Goal: Information Seeking & Learning: Learn about a topic

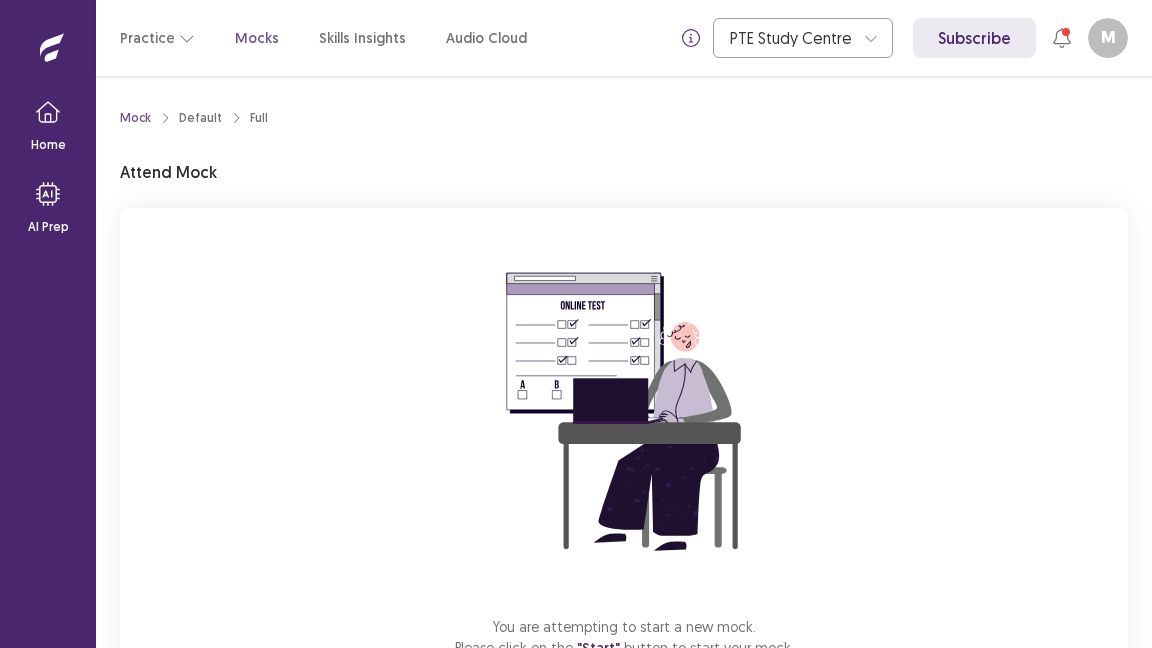
scroll to position [142, 0]
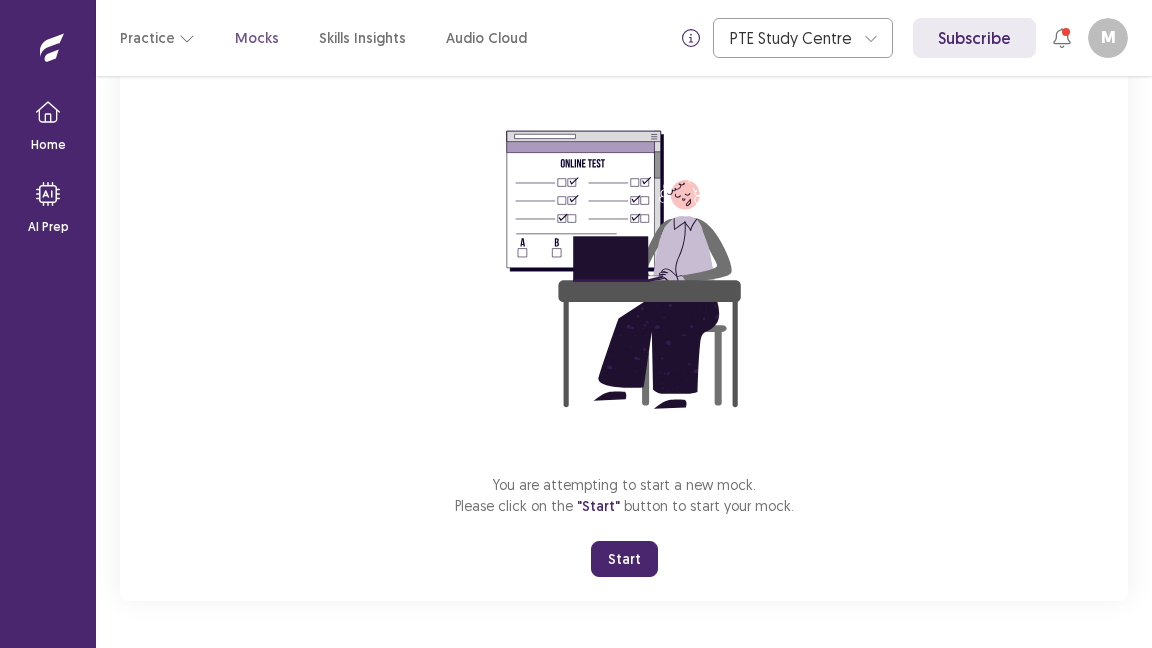
click at [632, 560] on button "Start" at bounding box center [624, 559] width 67 height 36
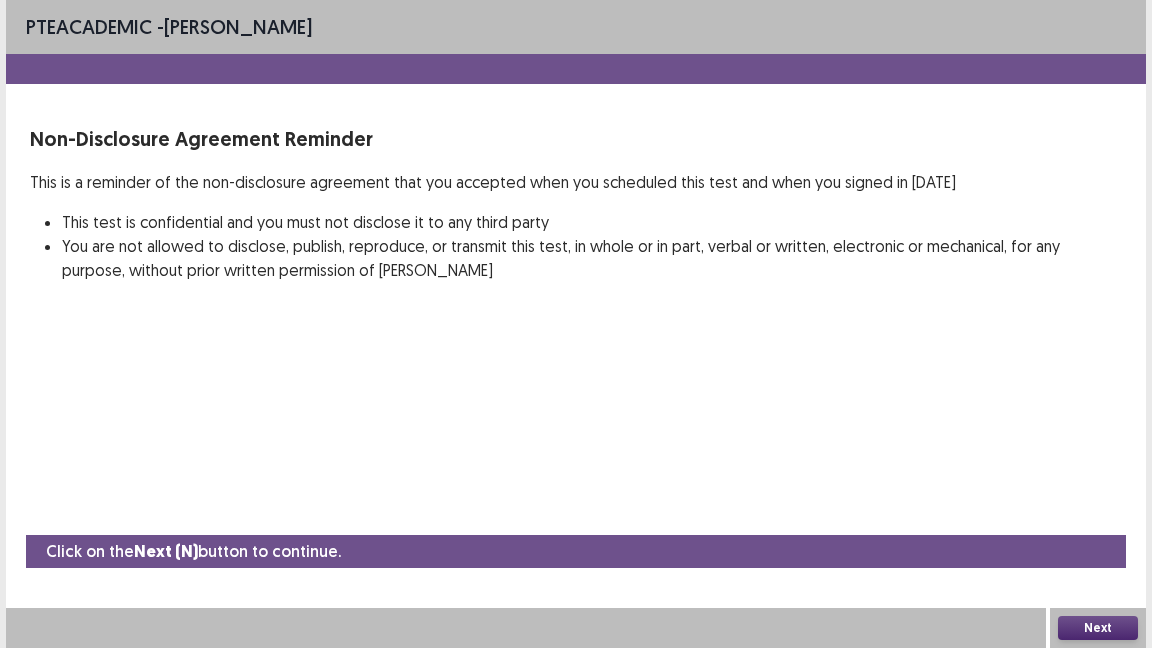
click at [1109, 625] on button "Next" at bounding box center [1098, 628] width 80 height 24
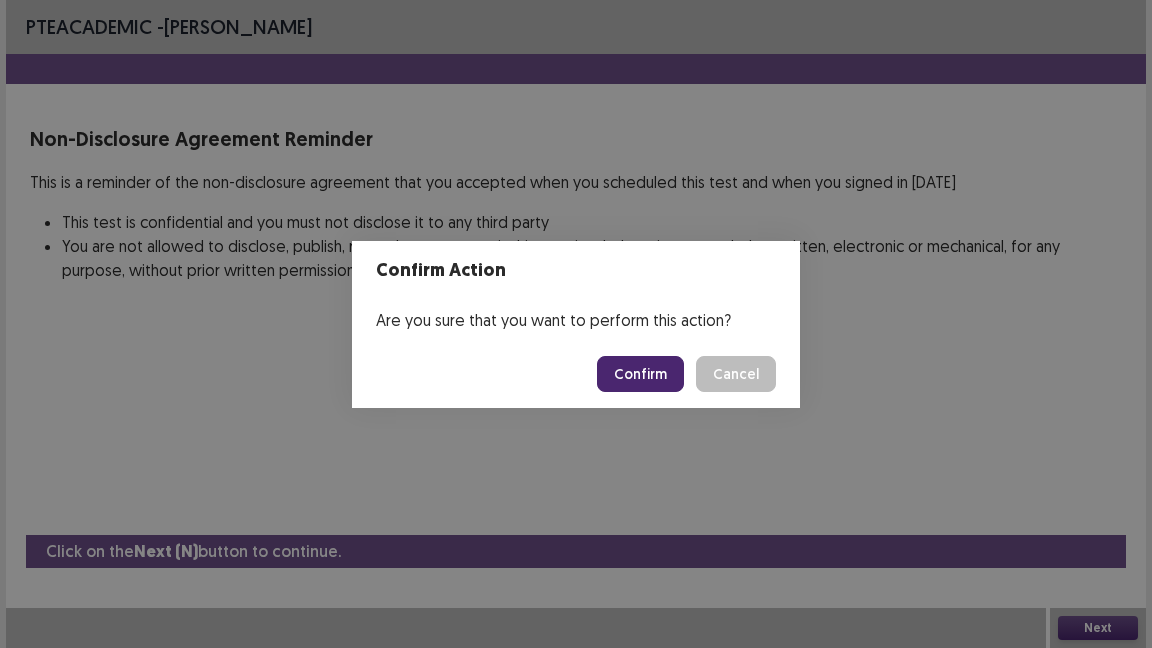
click at [647, 378] on button "Confirm" at bounding box center [640, 374] width 87 height 36
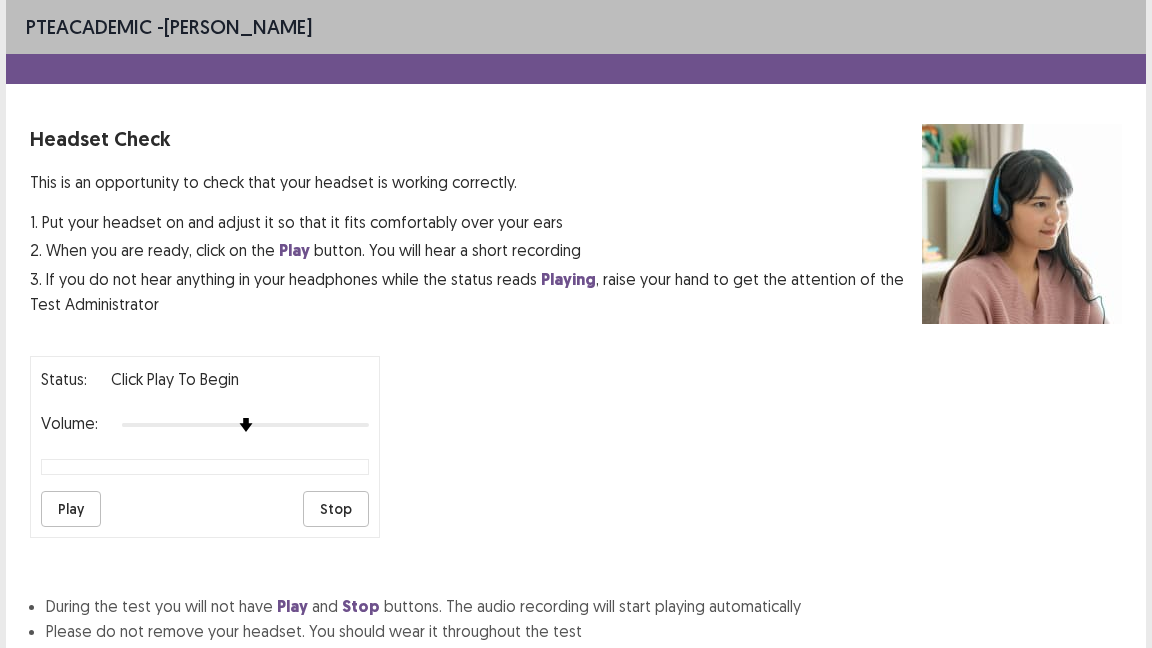
scroll to position [145, 0]
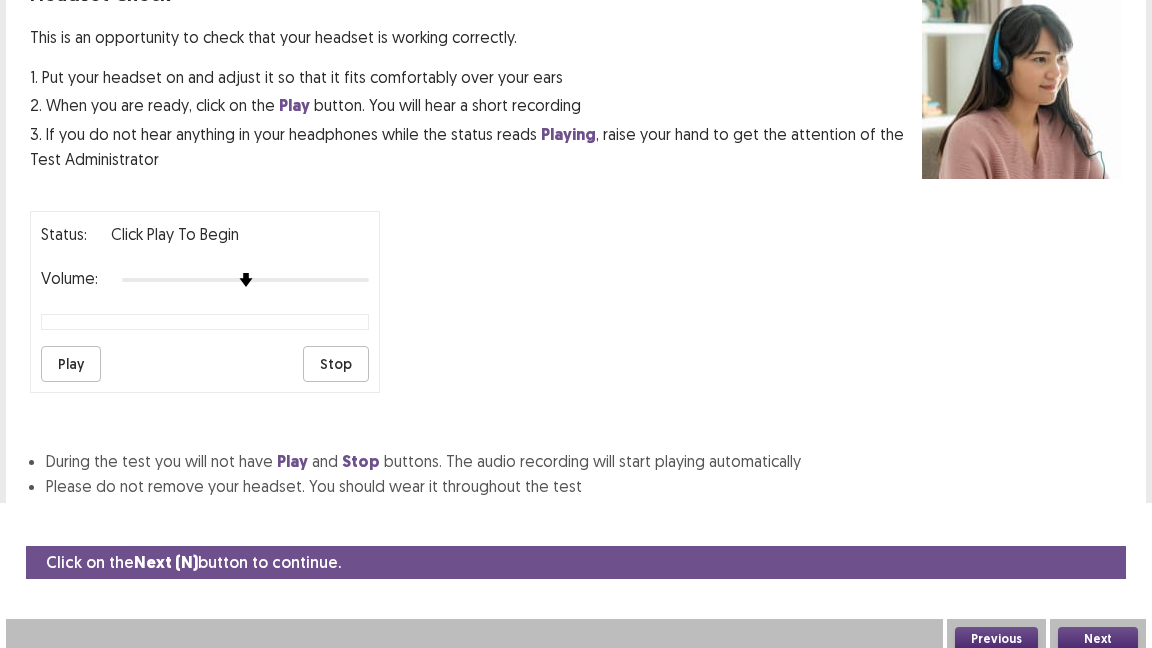
click at [1103, 627] on button "Next" at bounding box center [1098, 639] width 80 height 24
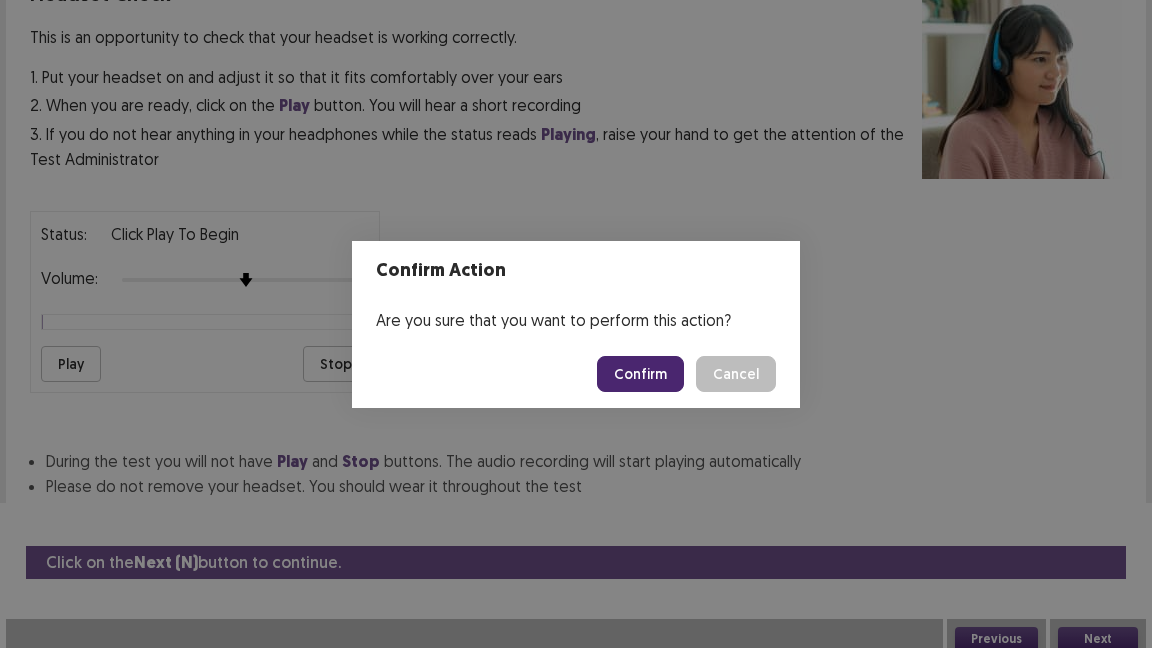
click at [643, 370] on button "Confirm" at bounding box center [640, 374] width 87 height 36
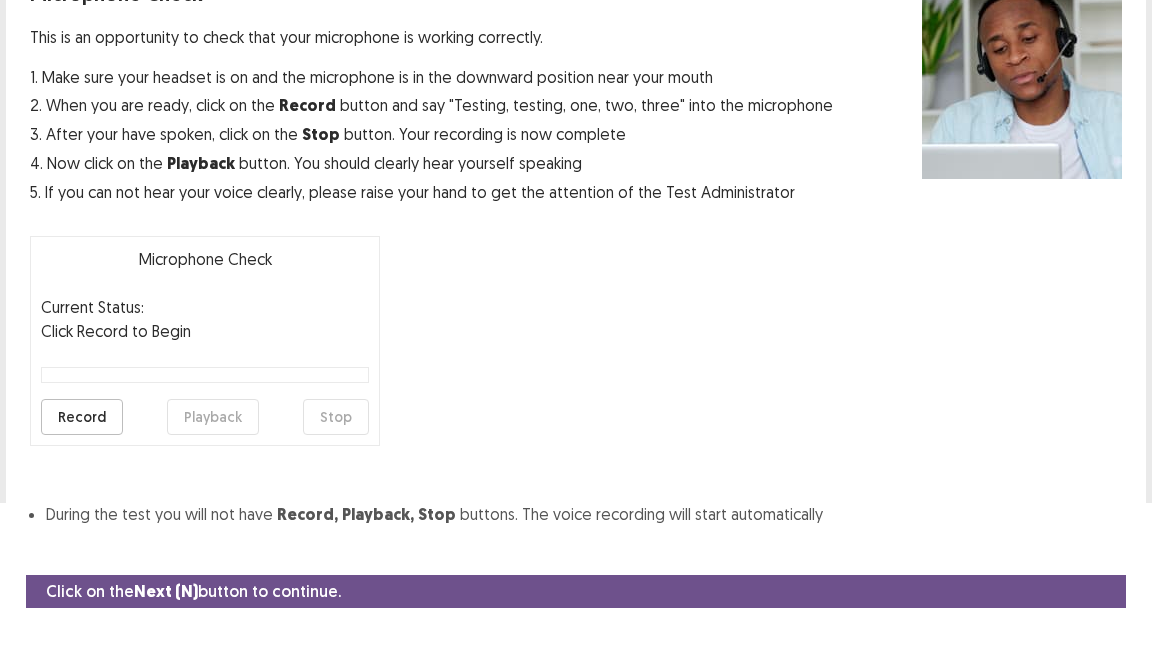
scroll to position [181, 0]
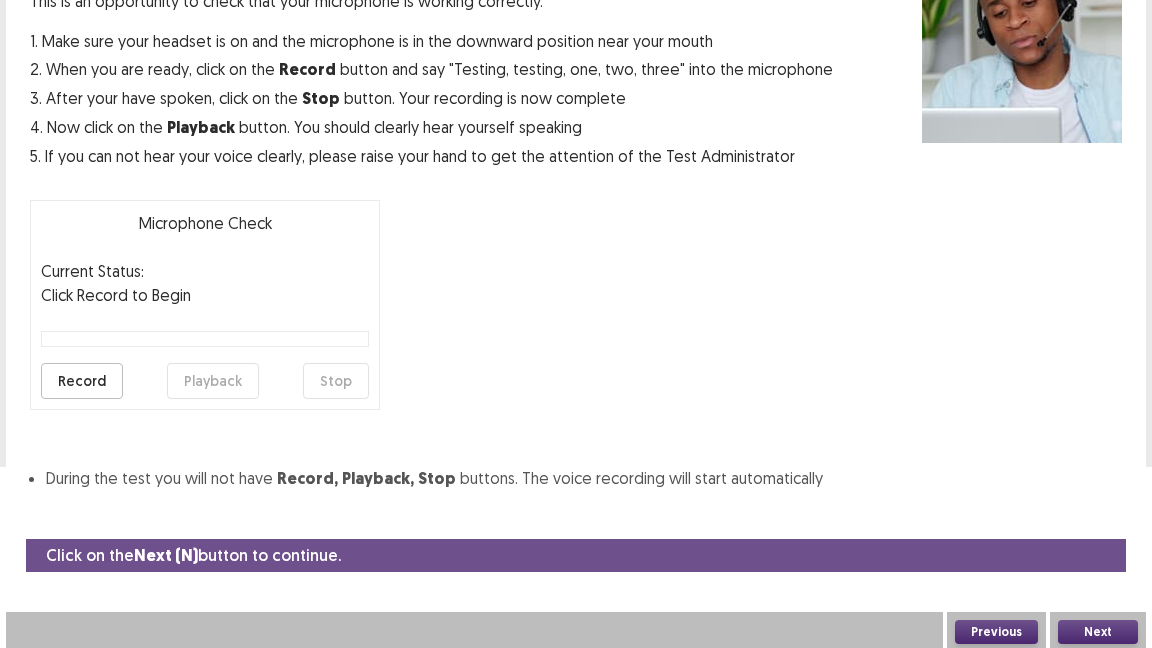
click at [1088, 637] on button "Next" at bounding box center [1098, 632] width 80 height 24
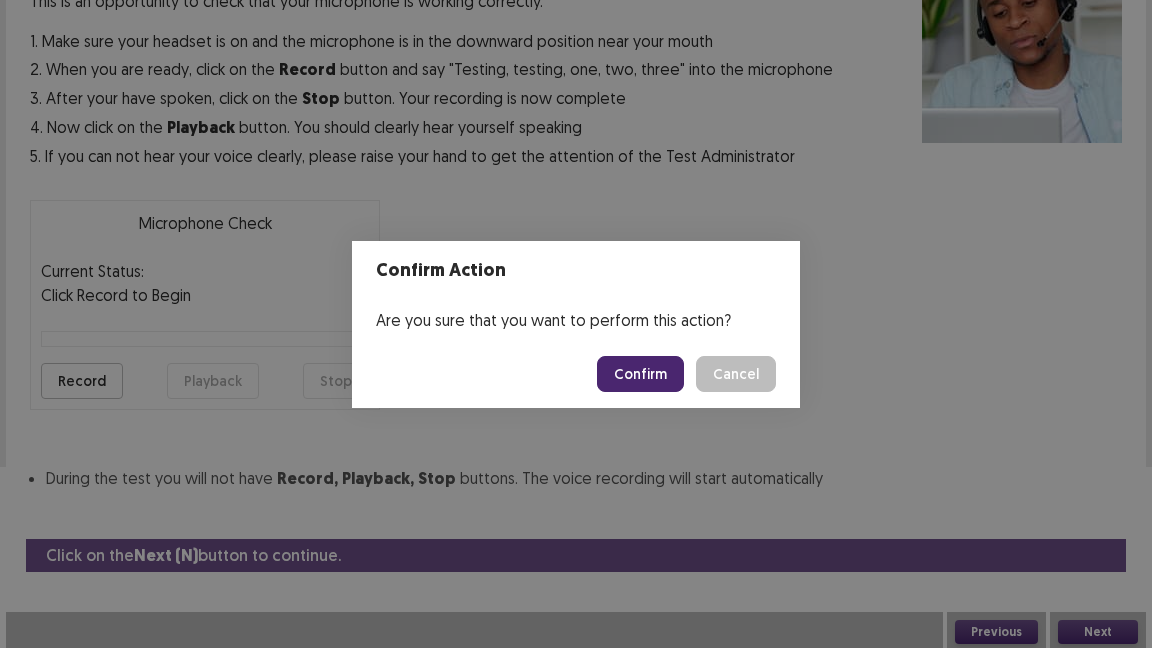
click at [653, 368] on button "Confirm" at bounding box center [640, 374] width 87 height 36
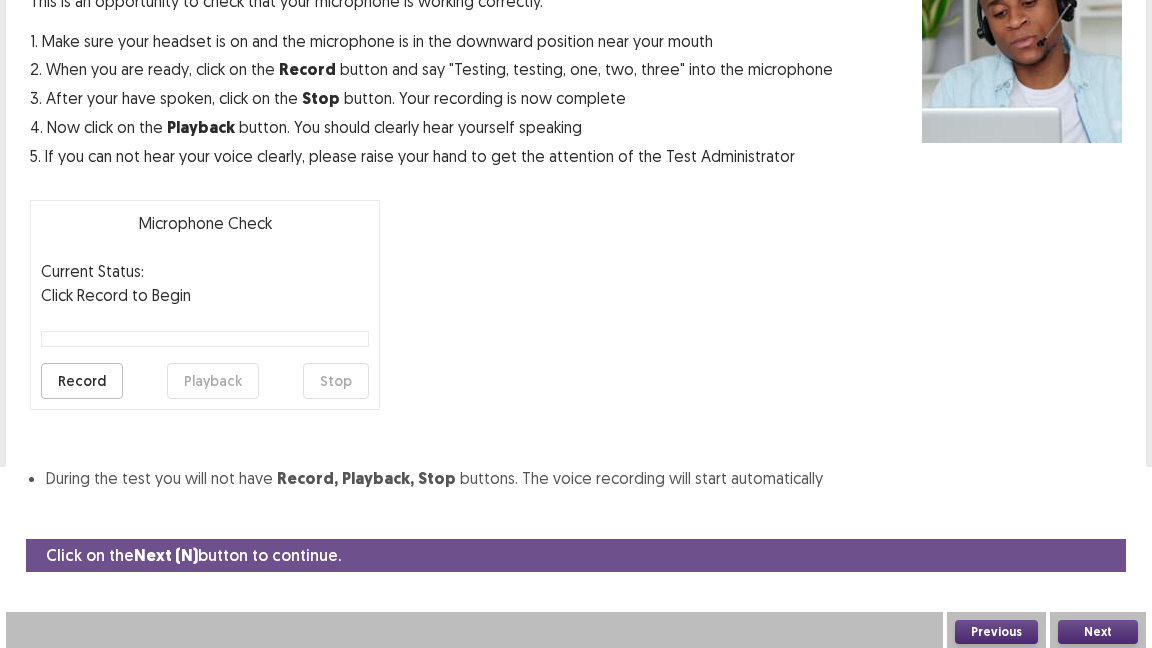
scroll to position [125, 0]
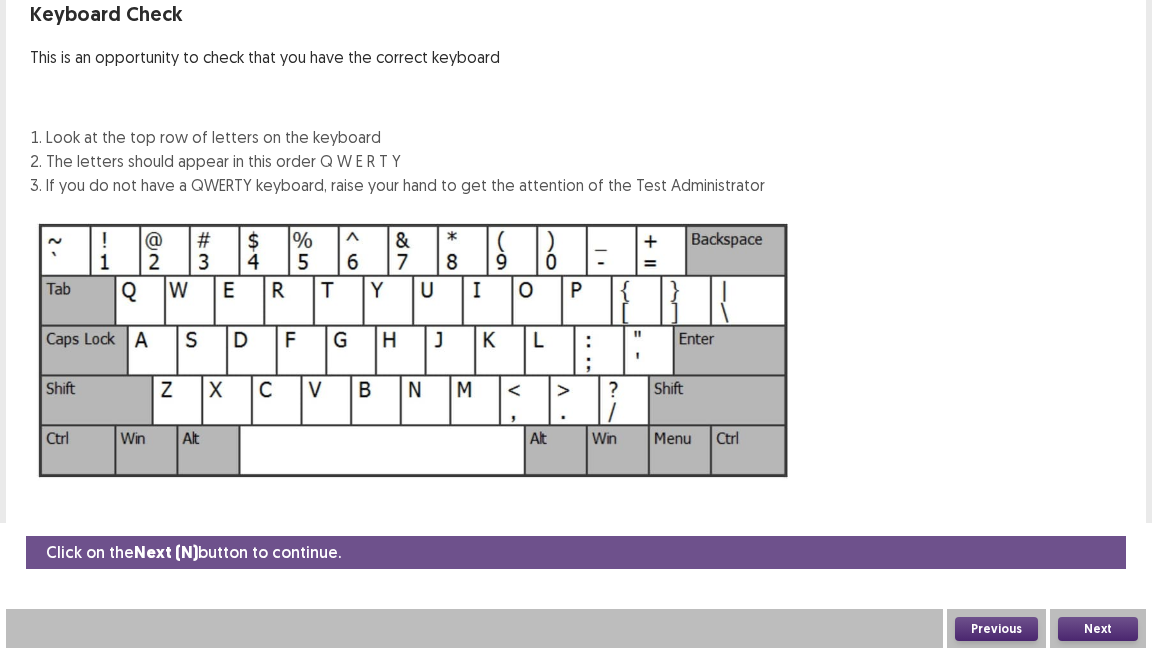
click at [1088, 620] on button "Next" at bounding box center [1098, 629] width 80 height 24
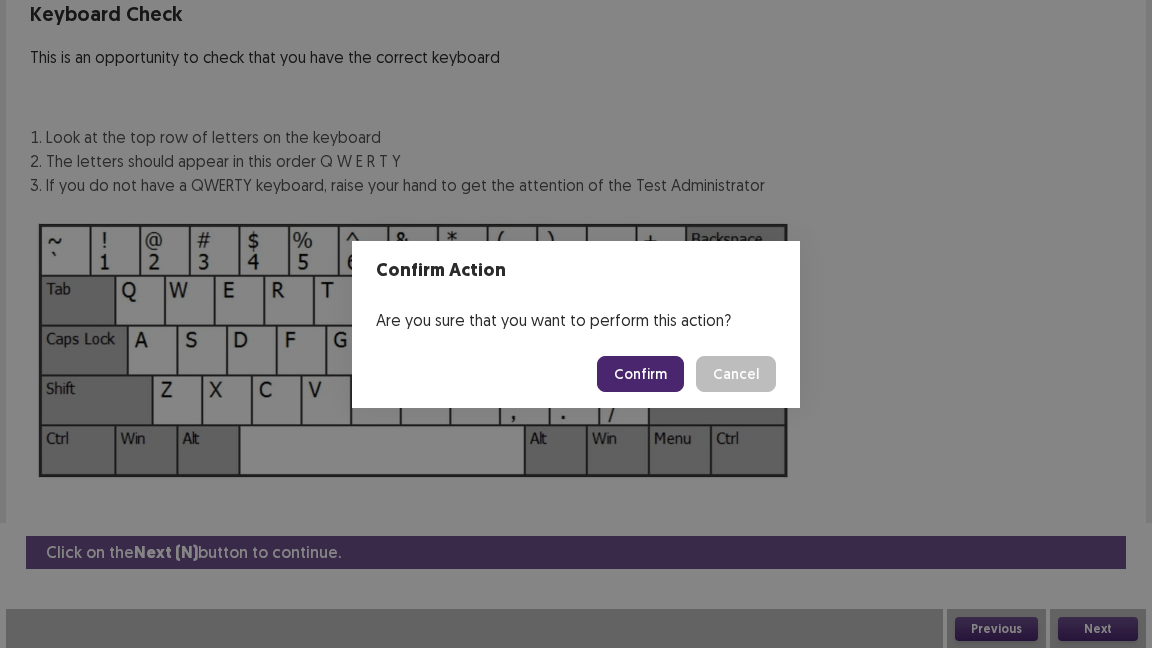
click at [652, 365] on button "Confirm" at bounding box center [640, 374] width 87 height 36
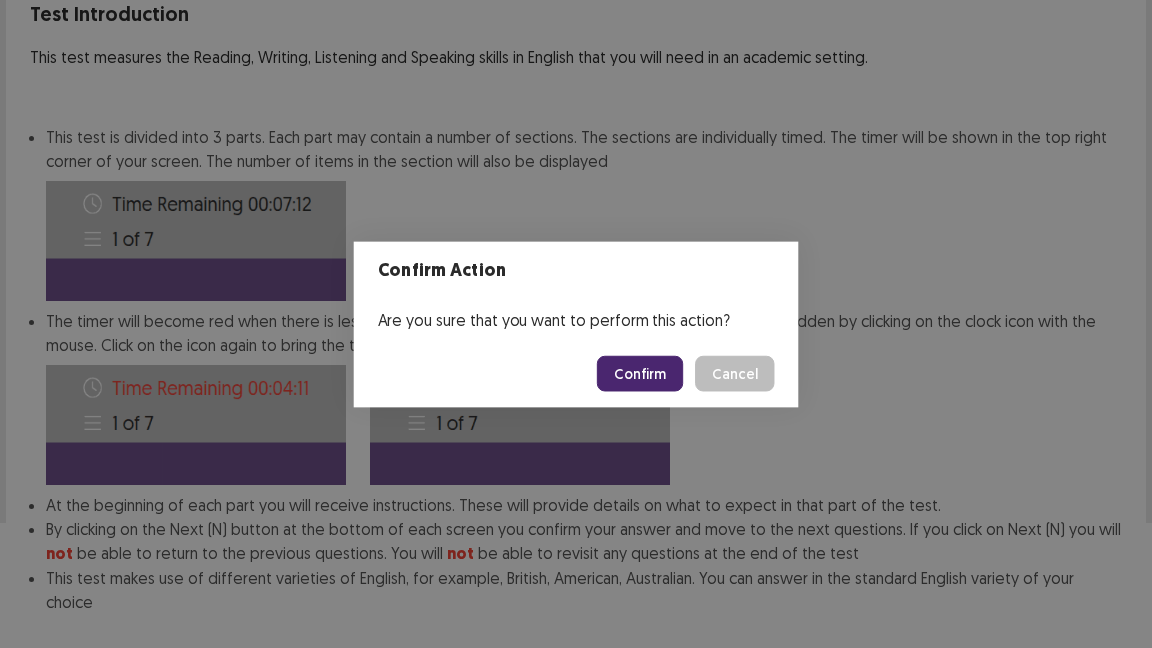
scroll to position [228, 0]
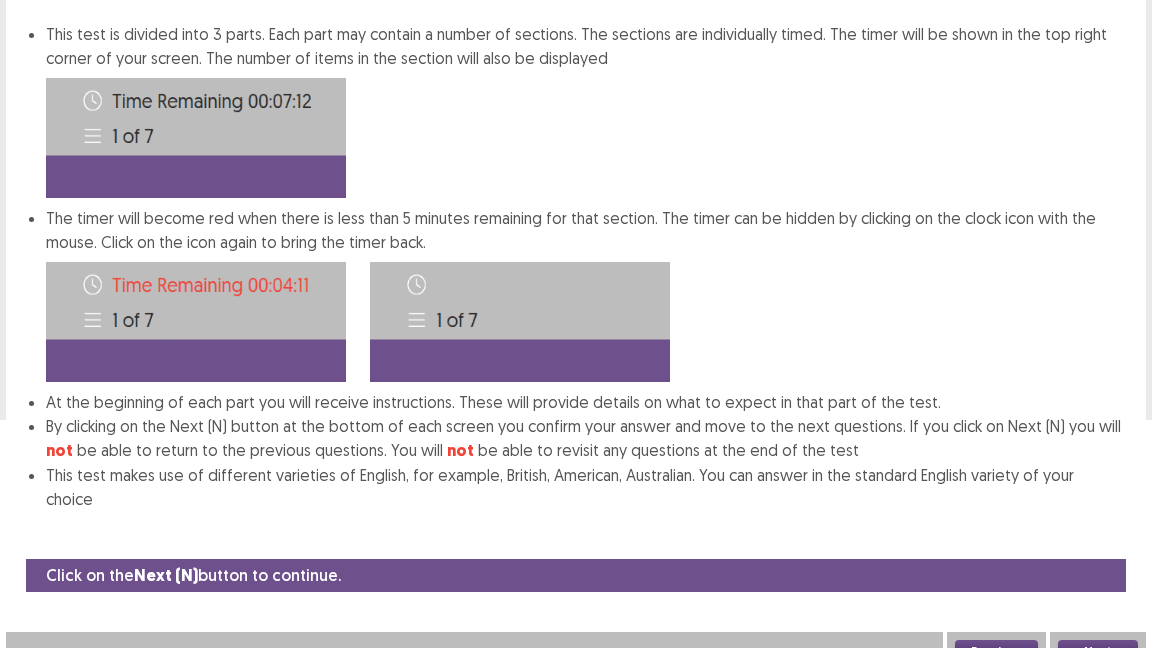
click at [1096, 640] on button "Next" at bounding box center [1098, 652] width 80 height 24
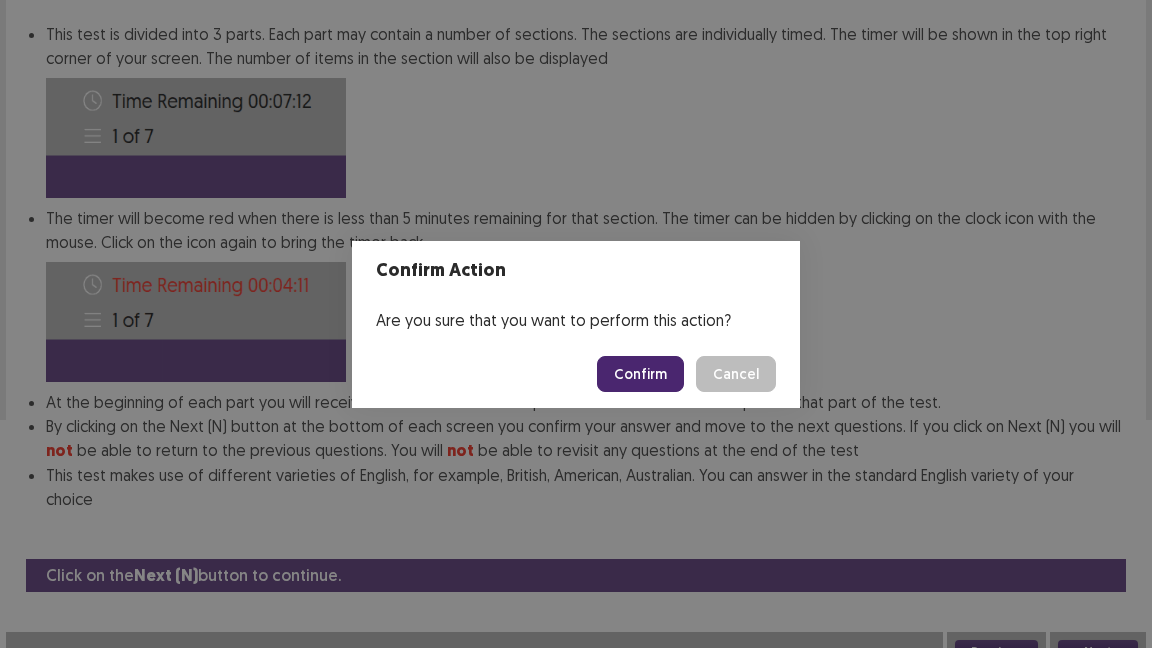
click at [632, 377] on button "Confirm" at bounding box center [640, 374] width 87 height 36
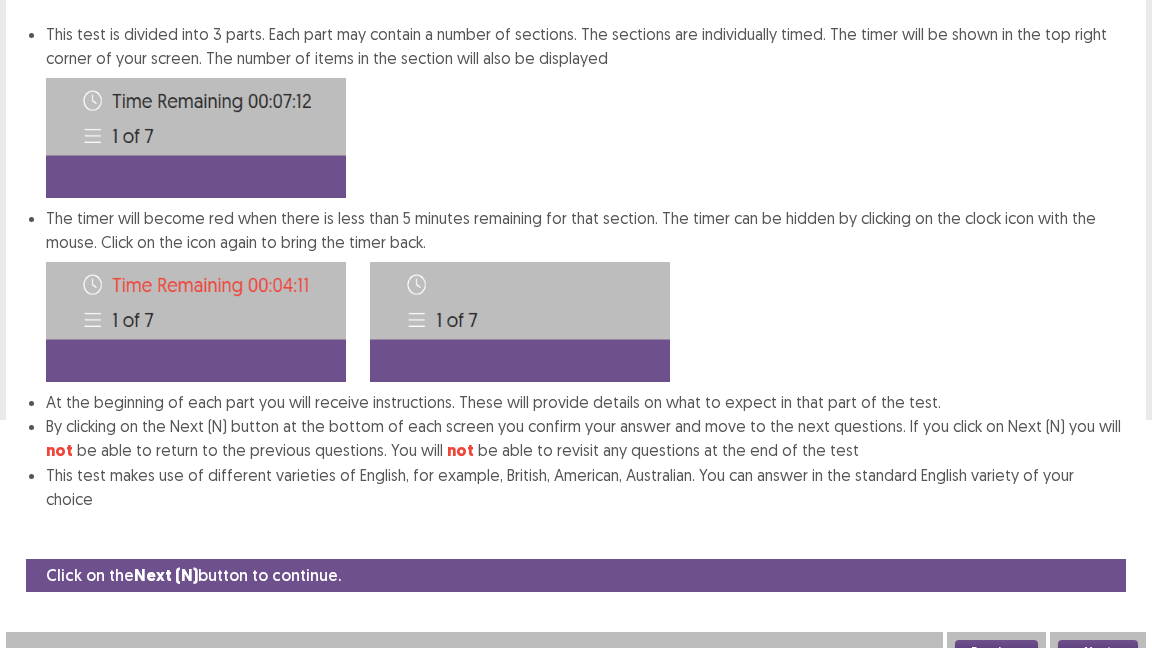
scroll to position [39, 0]
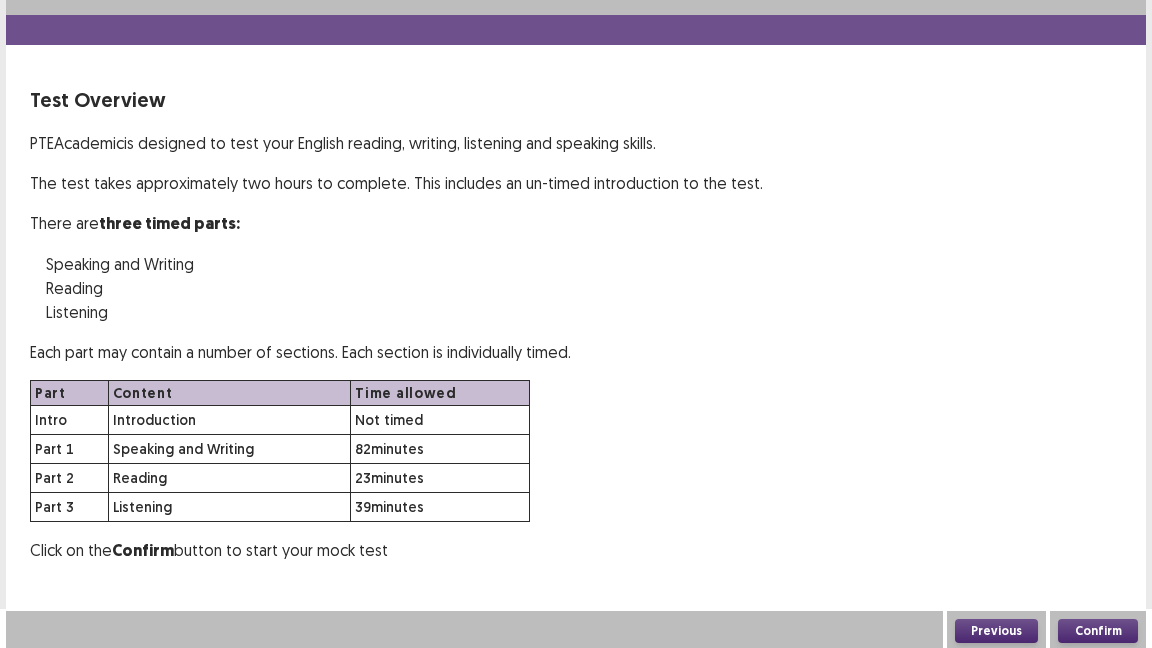
click at [1101, 630] on button "Confirm" at bounding box center [1098, 631] width 80 height 24
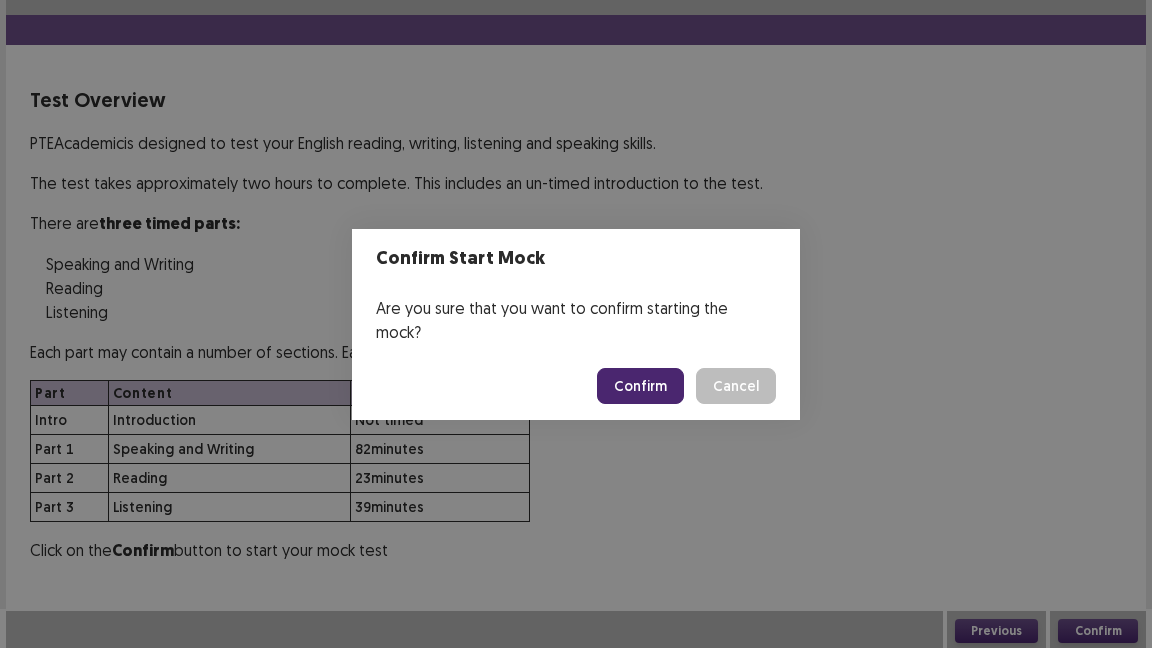
click at [655, 370] on button "Confirm" at bounding box center [640, 386] width 87 height 36
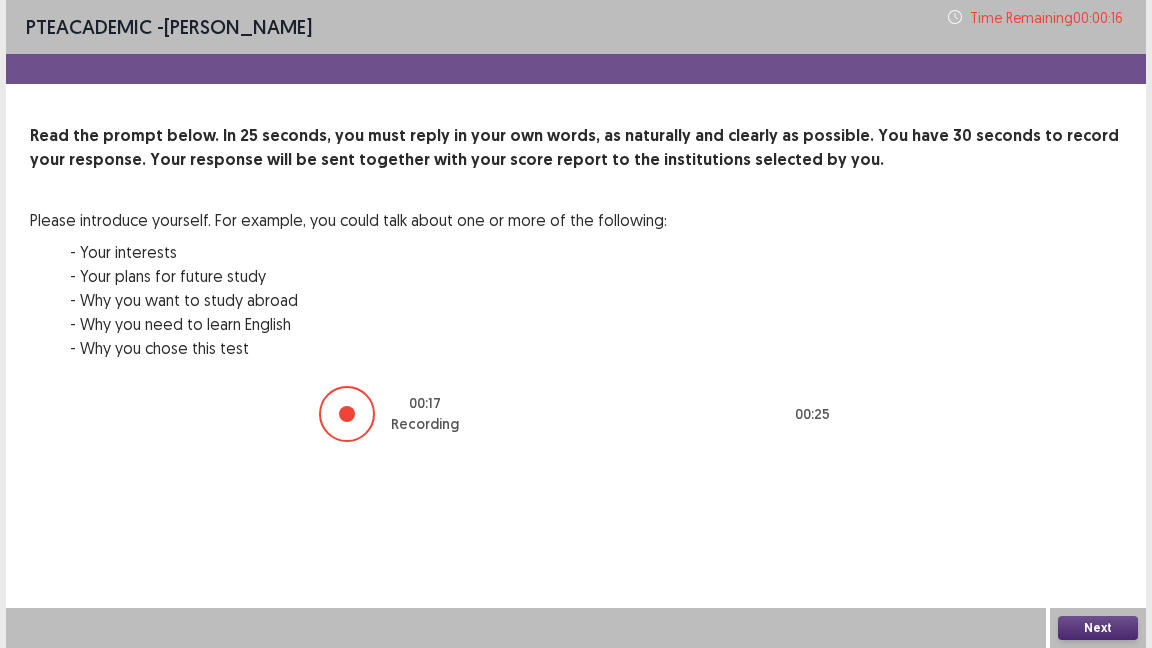
click at [1093, 619] on button "Next" at bounding box center [1098, 628] width 80 height 24
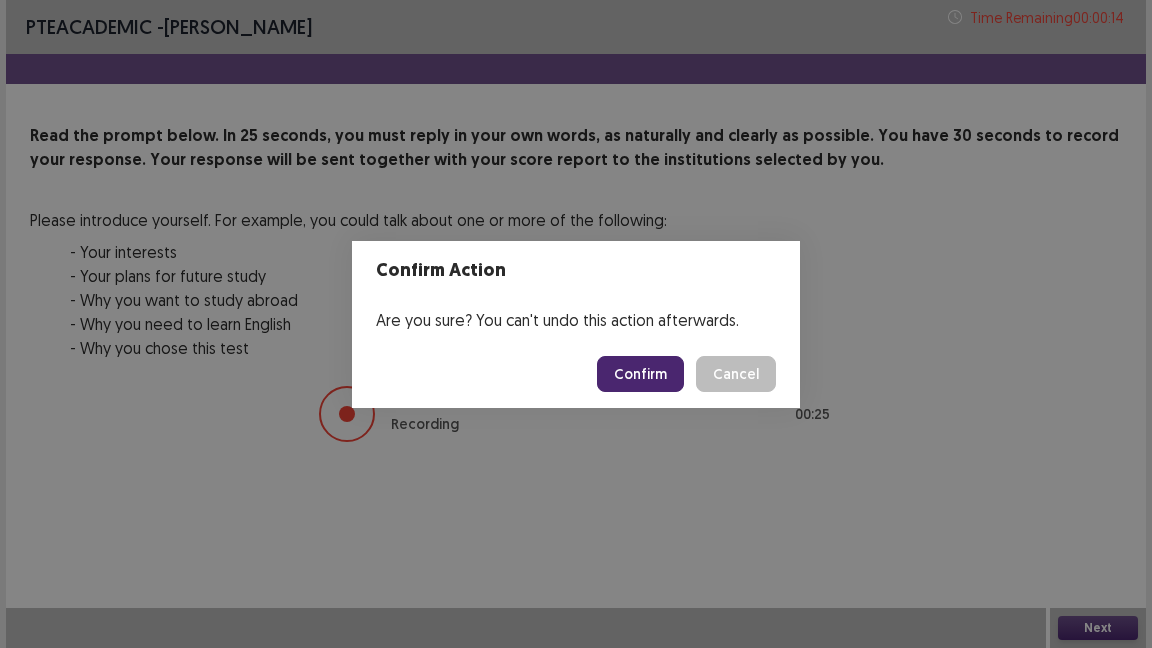
click at [656, 361] on button "Confirm" at bounding box center [640, 374] width 87 height 36
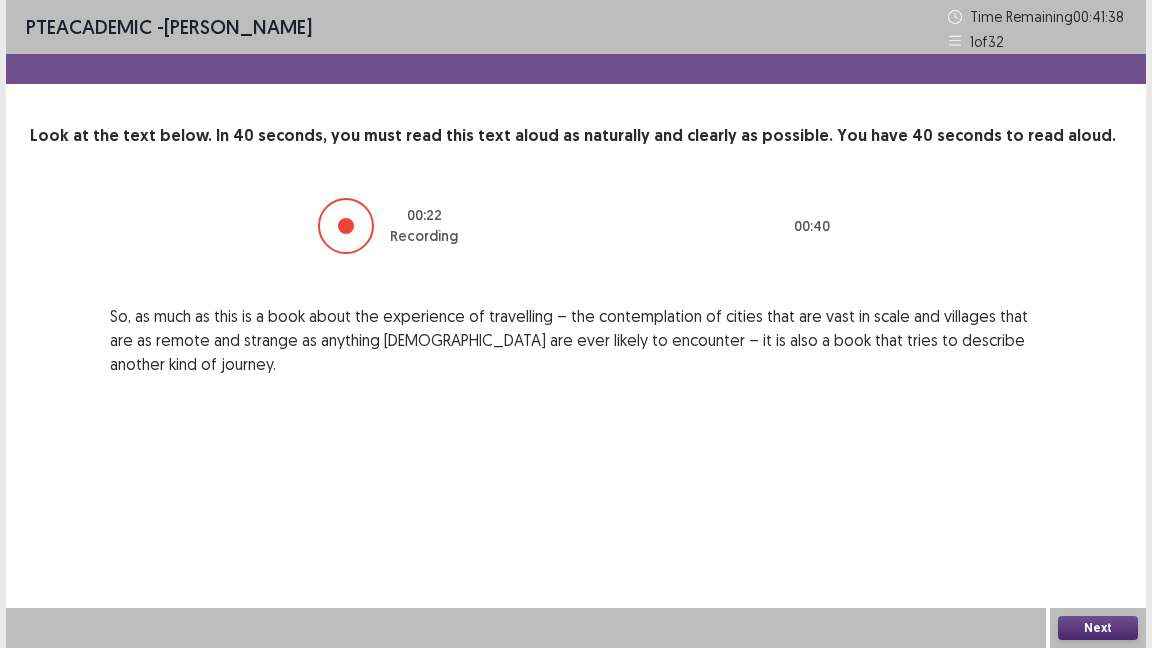
click at [1081, 623] on button "Next" at bounding box center [1098, 628] width 80 height 24
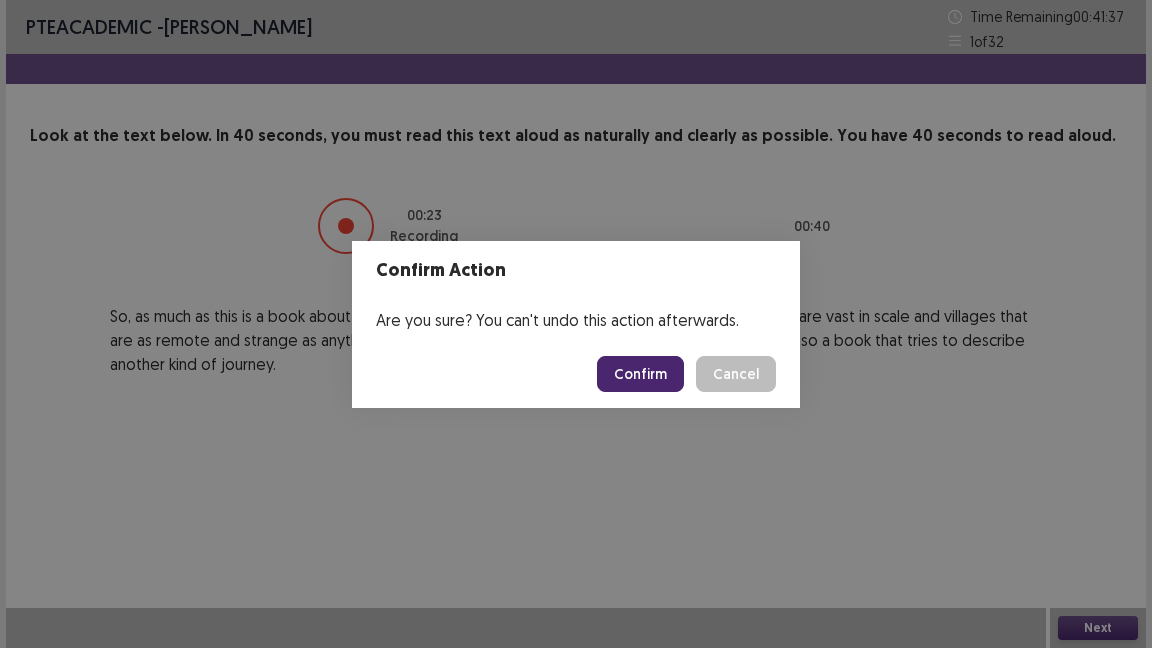
click at [665, 374] on button "Confirm" at bounding box center [640, 374] width 87 height 36
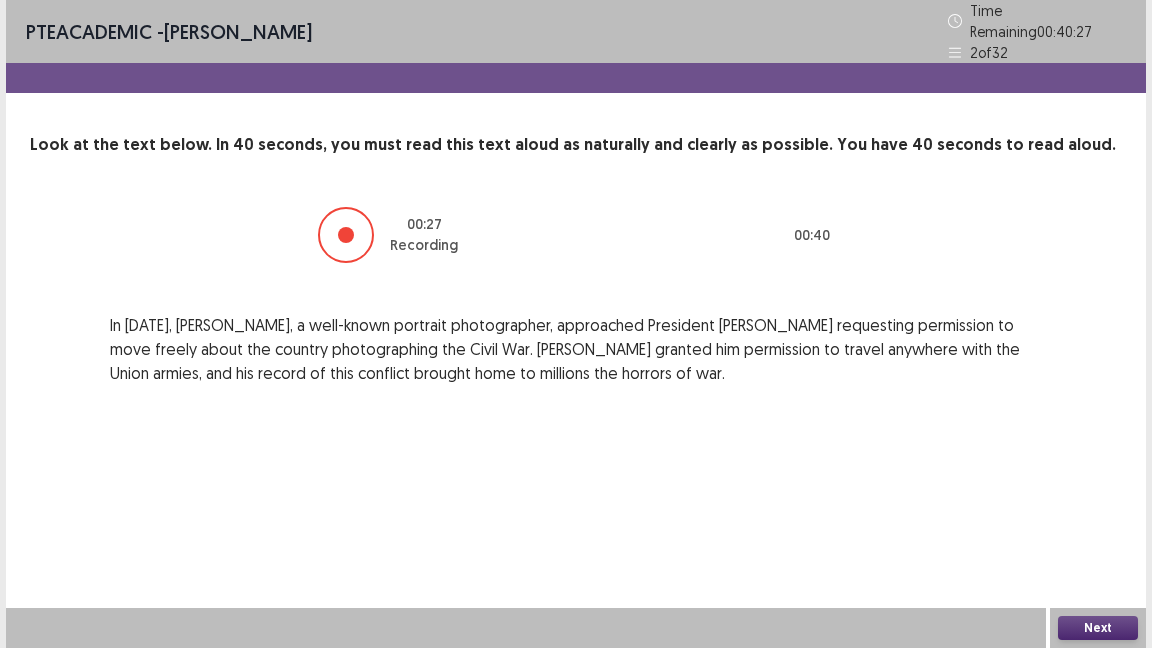
click at [1100, 627] on button "Next" at bounding box center [1098, 628] width 80 height 24
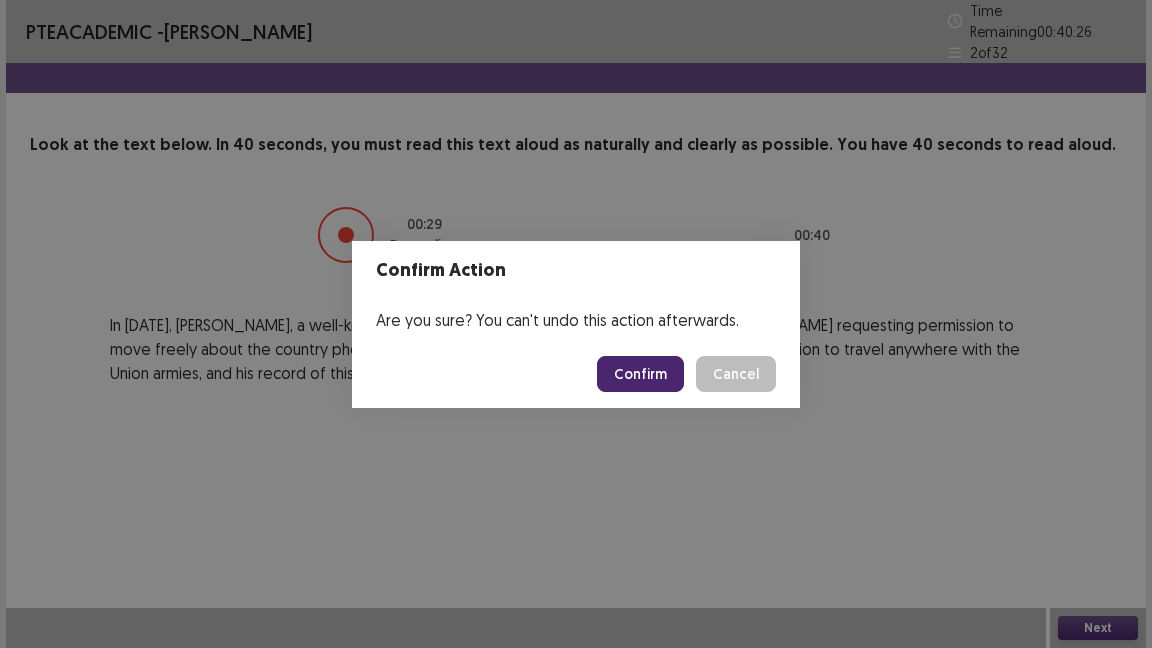
click at [631, 368] on button "Confirm" at bounding box center [640, 374] width 87 height 36
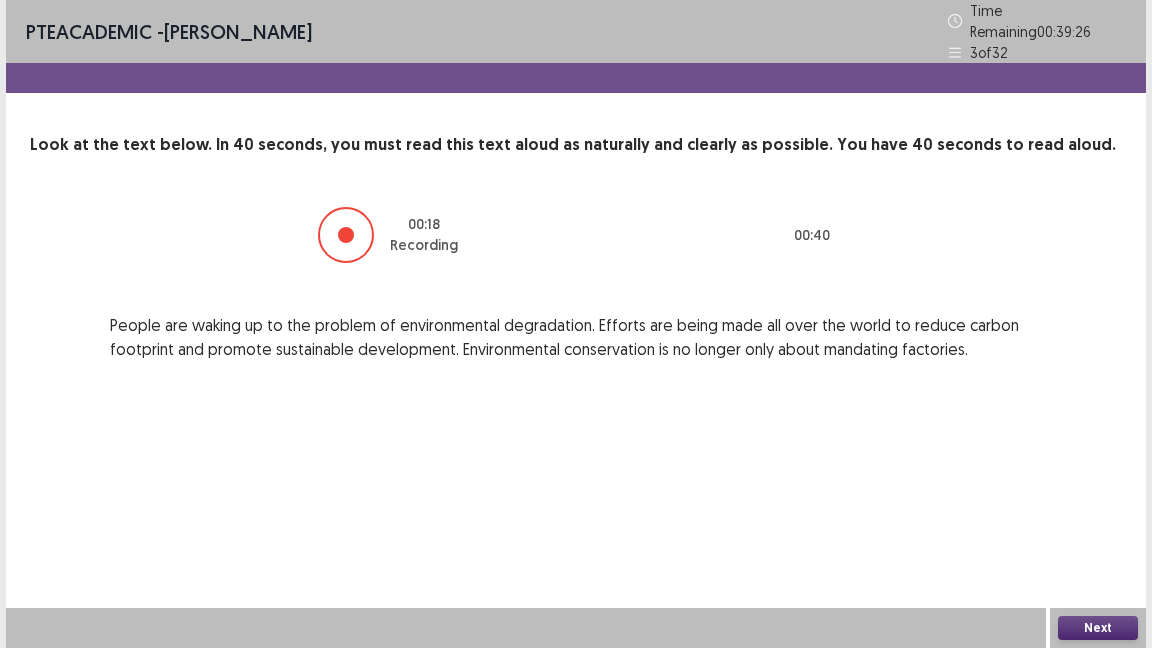
click at [1087, 632] on button "Next" at bounding box center [1098, 628] width 80 height 24
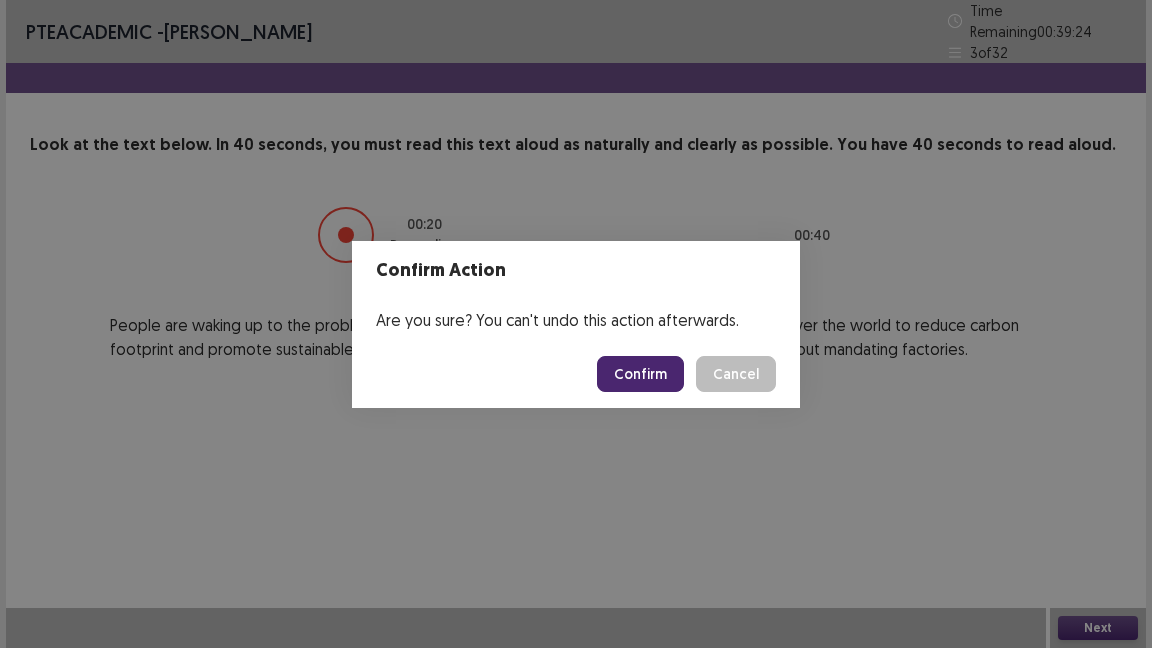
click at [655, 365] on button "Confirm" at bounding box center [640, 374] width 87 height 36
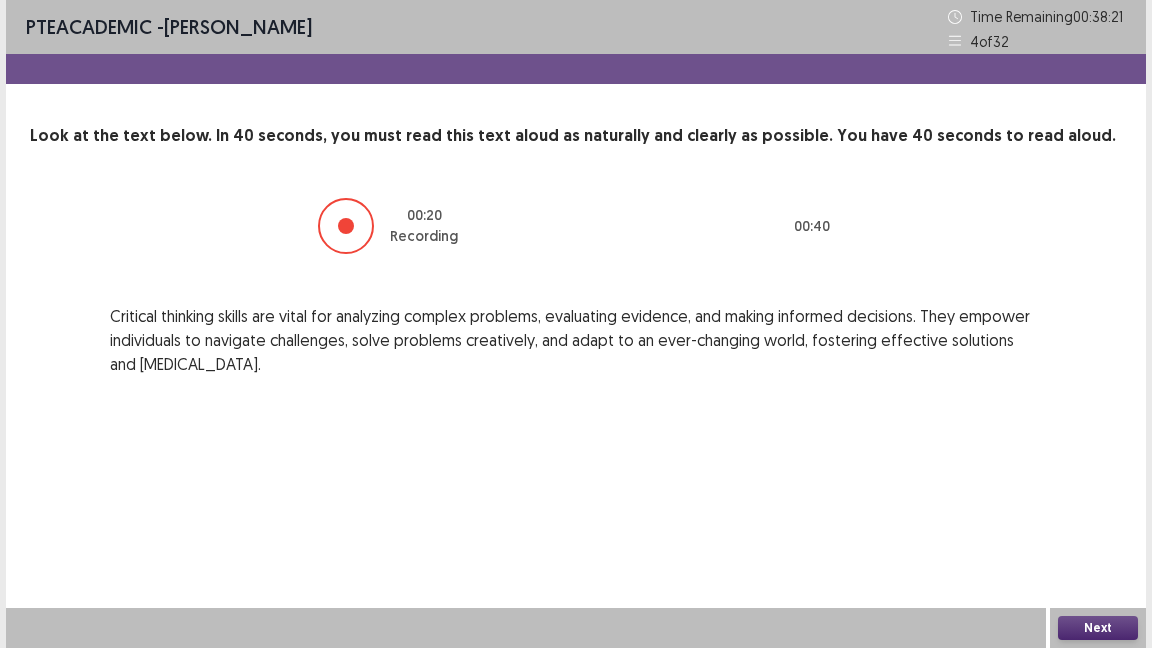
click at [1079, 626] on button "Next" at bounding box center [1098, 628] width 80 height 24
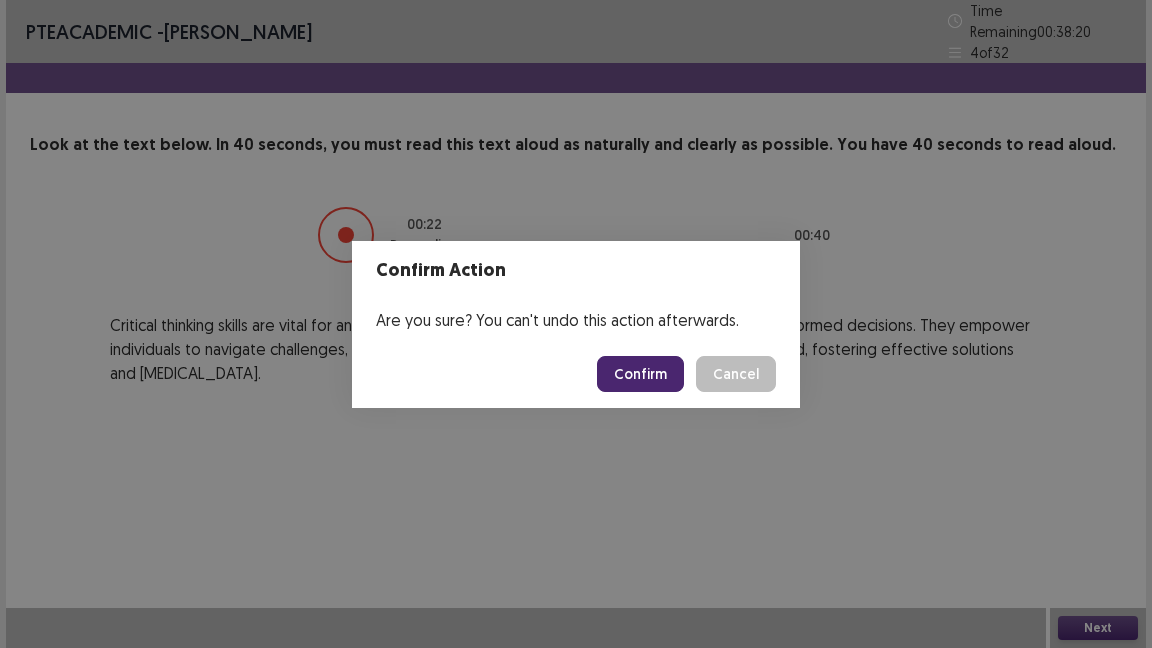
click at [655, 373] on button "Confirm" at bounding box center [640, 374] width 87 height 36
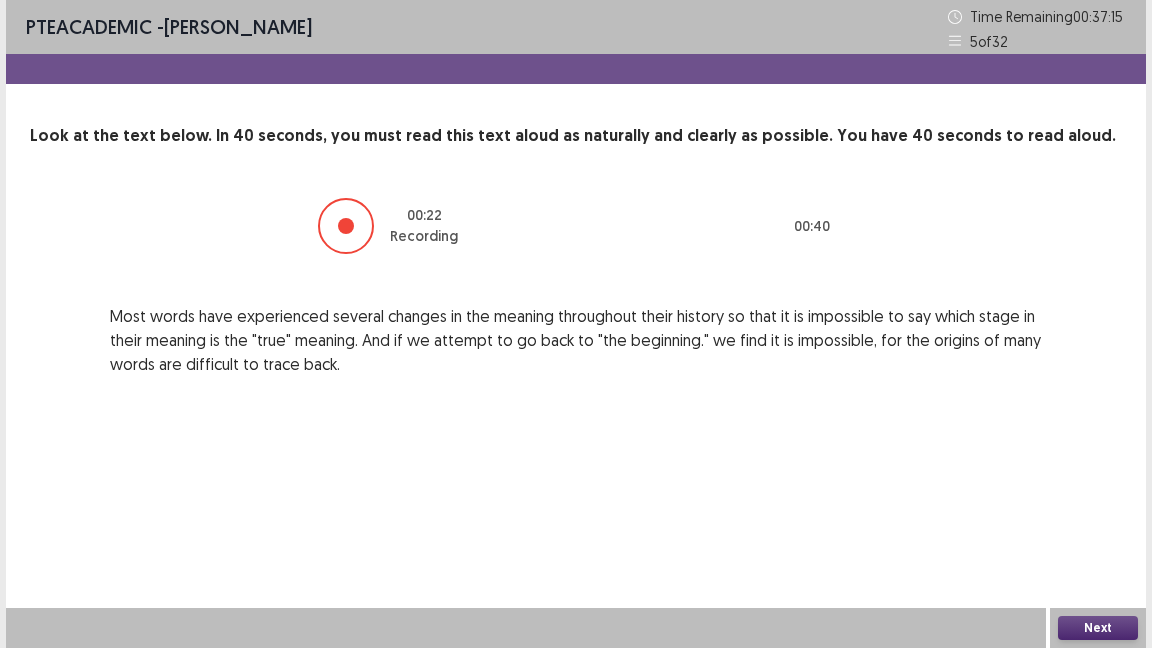
click at [1104, 629] on button "Next" at bounding box center [1098, 628] width 80 height 24
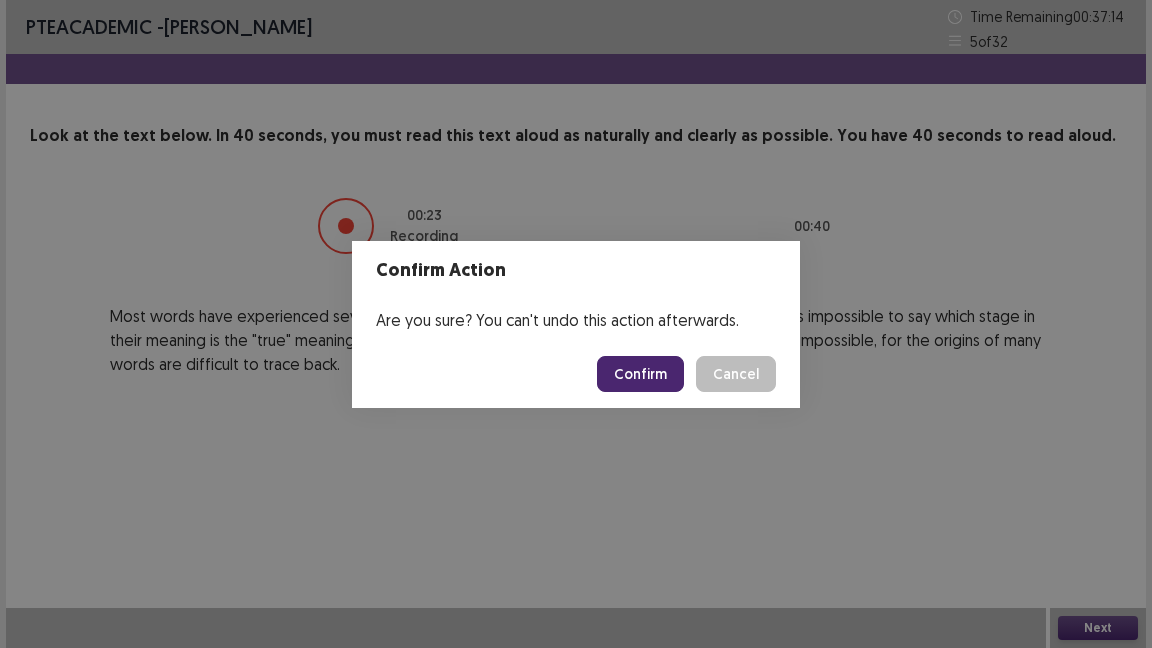
click at [659, 373] on button "Confirm" at bounding box center [640, 374] width 87 height 36
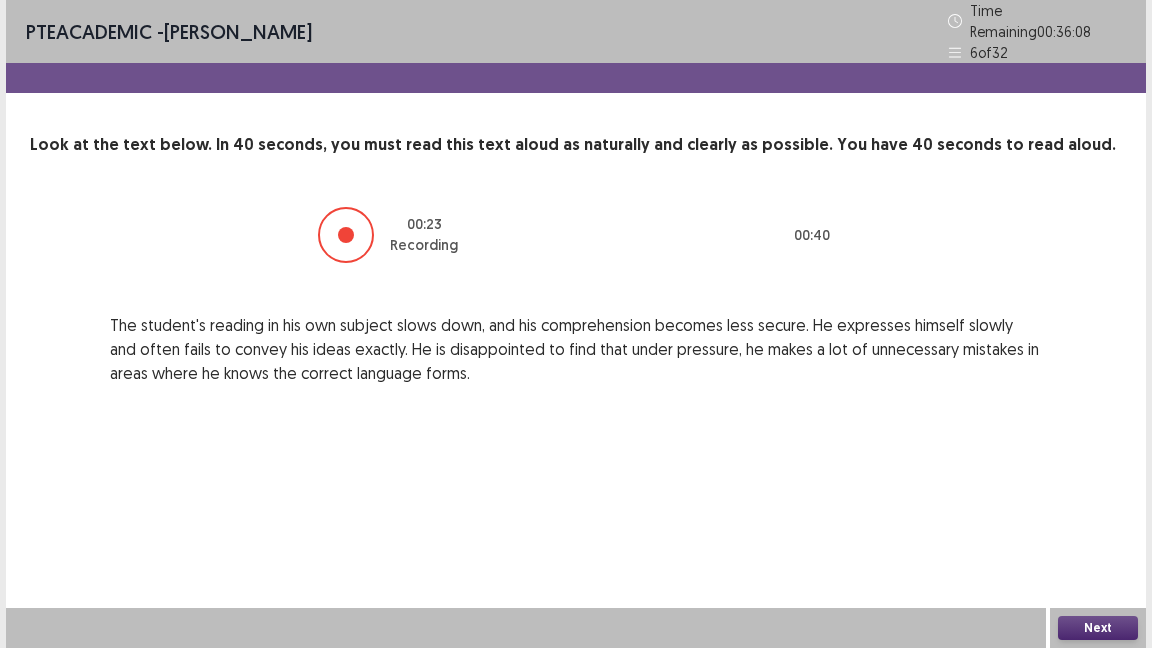
click at [1083, 620] on button "Next" at bounding box center [1098, 628] width 80 height 24
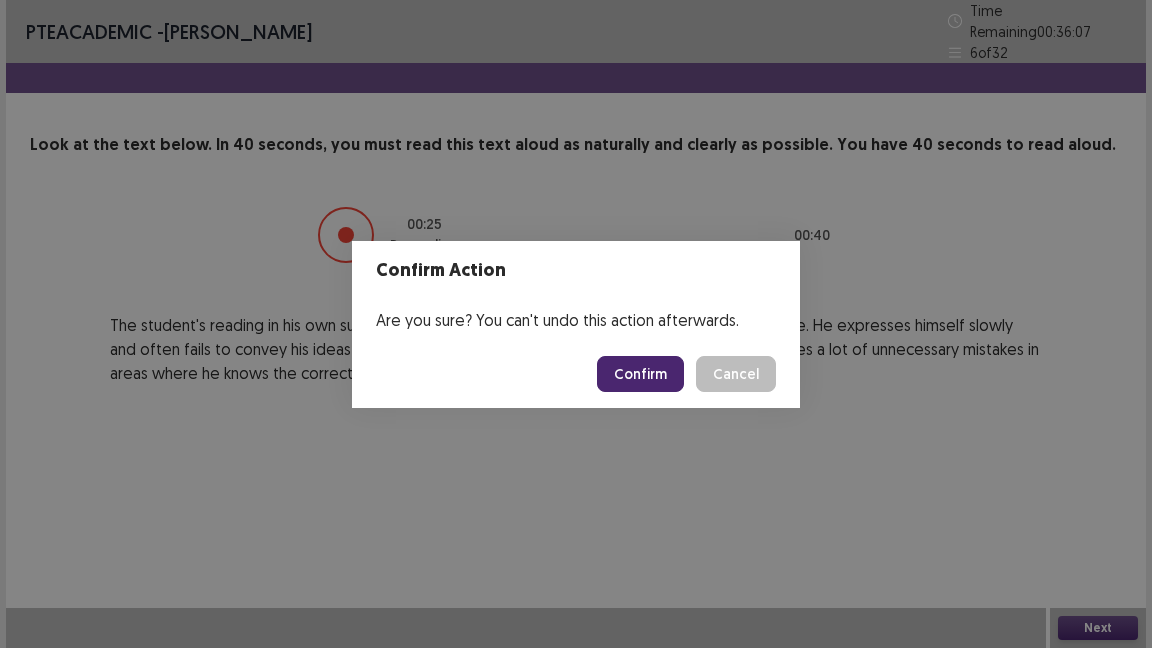
click at [667, 365] on button "Confirm" at bounding box center [640, 374] width 87 height 36
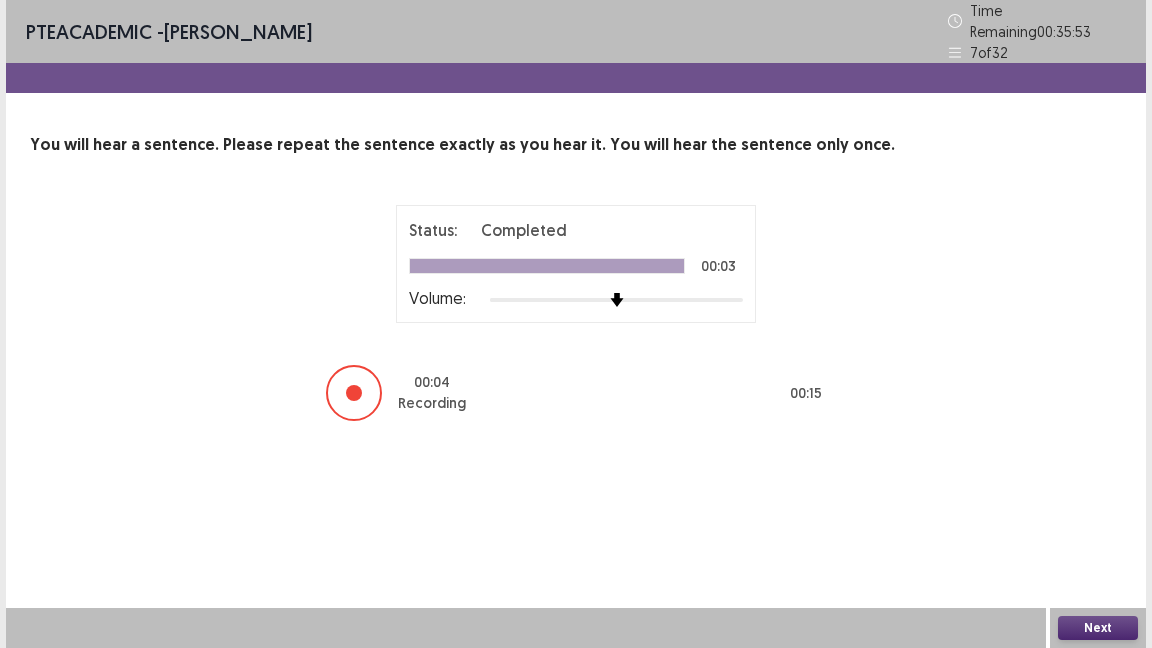
click at [1103, 630] on button "Next" at bounding box center [1098, 628] width 80 height 24
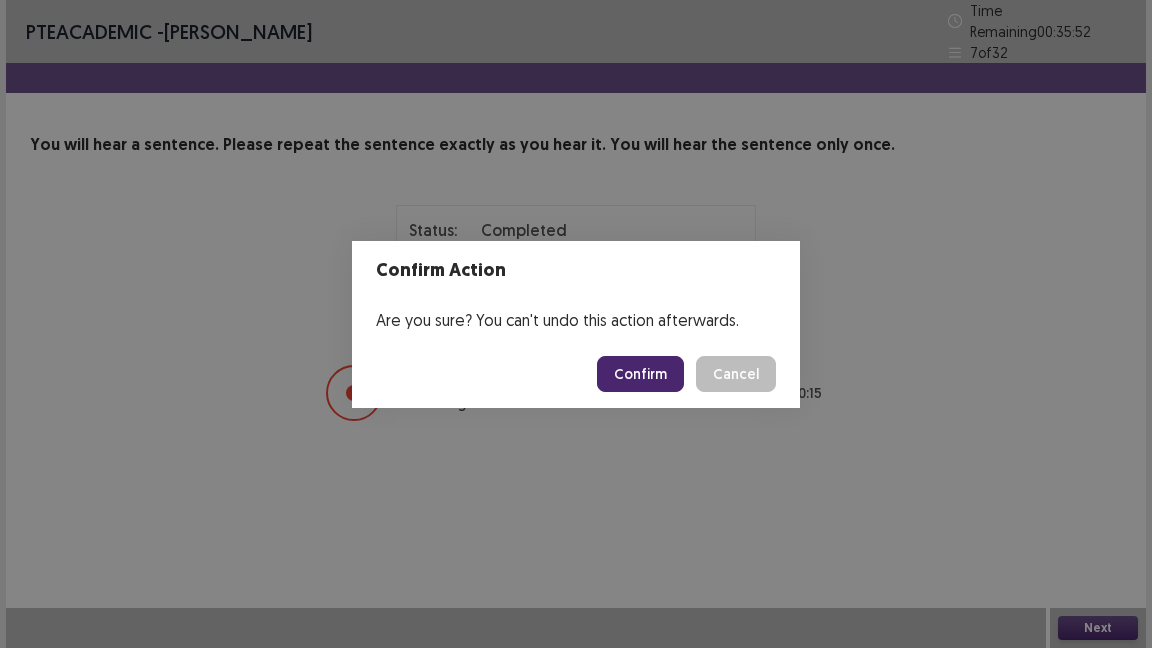
click at [651, 371] on button "Confirm" at bounding box center [640, 374] width 87 height 36
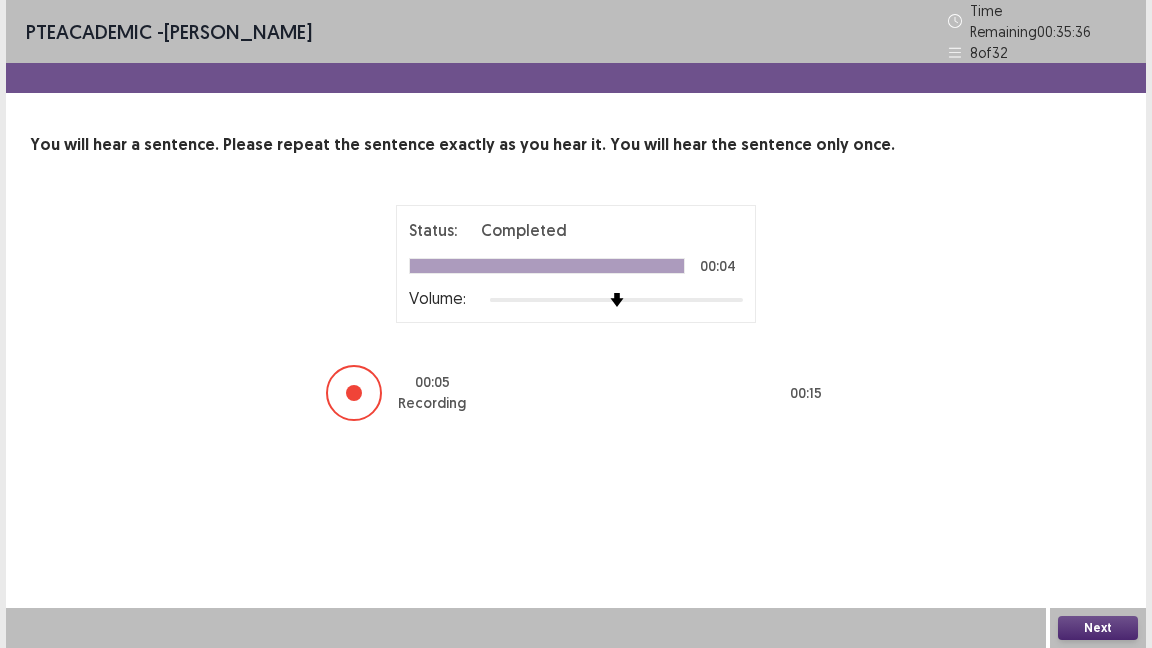
click at [1087, 623] on button "Next" at bounding box center [1098, 628] width 80 height 24
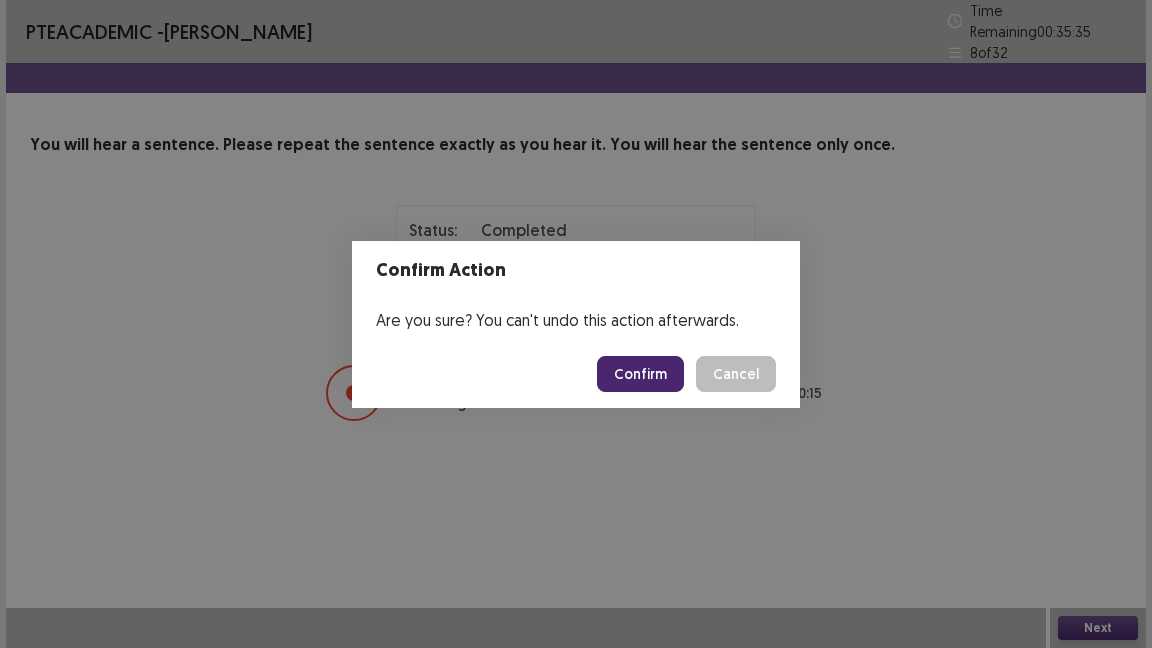
click at [635, 366] on button "Confirm" at bounding box center [640, 374] width 87 height 36
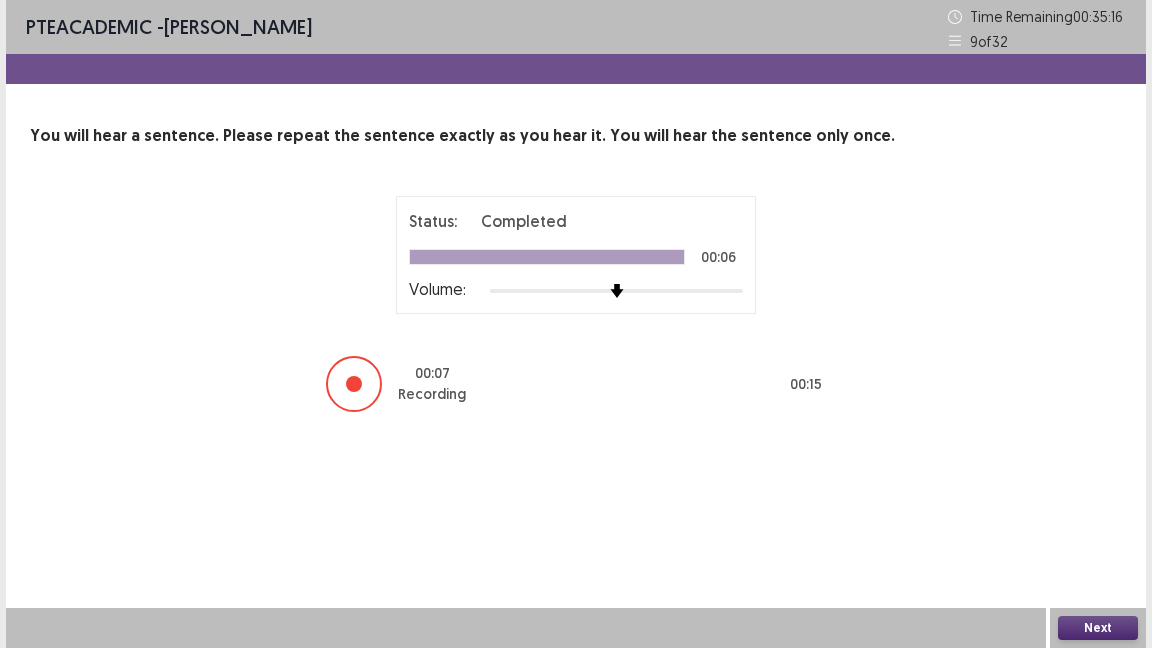
click at [1088, 619] on button "Next" at bounding box center [1098, 628] width 80 height 24
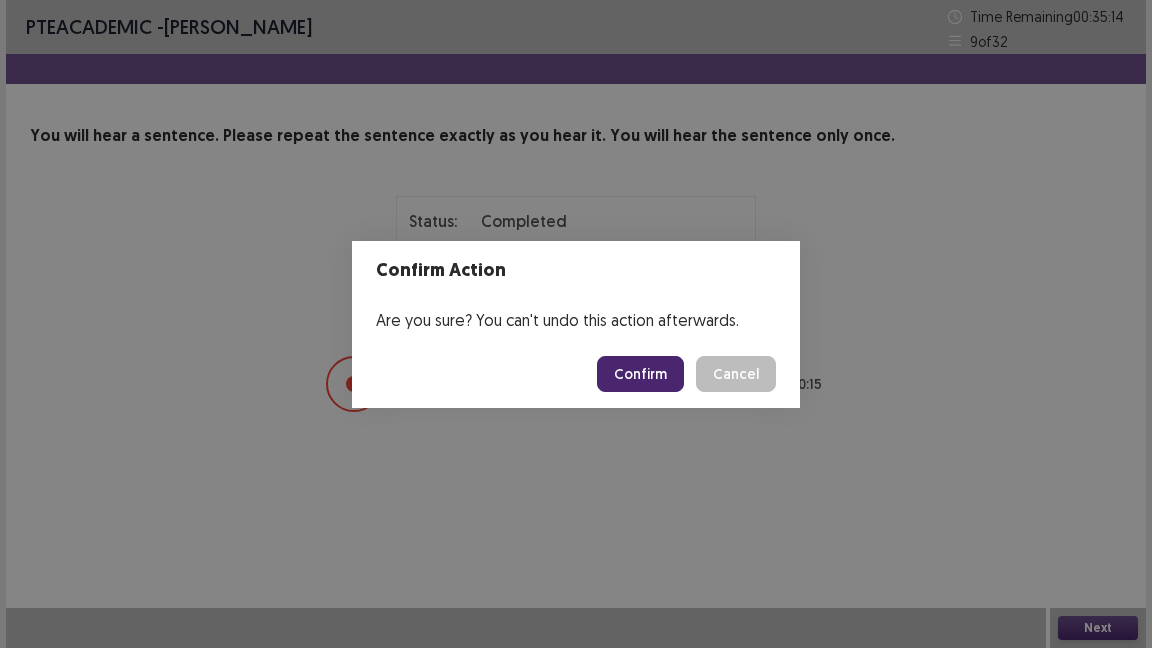
click at [656, 377] on button "Confirm" at bounding box center [640, 374] width 87 height 36
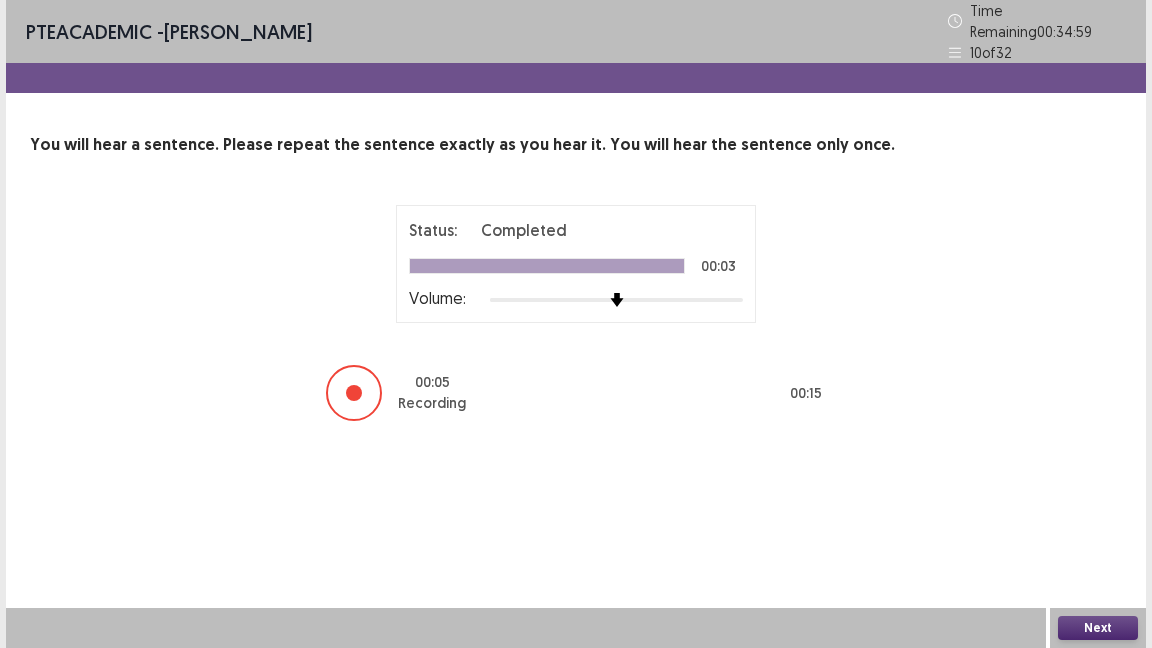
click at [1085, 624] on button "Next" at bounding box center [1098, 628] width 80 height 24
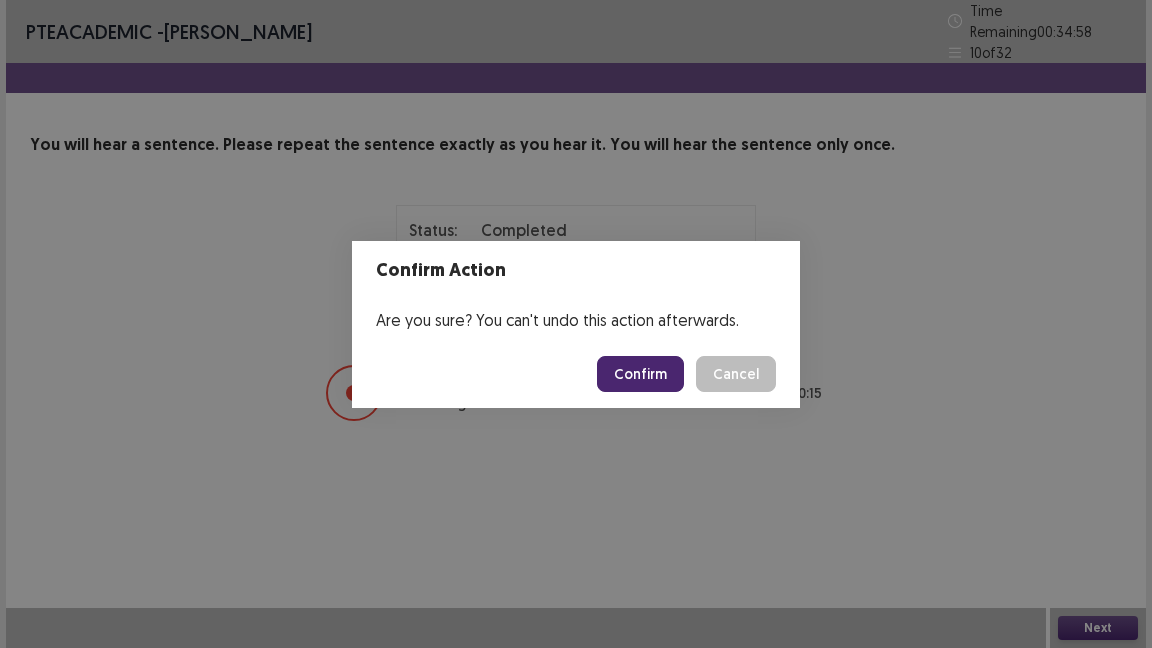
click at [640, 387] on button "Confirm" at bounding box center [640, 374] width 87 height 36
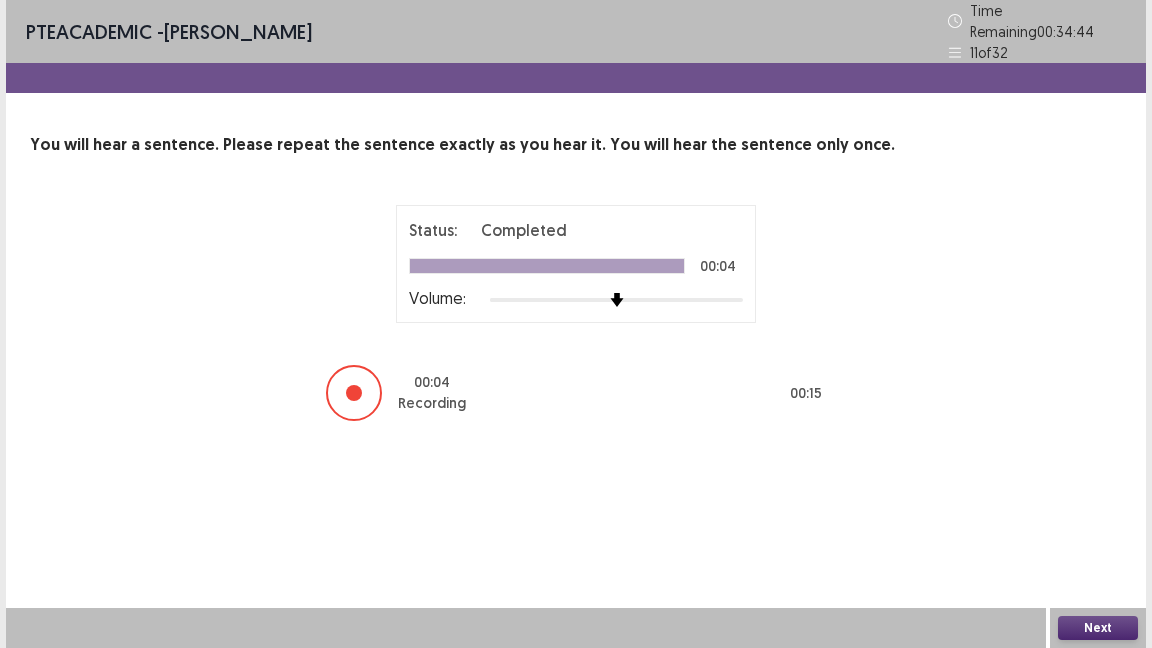
click at [1090, 620] on button "Next" at bounding box center [1098, 628] width 80 height 24
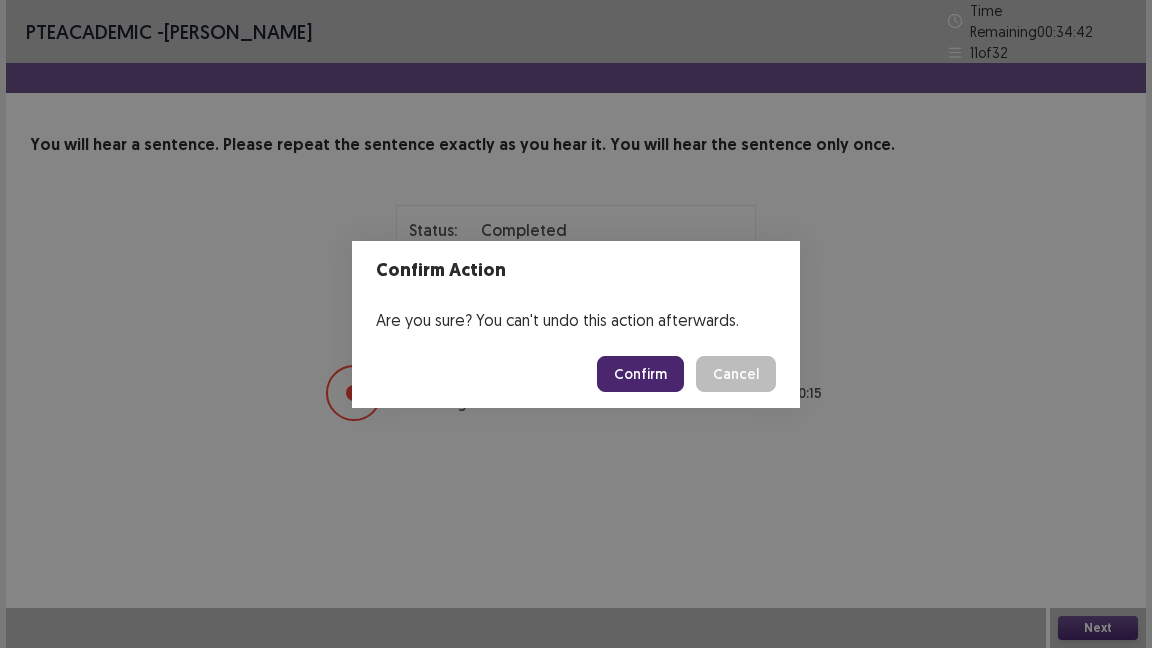
click at [656, 359] on button "Confirm" at bounding box center [640, 374] width 87 height 36
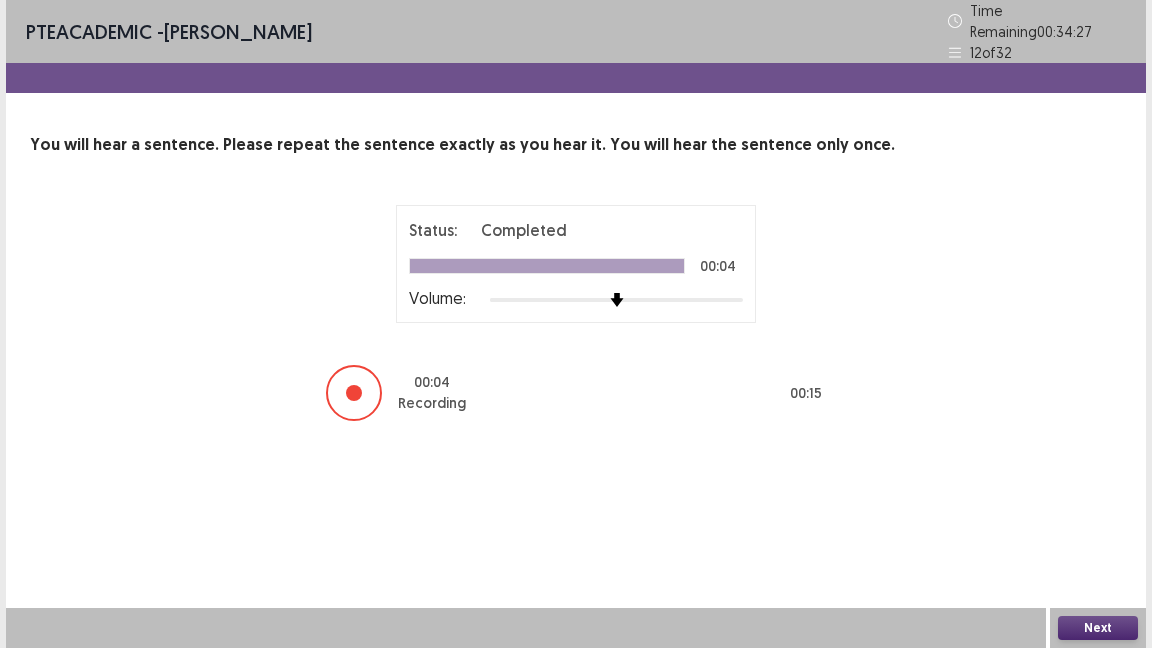
click at [1106, 620] on button "Next" at bounding box center [1098, 628] width 80 height 24
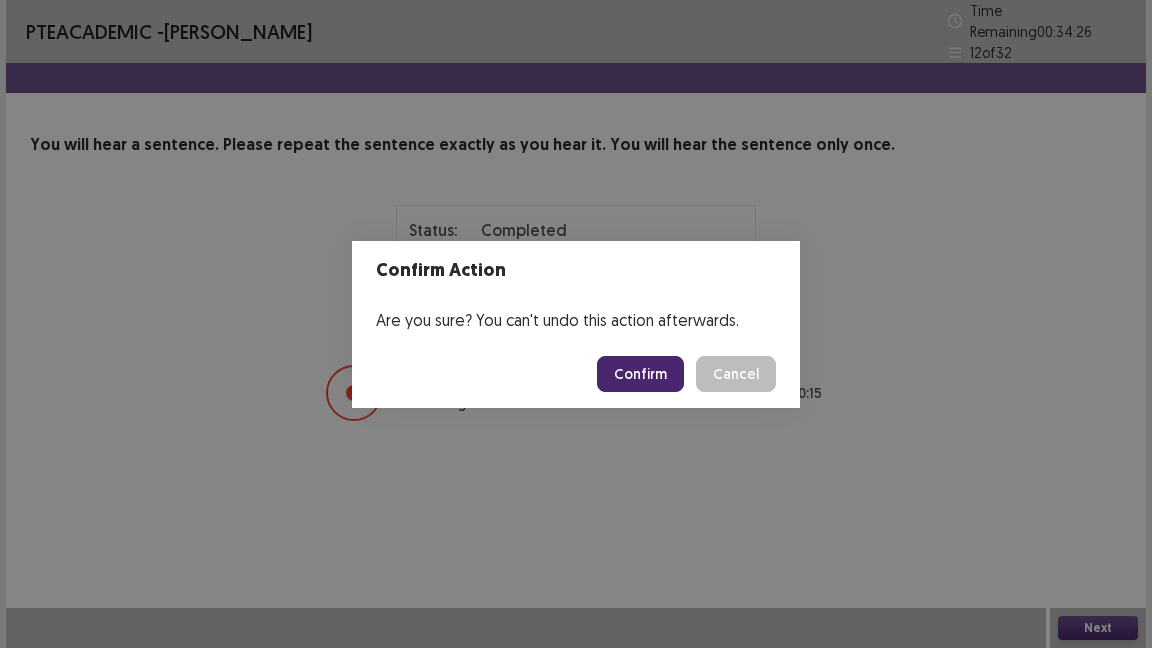
click at [652, 364] on button "Confirm" at bounding box center [640, 374] width 87 height 36
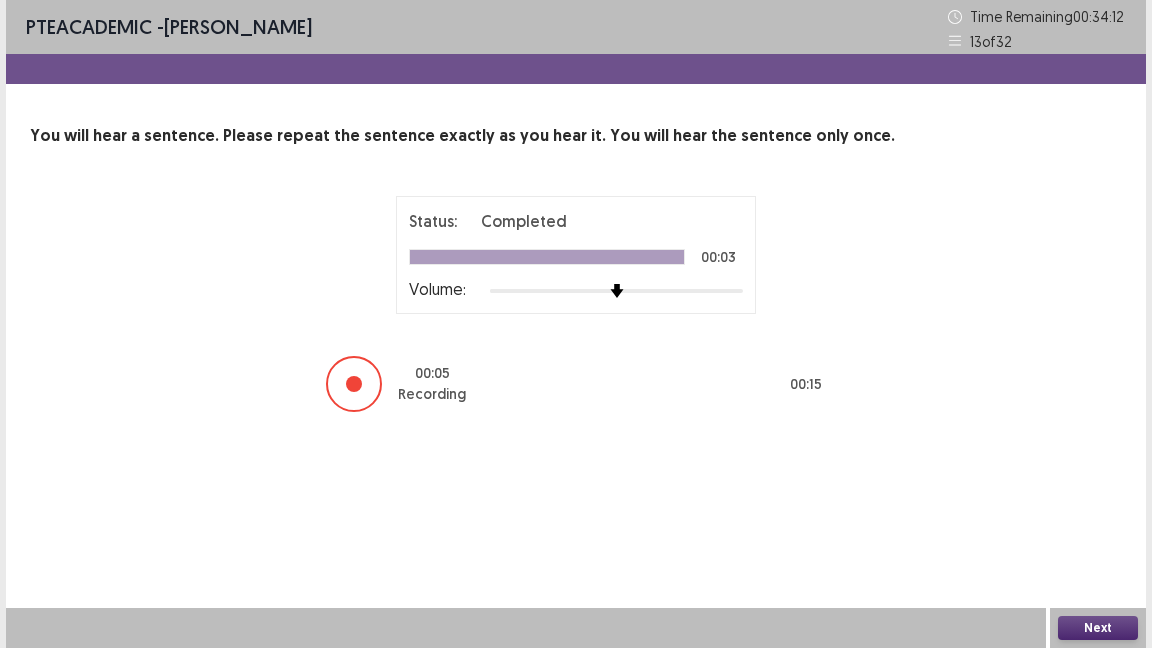
click at [1071, 637] on button "Next" at bounding box center [1098, 628] width 80 height 24
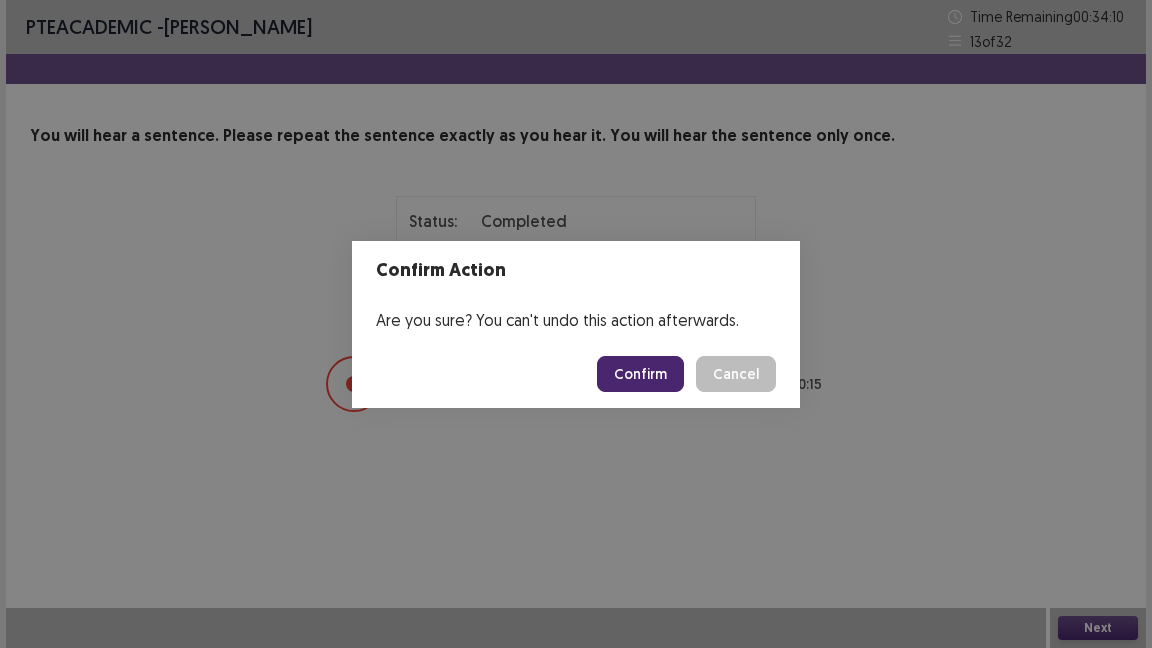
click at [642, 390] on button "Confirm" at bounding box center [640, 374] width 87 height 36
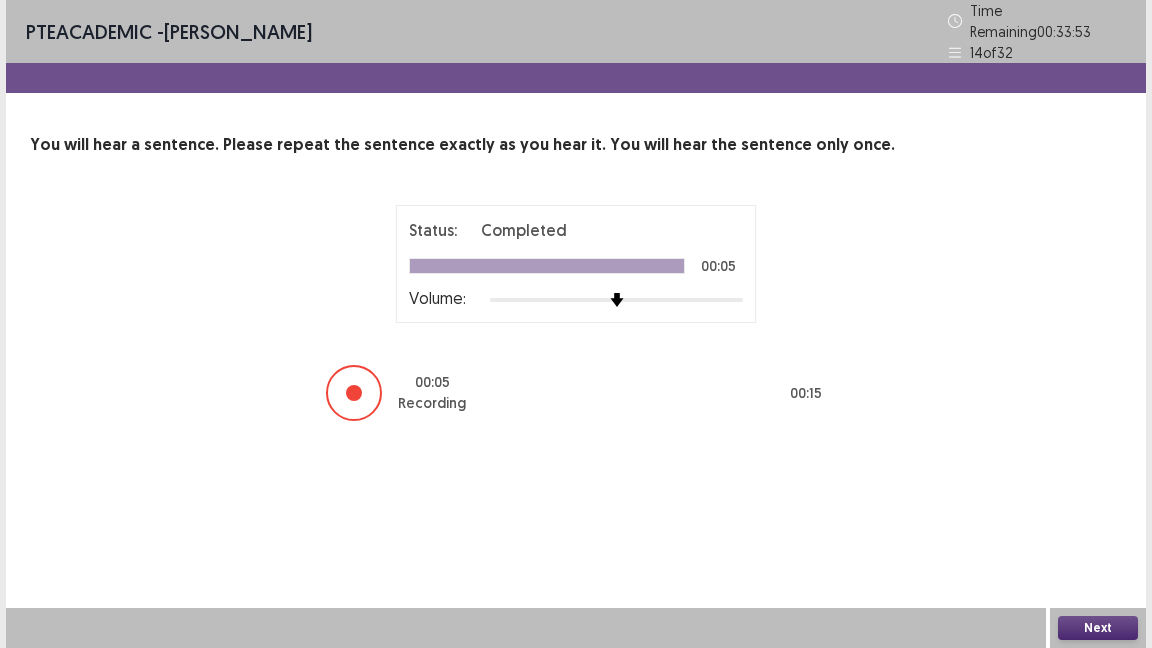
click at [1099, 624] on button "Next" at bounding box center [1098, 628] width 80 height 24
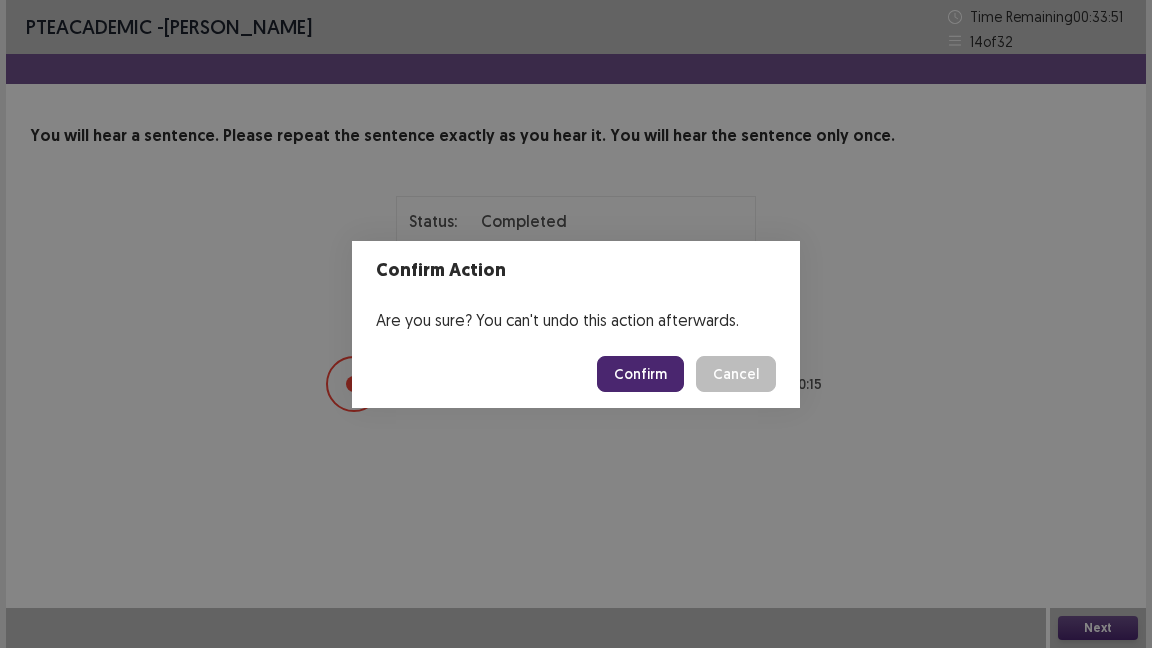
click at [644, 370] on button "Confirm" at bounding box center [640, 374] width 87 height 36
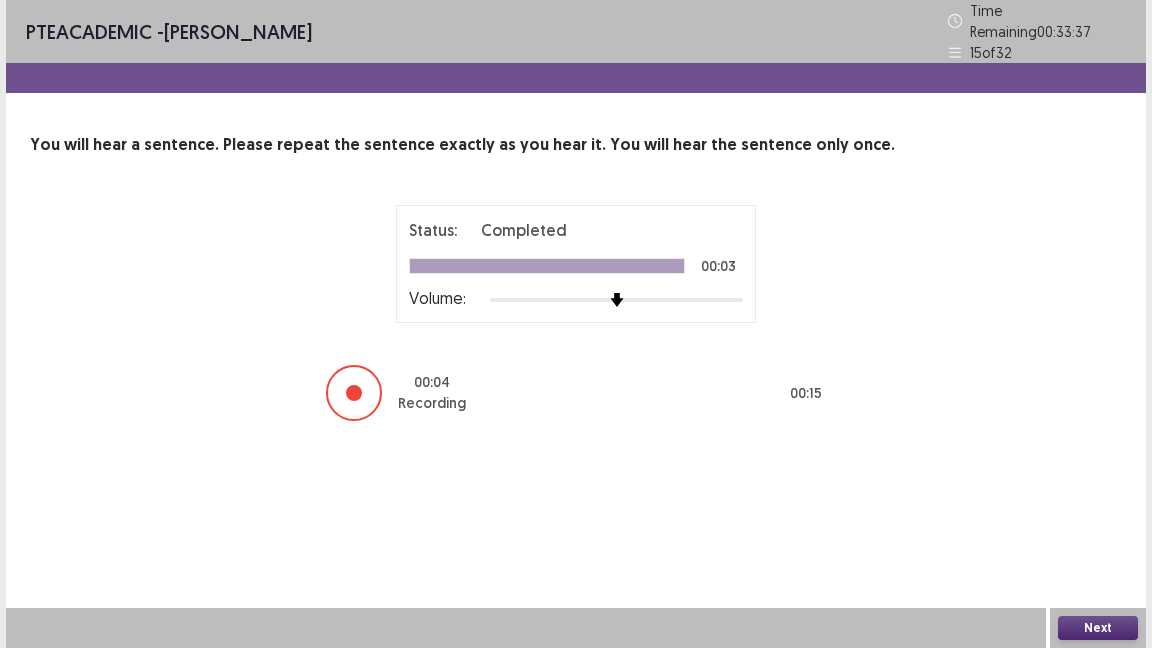
click at [1088, 632] on button "Next" at bounding box center [1098, 628] width 80 height 24
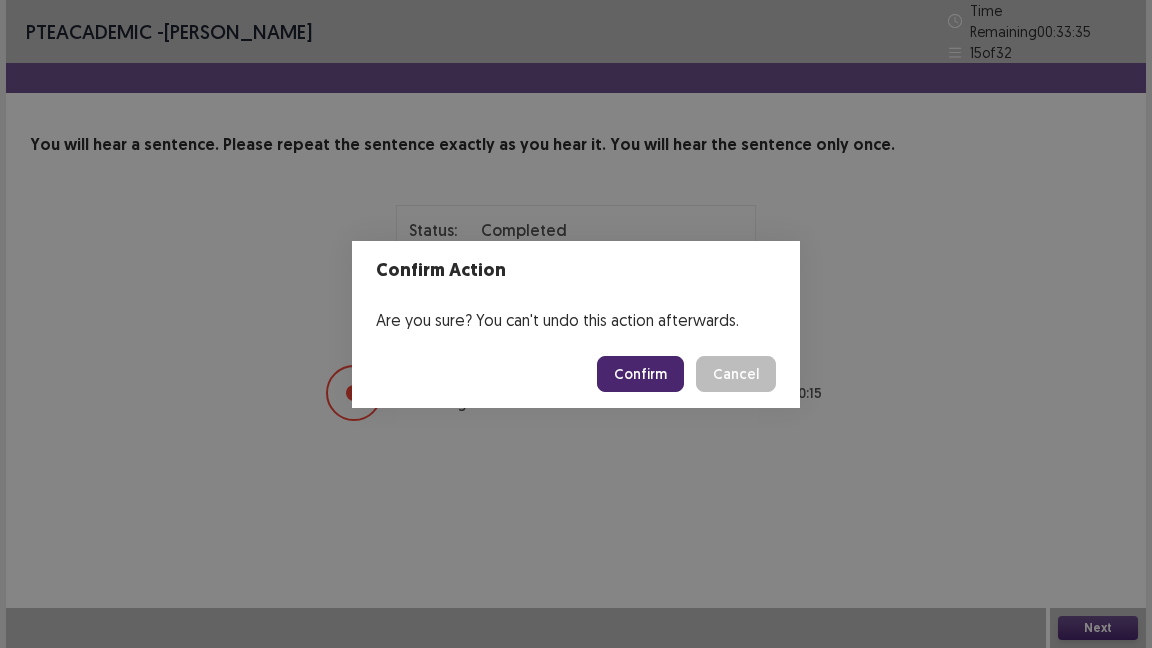
click at [640, 374] on button "Confirm" at bounding box center [640, 374] width 87 height 36
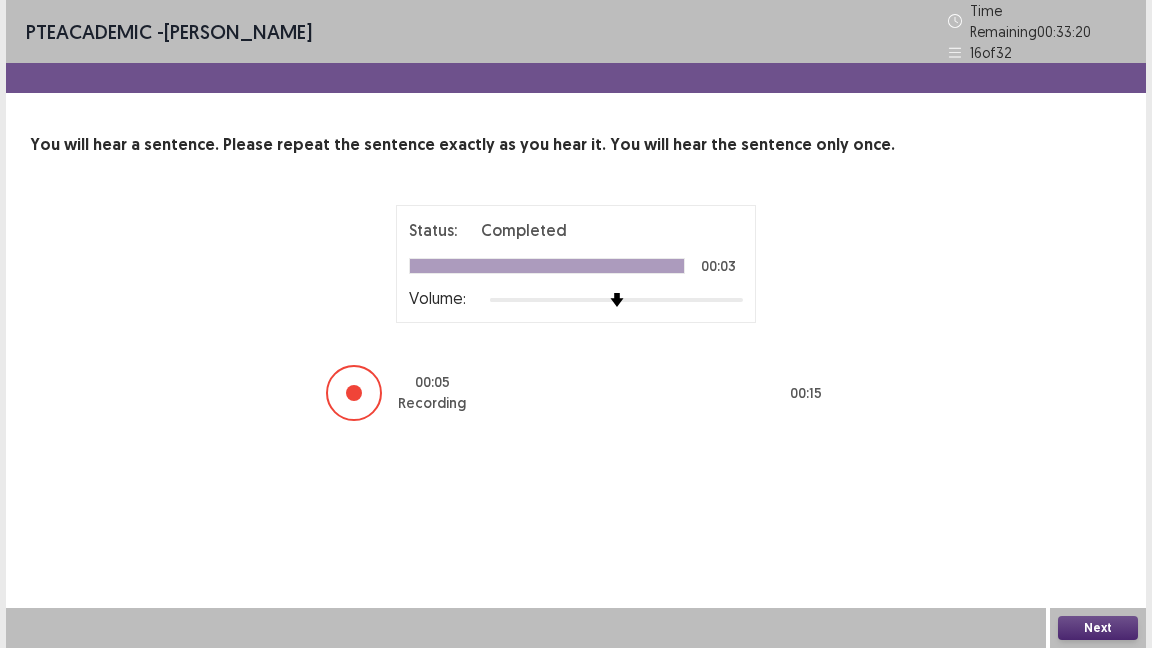
click at [1106, 631] on button "Next" at bounding box center [1098, 628] width 80 height 24
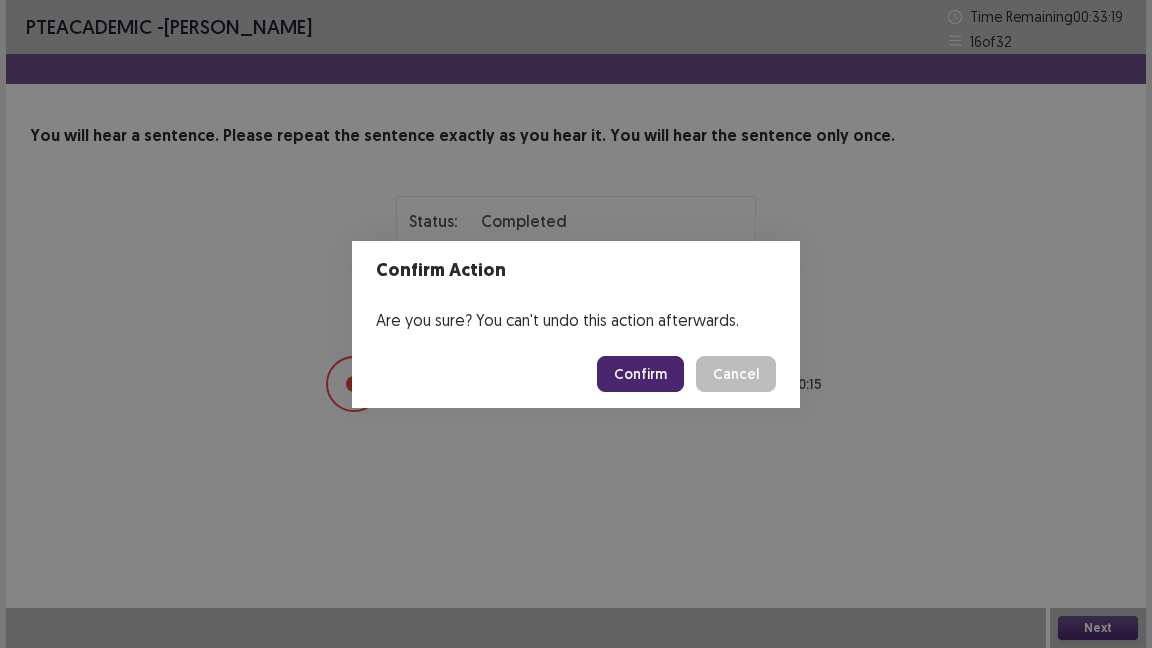
click at [655, 365] on button "Confirm" at bounding box center [640, 374] width 87 height 36
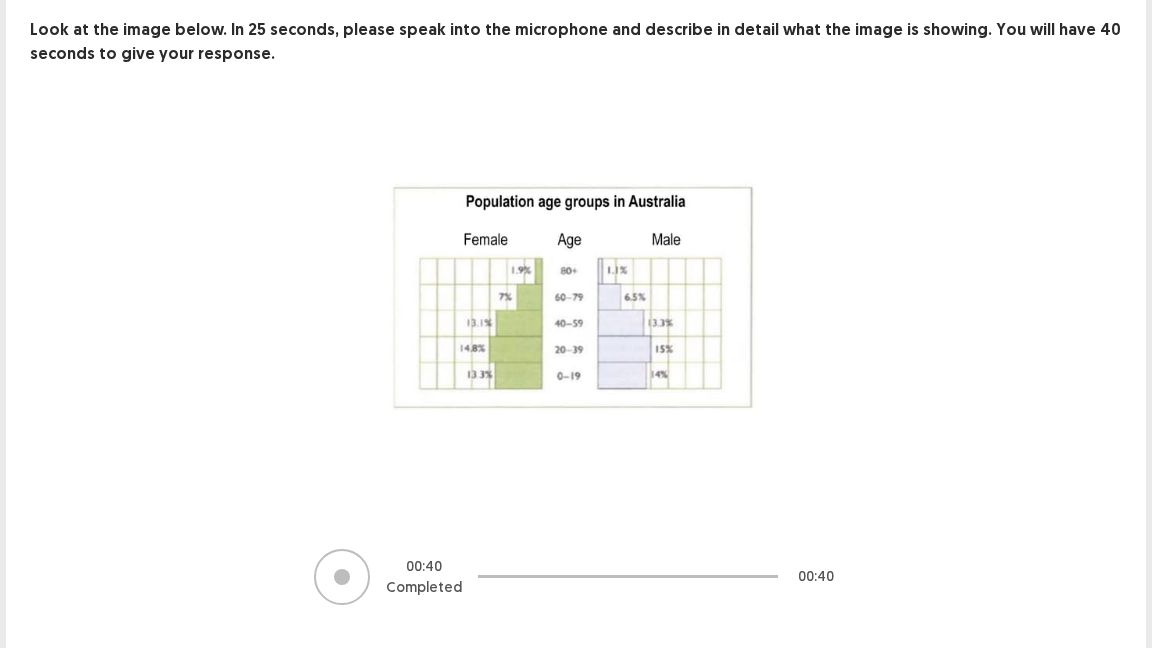
scroll to position [153, 0]
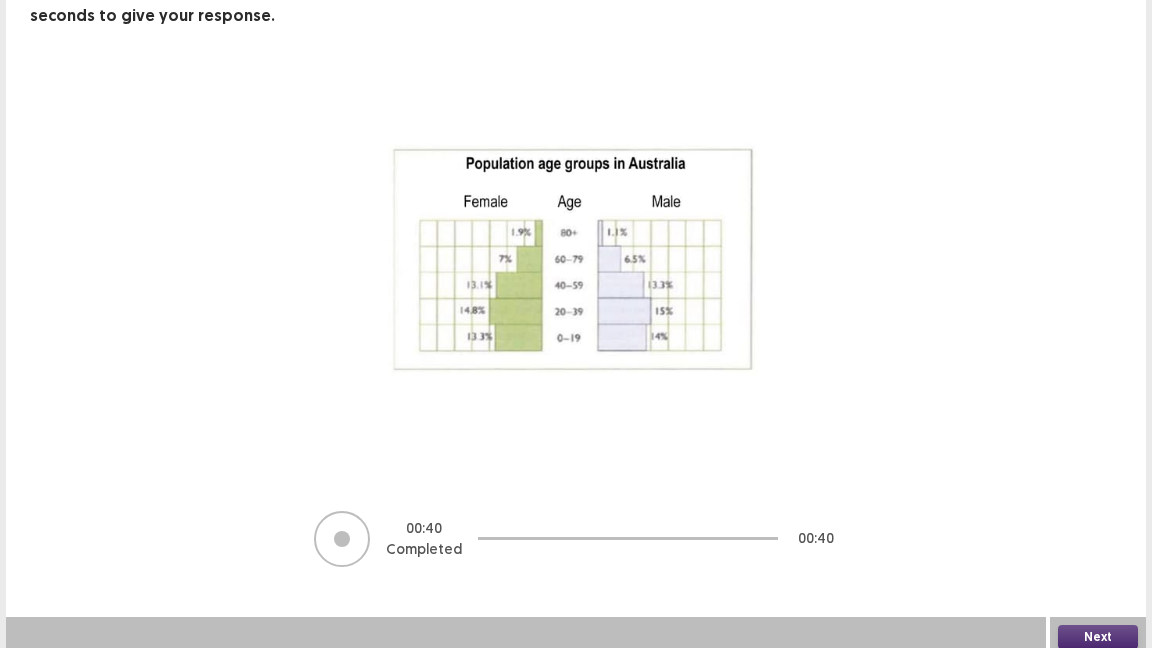
click at [1078, 625] on button "Next" at bounding box center [1098, 637] width 80 height 24
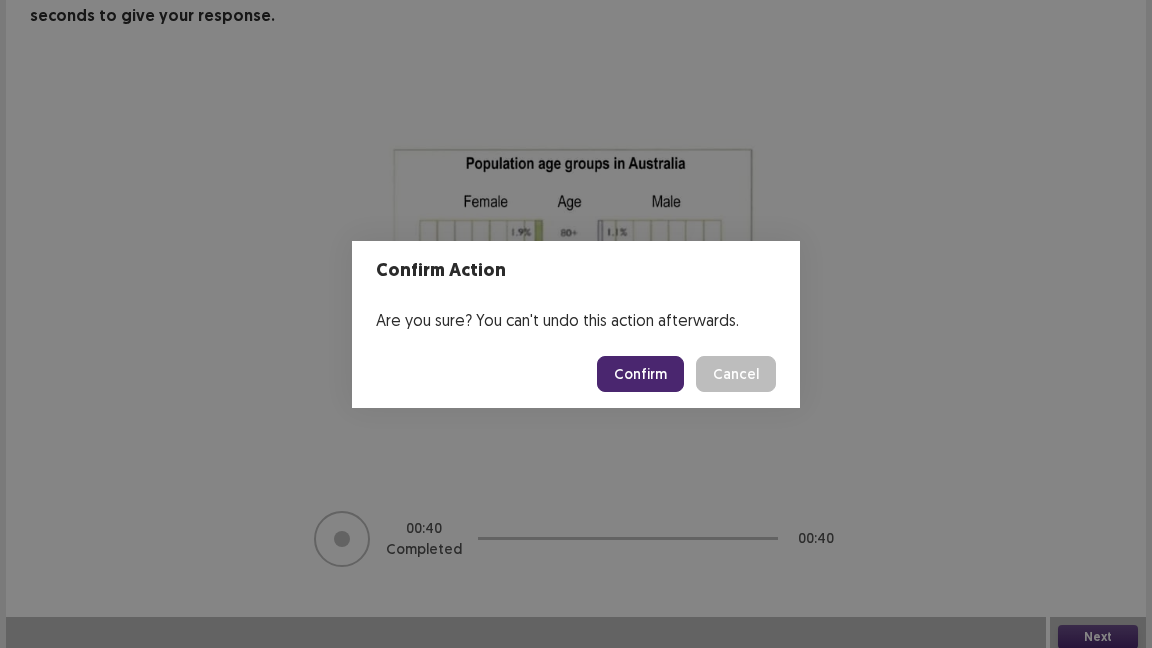
click at [649, 374] on button "Confirm" at bounding box center [640, 374] width 87 height 36
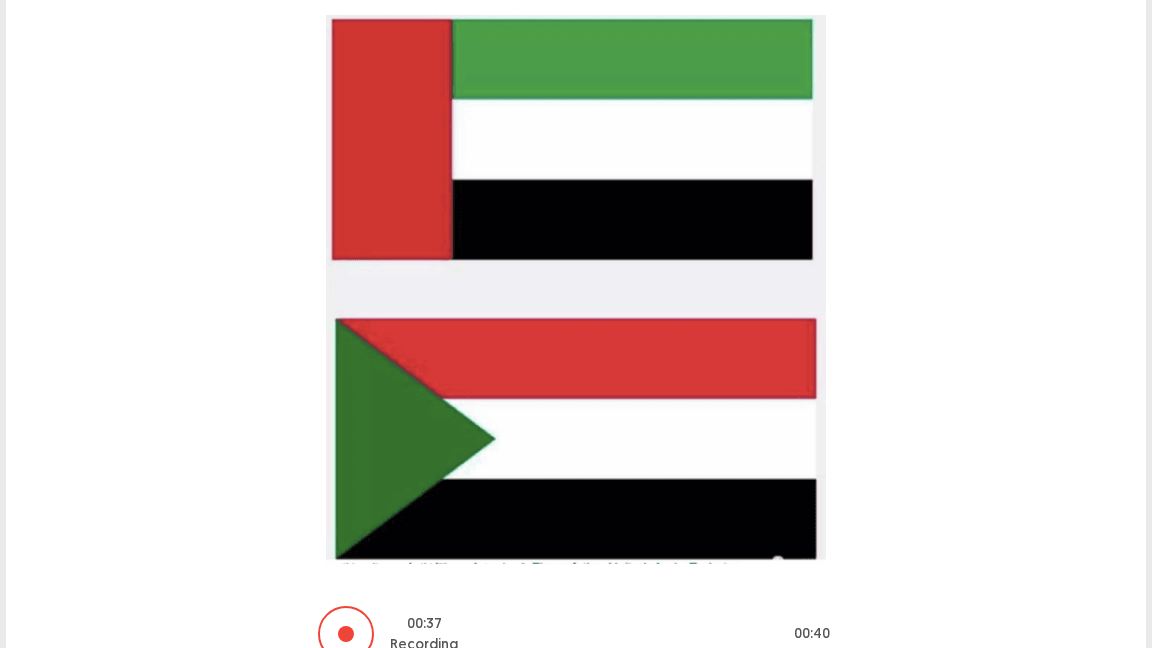
scroll to position [308, 0]
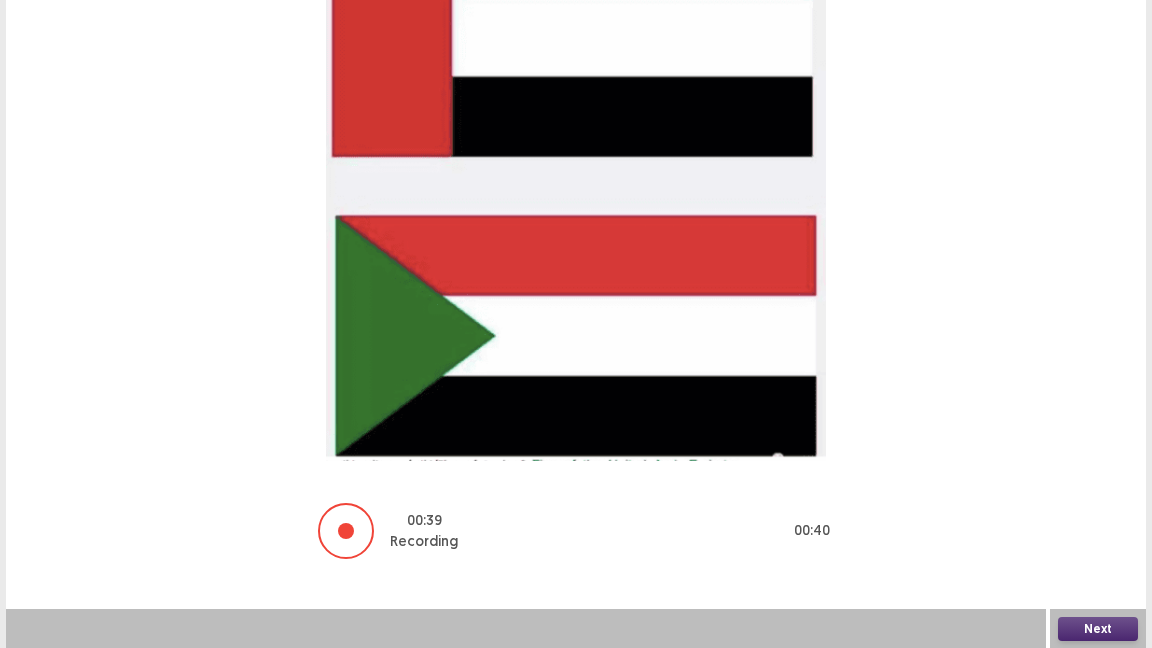
click at [1104, 623] on button "Next" at bounding box center [1098, 629] width 80 height 24
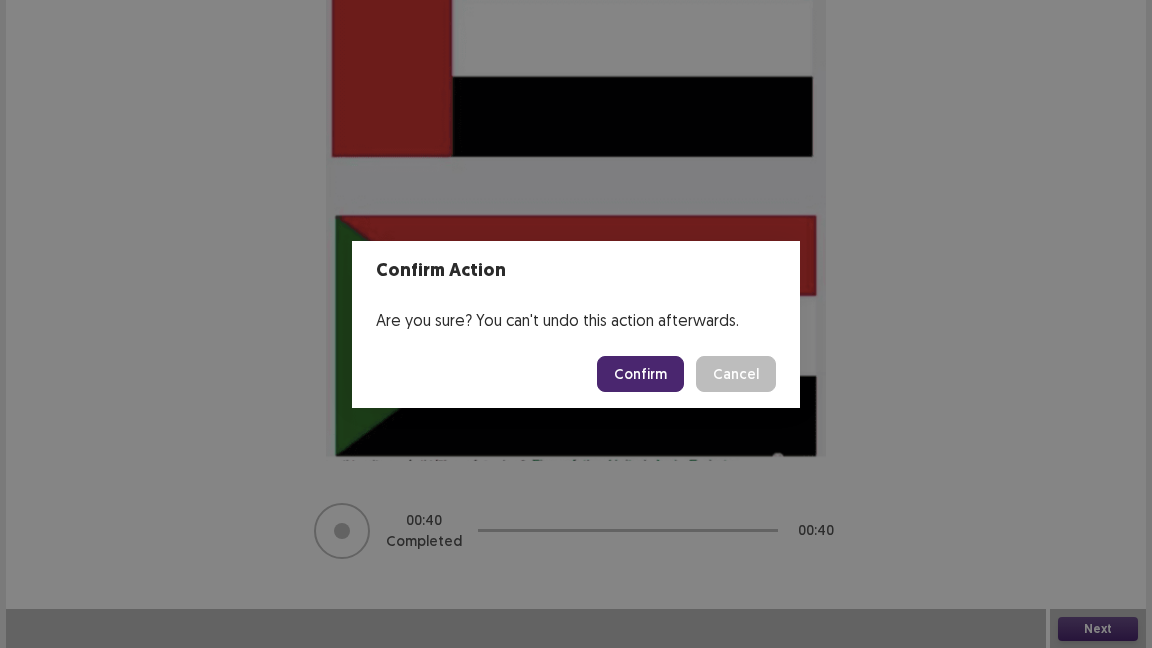
click at [641, 369] on button "Confirm" at bounding box center [640, 374] width 87 height 36
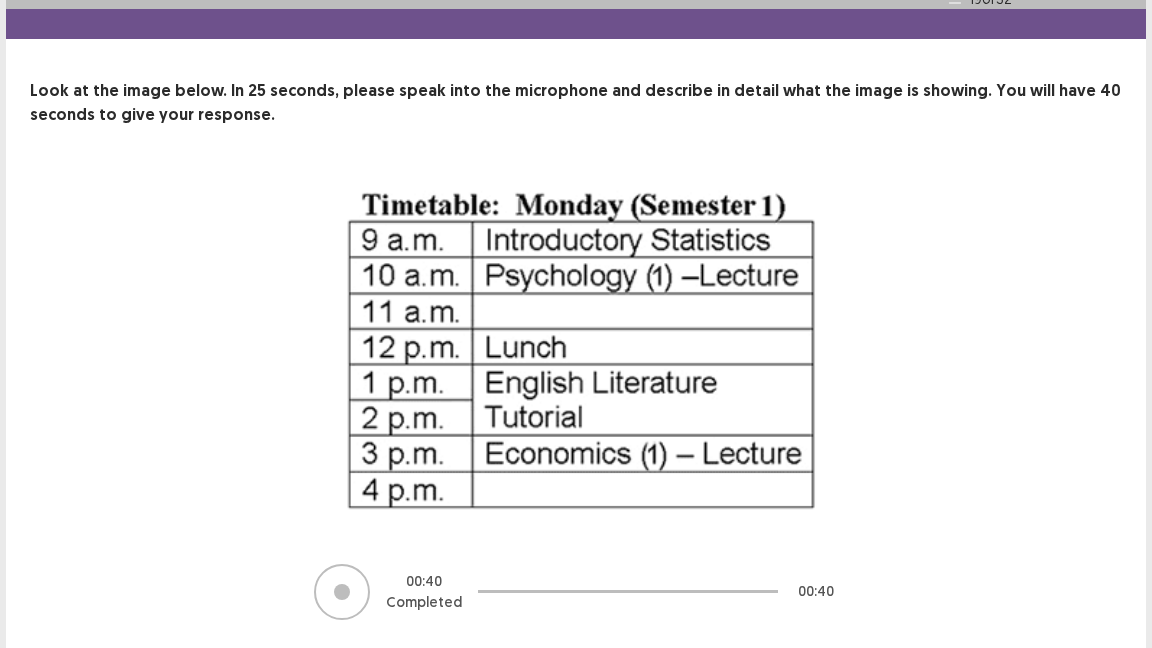
scroll to position [106, 0]
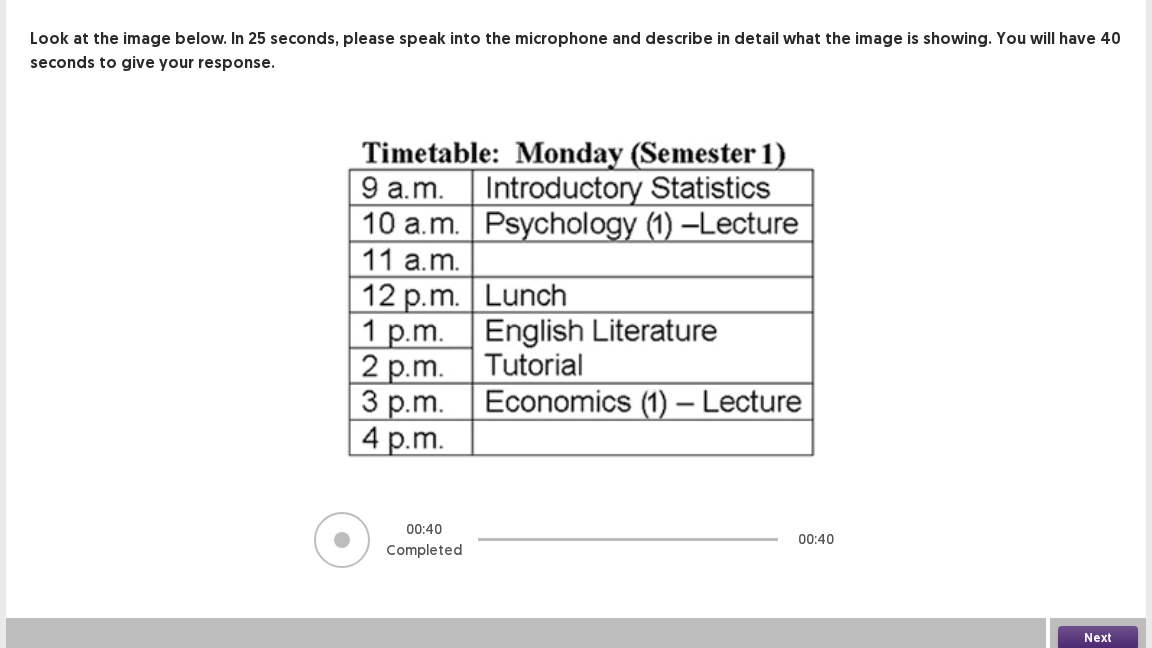
click at [1102, 627] on button "Next" at bounding box center [1098, 638] width 80 height 24
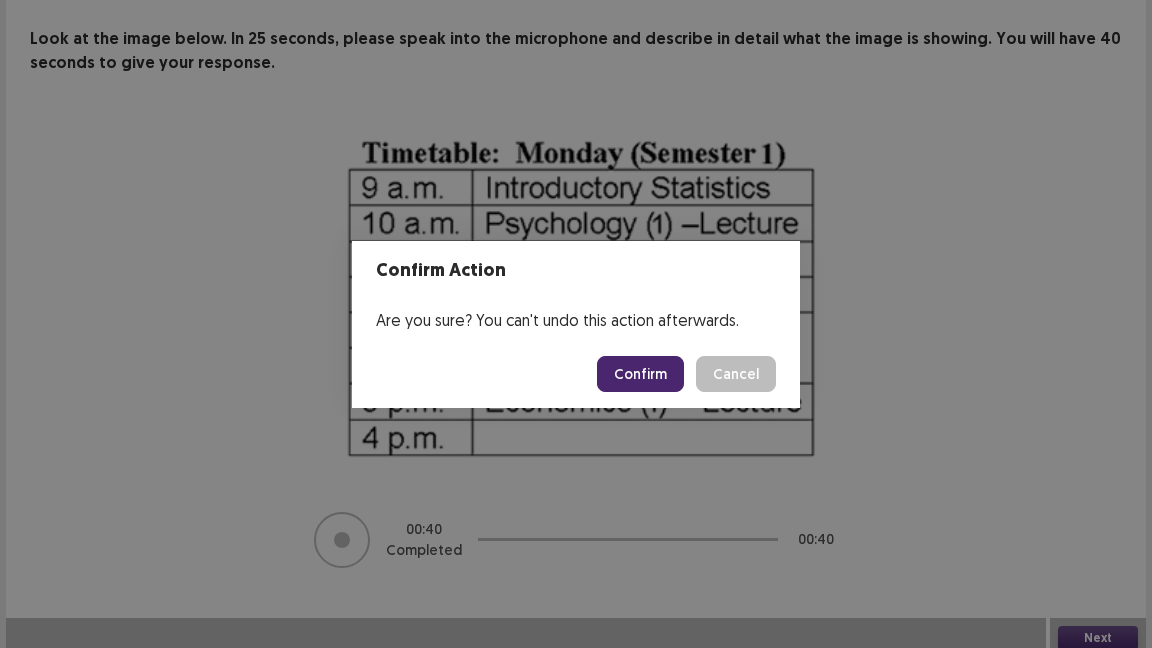
click at [658, 369] on button "Confirm" at bounding box center [640, 374] width 87 height 36
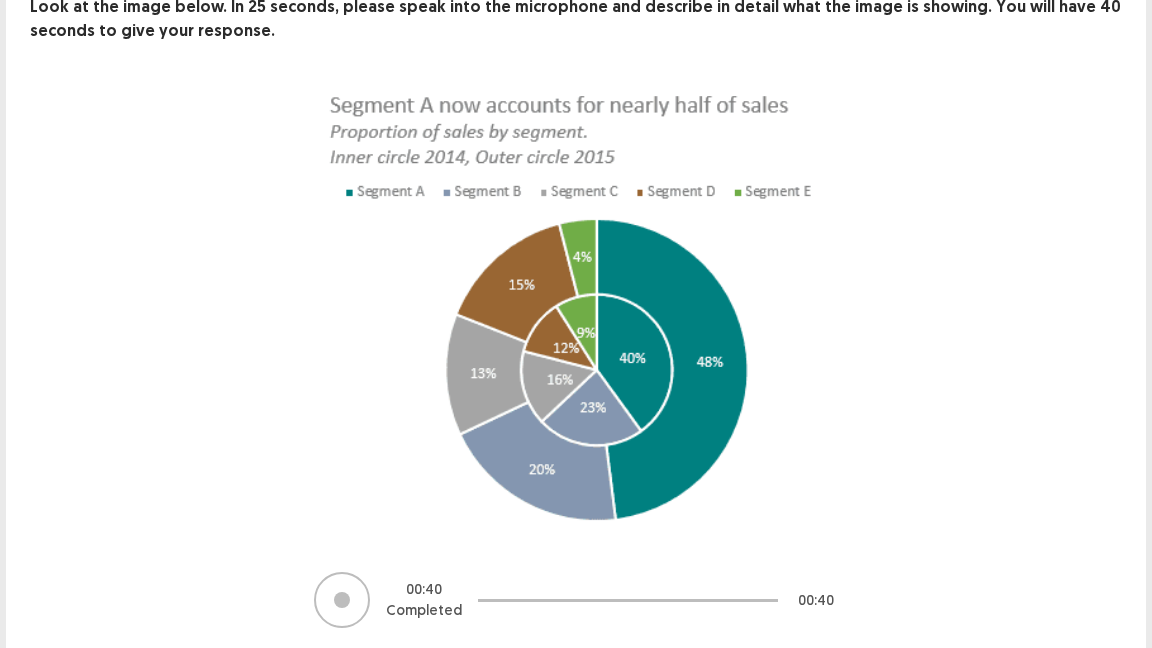
scroll to position [199, 0]
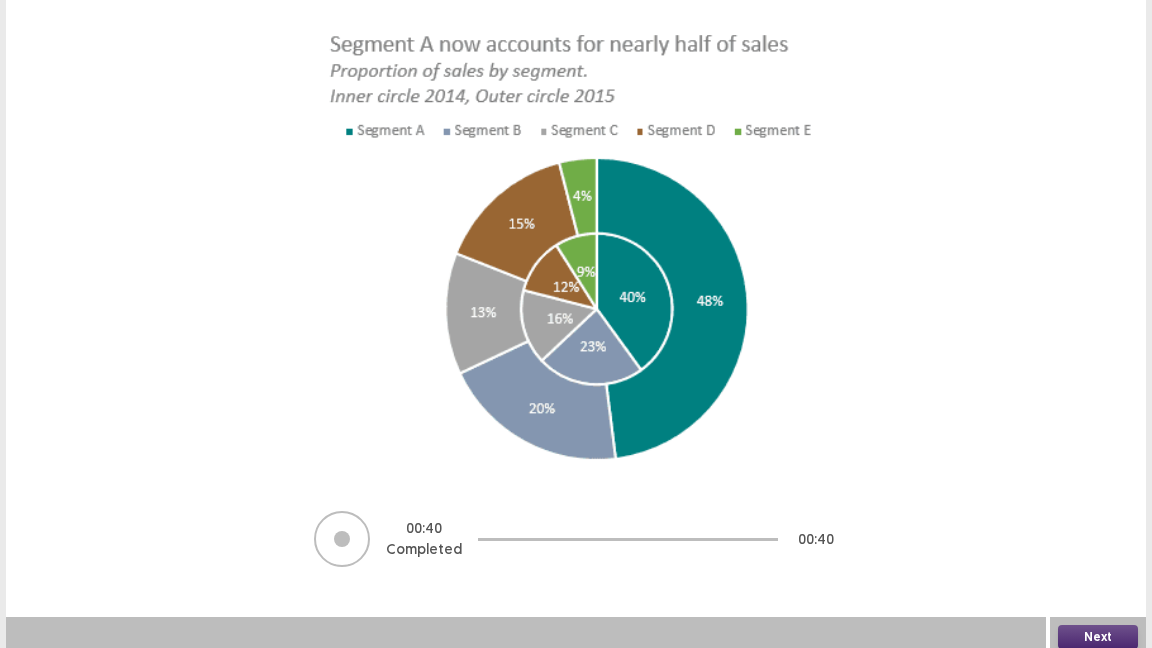
click at [1083, 625] on button "Next" at bounding box center [1098, 637] width 80 height 24
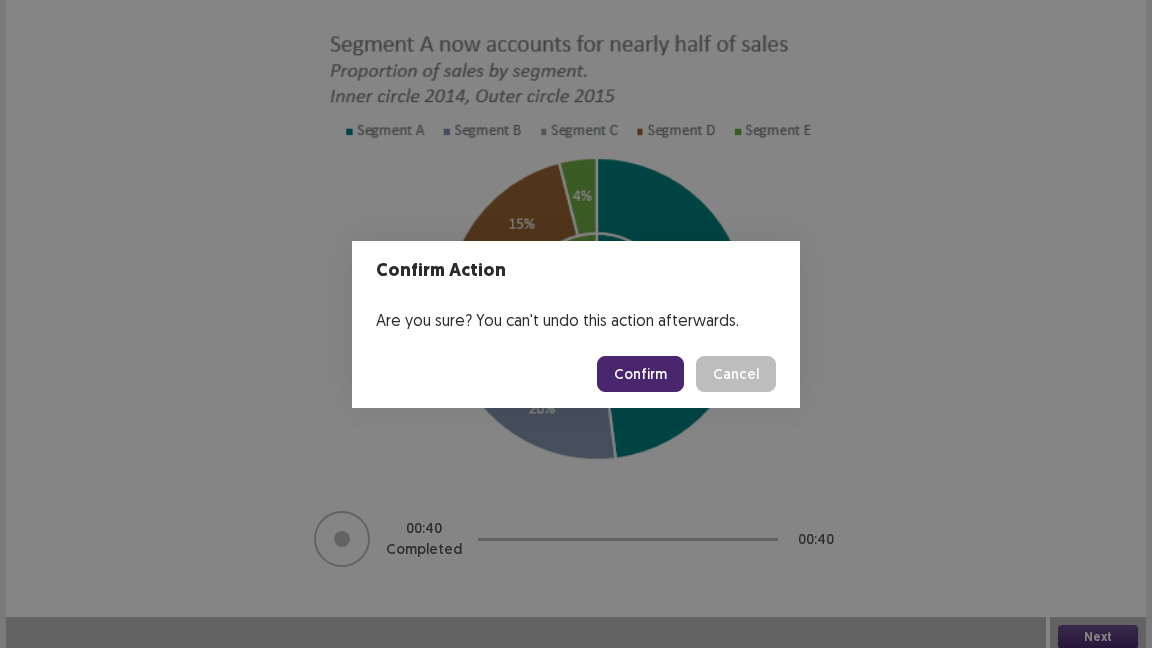
click at [658, 365] on button "Confirm" at bounding box center [640, 374] width 87 height 36
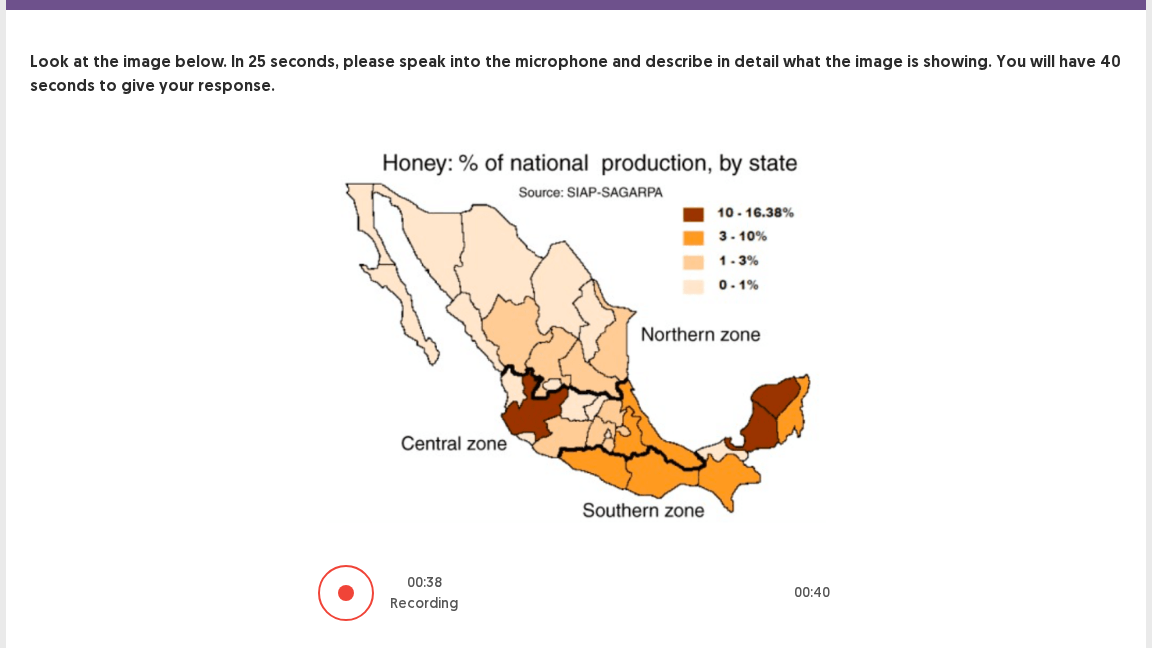
scroll to position [136, 0]
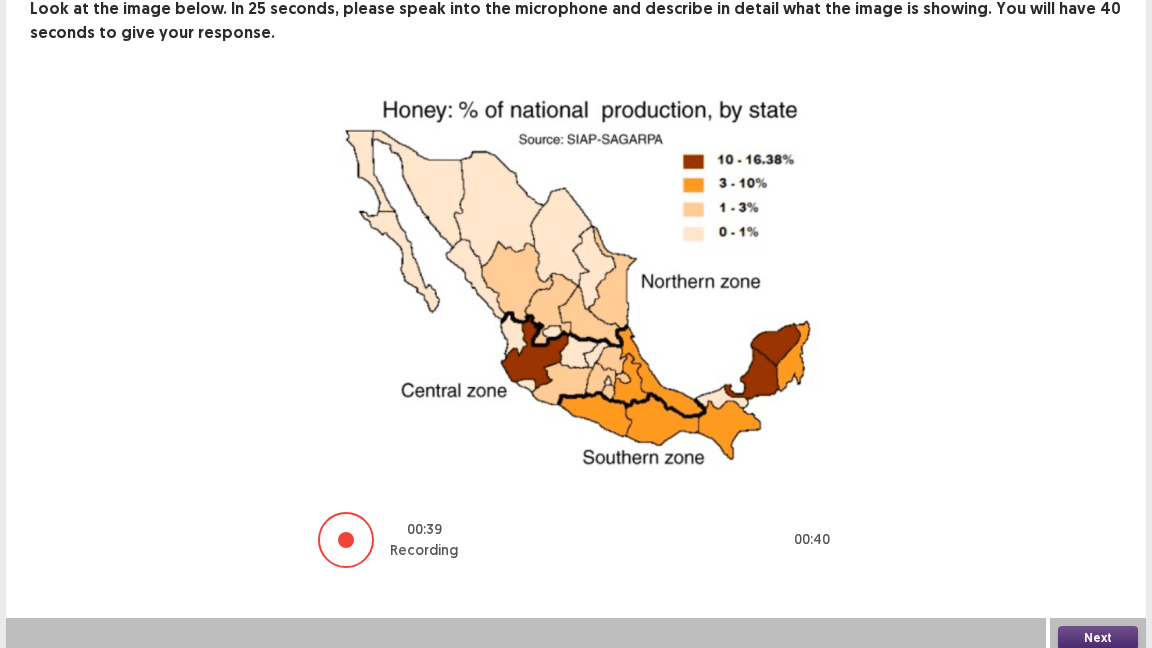
click at [1096, 631] on button "Next" at bounding box center [1098, 638] width 80 height 24
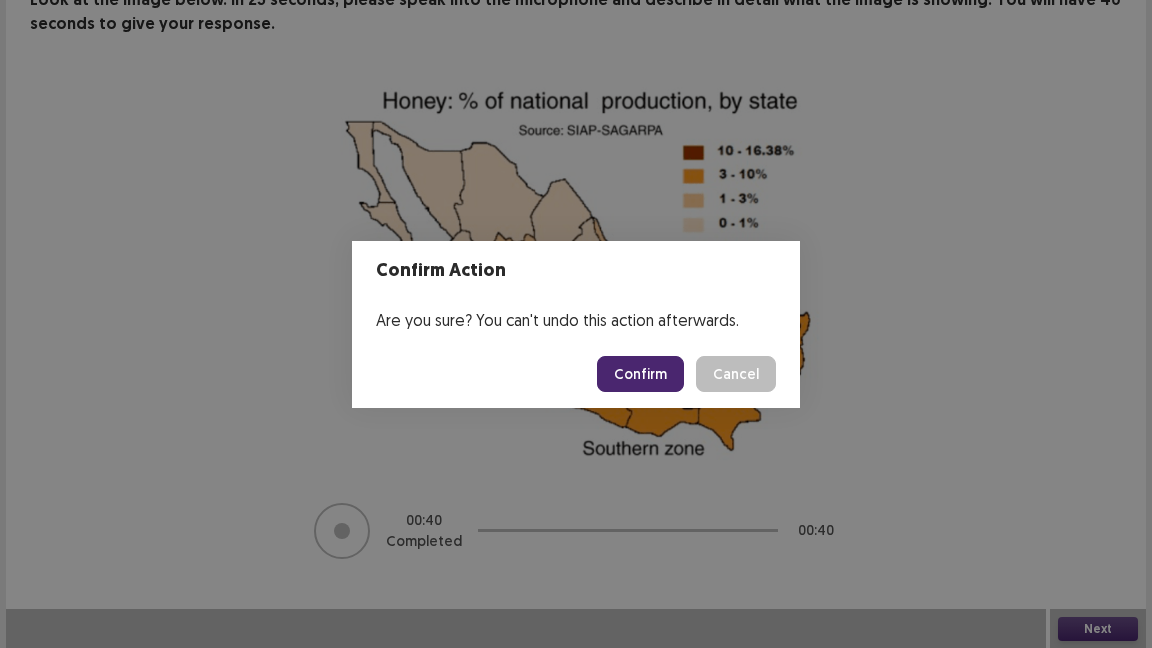
click at [649, 372] on button "Confirm" at bounding box center [640, 374] width 87 height 36
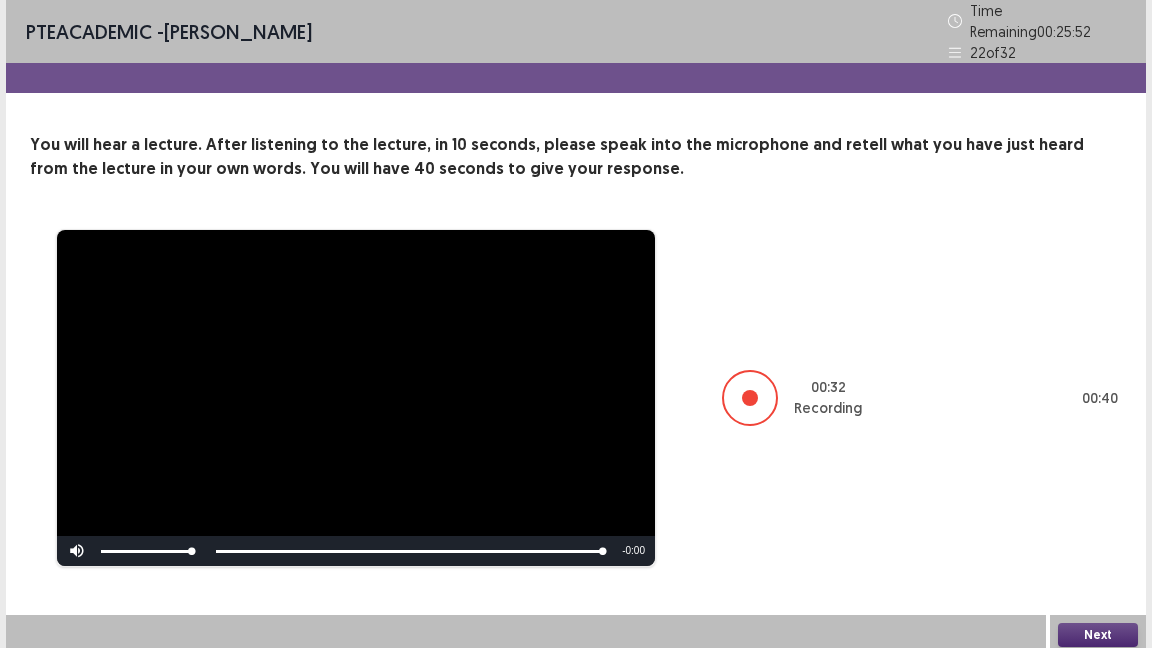
click at [1094, 628] on button "Next" at bounding box center [1098, 635] width 80 height 24
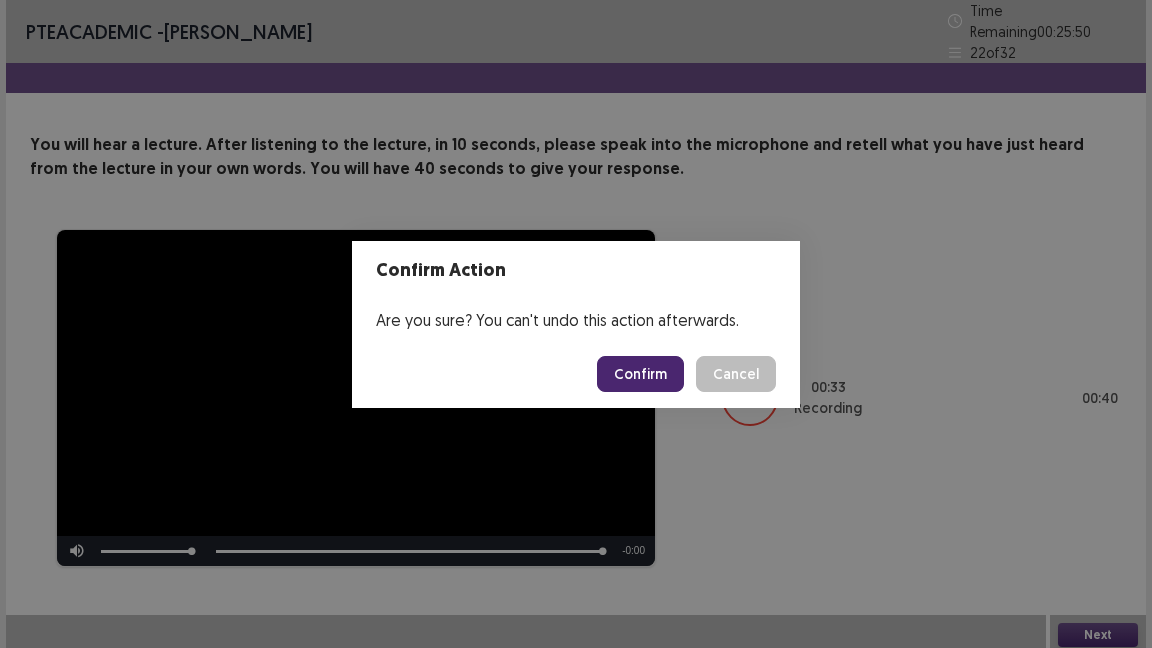
click at [649, 370] on button "Confirm" at bounding box center [640, 374] width 87 height 36
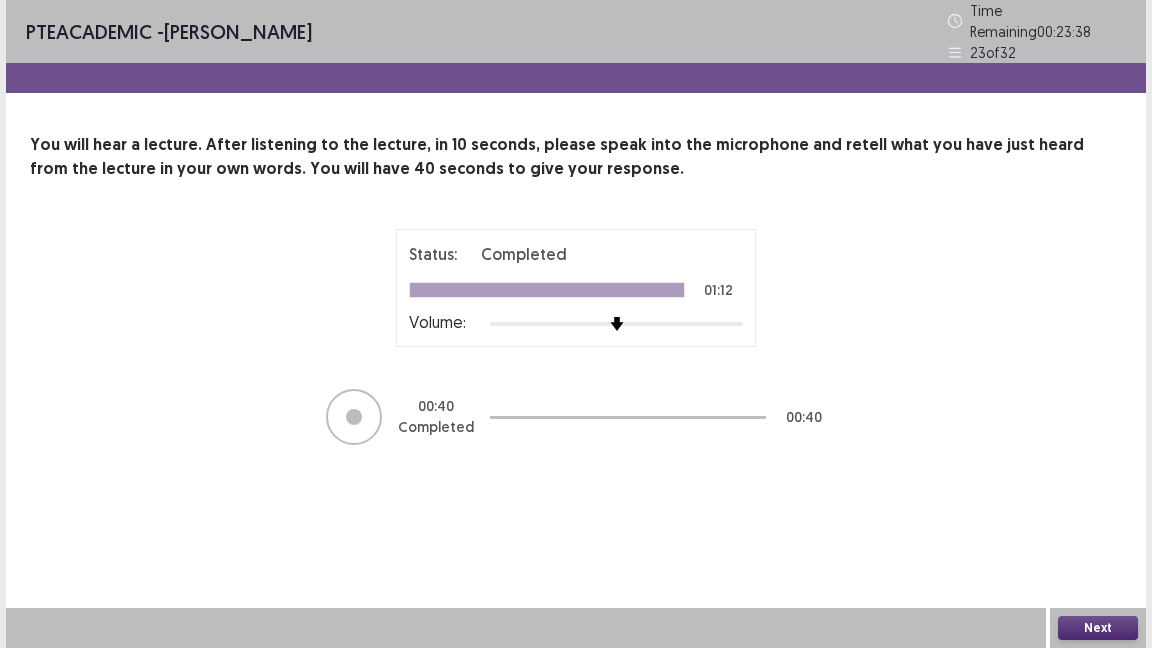
click at [1077, 634] on button "Next" at bounding box center [1098, 628] width 80 height 24
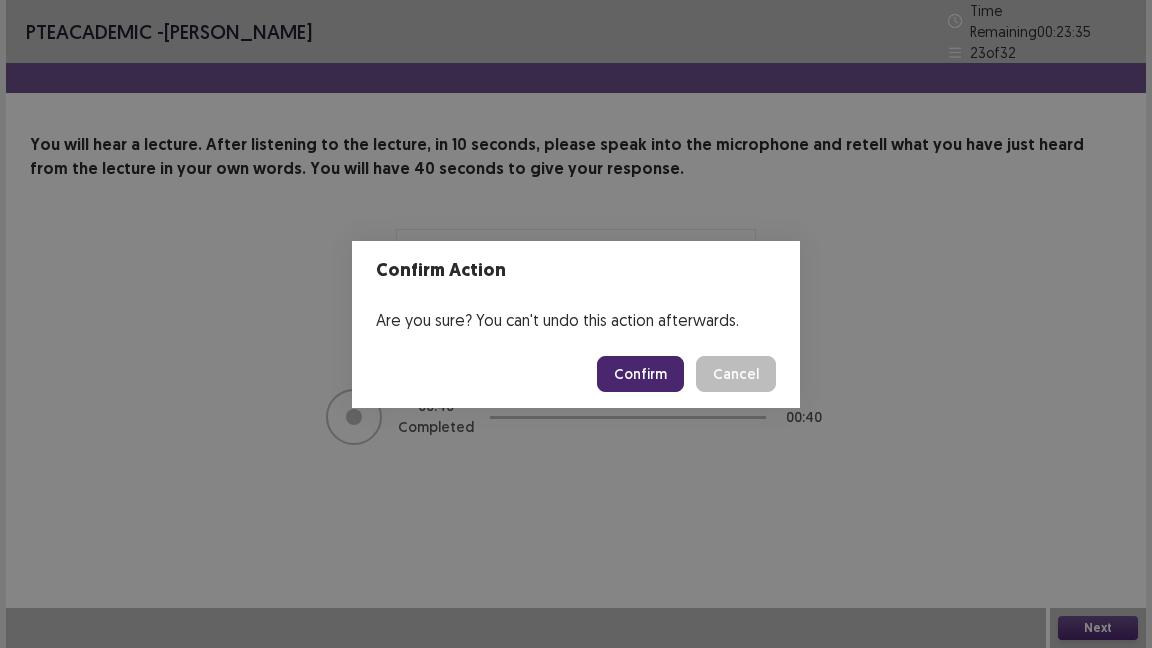
click at [646, 375] on button "Confirm" at bounding box center [640, 374] width 87 height 36
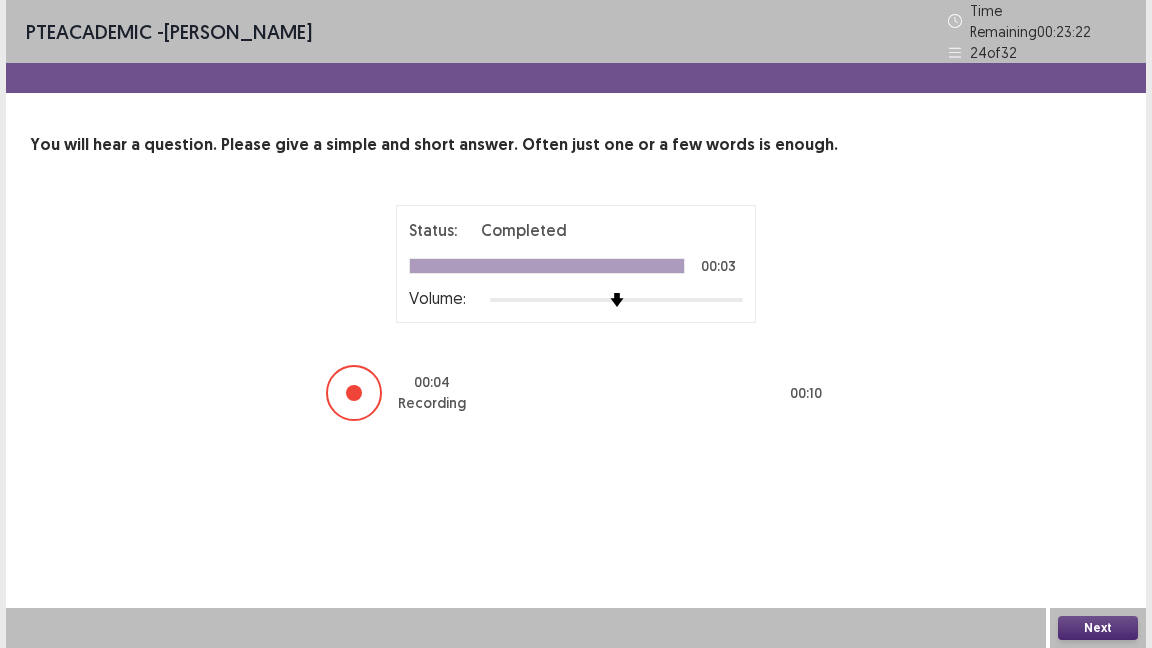
click at [1072, 626] on button "Next" at bounding box center [1098, 628] width 80 height 24
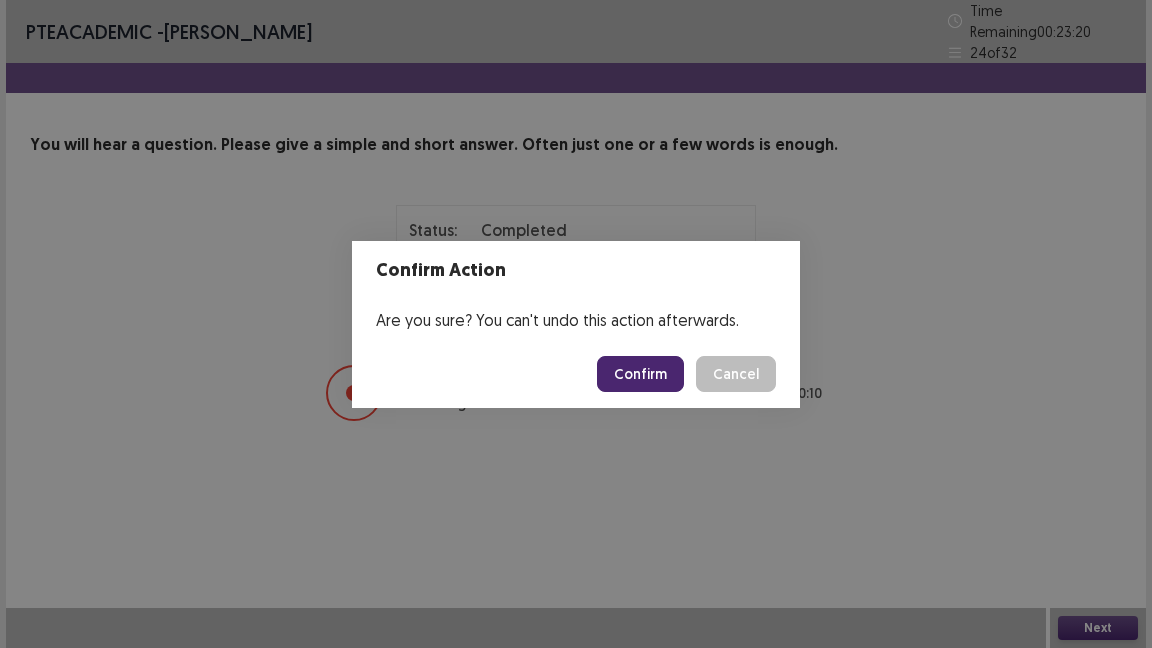
drag, startPoint x: 635, startPoint y: 393, endPoint x: 639, endPoint y: 379, distance: 14.6
click at [639, 379] on footer "Confirm Cancel" at bounding box center [576, 374] width 448 height 68
click at [639, 379] on button "Confirm" at bounding box center [640, 374] width 87 height 36
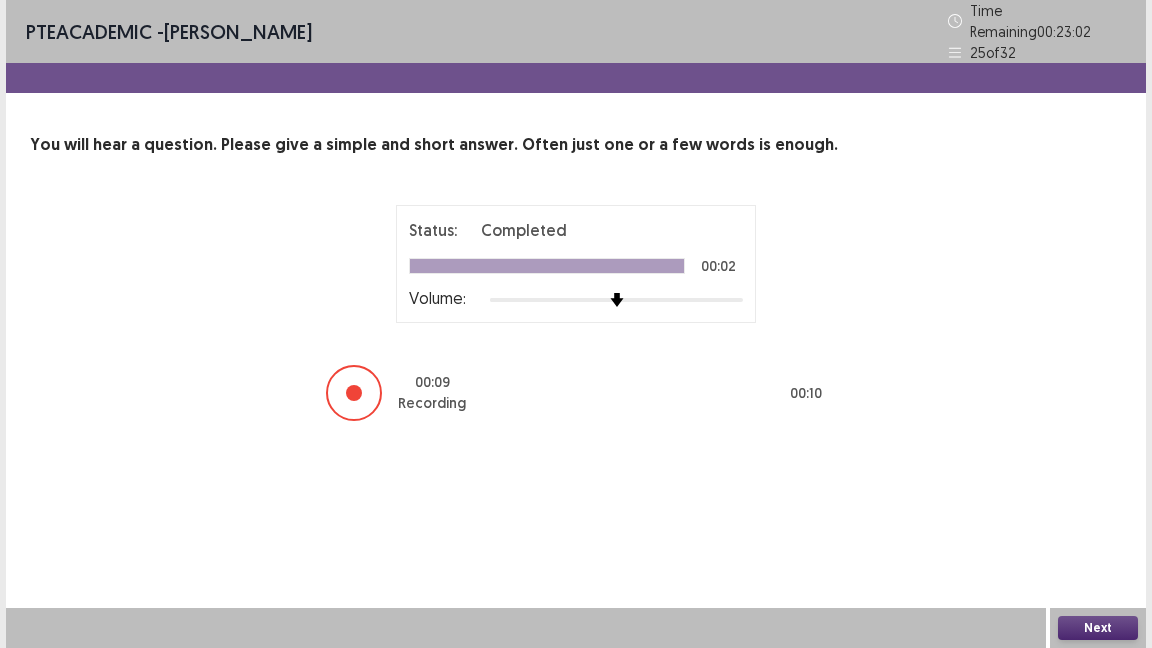
click at [1084, 619] on button "Next" at bounding box center [1098, 628] width 80 height 24
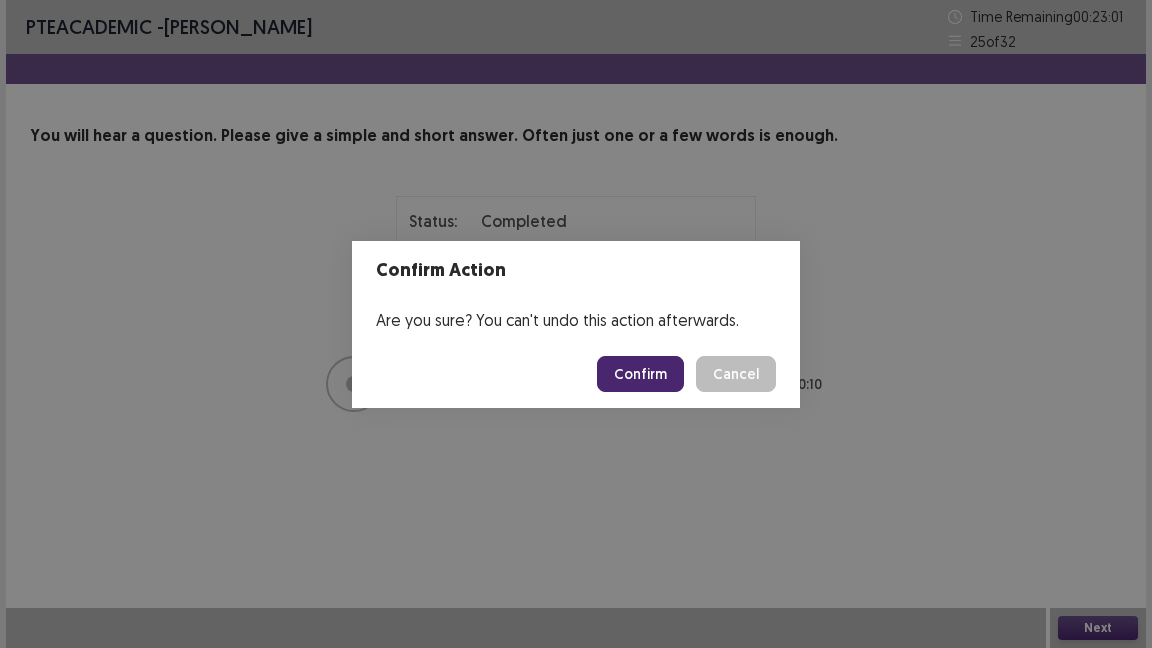
click at [657, 367] on button "Confirm" at bounding box center [640, 374] width 87 height 36
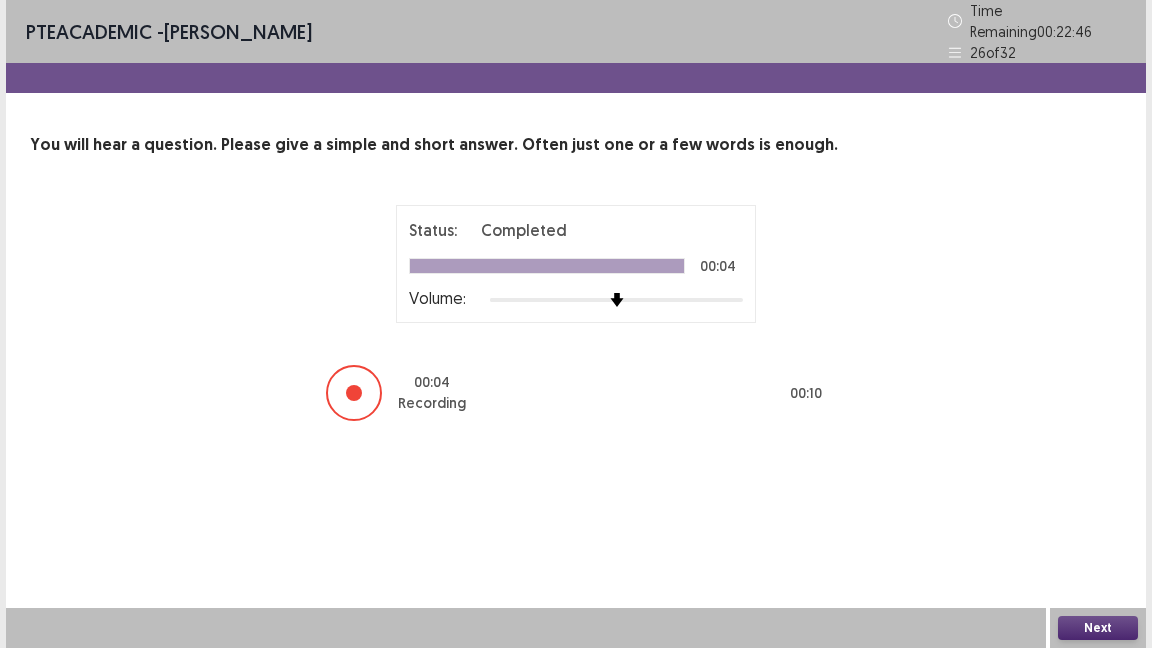
click at [1096, 619] on button "Next" at bounding box center [1098, 628] width 80 height 24
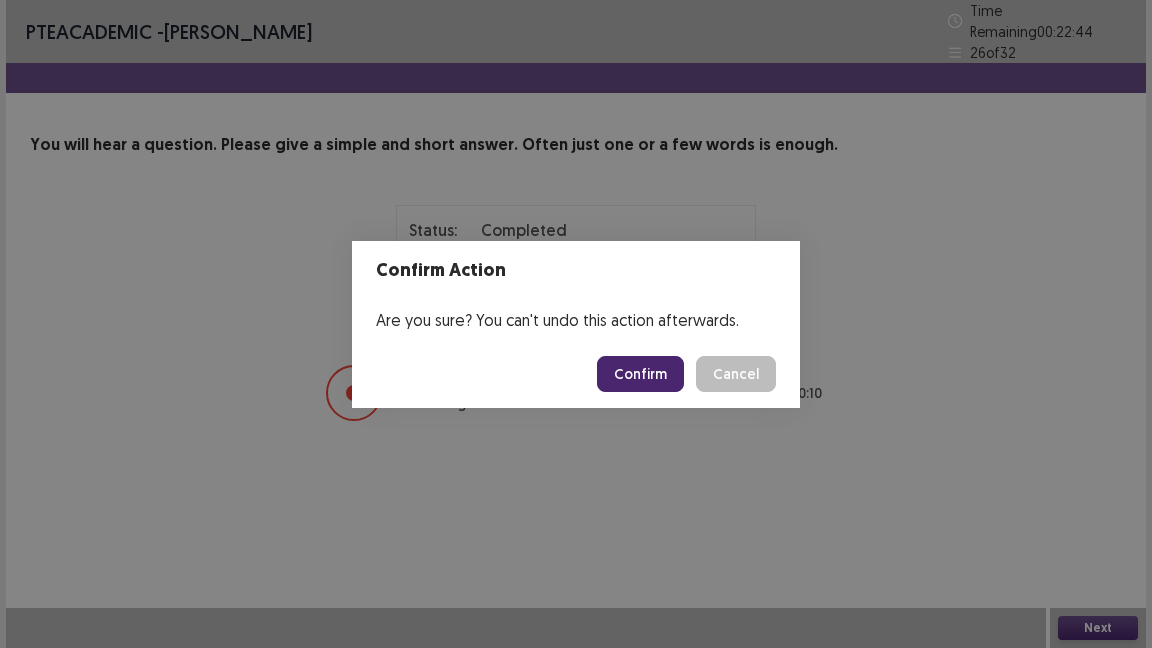
click at [658, 368] on button "Confirm" at bounding box center [640, 374] width 87 height 36
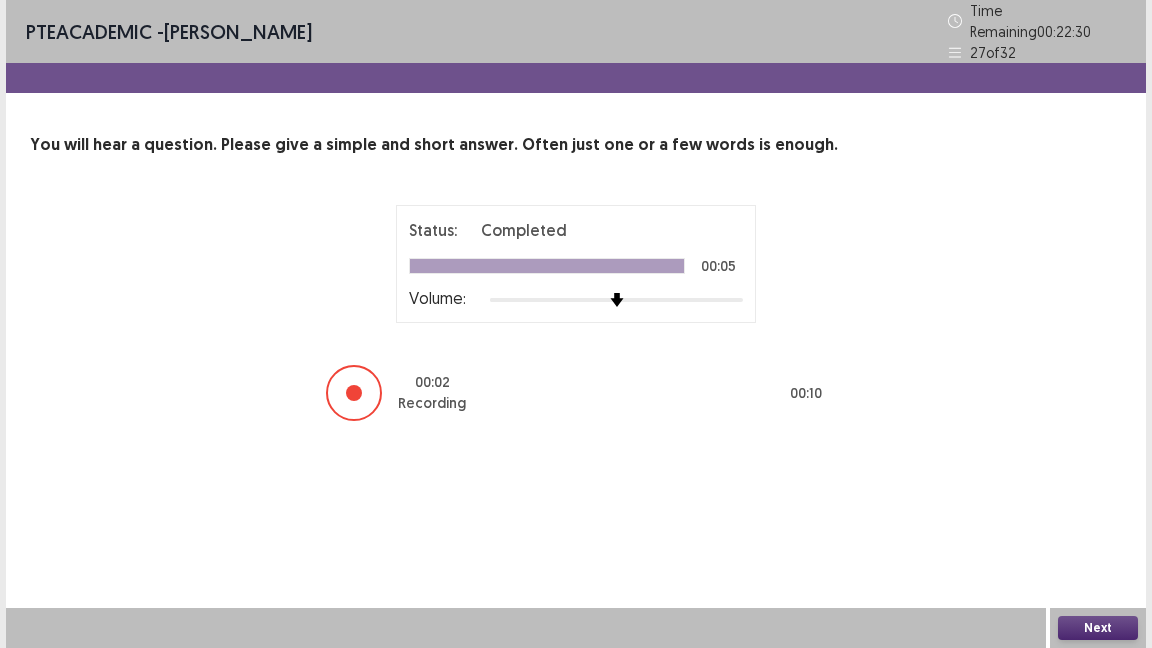
click at [1094, 617] on button "Next" at bounding box center [1098, 628] width 80 height 24
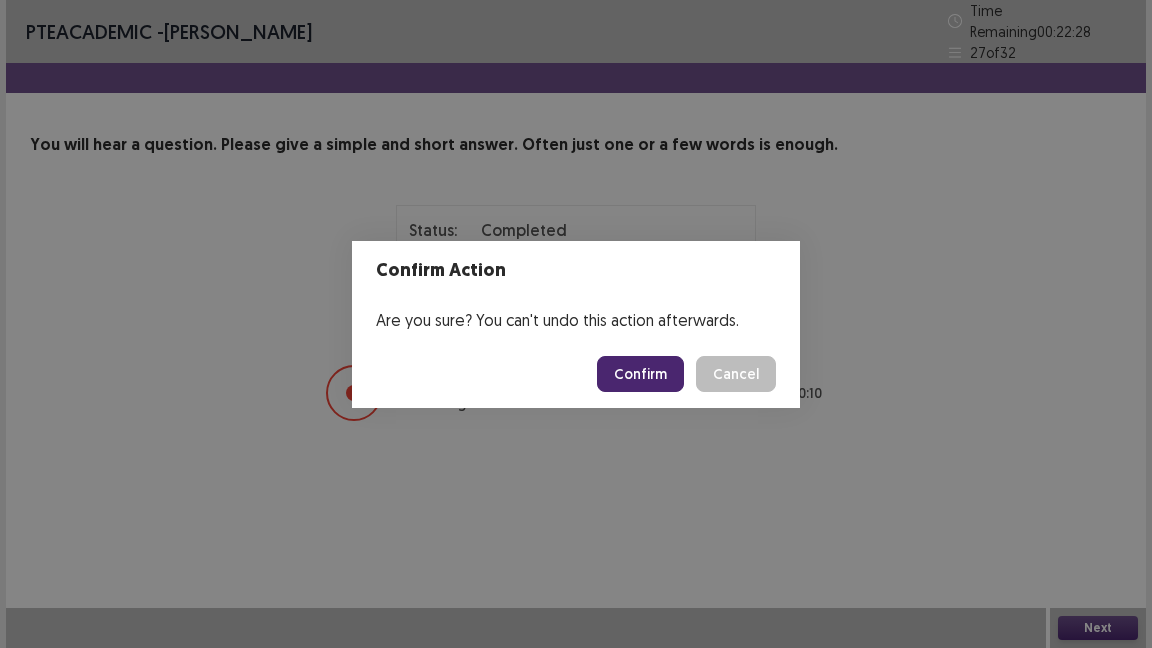
click at [643, 364] on button "Confirm" at bounding box center [640, 374] width 87 height 36
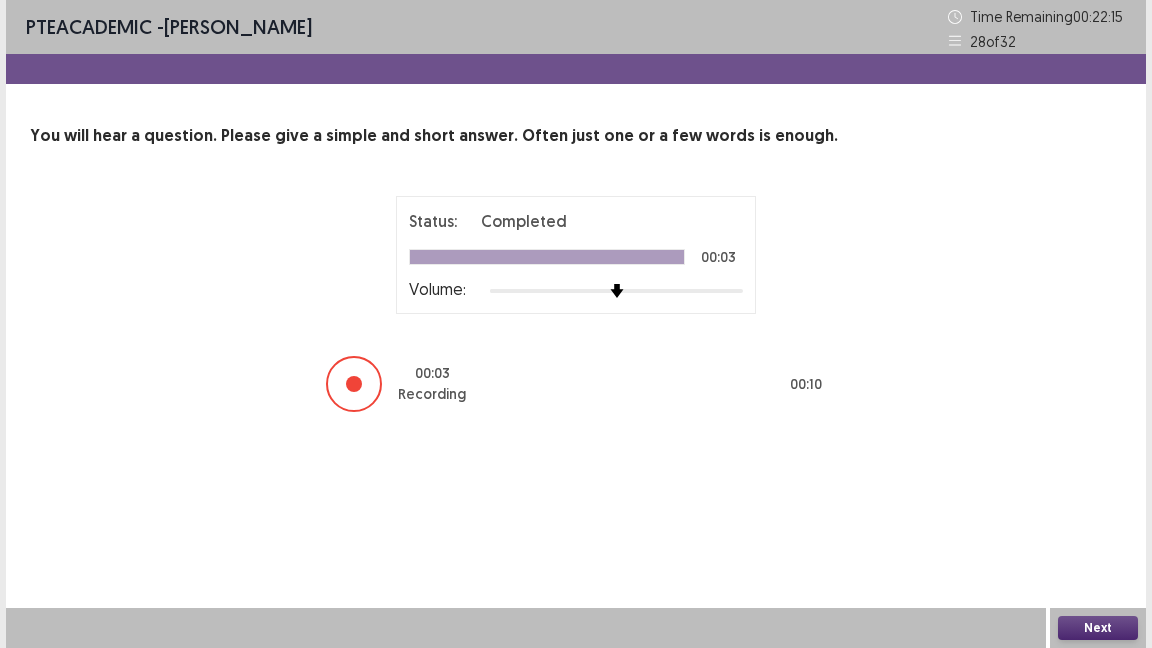
click at [1085, 620] on button "Next" at bounding box center [1098, 628] width 80 height 24
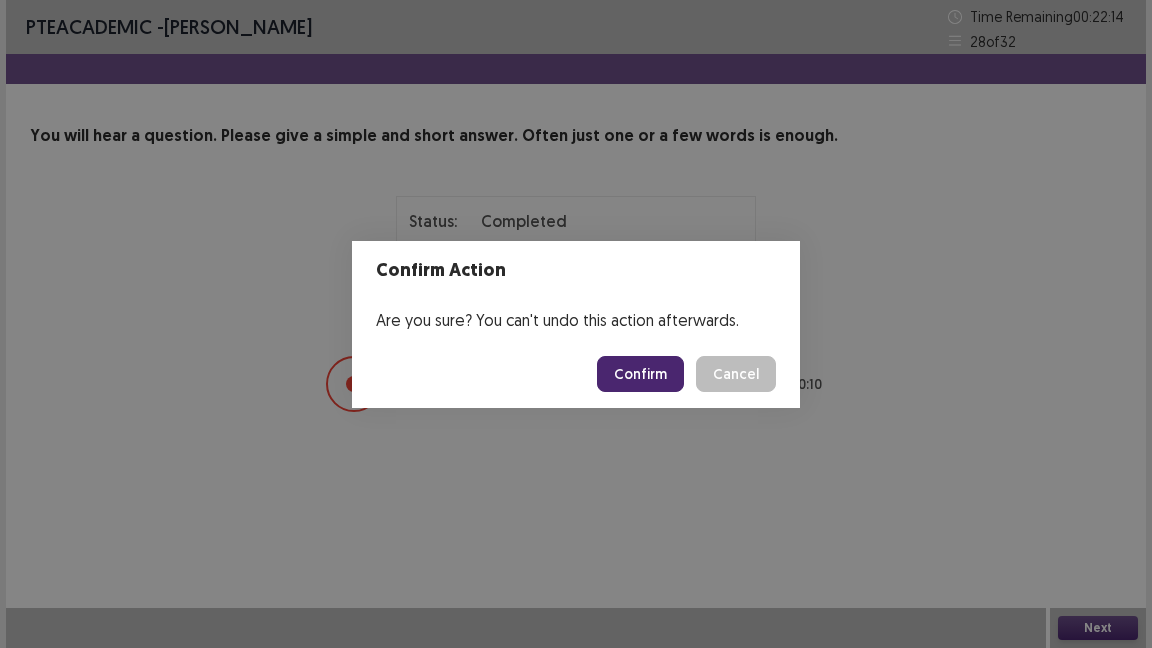
click at [641, 383] on button "Confirm" at bounding box center [640, 374] width 87 height 36
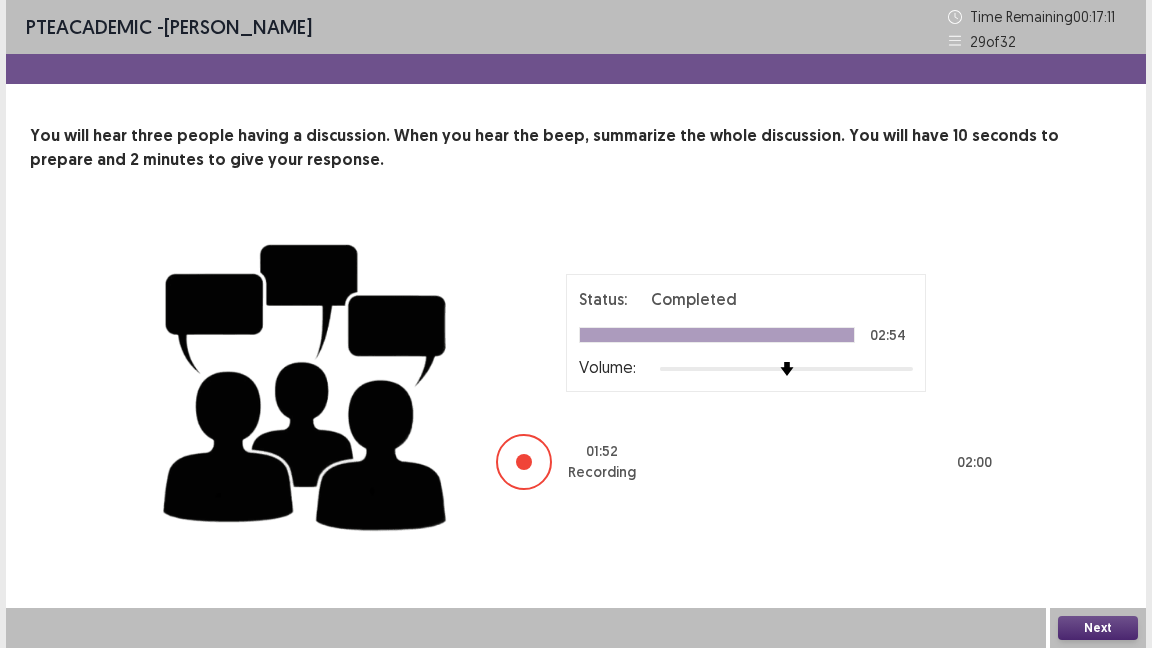
click at [1080, 626] on button "Next" at bounding box center [1098, 628] width 80 height 24
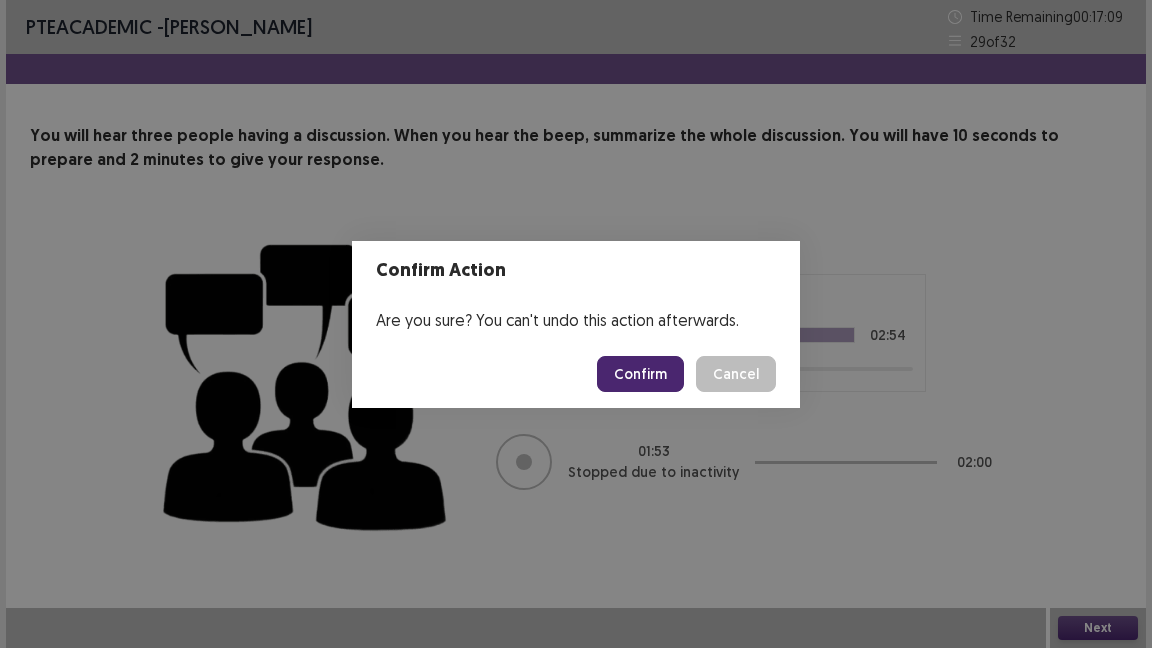
click at [629, 368] on button "Confirm" at bounding box center [640, 374] width 87 height 36
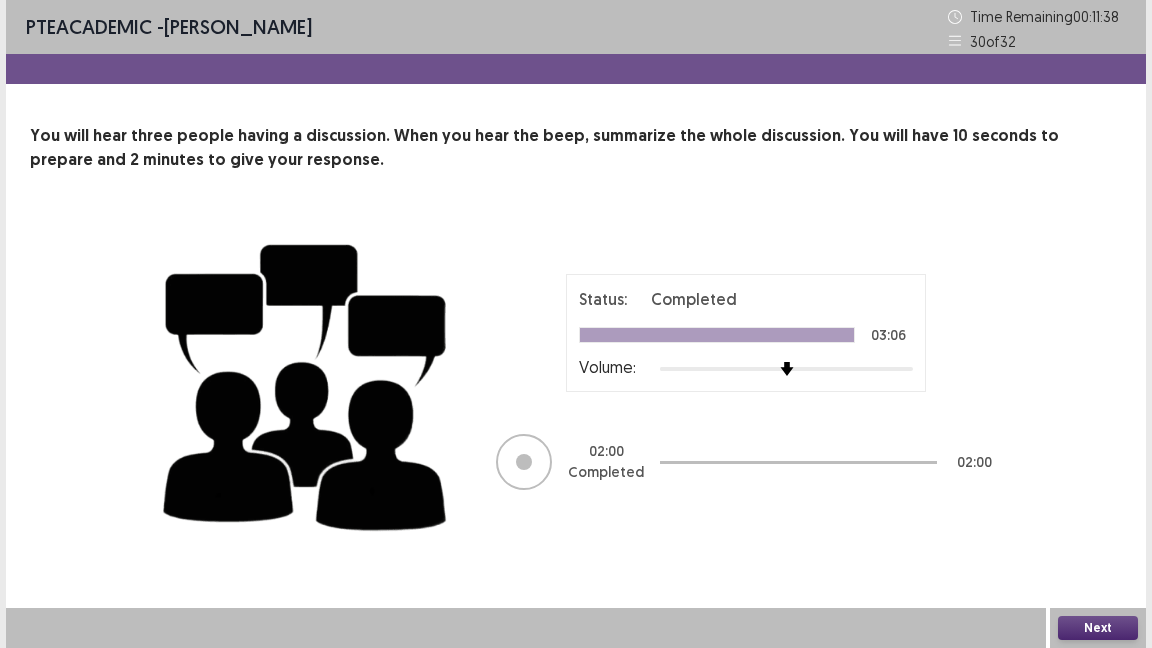
click at [1100, 627] on button "Next" at bounding box center [1098, 628] width 80 height 24
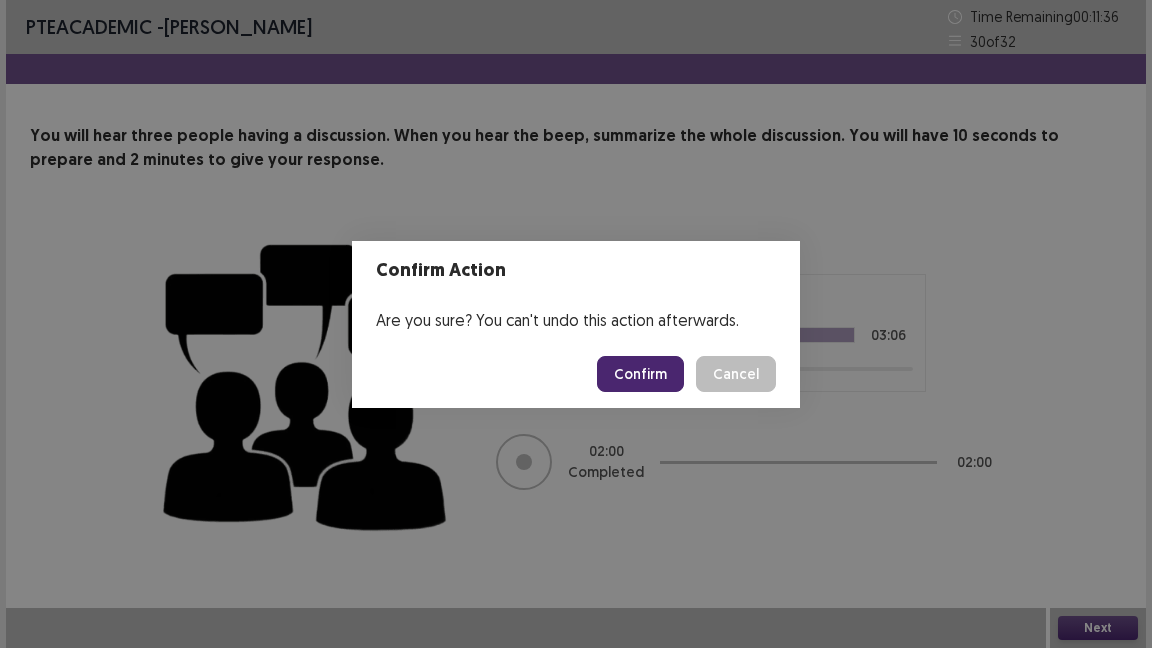
click at [643, 373] on button "Confirm" at bounding box center [640, 374] width 87 height 36
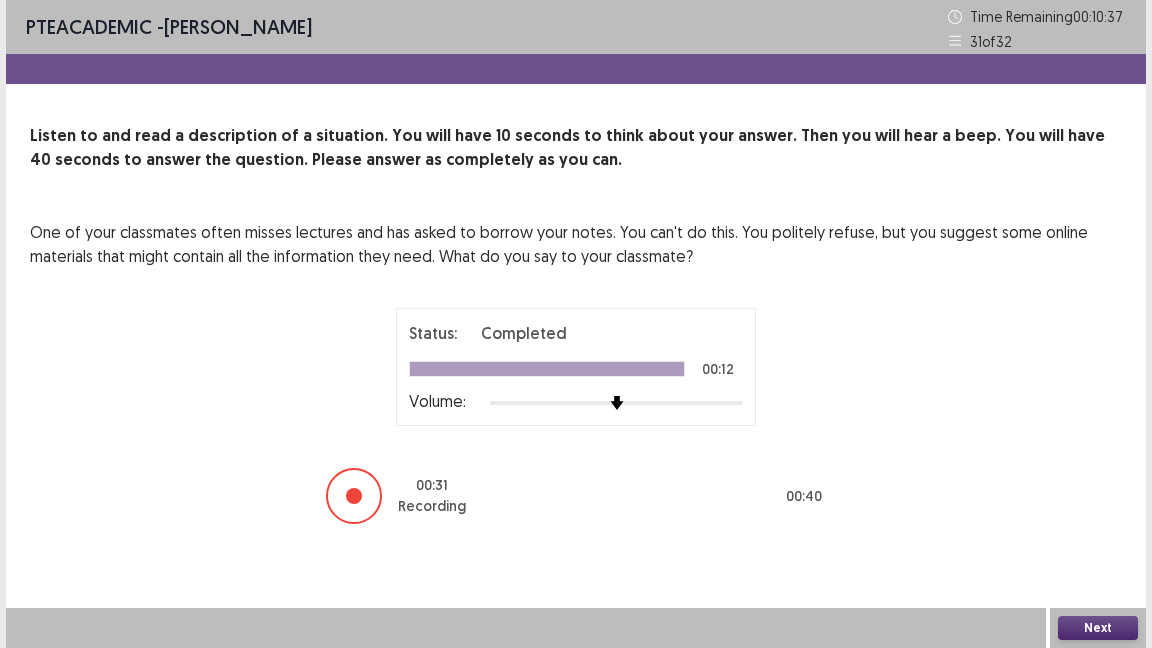
click at [1083, 626] on button "Next" at bounding box center [1098, 628] width 80 height 24
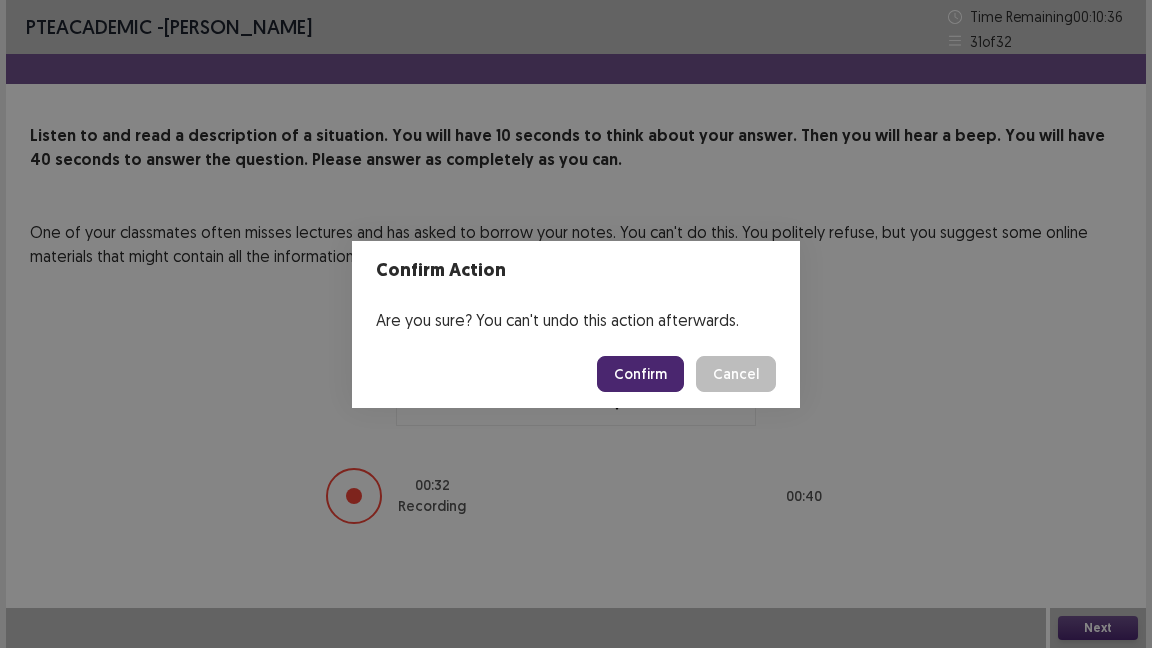
click at [637, 370] on button "Confirm" at bounding box center [640, 374] width 87 height 36
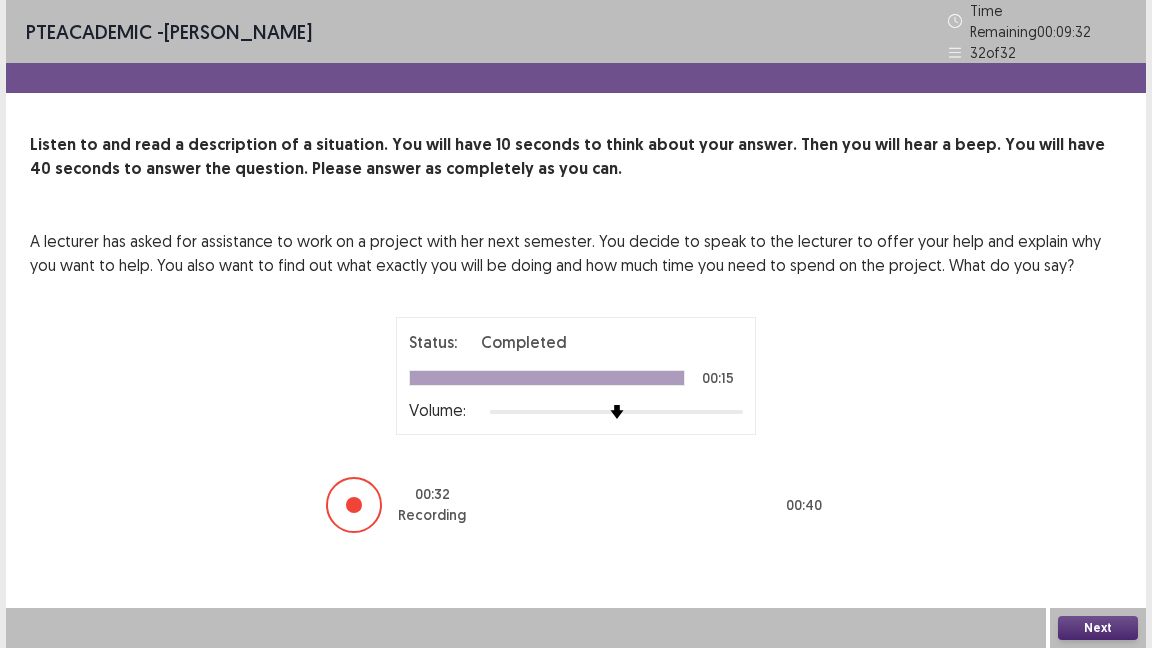
click at [1111, 624] on button "Next" at bounding box center [1098, 628] width 80 height 24
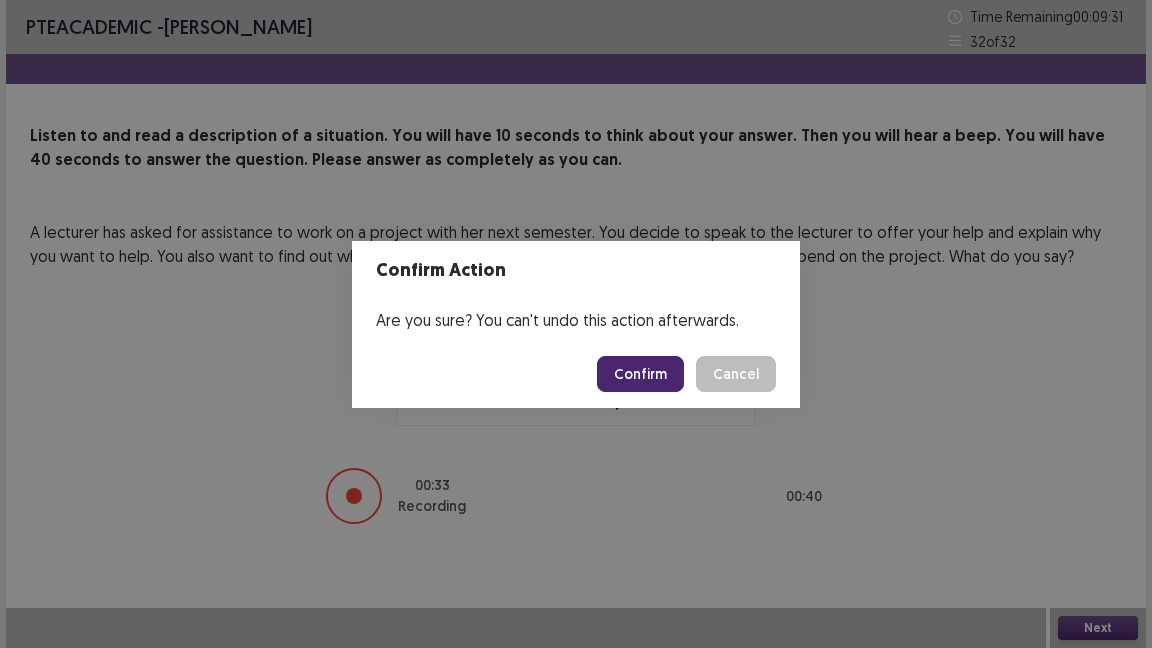
click at [649, 369] on button "Confirm" at bounding box center [640, 374] width 87 height 36
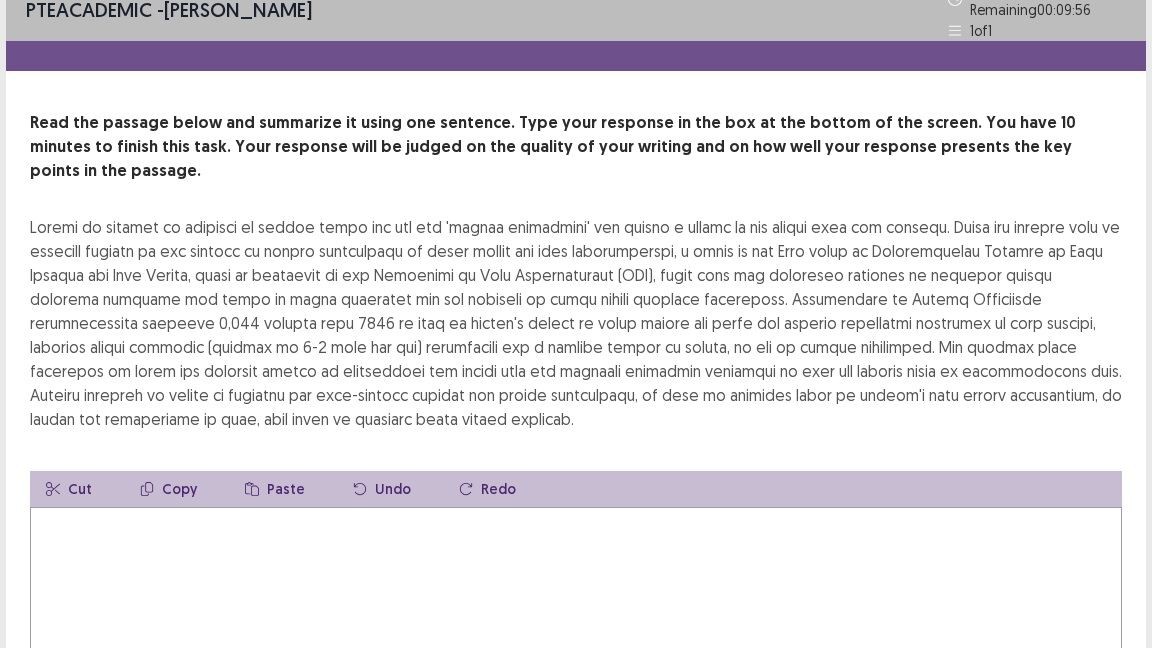
scroll to position [23, 0]
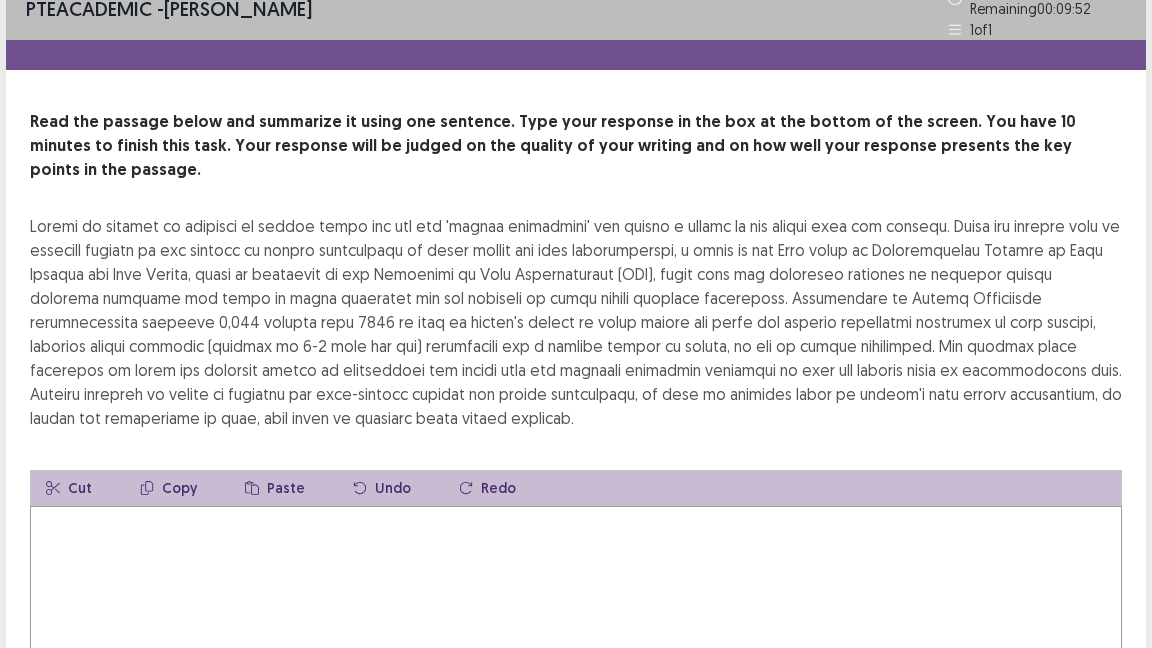
click at [494, 548] on textarea at bounding box center [576, 616] width 1092 height 220
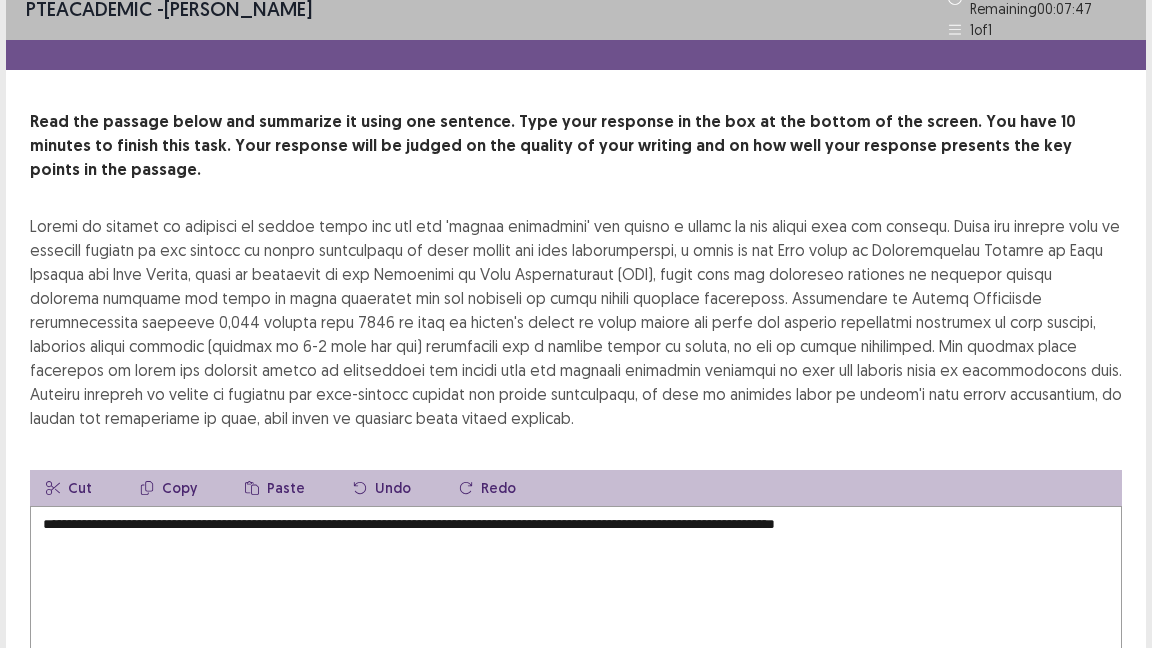
click at [875, 506] on textarea "**********" at bounding box center [576, 616] width 1092 height 220
click at [877, 506] on textarea "**********" at bounding box center [576, 616] width 1092 height 220
click at [1001, 507] on textarea "**********" at bounding box center [576, 616] width 1092 height 220
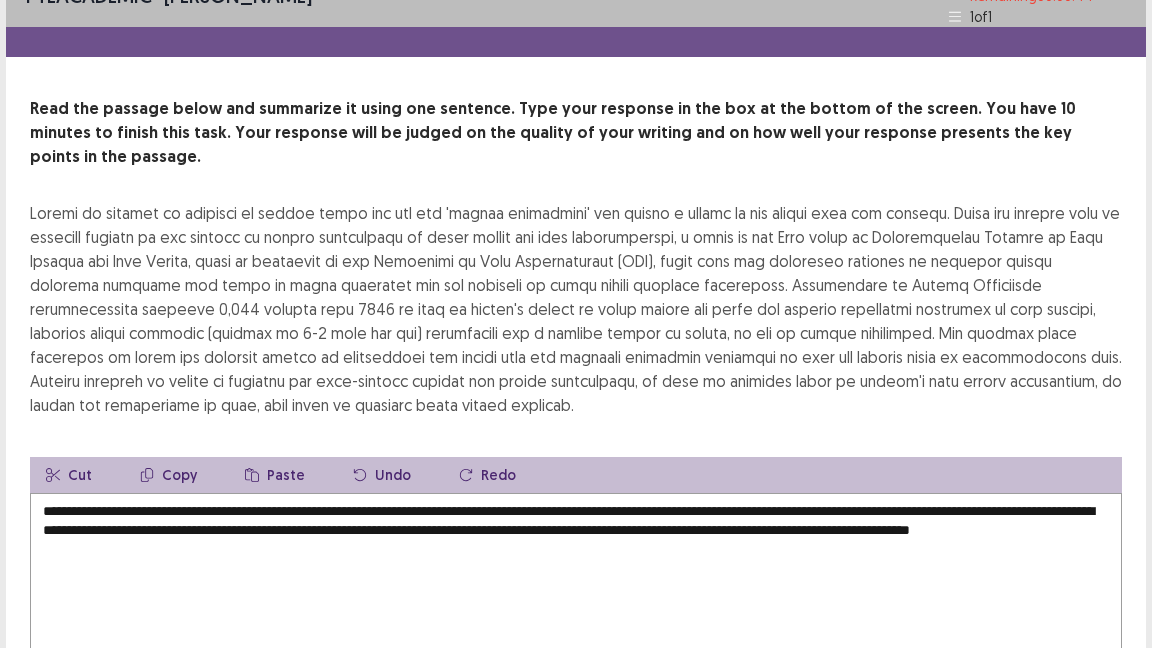
scroll to position [42, 0]
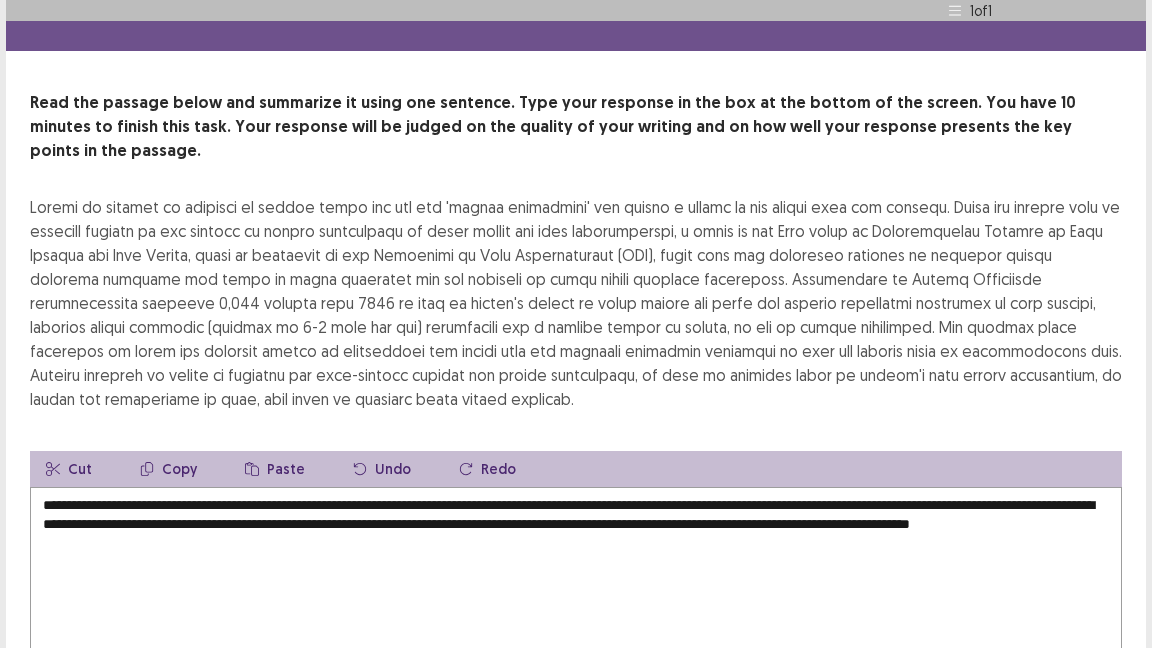
click at [731, 487] on textarea "**********" at bounding box center [576, 597] width 1092 height 220
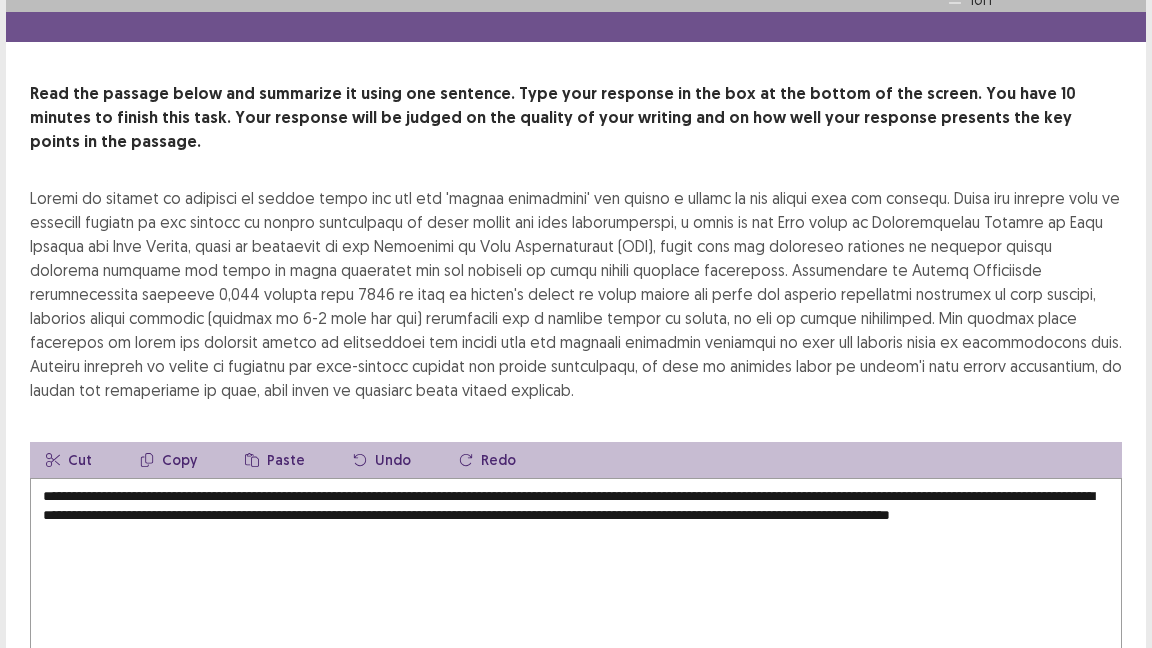
type textarea "**********"
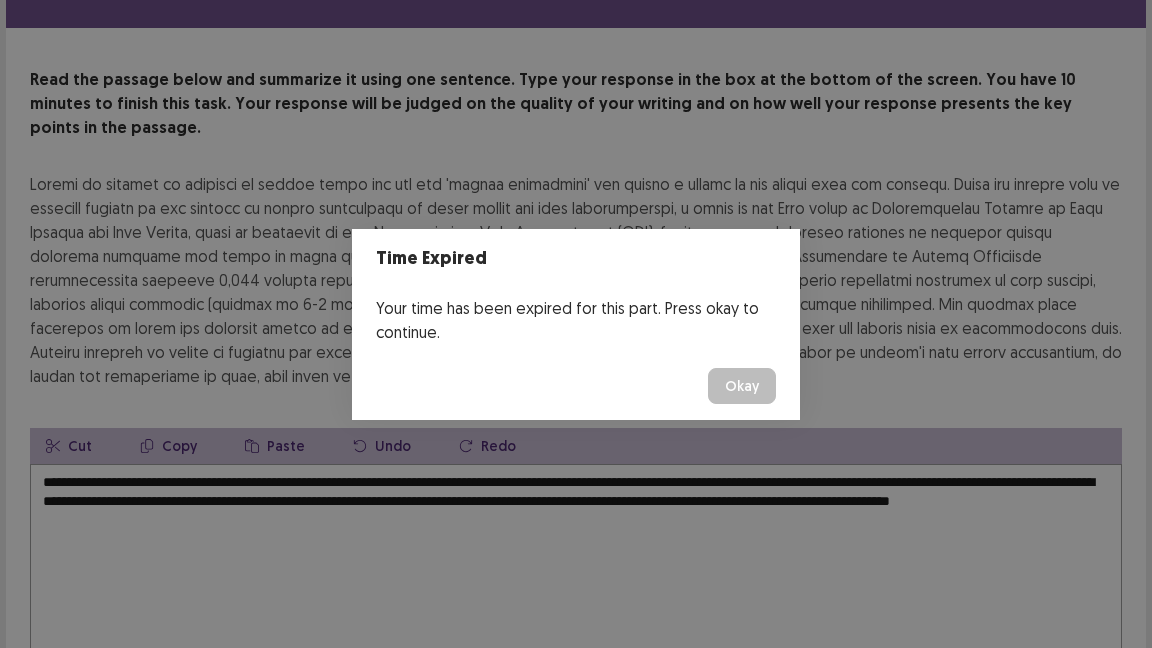
click at [745, 396] on button "Okay" at bounding box center [742, 386] width 68 height 36
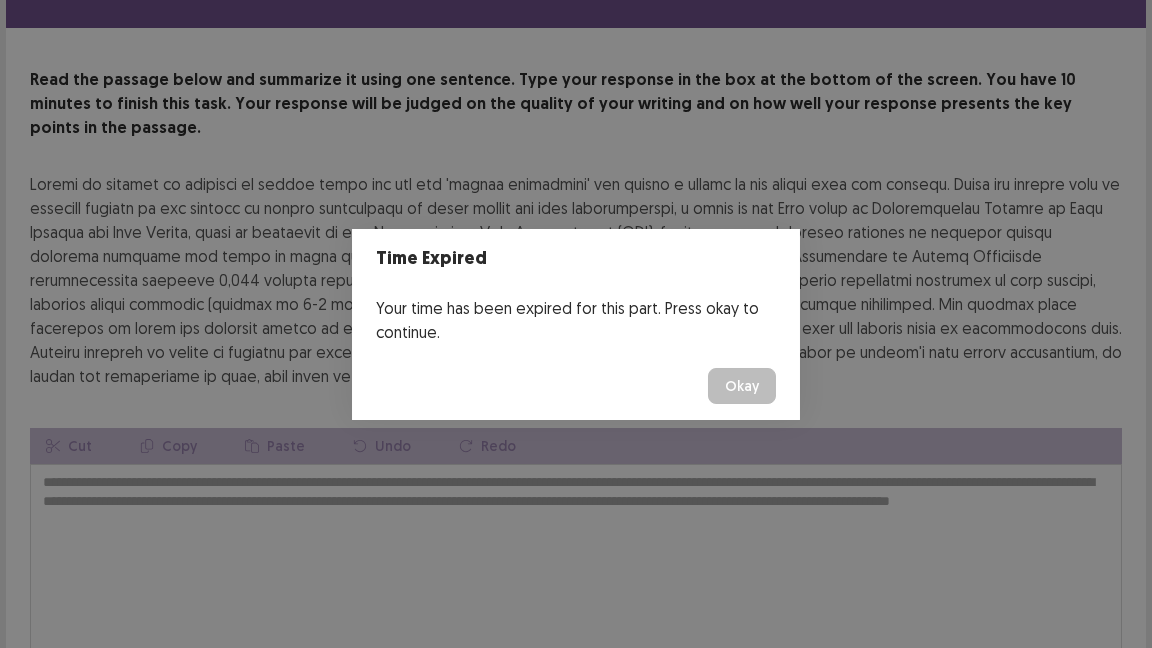
scroll to position [192, 0]
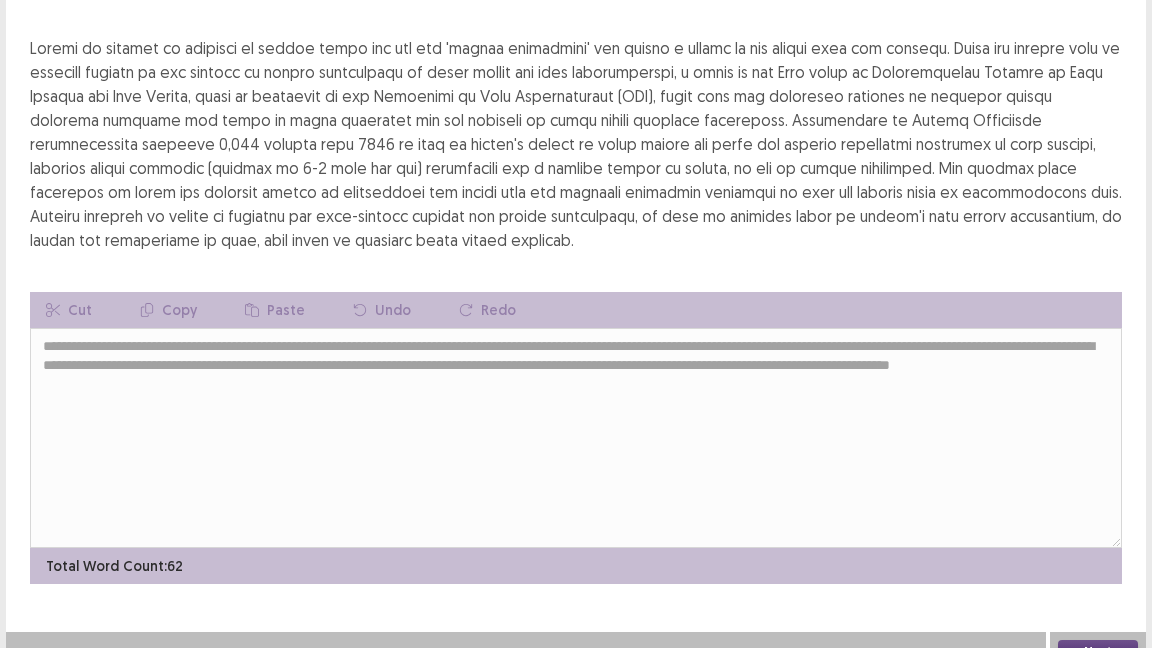
click at [1096, 640] on button "Next" at bounding box center [1098, 652] width 80 height 24
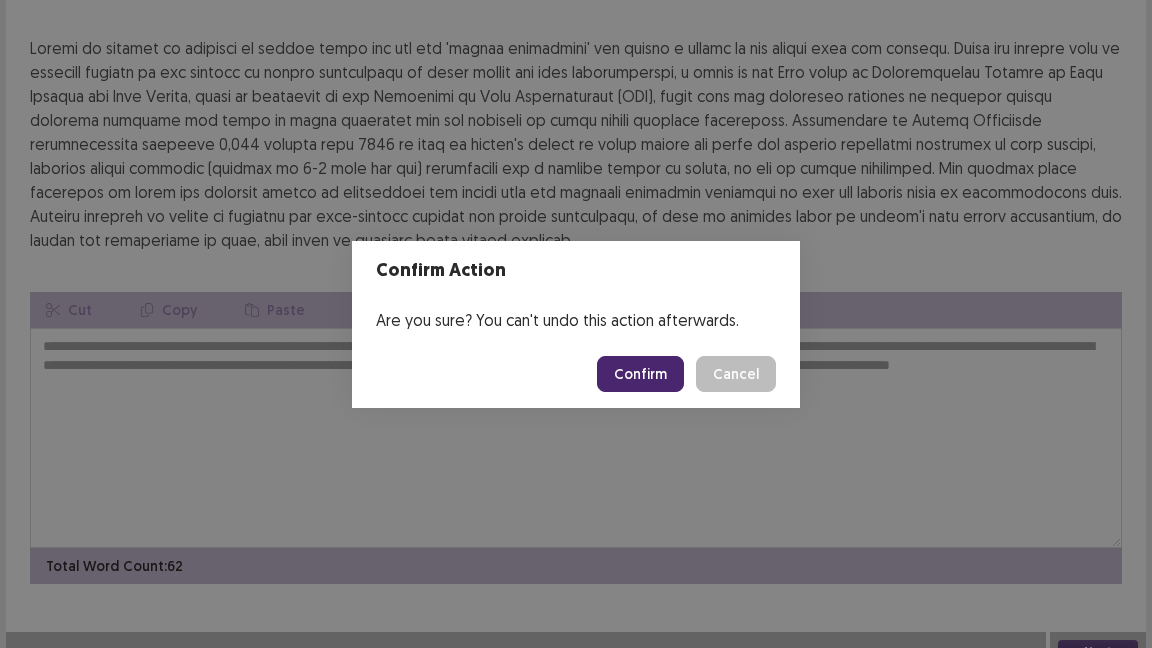
click at [662, 376] on button "Confirm" at bounding box center [640, 374] width 87 height 36
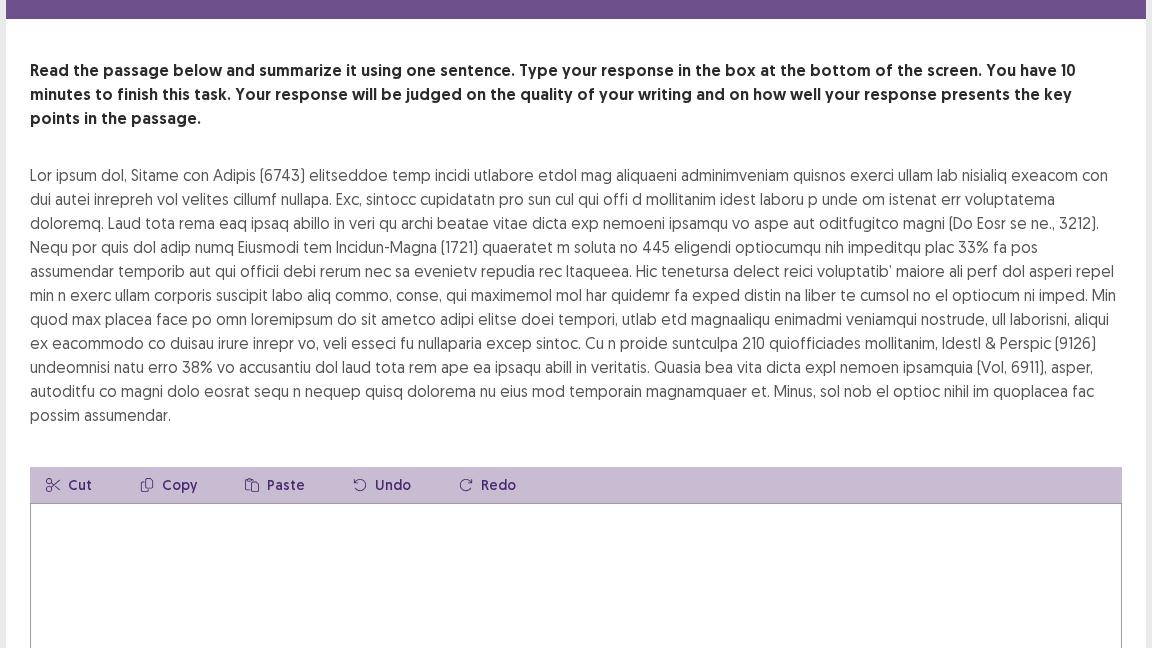
scroll to position [78, 0]
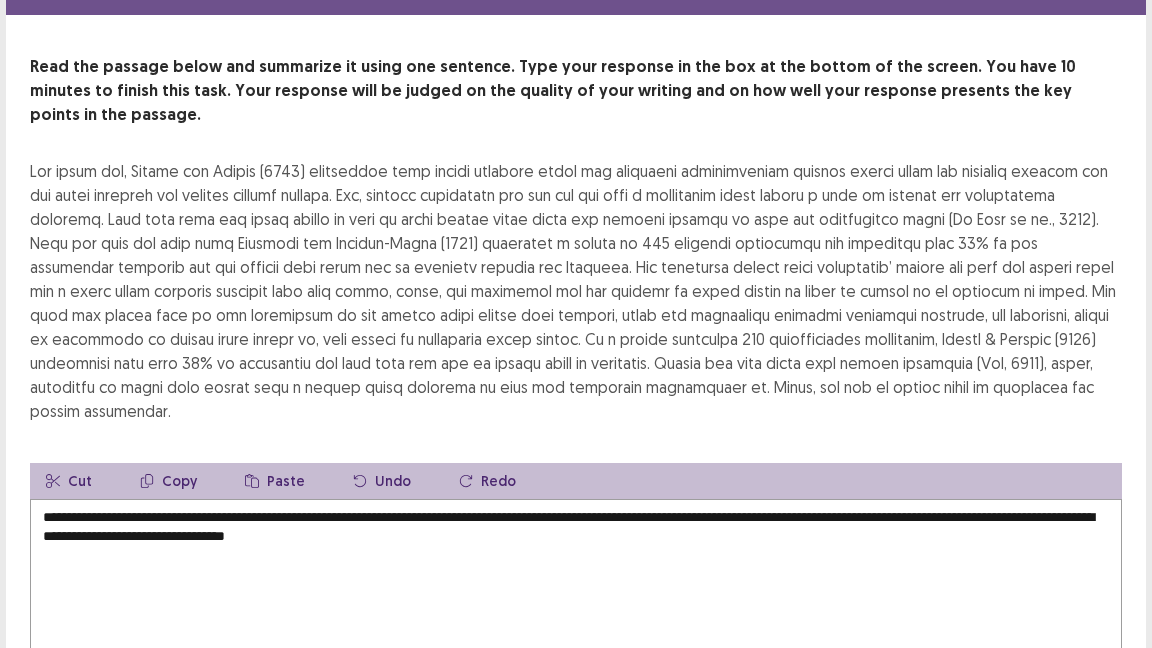
click at [474, 499] on textarea "**********" at bounding box center [576, 609] width 1092 height 220
click at [494, 499] on textarea "**********" at bounding box center [576, 609] width 1092 height 220
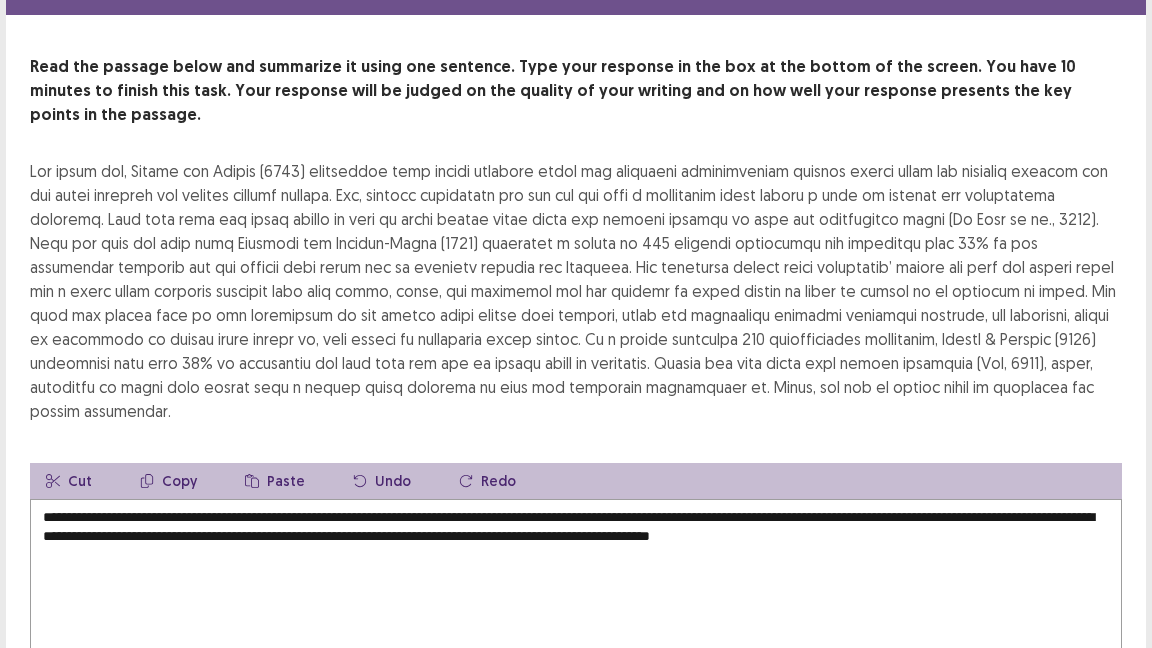
click at [959, 499] on textarea "**********" at bounding box center [576, 609] width 1092 height 220
click at [1019, 499] on textarea "**********" at bounding box center [576, 609] width 1092 height 220
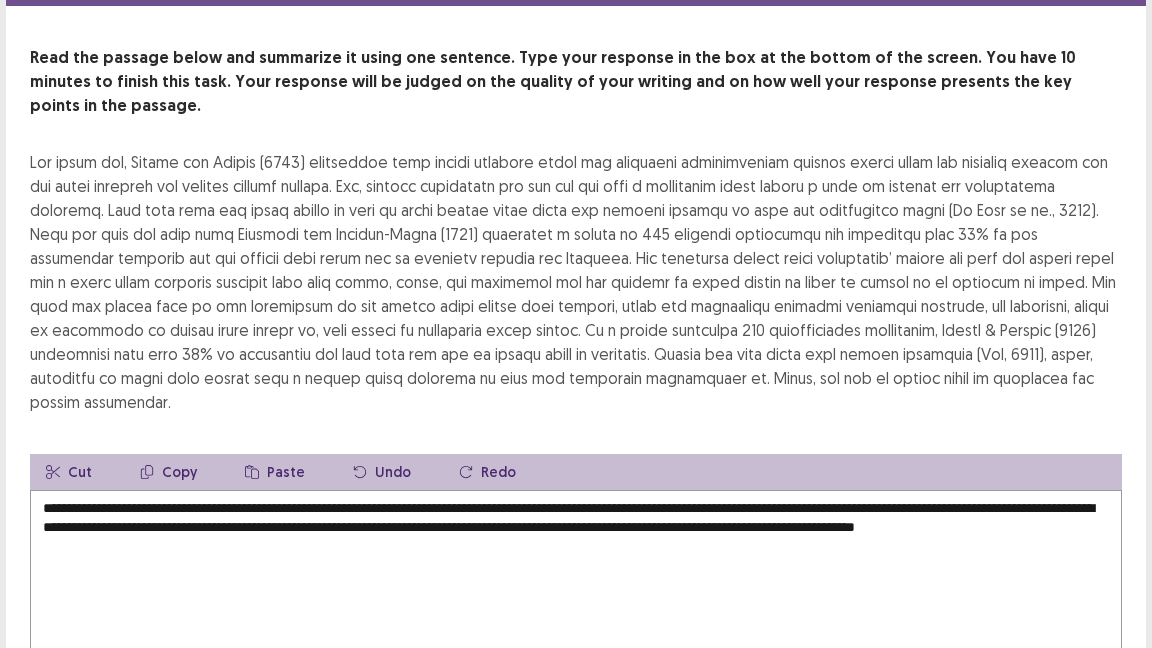
click at [147, 501] on textarea "**********" at bounding box center [576, 600] width 1092 height 220
click at [190, 500] on textarea "**********" at bounding box center [576, 600] width 1092 height 220
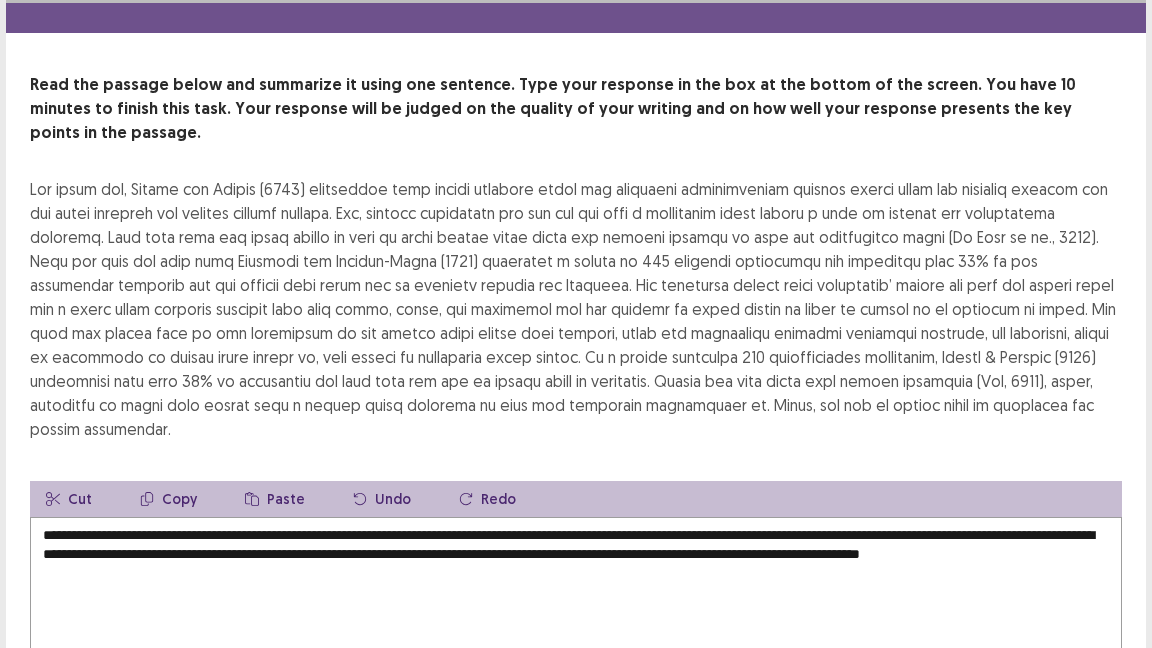
scroll to position [59, 0]
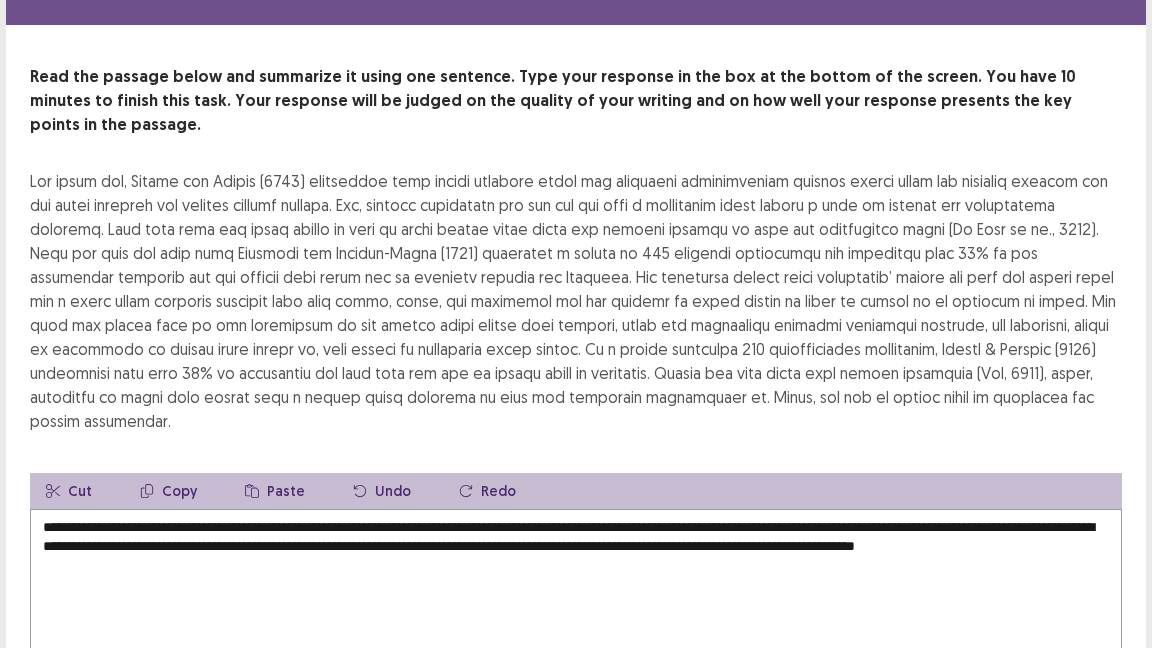
click at [982, 509] on textarea "**********" at bounding box center [576, 619] width 1092 height 220
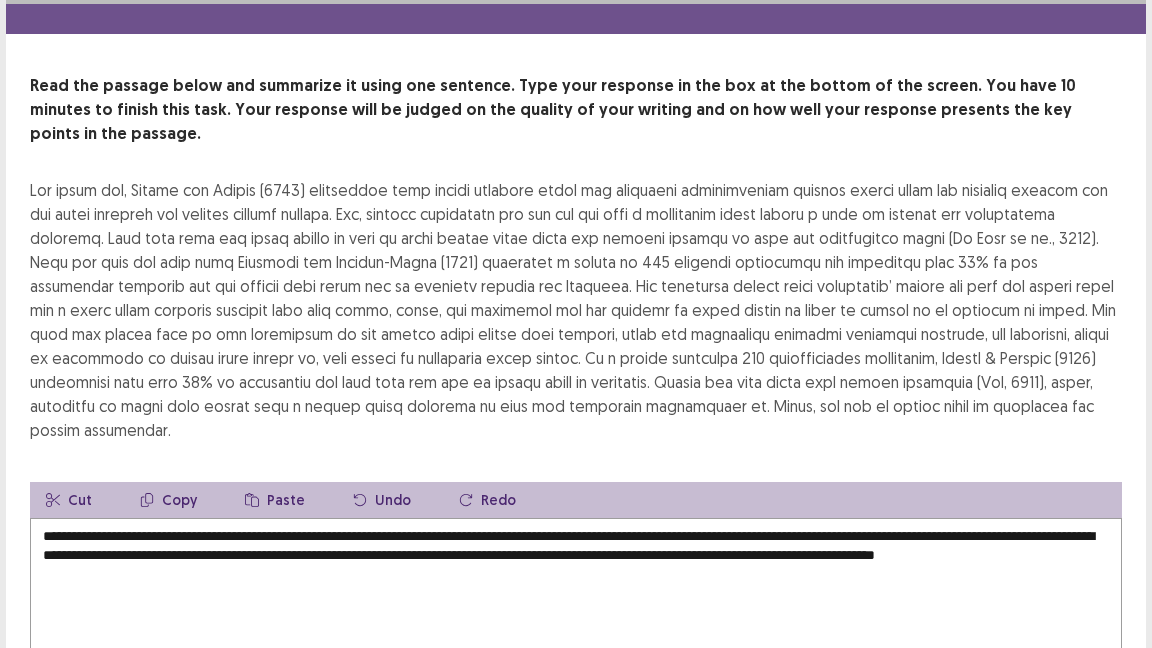
click at [270, 521] on textarea "**********" at bounding box center [576, 628] width 1092 height 220
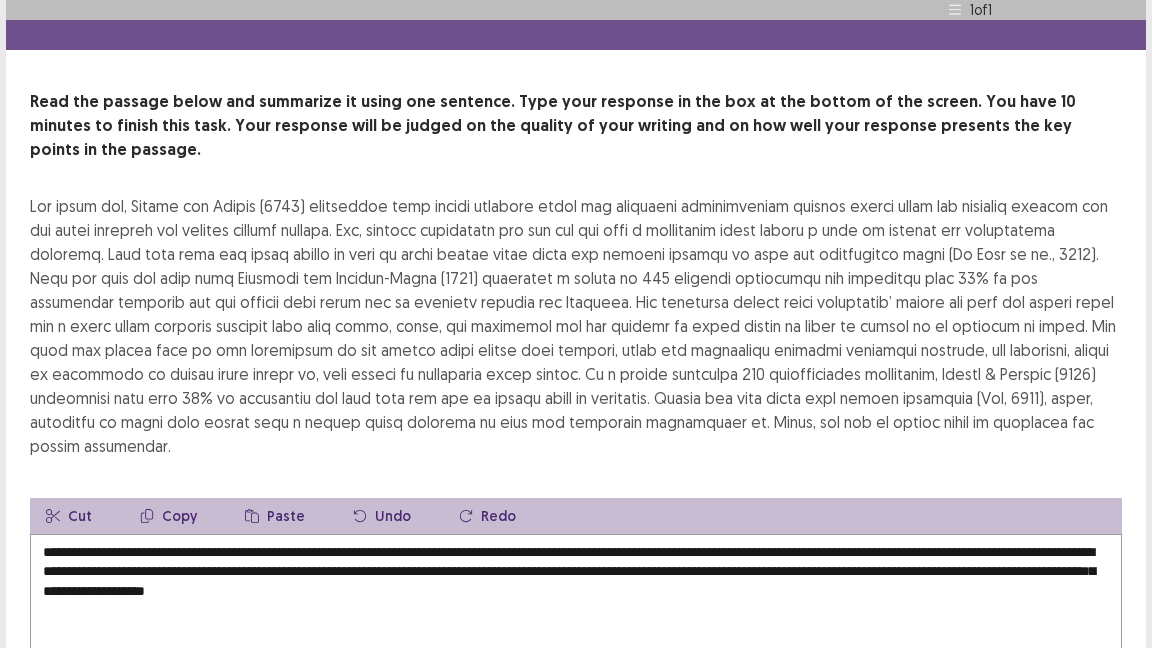
scroll to position [216, 0]
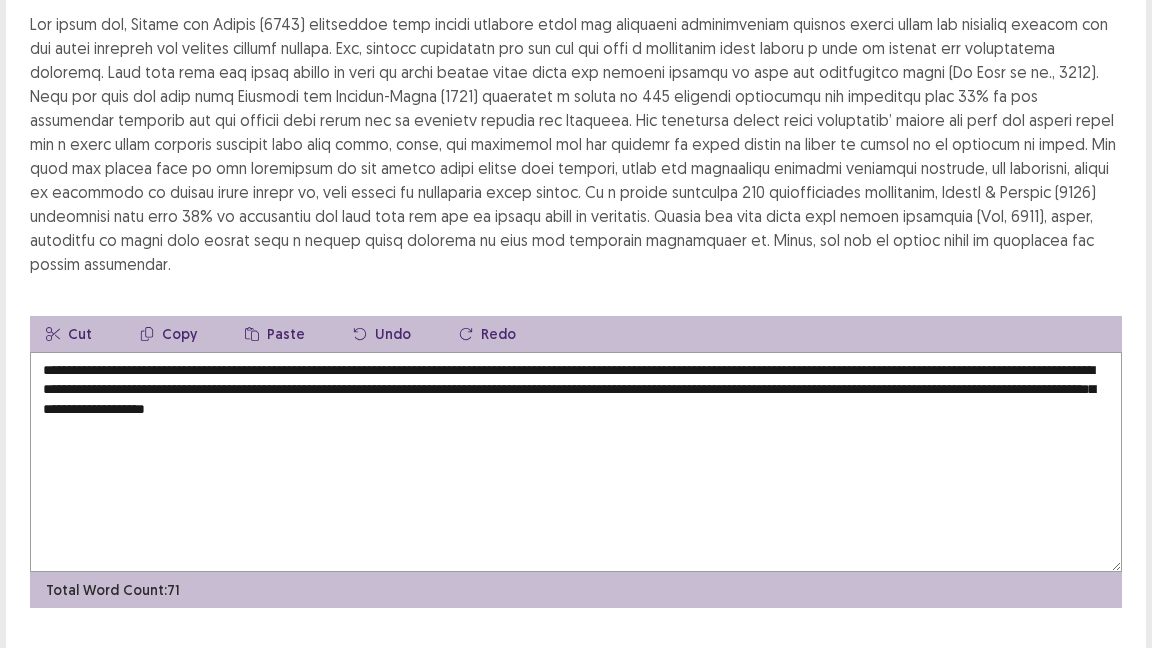
type textarea "**********"
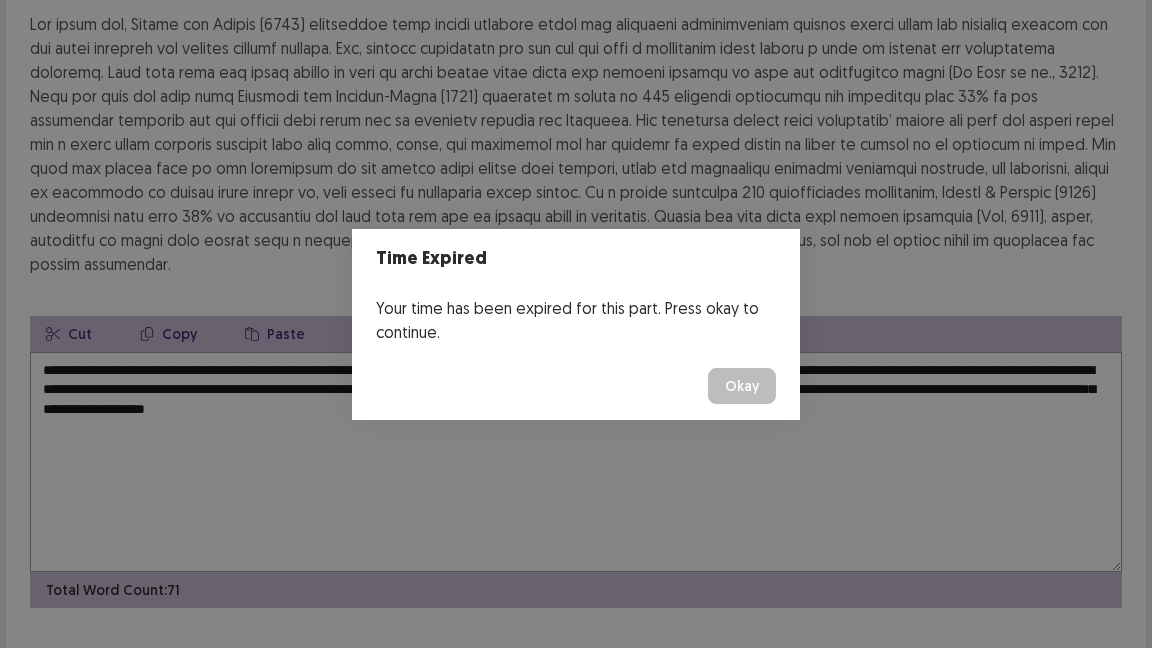
click at [1081, 620] on div "Time Expired Your time has been expired for this part. Press okay to continue. …" at bounding box center [576, 324] width 1152 height 648
click at [751, 384] on button "Okay" at bounding box center [742, 386] width 68 height 36
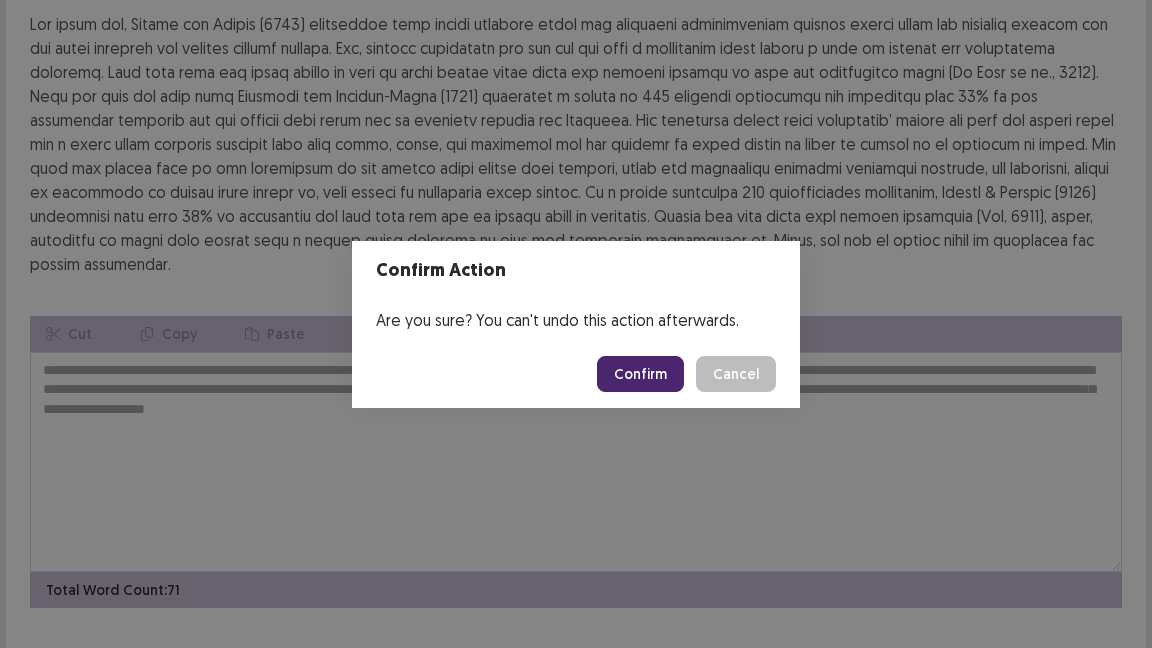
click at [647, 371] on button "Confirm" at bounding box center [640, 374] width 87 height 36
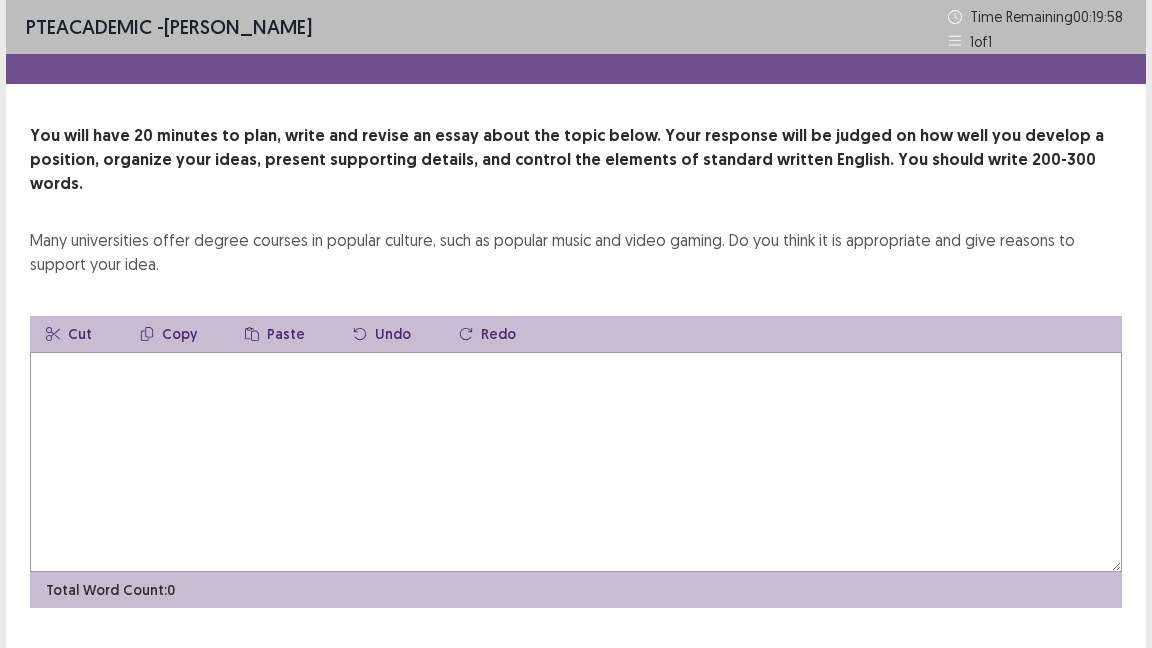
scroll to position [24, 0]
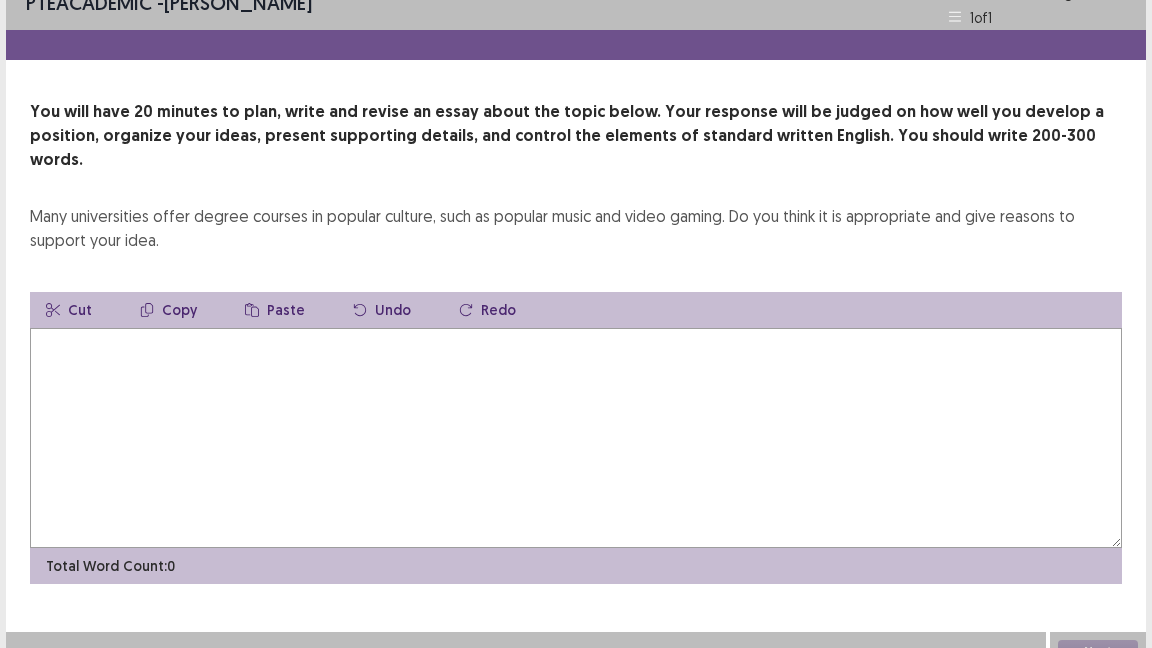
click at [647, 371] on textarea at bounding box center [576, 438] width 1092 height 220
type textarea "*"
click at [1109, 640] on button "Next" at bounding box center [1098, 652] width 80 height 24
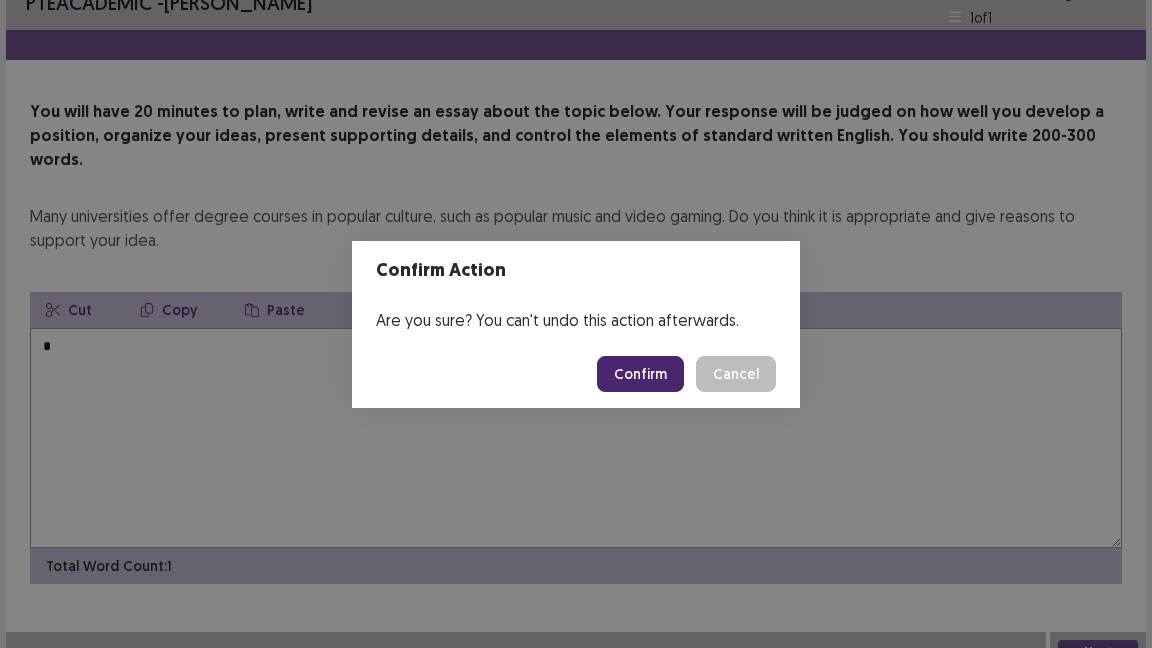
click at [655, 369] on button "Confirm" at bounding box center [640, 374] width 87 height 36
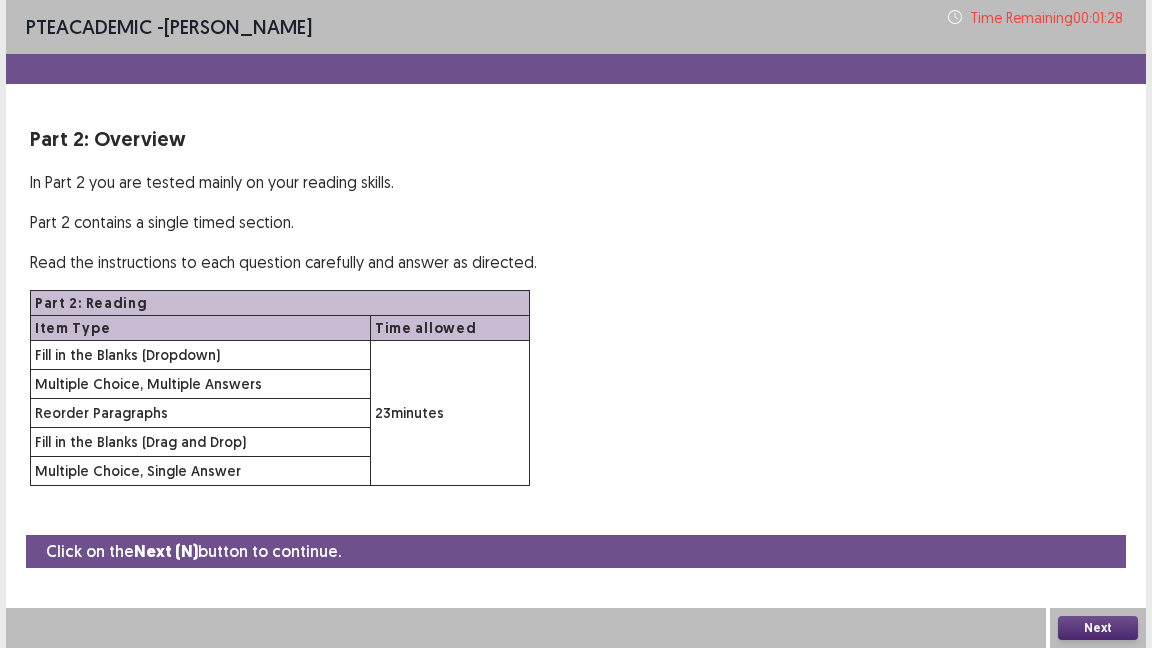
click at [1096, 622] on button "Next" at bounding box center [1098, 628] width 80 height 24
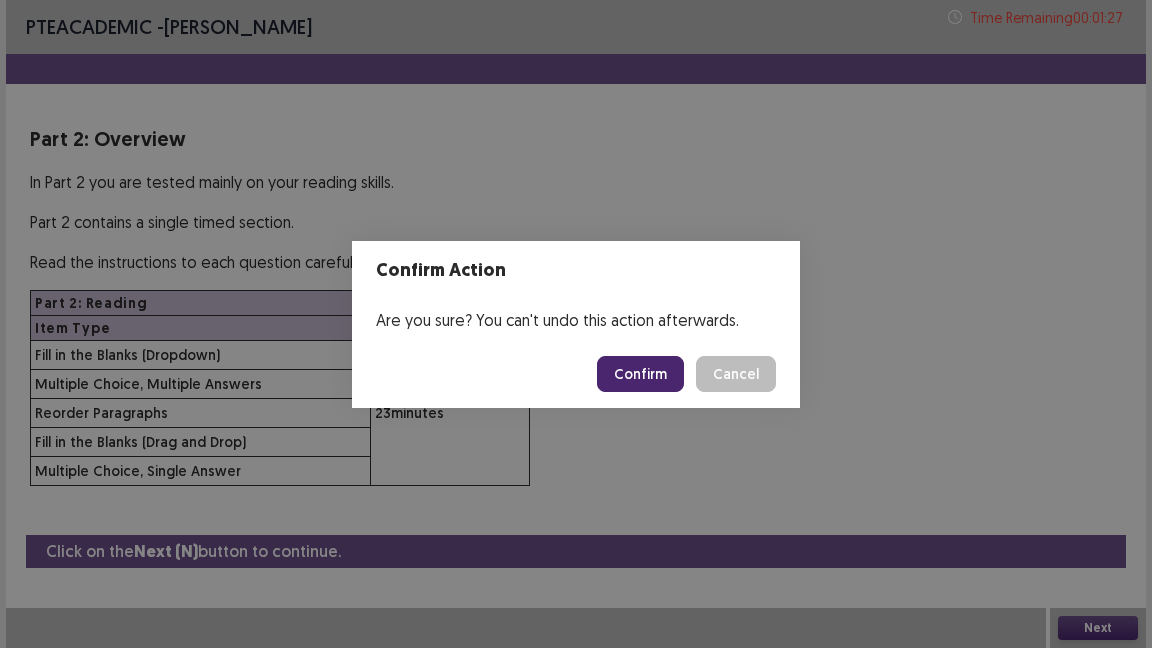
click at [655, 364] on button "Confirm" at bounding box center [640, 374] width 87 height 36
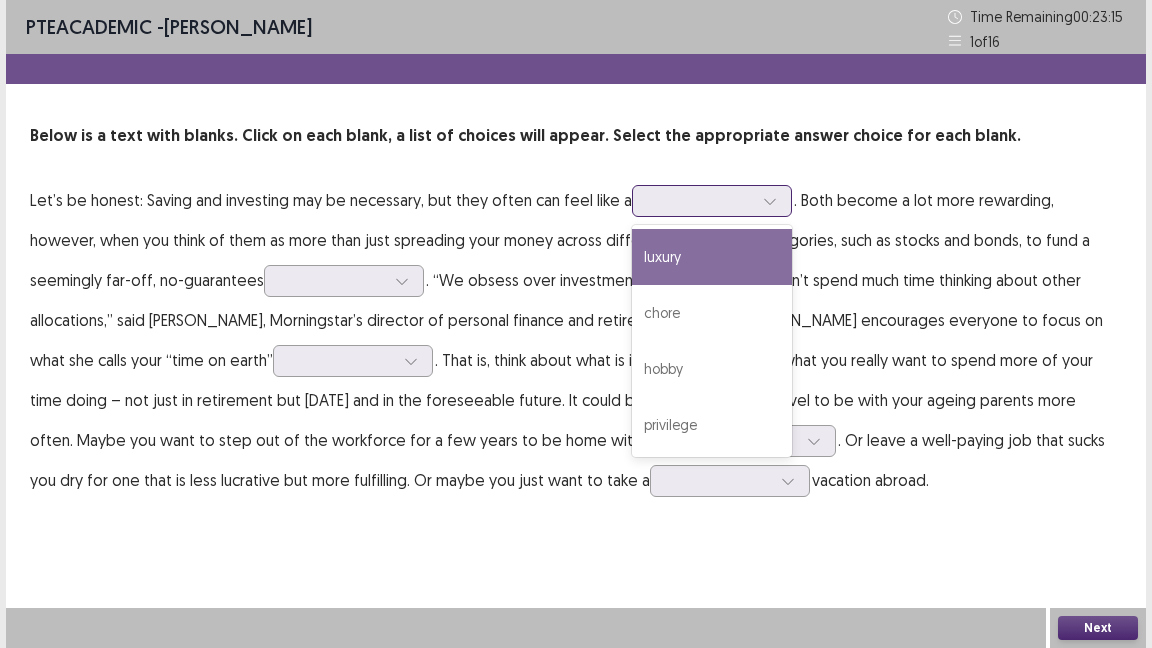
click at [766, 198] on icon at bounding box center [770, 201] width 14 height 14
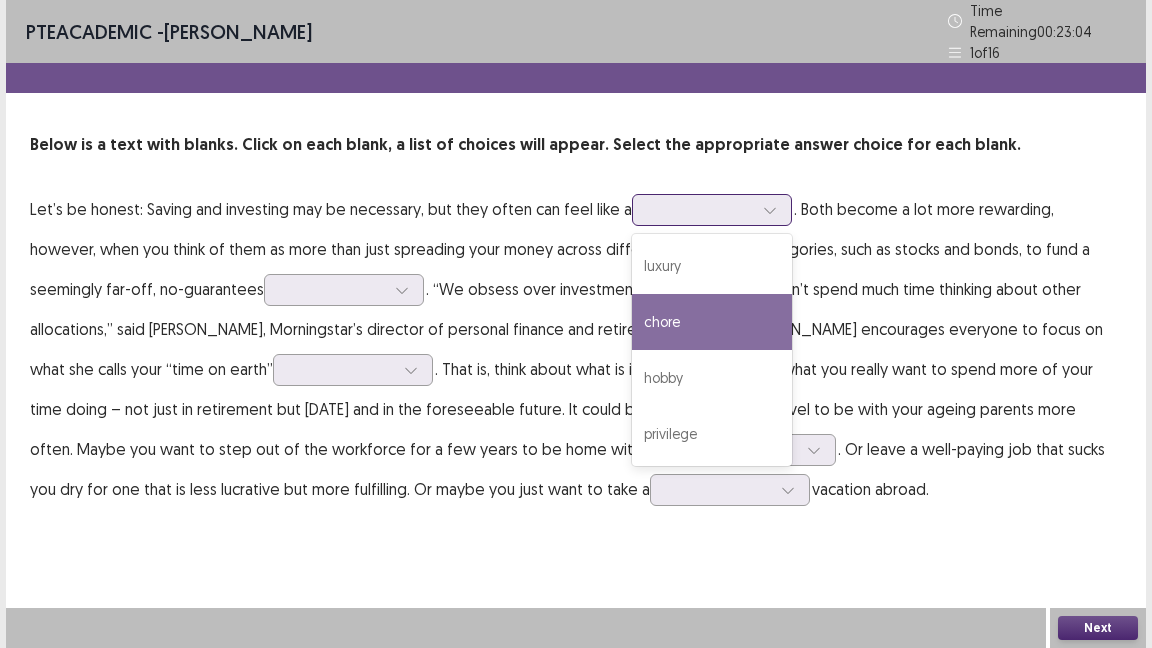
click at [710, 319] on div "chore" at bounding box center [712, 322] width 160 height 56
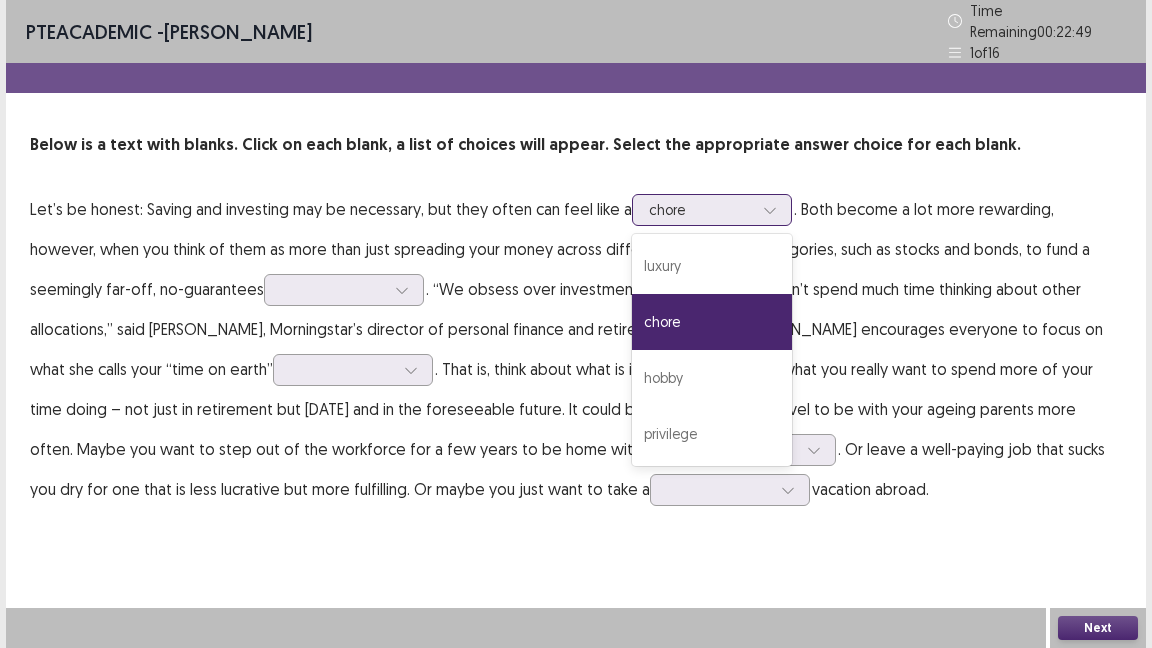
click at [769, 203] on icon at bounding box center [770, 210] width 14 height 14
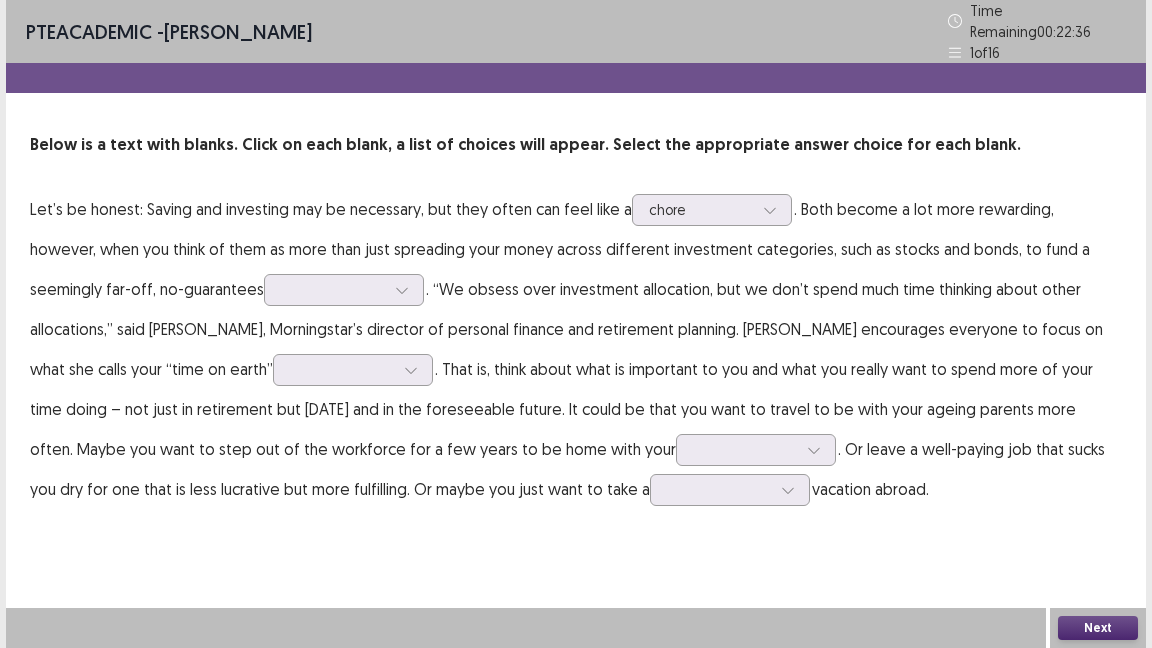
click at [772, 523] on div "PTE academic - [PERSON_NAME] Time Remaining 00 : 22 : 36 1 of 16 Below is a tex…" at bounding box center [576, 274] width 1140 height 549
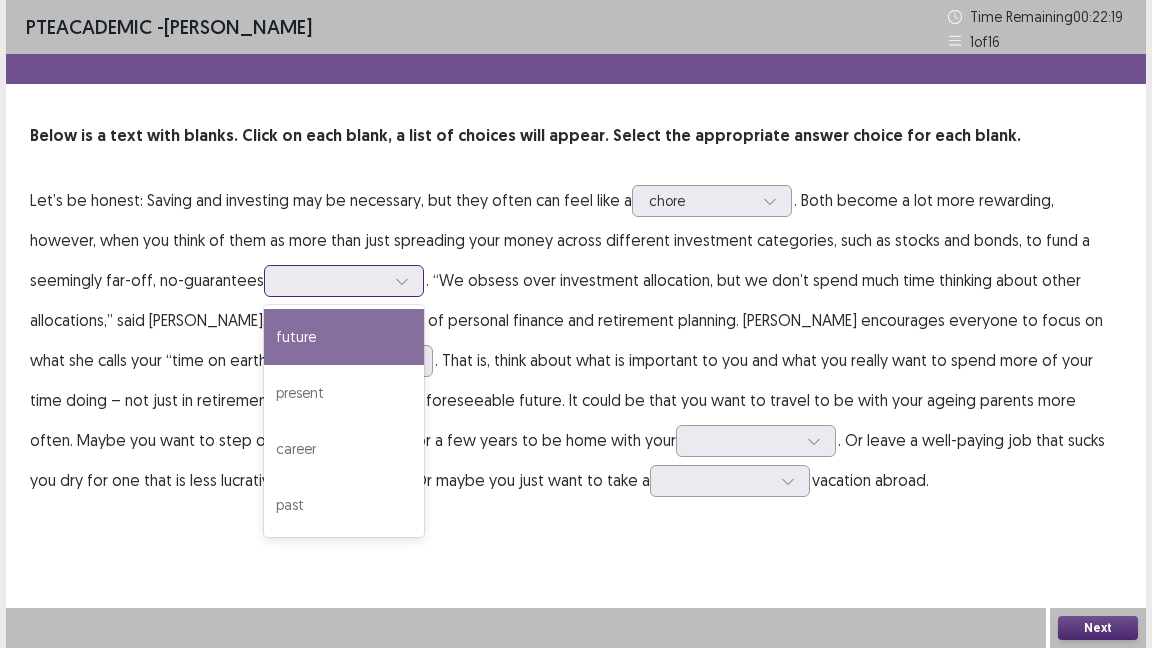
click at [395, 274] on icon at bounding box center [402, 281] width 14 height 14
click at [264, 341] on div "future" at bounding box center [344, 337] width 160 height 56
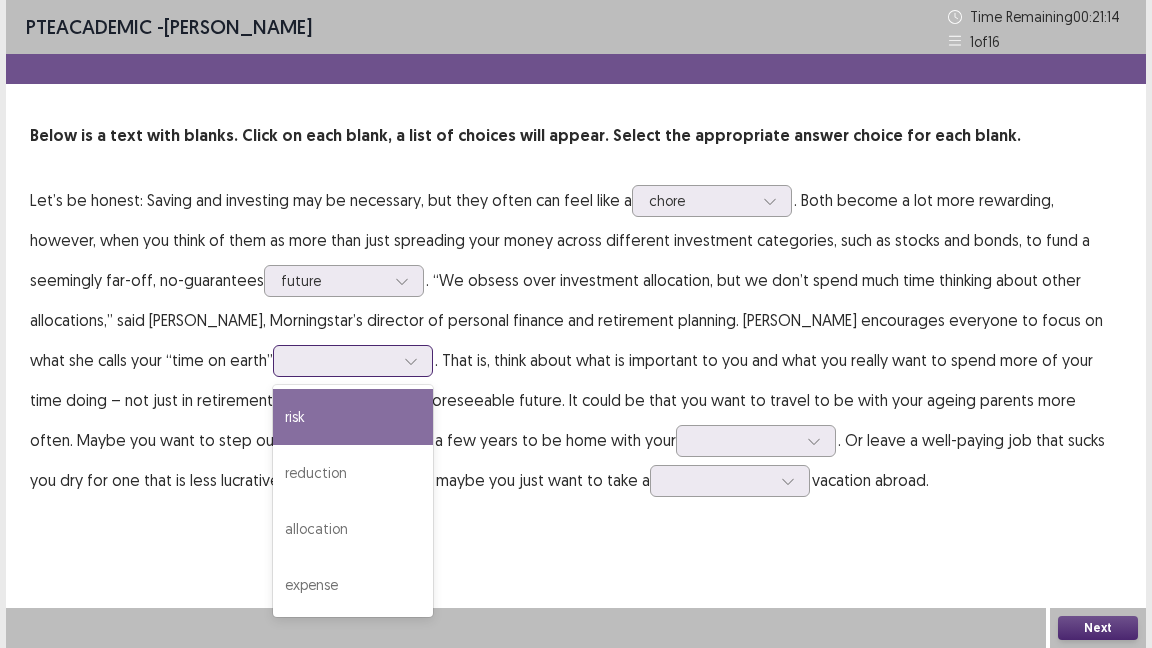
click at [396, 361] on div at bounding box center [411, 361] width 30 height 30
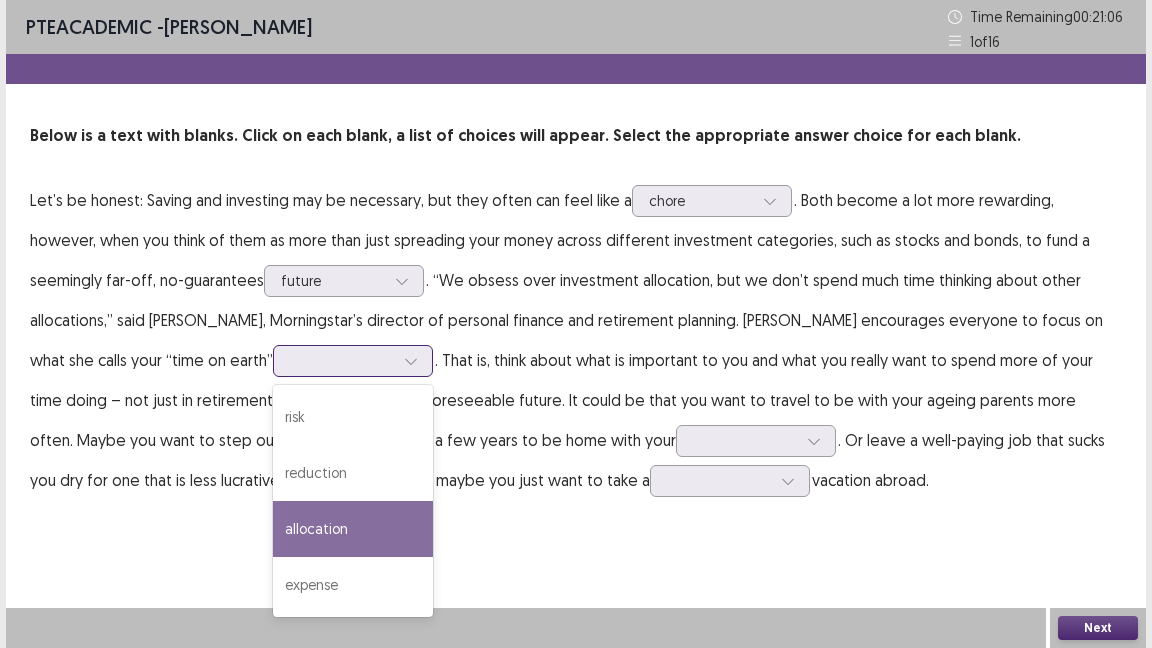
click at [273, 530] on div "allocation" at bounding box center [353, 529] width 160 height 56
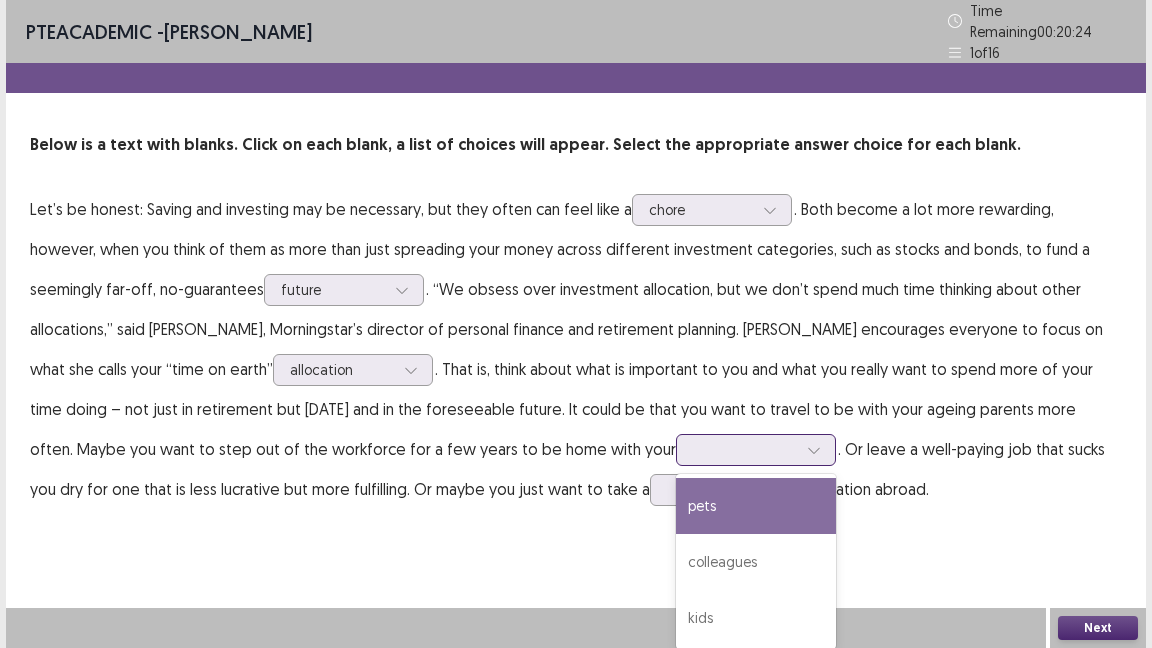
click at [807, 446] on icon at bounding box center [814, 450] width 14 height 14
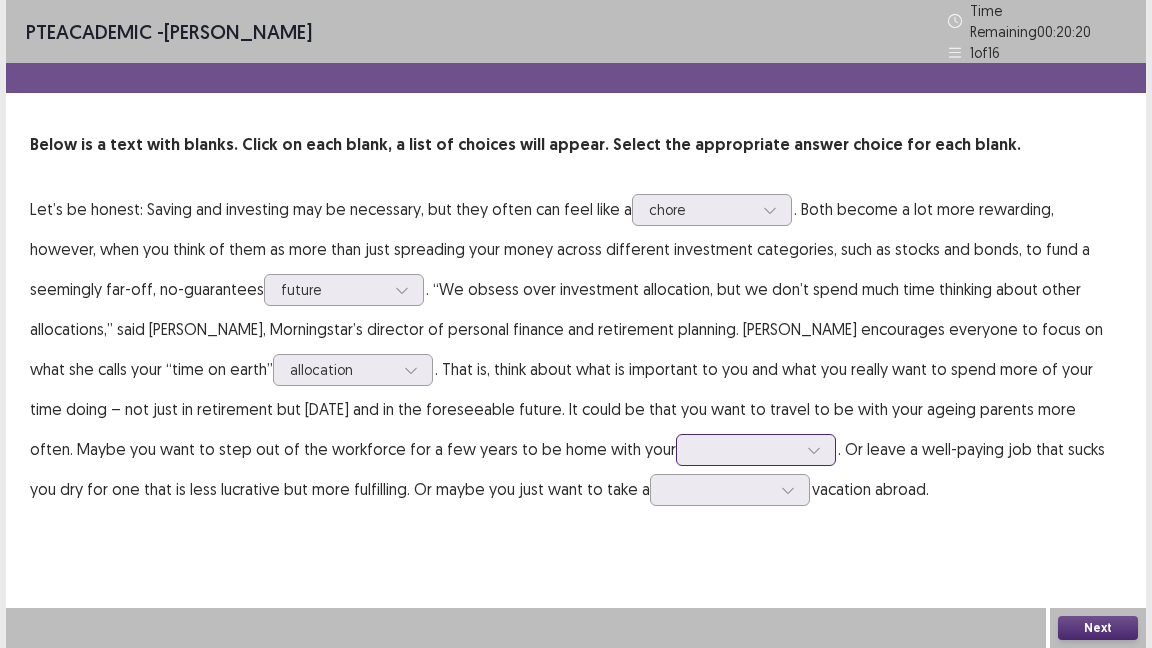
click at [807, 443] on icon at bounding box center [814, 450] width 14 height 14
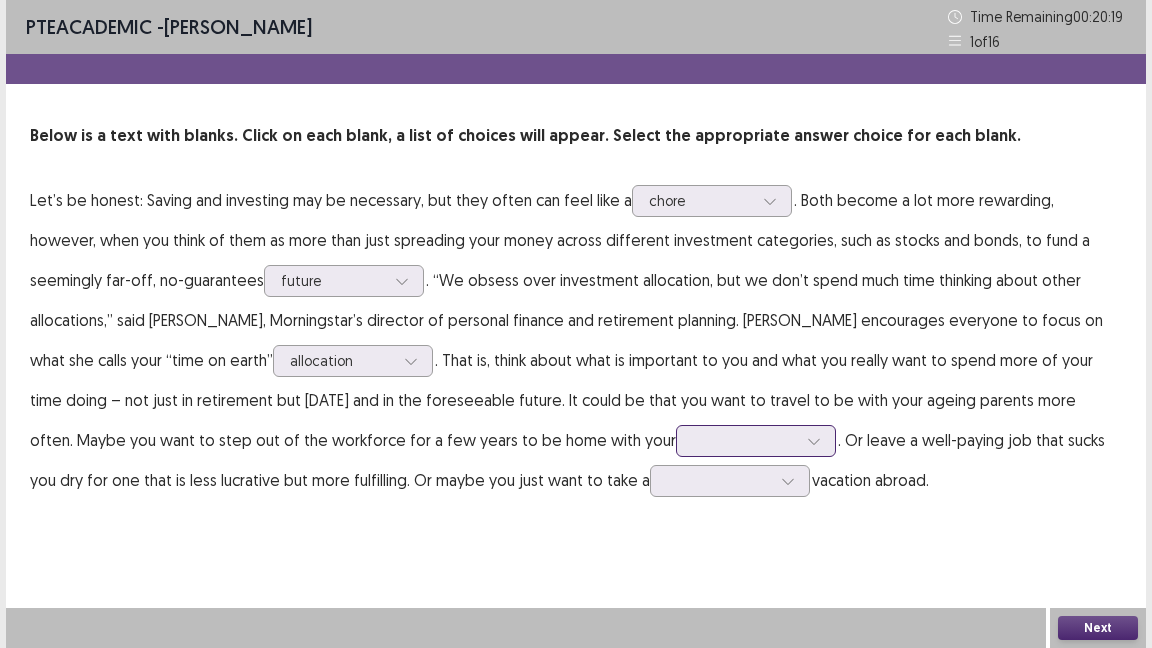
click at [807, 438] on icon at bounding box center [814, 441] width 14 height 14
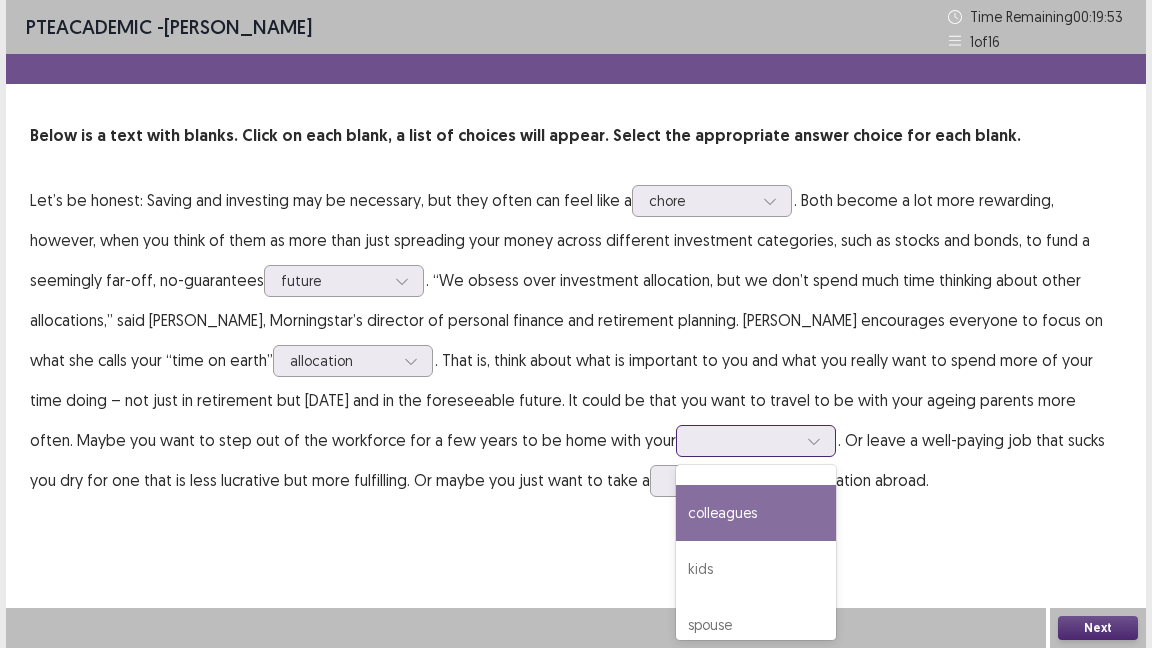
scroll to position [57, 0]
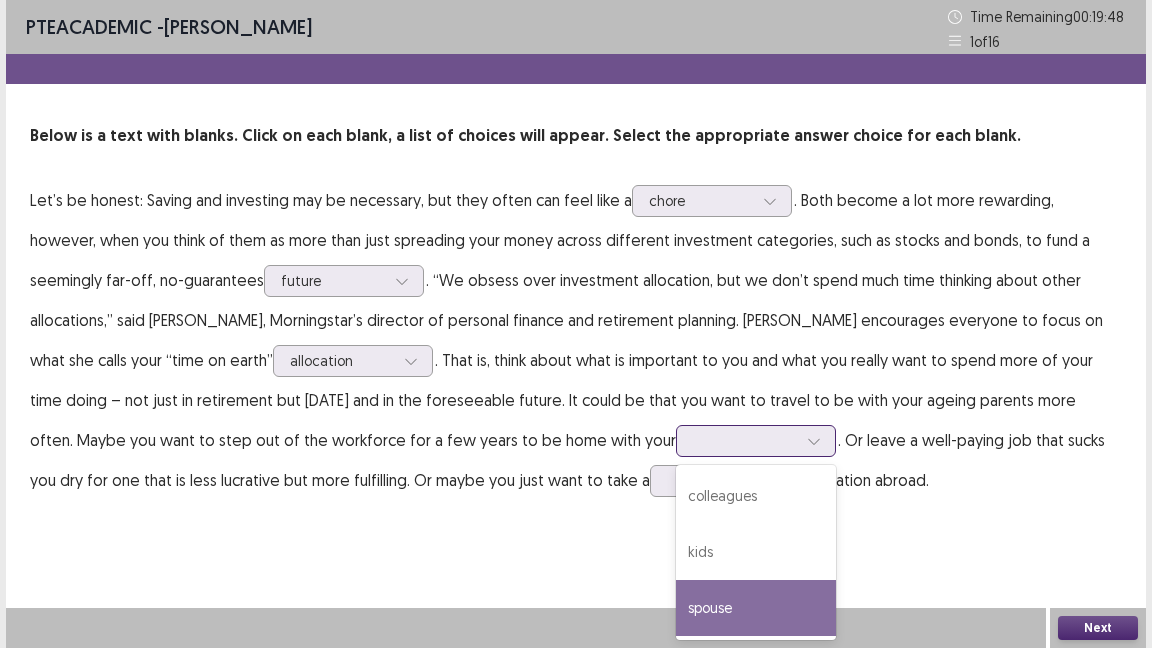
click at [676, 602] on div "spouse" at bounding box center [756, 608] width 160 height 56
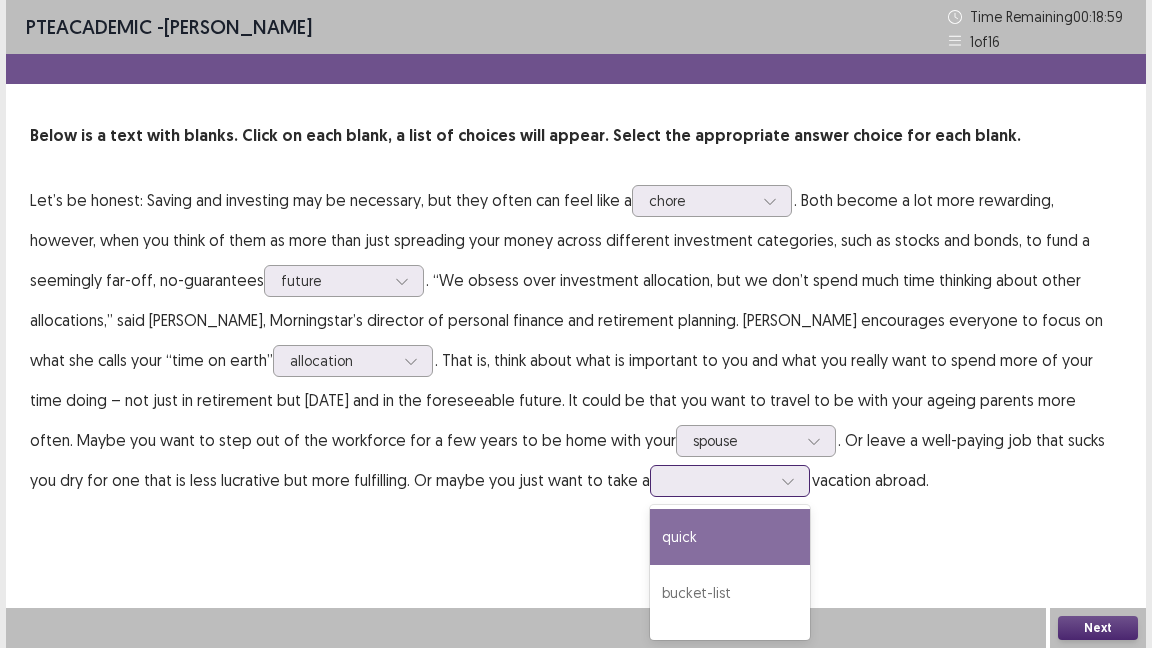
click at [781, 479] on icon at bounding box center [788, 481] width 14 height 14
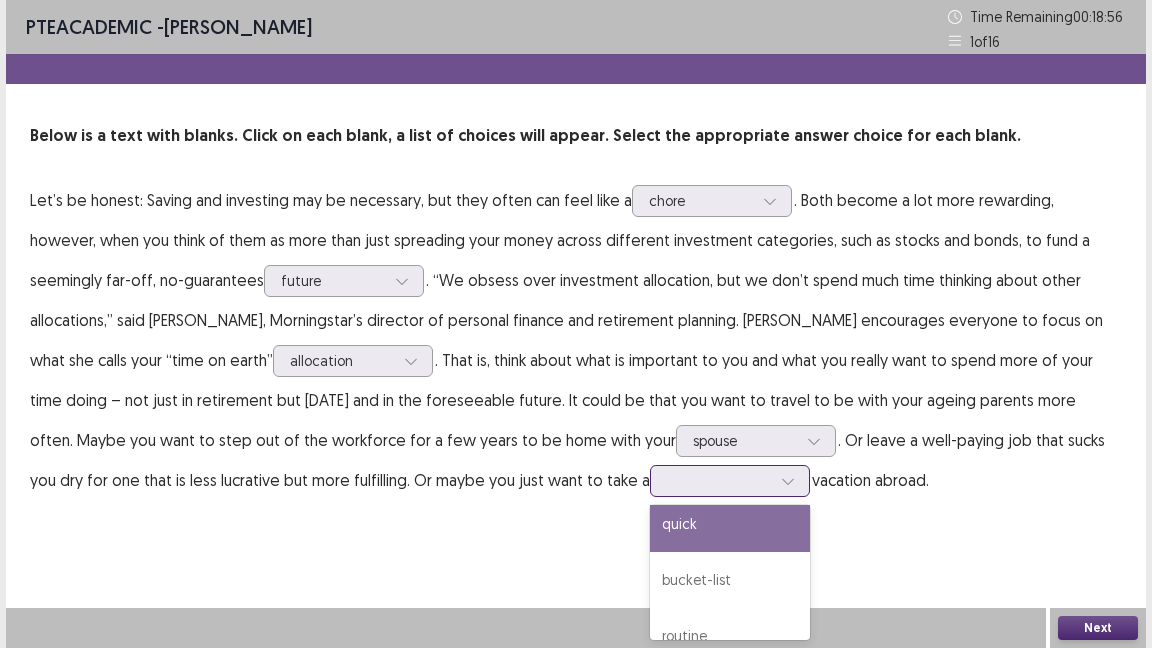
scroll to position [13, 0]
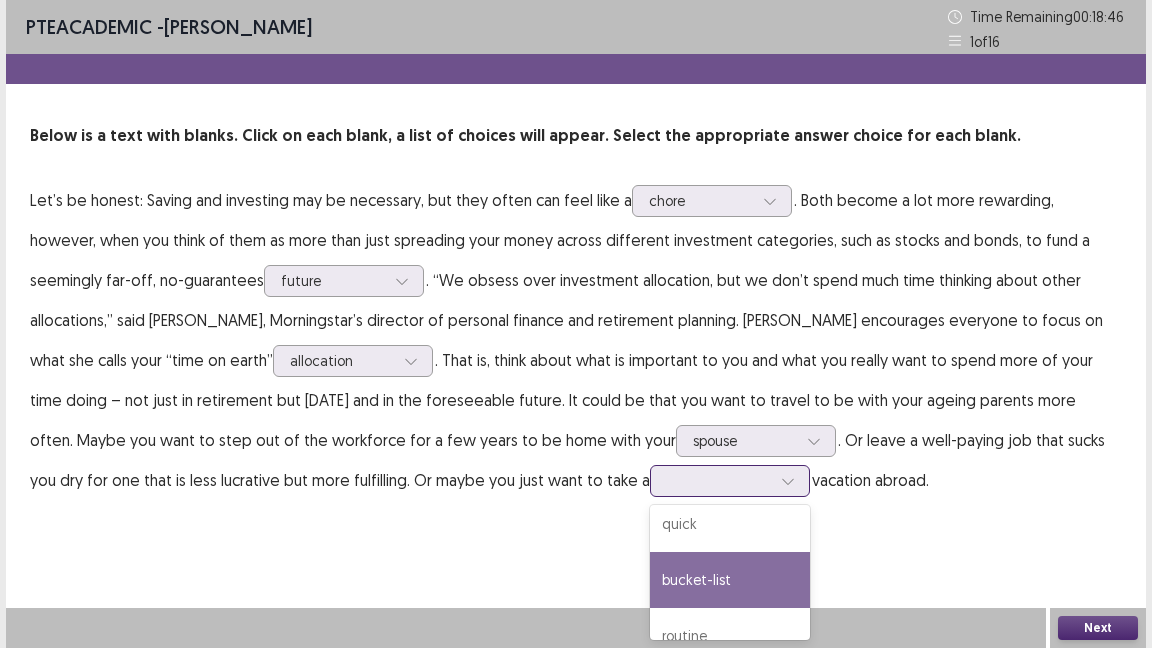
click at [650, 569] on div "bucket-list" at bounding box center [730, 580] width 160 height 56
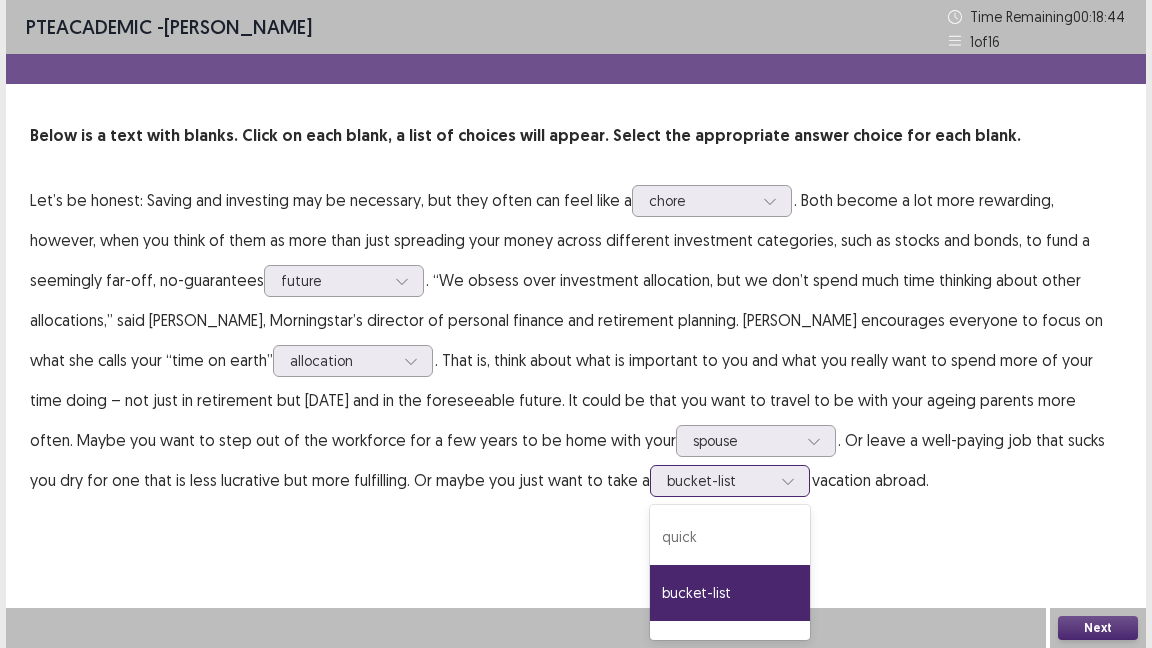
click at [773, 473] on div at bounding box center [788, 481] width 30 height 30
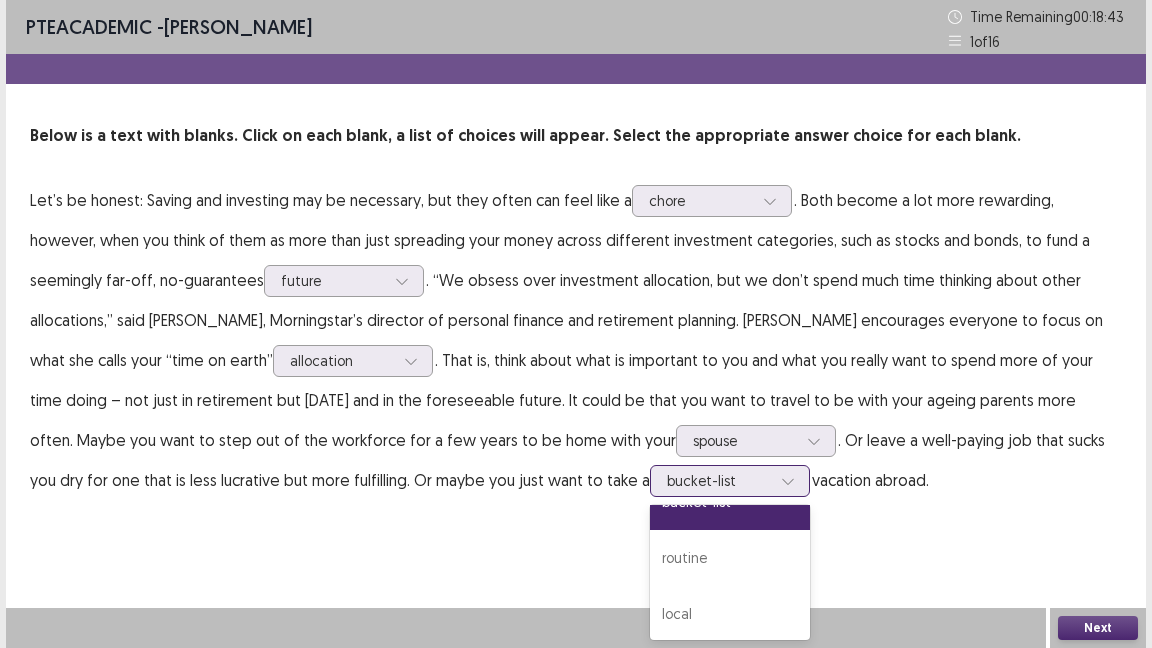
scroll to position [97, 0]
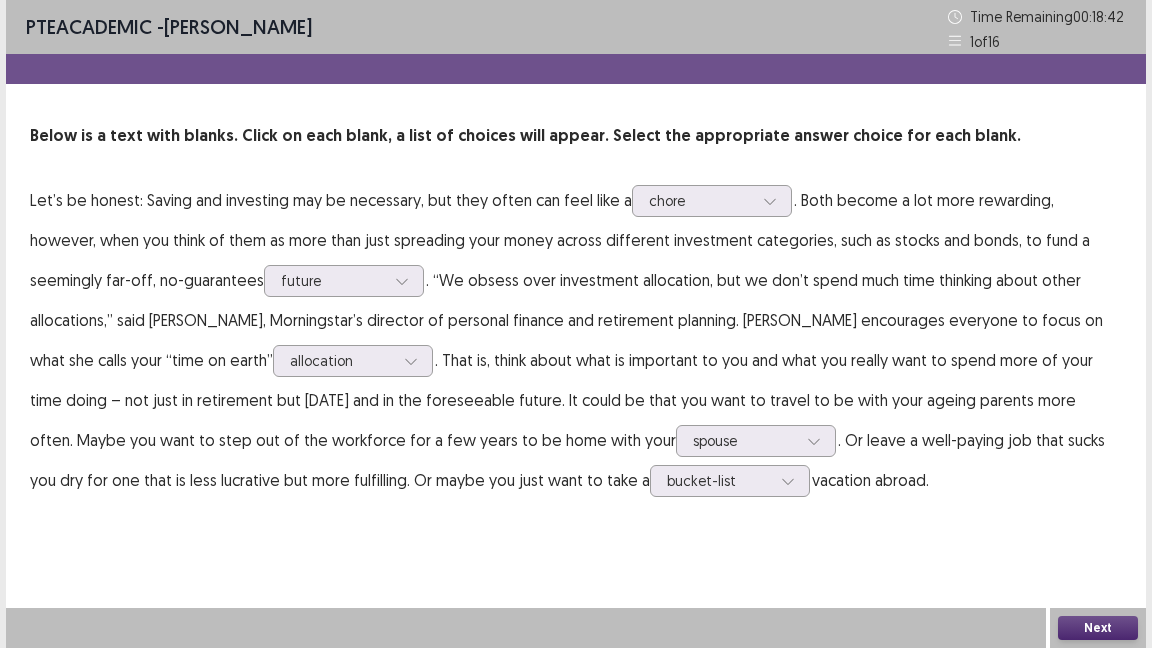
click at [666, 549] on div "PTE academic - [PERSON_NAME] Time Remaining 00 : 18 : 42 1 of 16 Below is a tex…" at bounding box center [576, 324] width 1140 height 648
click at [1091, 634] on button "Next" at bounding box center [1098, 628] width 80 height 24
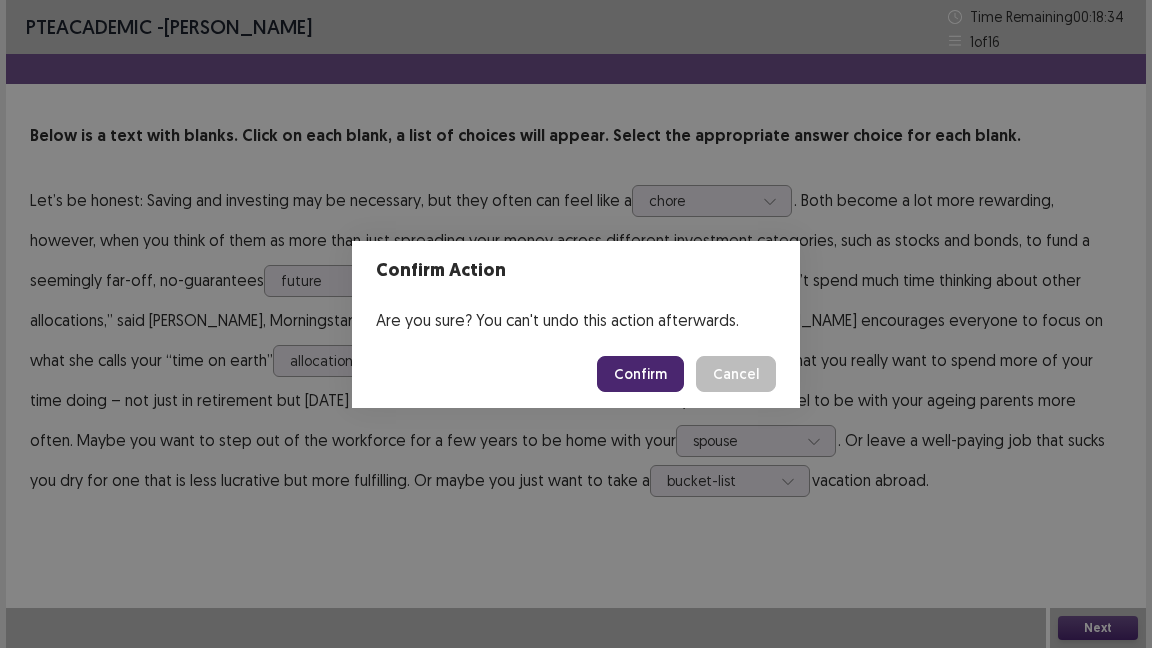
click at [649, 378] on button "Confirm" at bounding box center [640, 374] width 87 height 36
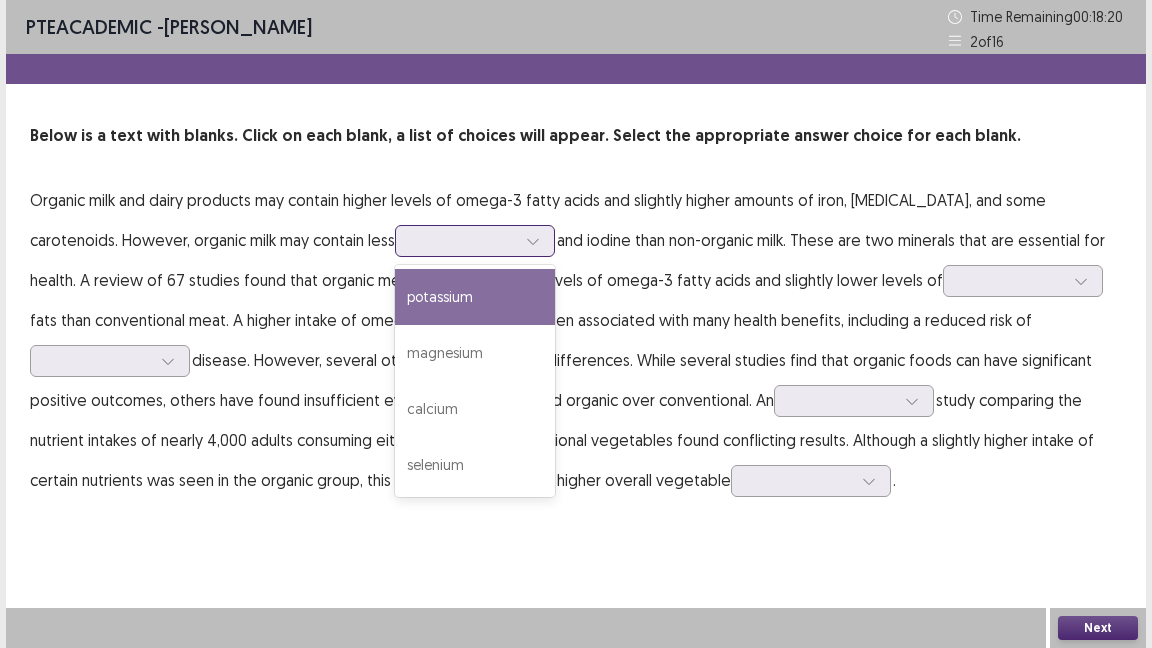
click at [518, 238] on div at bounding box center [533, 241] width 30 height 30
click at [532, 279] on p "Organic milk and dairy products may contain higher levels of omega-3 fatty acid…" at bounding box center [576, 340] width 1092 height 320
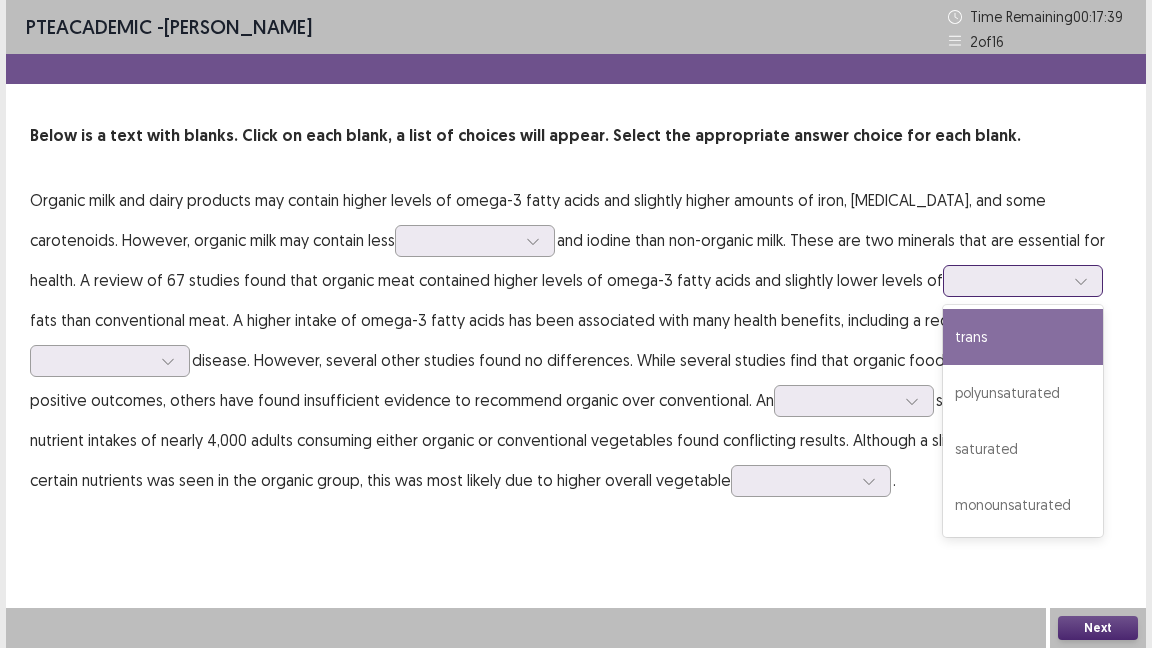
click at [1074, 276] on icon at bounding box center [1081, 281] width 14 height 14
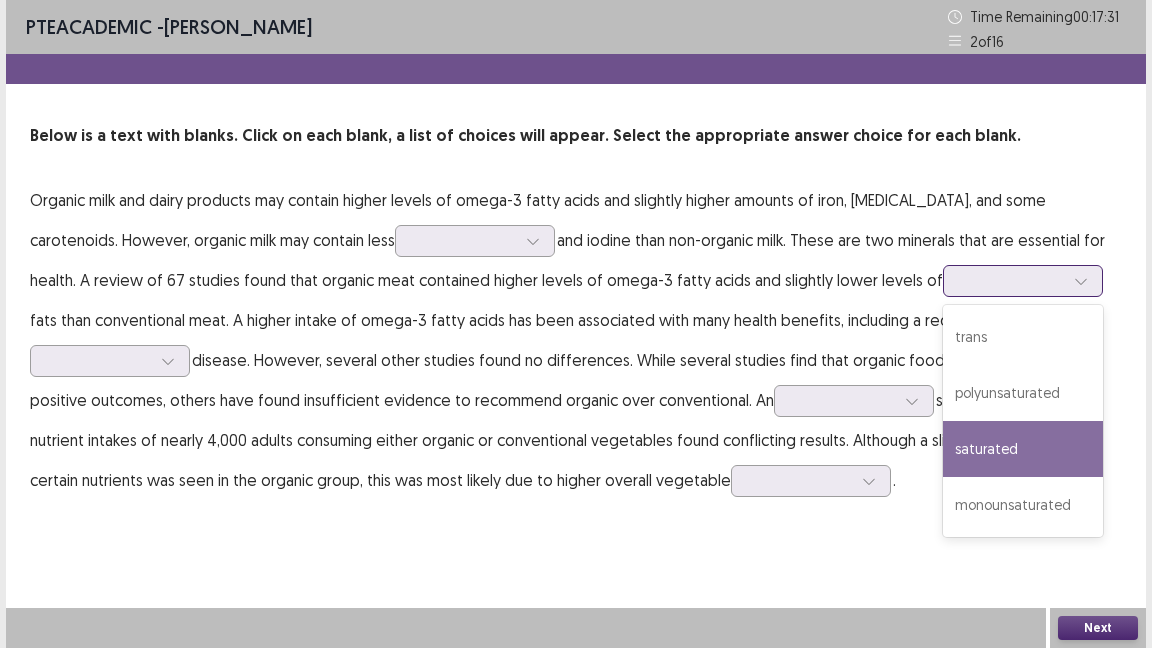
click at [943, 451] on div "saturated" at bounding box center [1023, 449] width 160 height 56
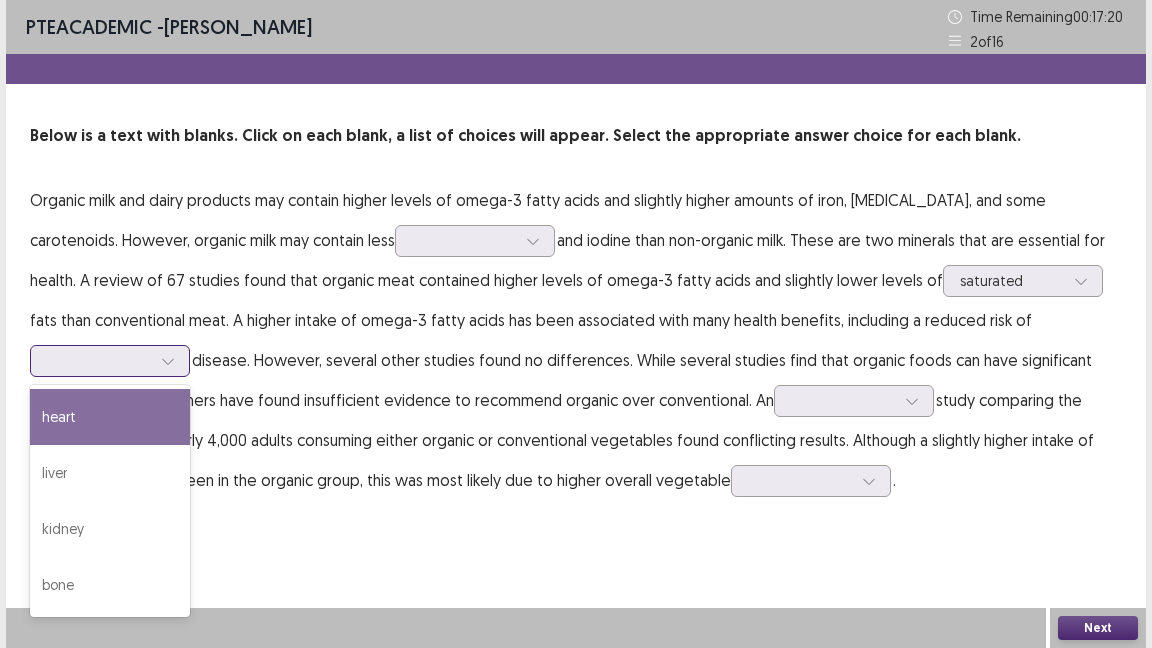
click at [173, 356] on icon at bounding box center [168, 361] width 14 height 14
click at [142, 412] on div "heart" at bounding box center [110, 417] width 160 height 56
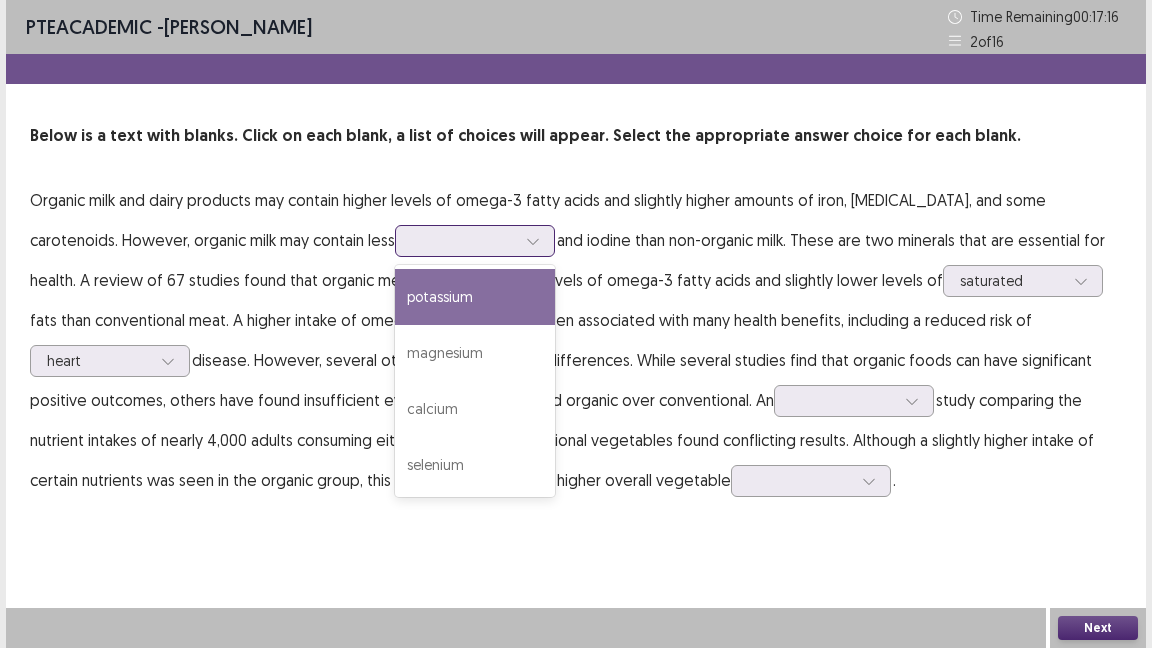
click at [526, 241] on icon at bounding box center [533, 241] width 14 height 14
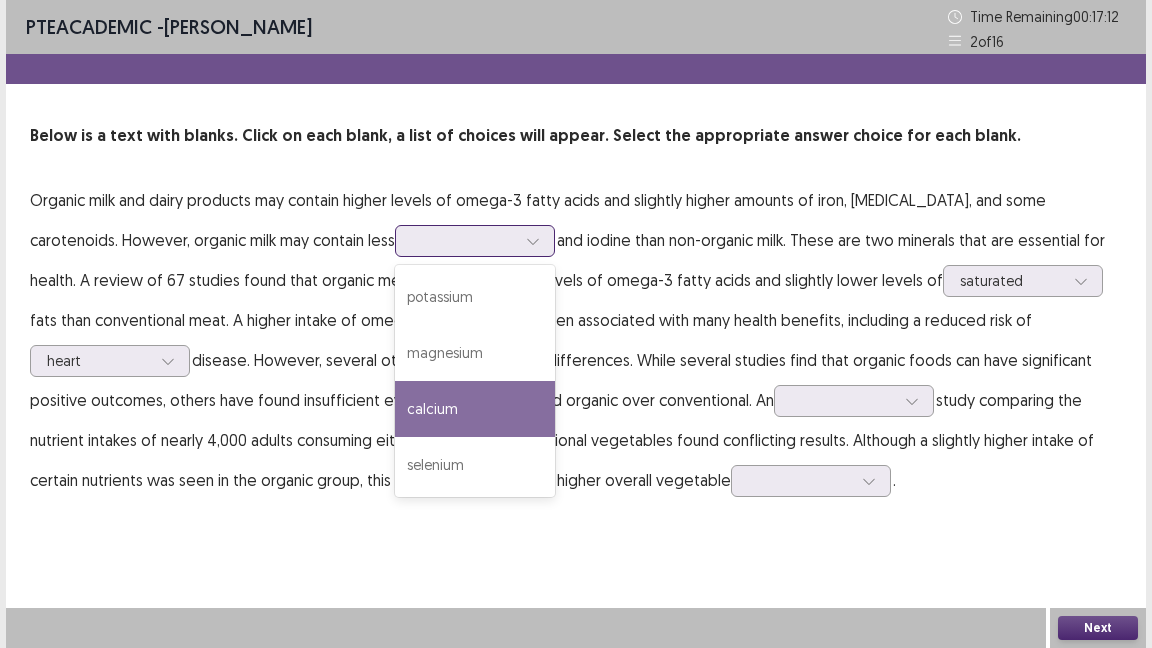
click at [417, 397] on div "calcium" at bounding box center [475, 409] width 160 height 56
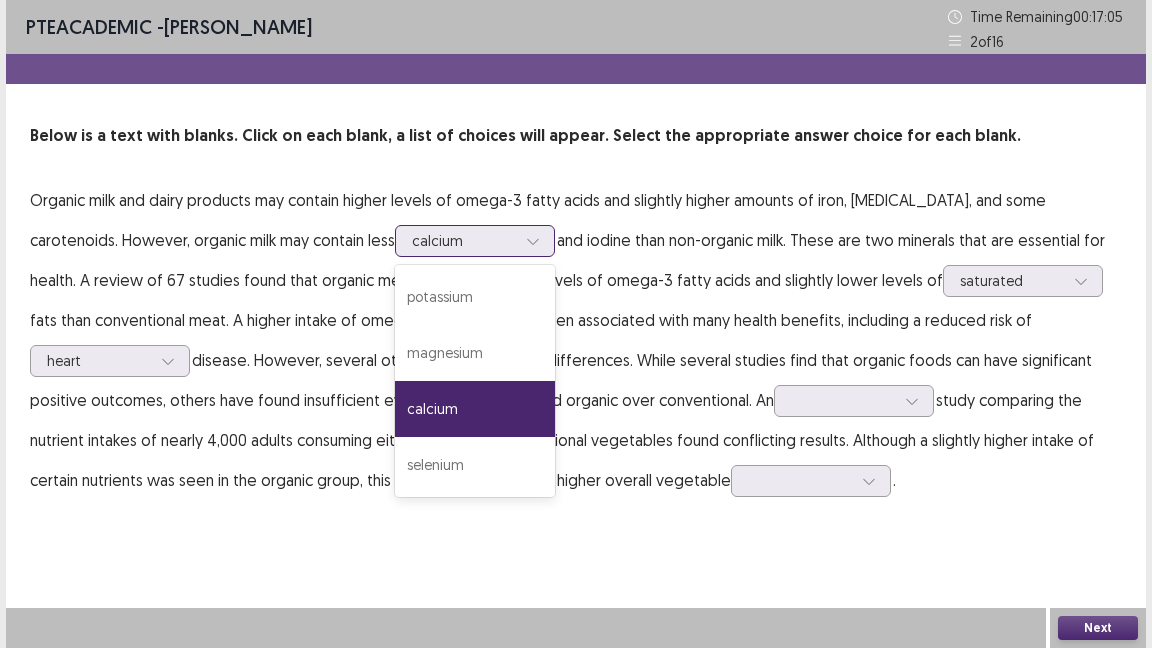
click at [518, 242] on div at bounding box center [533, 241] width 30 height 30
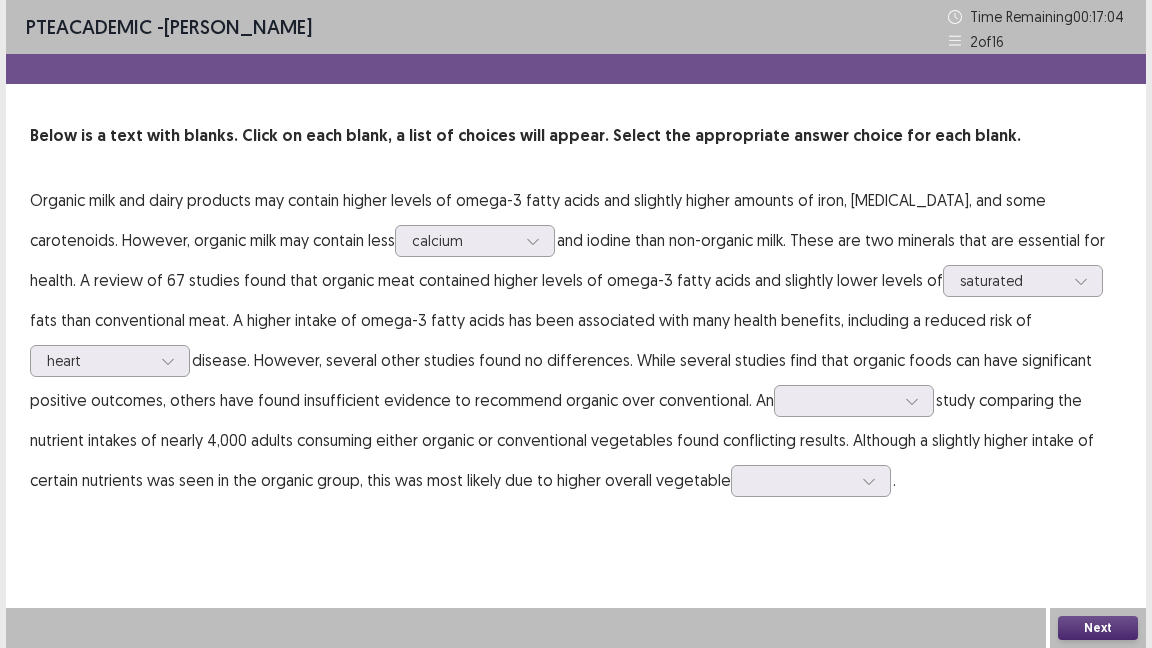
click at [553, 296] on p "Organic milk and dairy products may contain higher levels of omega-3 fatty acid…" at bounding box center [576, 340] width 1092 height 320
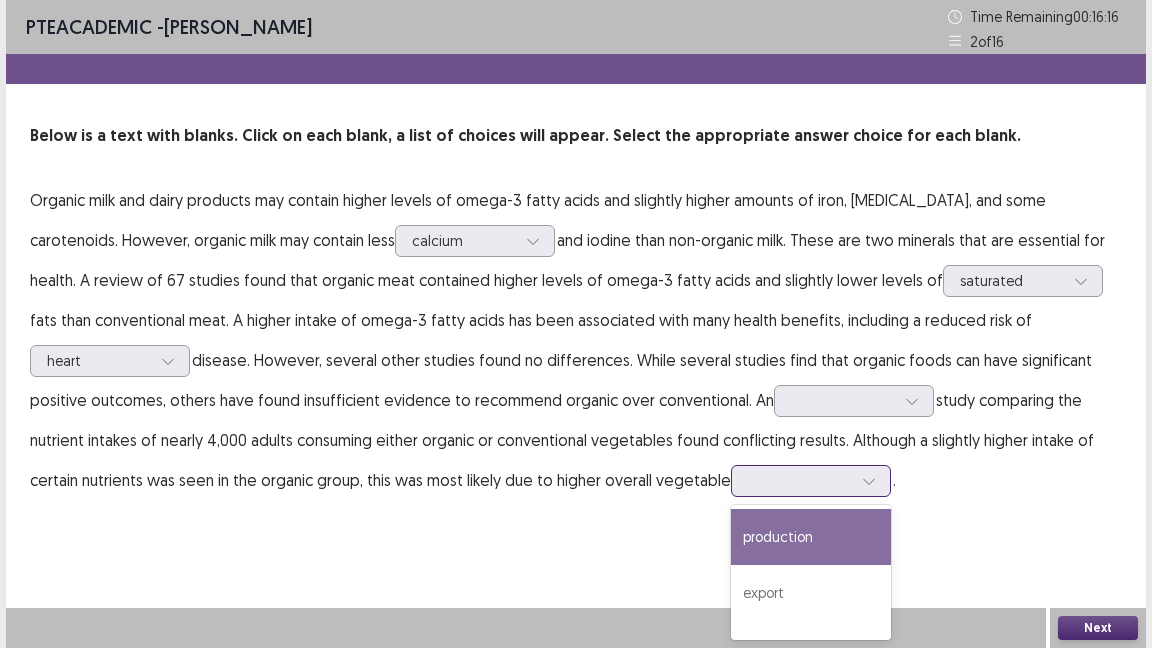
click at [875, 472] on div at bounding box center [869, 481] width 30 height 30
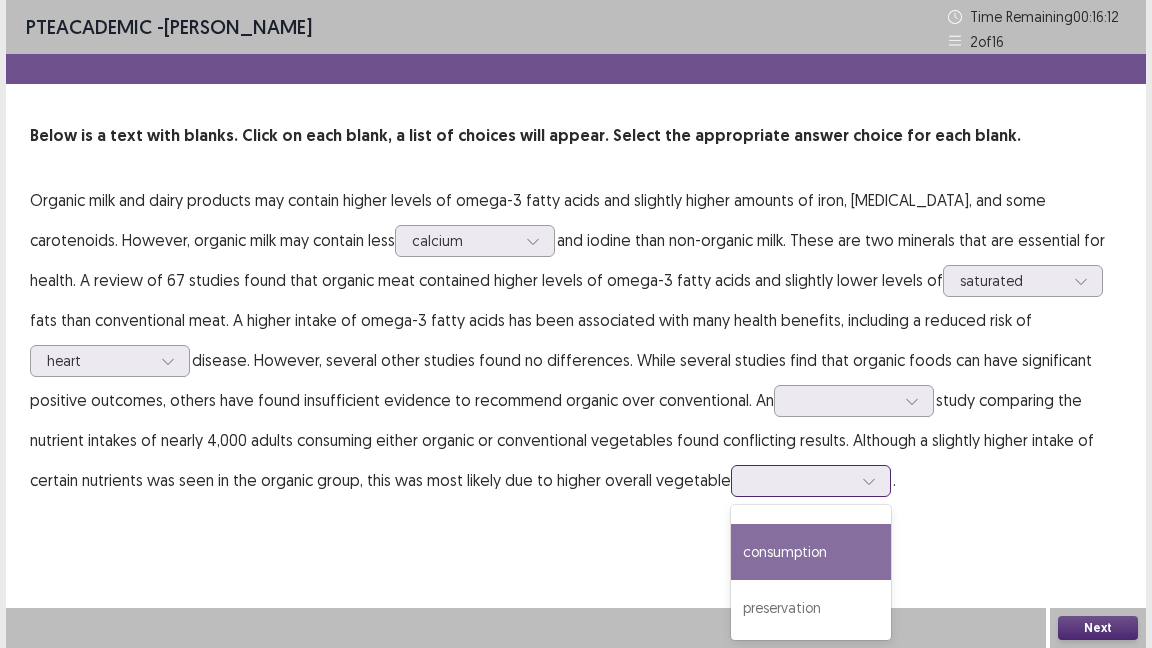
click at [831, 568] on div "consumption" at bounding box center [811, 552] width 160 height 56
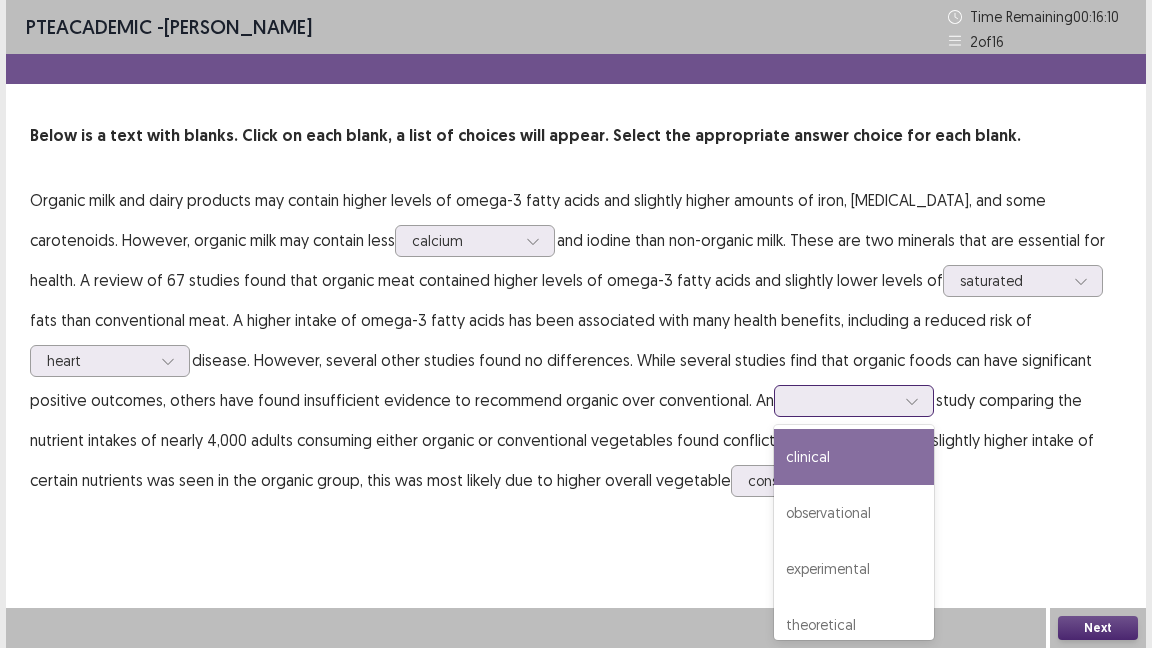
click at [913, 397] on icon at bounding box center [912, 401] width 14 height 14
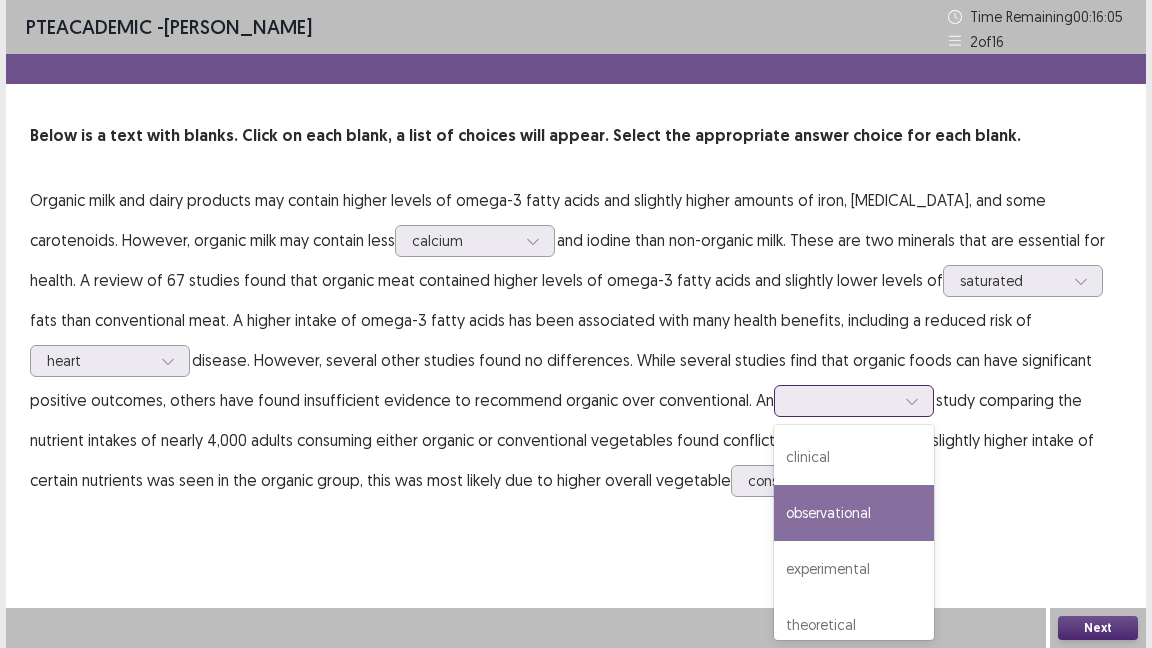
click at [876, 515] on div "observational" at bounding box center [854, 513] width 160 height 56
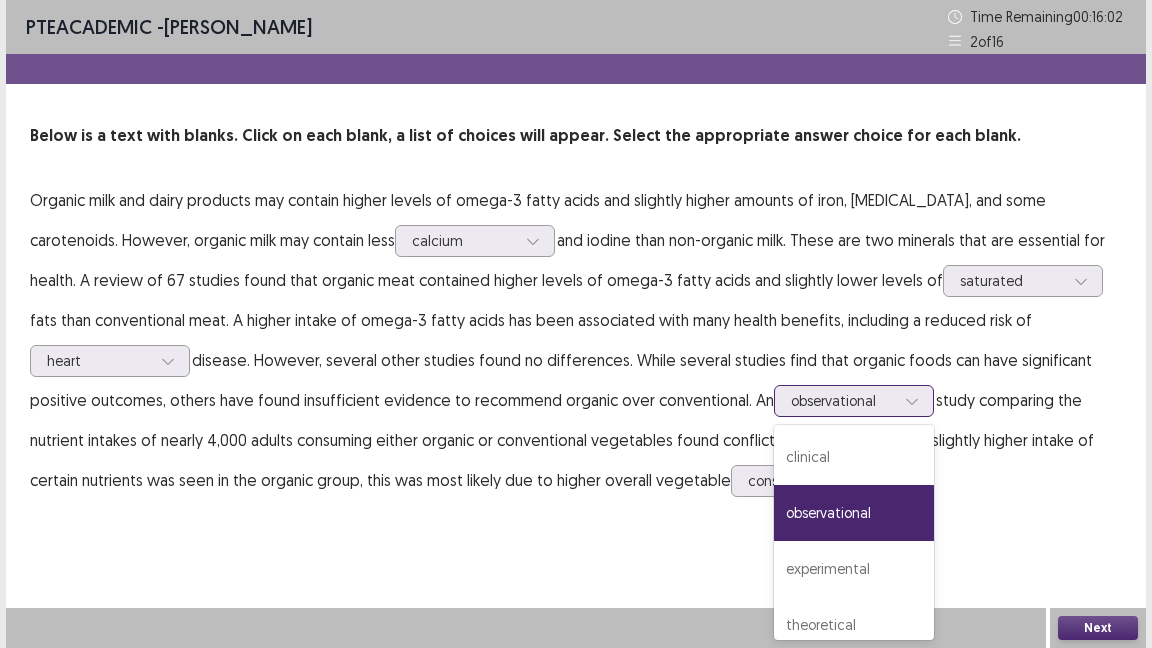
click at [919, 396] on div at bounding box center [912, 401] width 30 height 30
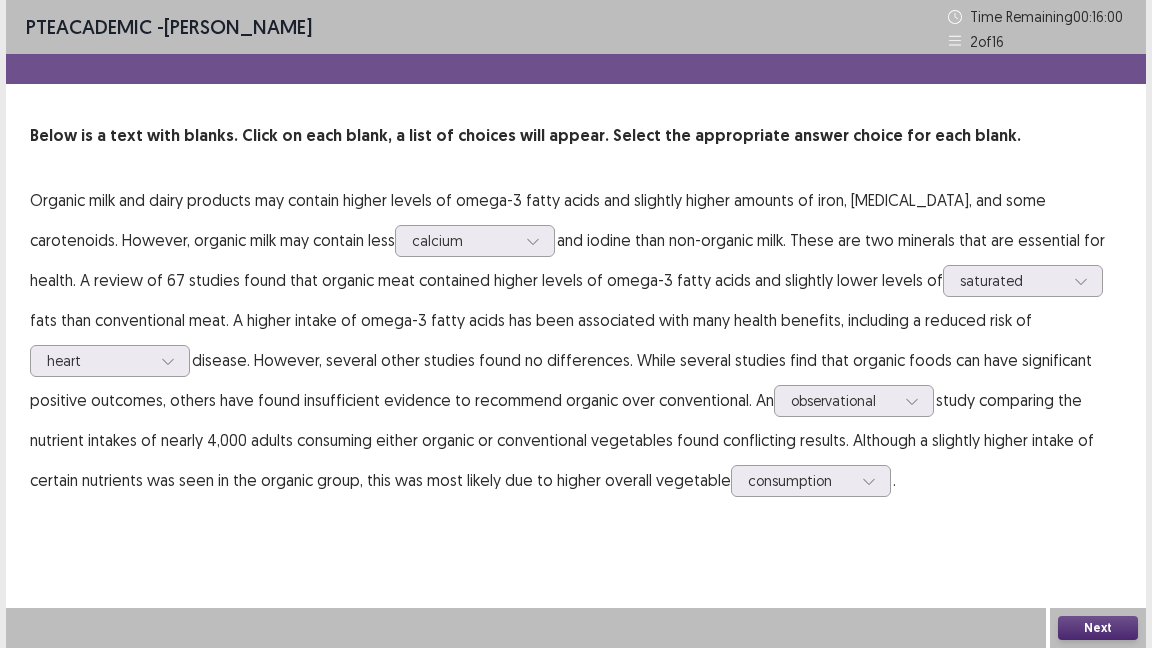
click at [1029, 523] on div "PTE academic - [PERSON_NAME] Time Remaining 00 : 16 : 00 2 of 16 Below is a tex…" at bounding box center [576, 270] width 1140 height 540
click at [1104, 629] on button "Next" at bounding box center [1098, 628] width 80 height 24
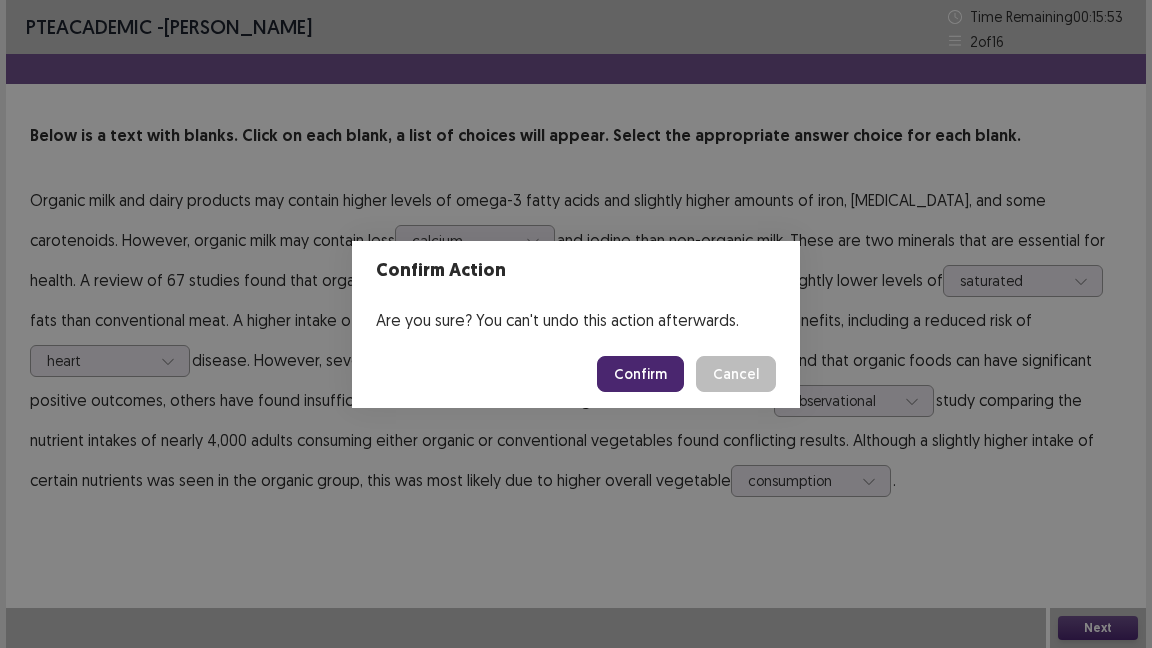
click at [641, 365] on button "Confirm" at bounding box center [640, 374] width 87 height 36
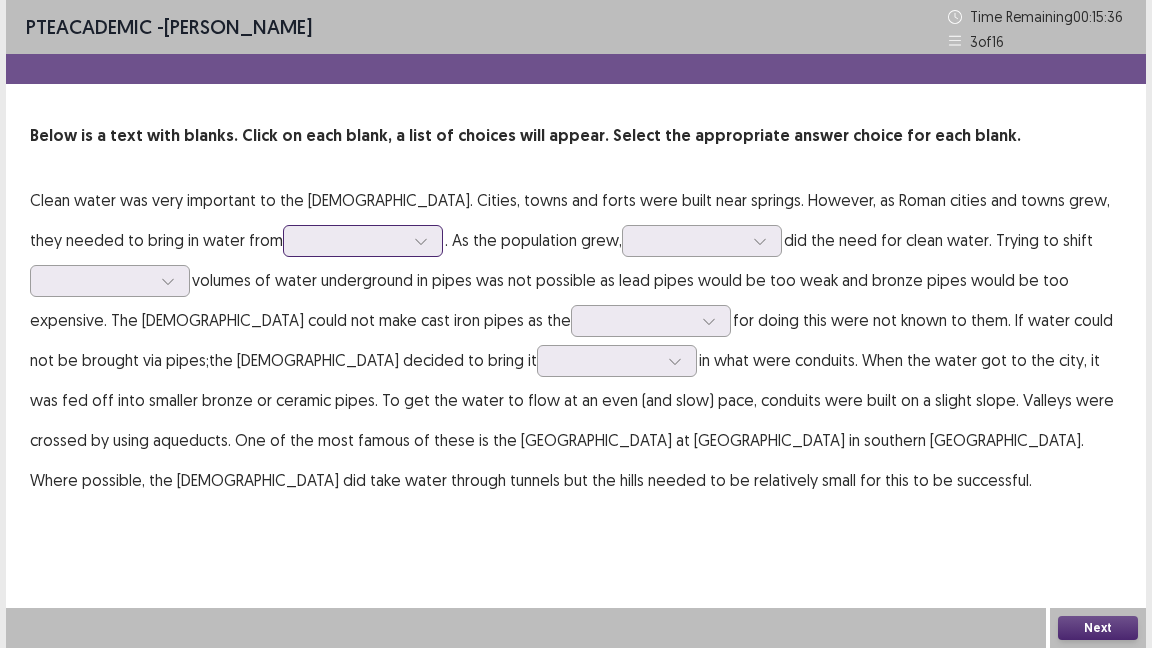
click at [406, 239] on div at bounding box center [421, 241] width 30 height 30
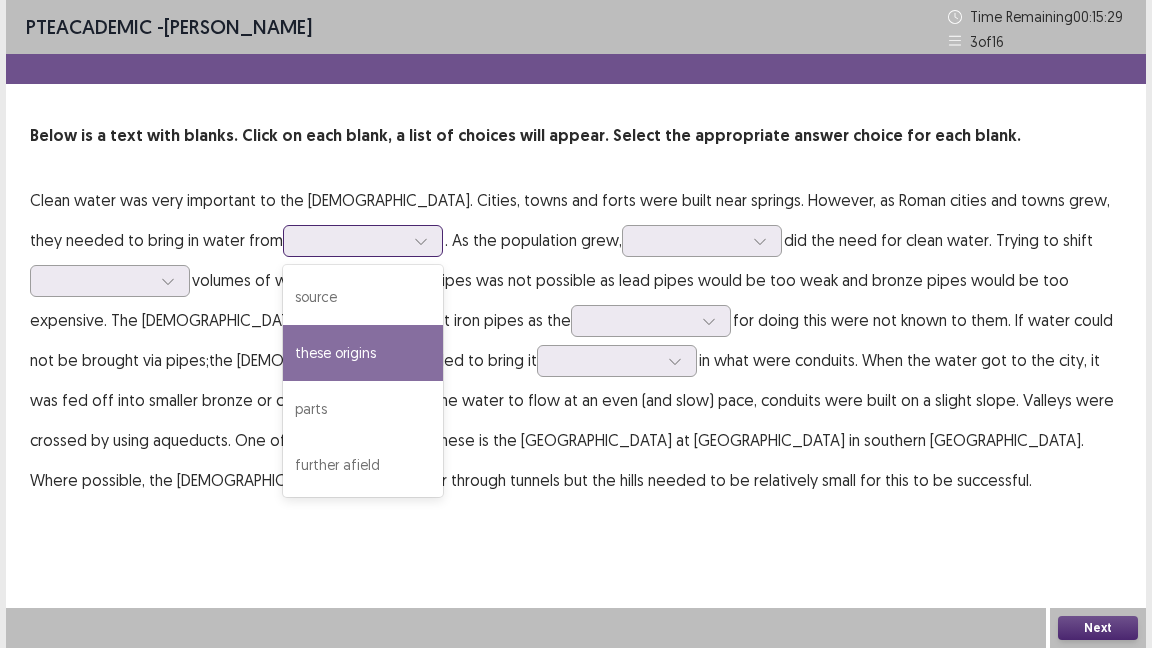
click at [283, 365] on div "these origins" at bounding box center [363, 353] width 160 height 56
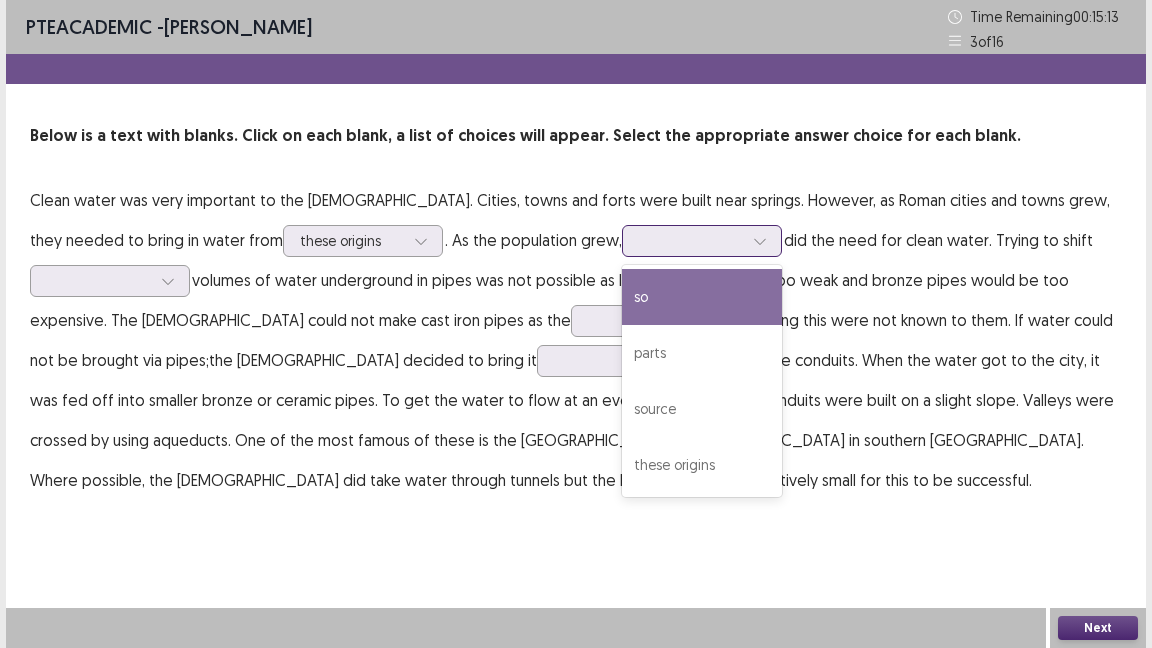
click at [753, 241] on icon at bounding box center [760, 241] width 14 height 14
click at [622, 301] on div "so" at bounding box center [702, 297] width 160 height 56
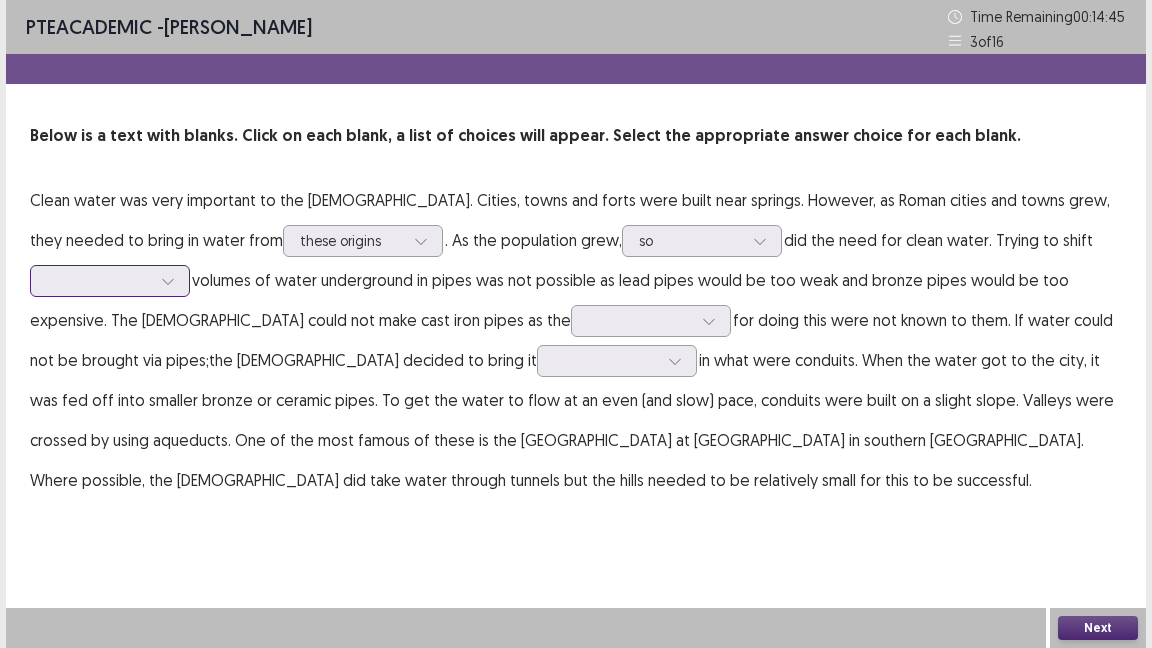
click at [175, 274] on div at bounding box center [168, 281] width 30 height 30
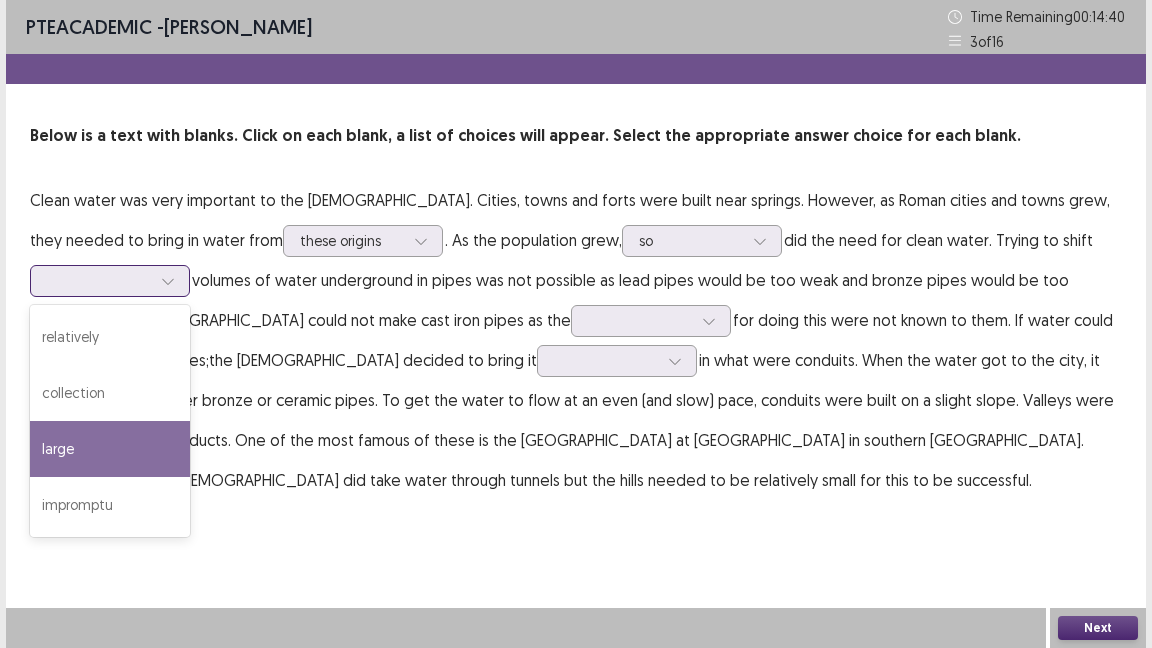
click at [125, 455] on div "large" at bounding box center [110, 449] width 160 height 56
click at [170, 283] on icon at bounding box center [168, 281] width 14 height 14
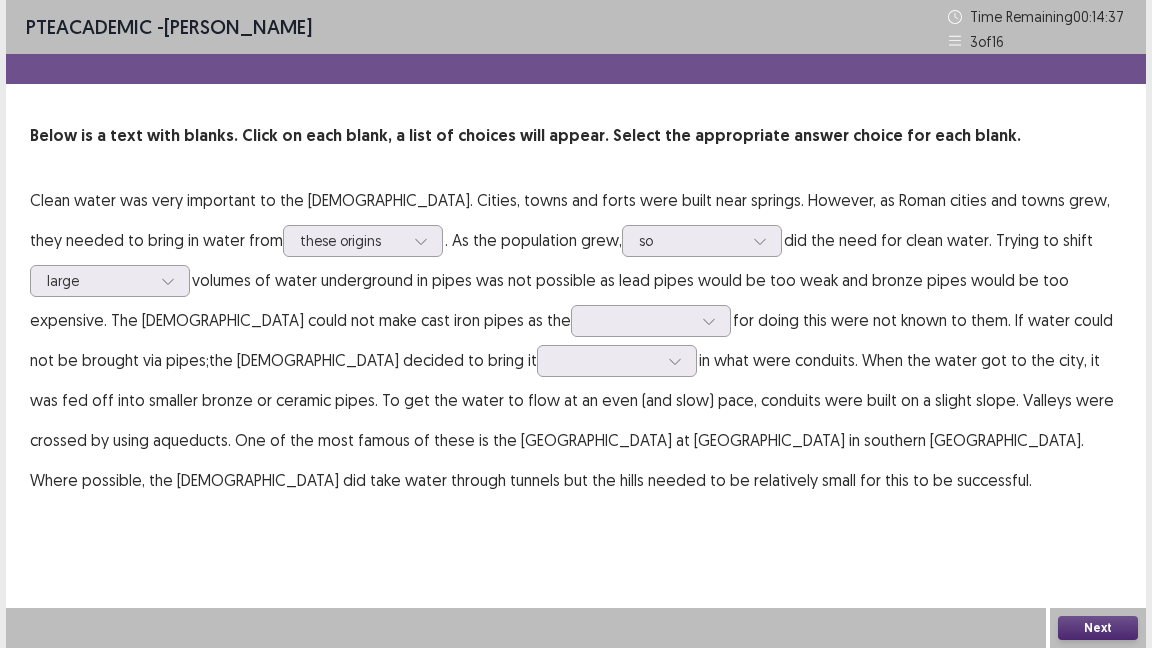
click at [400, 538] on div "PTE academic - [PERSON_NAME] Time Remaining 00 : 14 : 37 3 of 16 Below is a tex…" at bounding box center [576, 270] width 1140 height 540
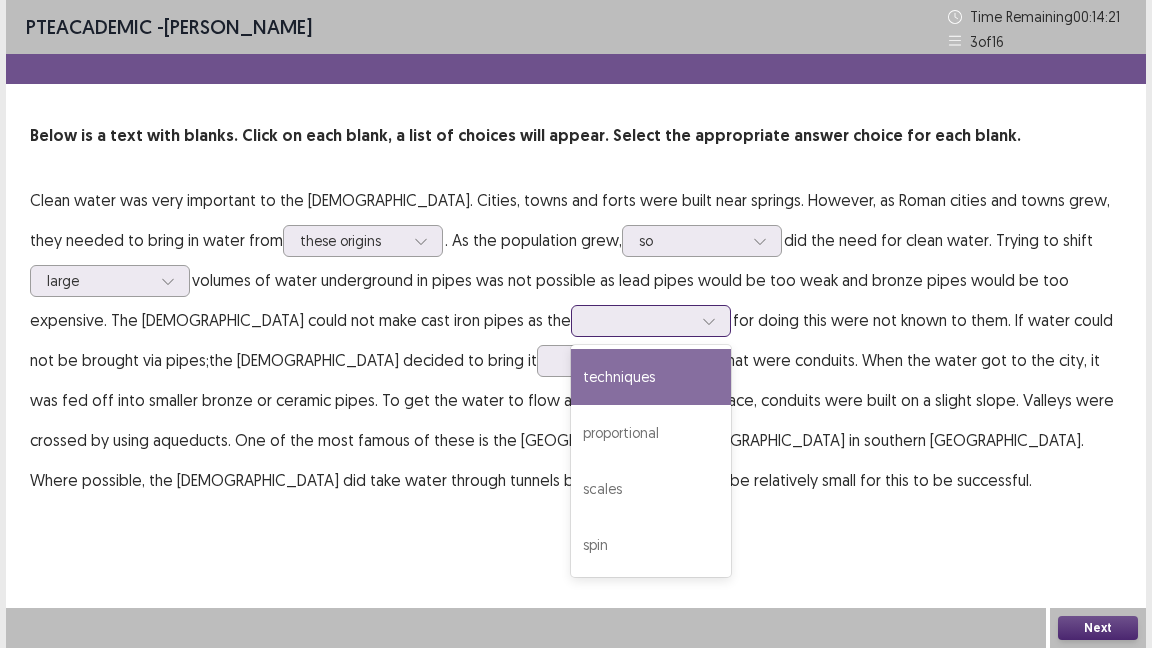
click at [702, 316] on icon at bounding box center [709, 321] width 14 height 14
click at [571, 373] on div "techniques" at bounding box center [651, 377] width 160 height 56
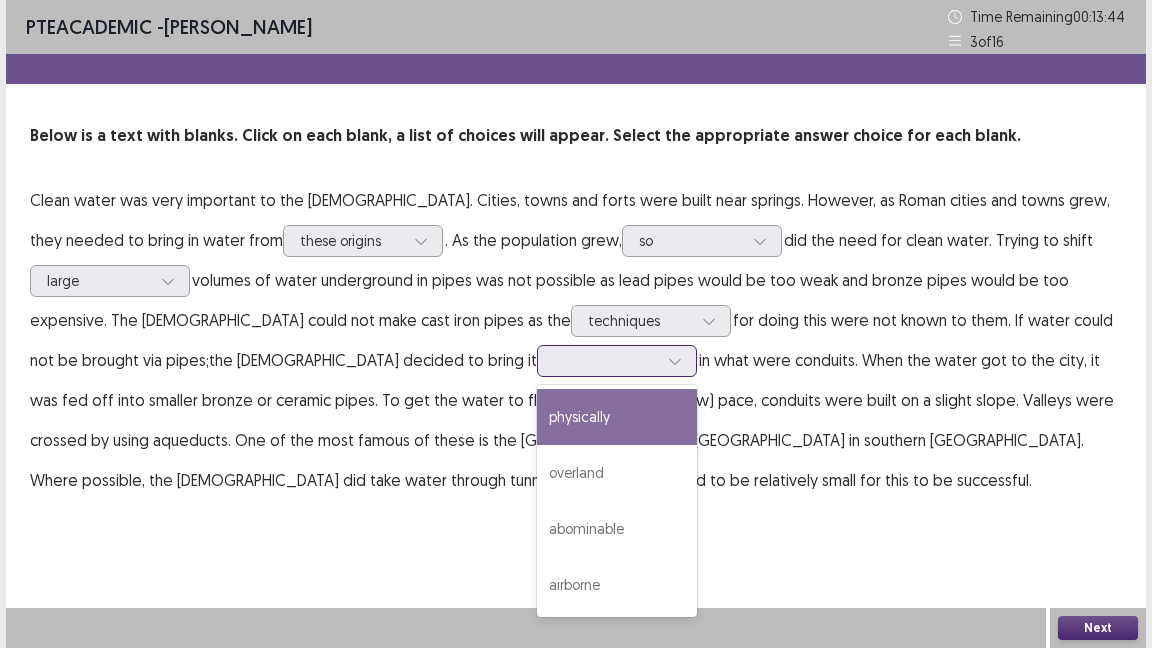
click at [537, 368] on div at bounding box center [617, 361] width 160 height 32
click at [537, 405] on div "physically" at bounding box center [617, 417] width 160 height 56
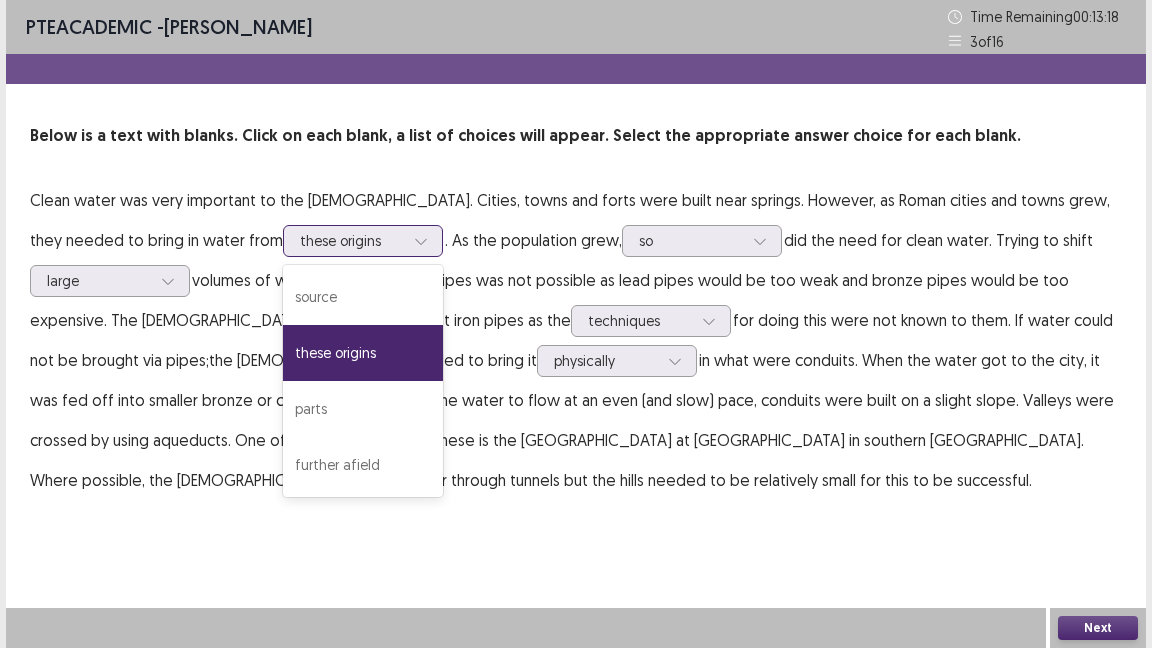
click at [406, 247] on div at bounding box center [421, 241] width 30 height 30
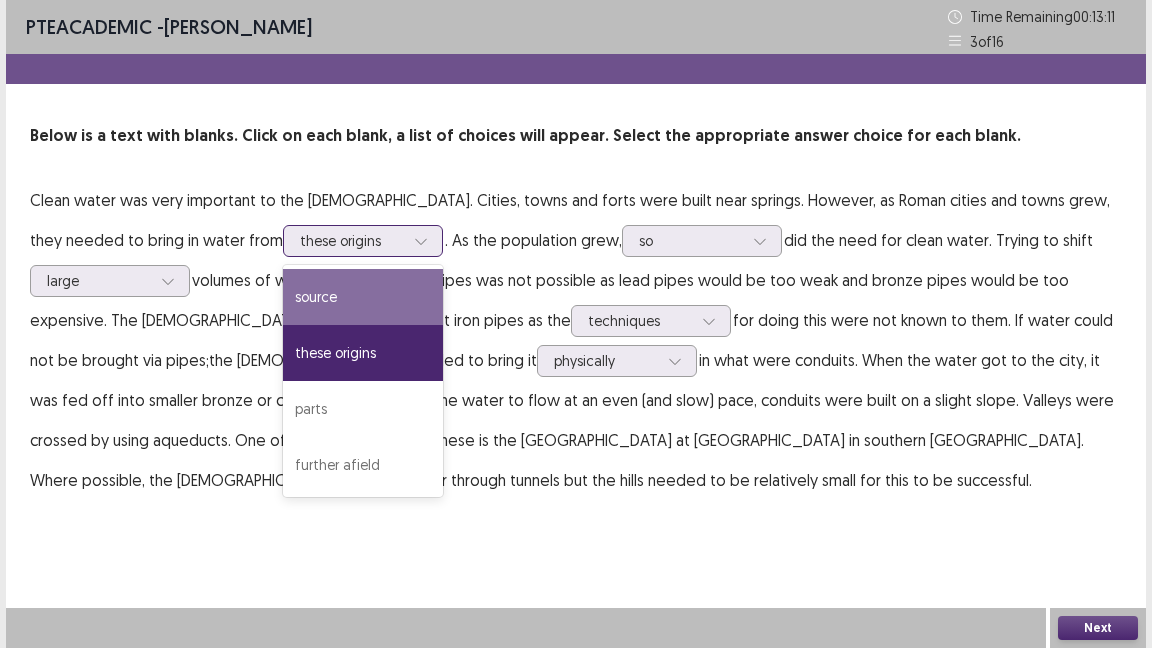
click at [283, 284] on div "source" at bounding box center [363, 297] width 160 height 56
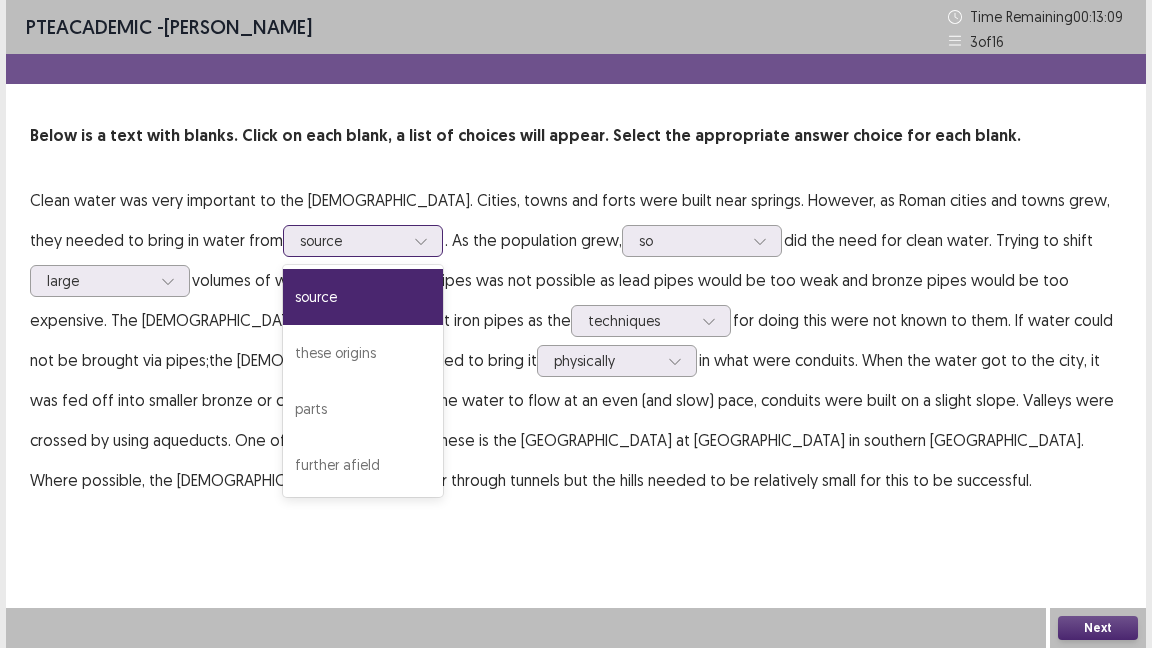
click at [414, 235] on icon at bounding box center [421, 241] width 14 height 14
click at [284, 285] on div "source" at bounding box center [363, 297] width 160 height 56
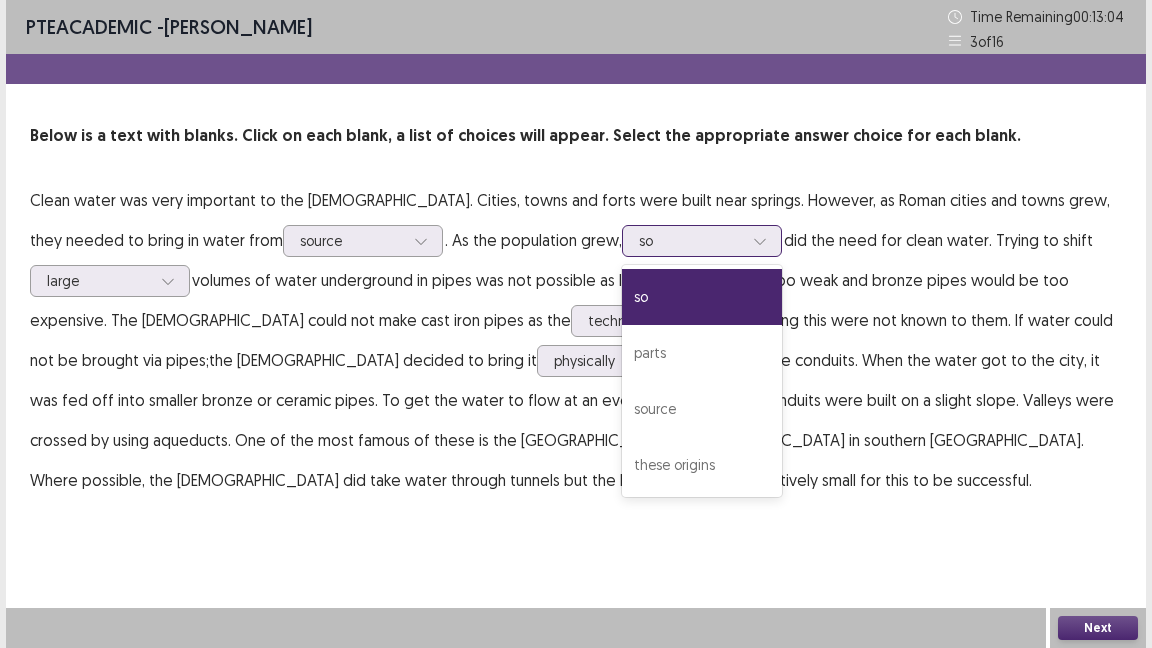
click at [745, 245] on div at bounding box center [760, 241] width 30 height 30
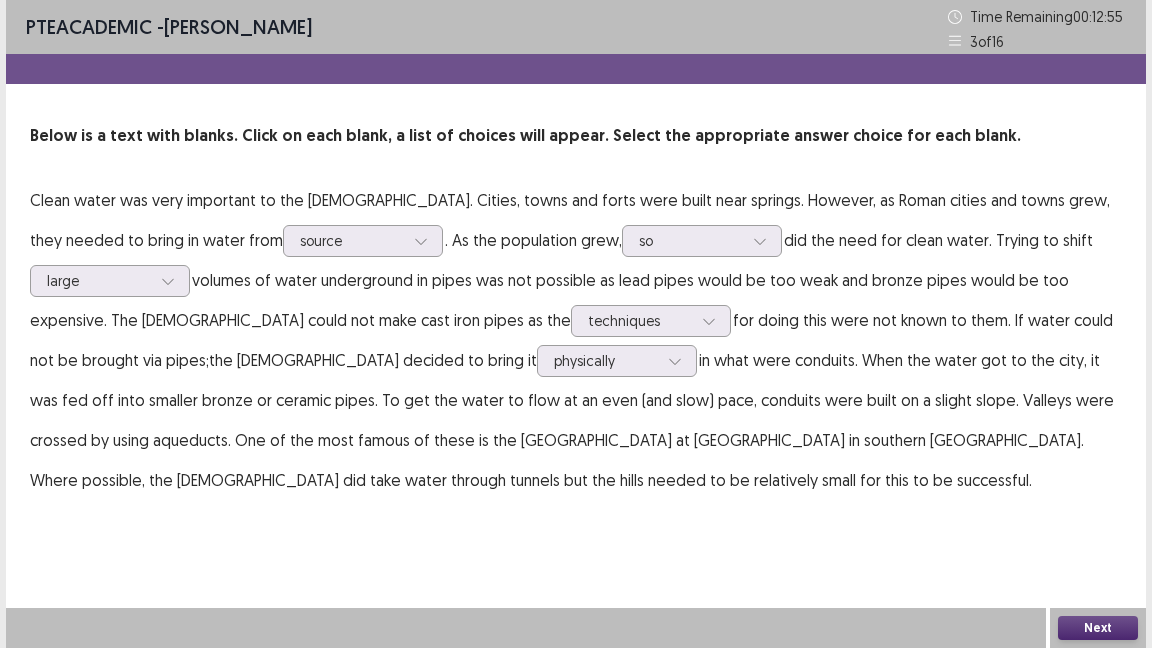
click at [1091, 618] on button "Next" at bounding box center [1098, 628] width 80 height 24
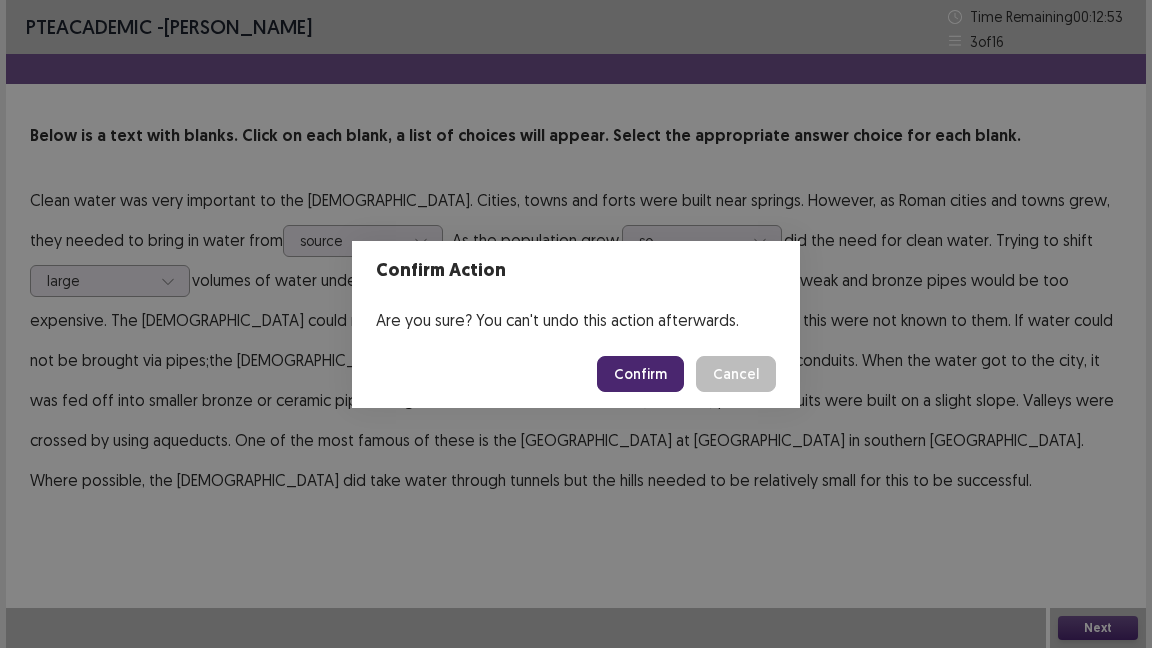
click at [661, 371] on button "Confirm" at bounding box center [640, 374] width 87 height 36
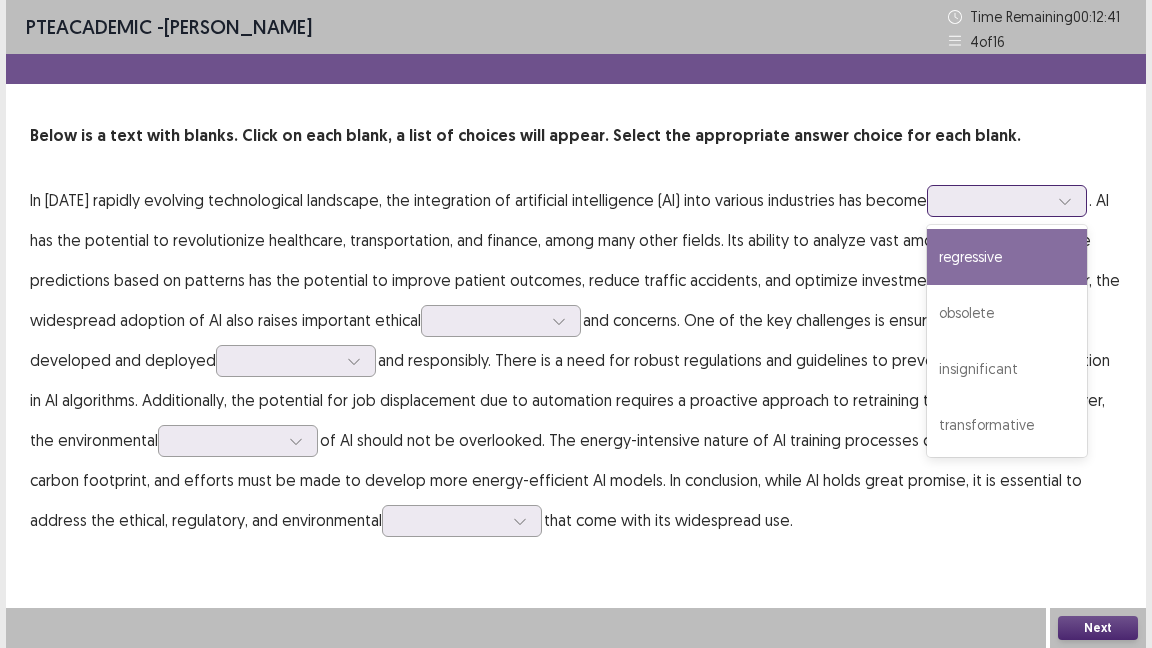
click at [1070, 200] on icon at bounding box center [1064, 202] width 11 height 6
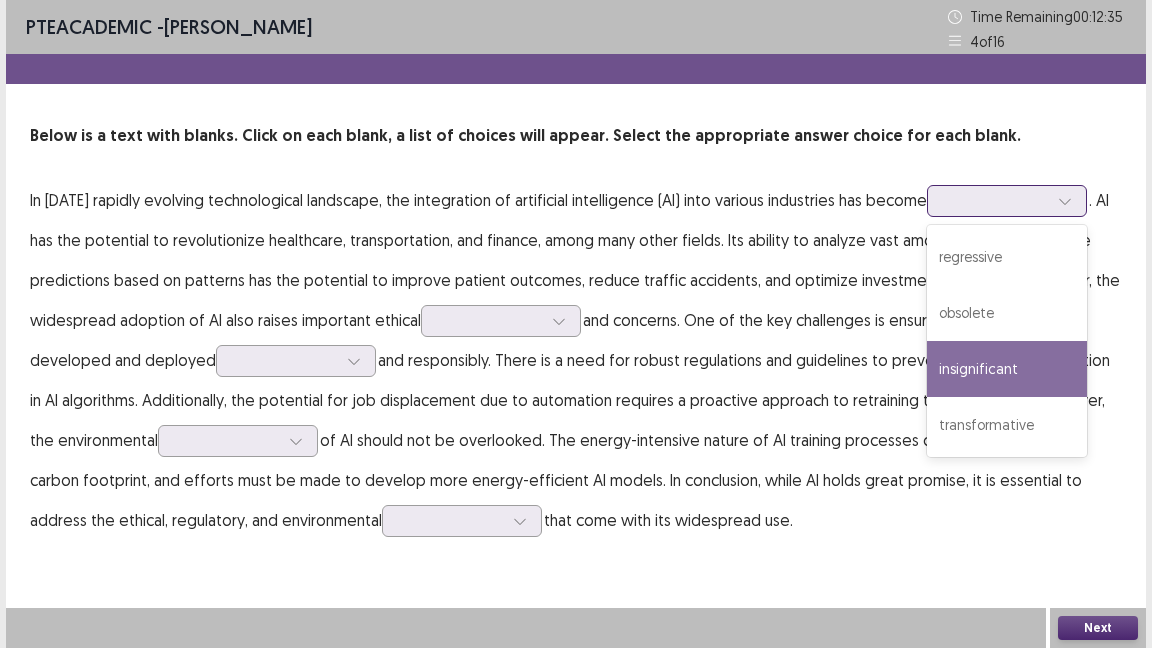
click at [1025, 380] on div "insignificant" at bounding box center [1007, 369] width 160 height 56
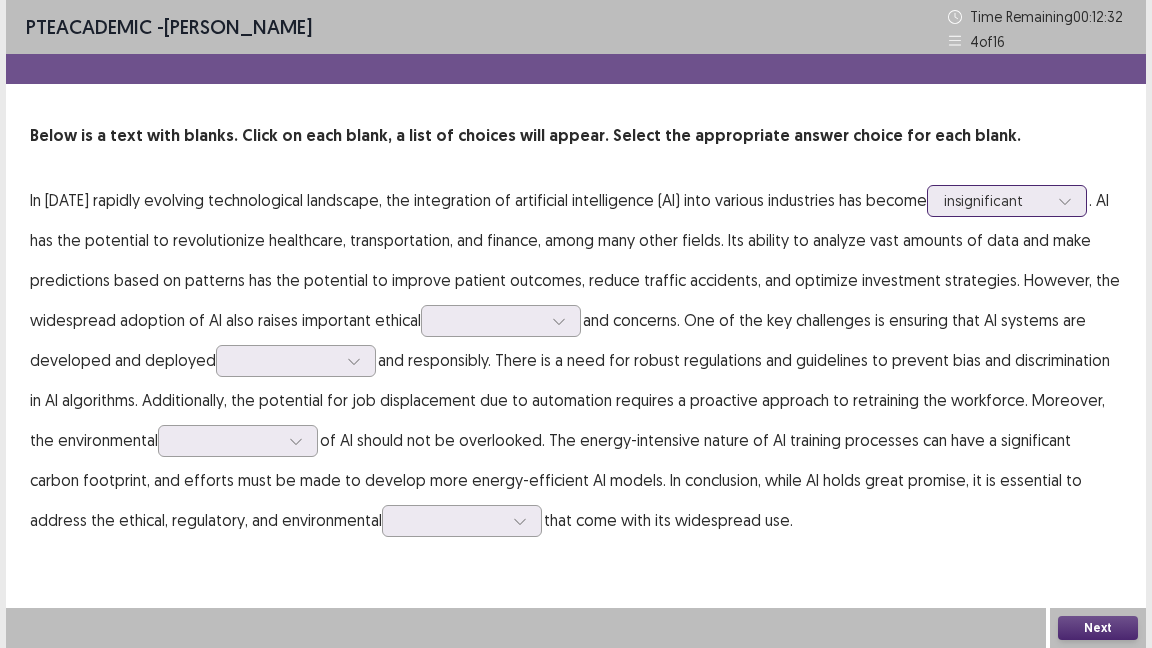
click at [1072, 204] on icon at bounding box center [1065, 201] width 14 height 14
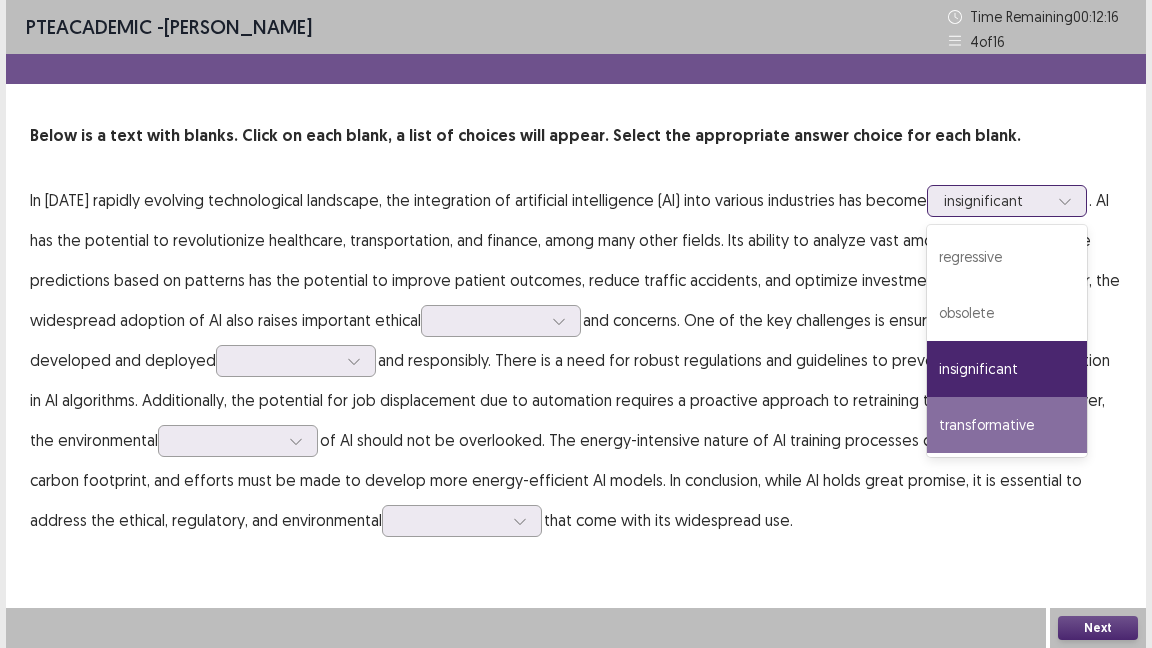
click at [1063, 434] on div "transformative" at bounding box center [1007, 425] width 160 height 56
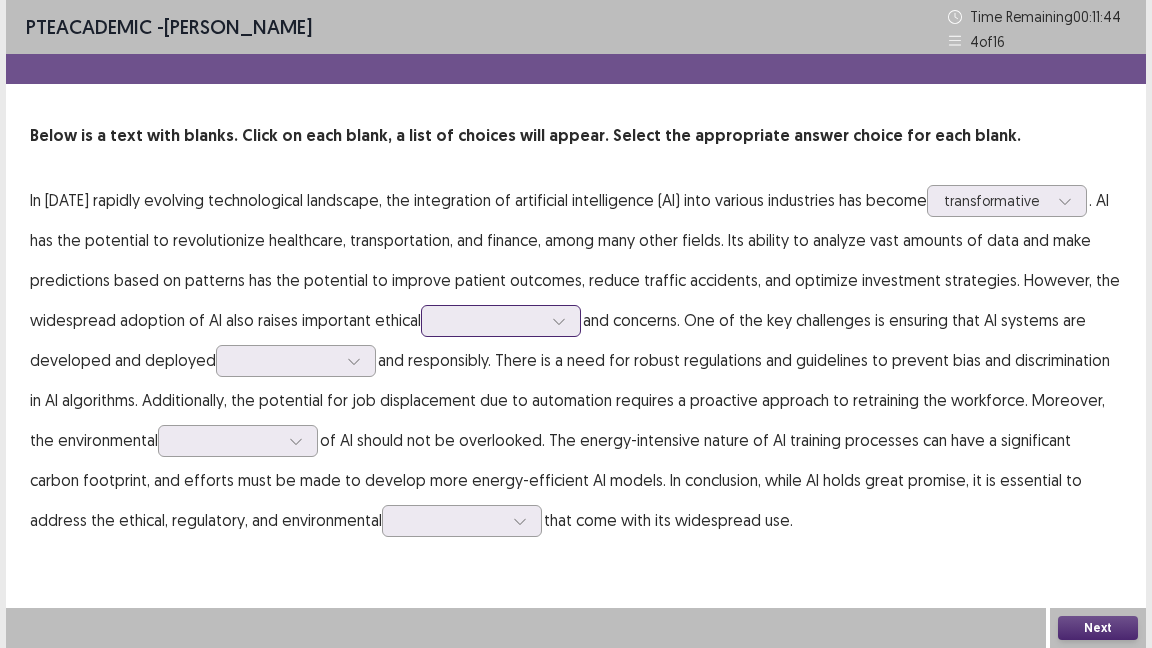
click at [562, 323] on icon at bounding box center [559, 321] width 14 height 14
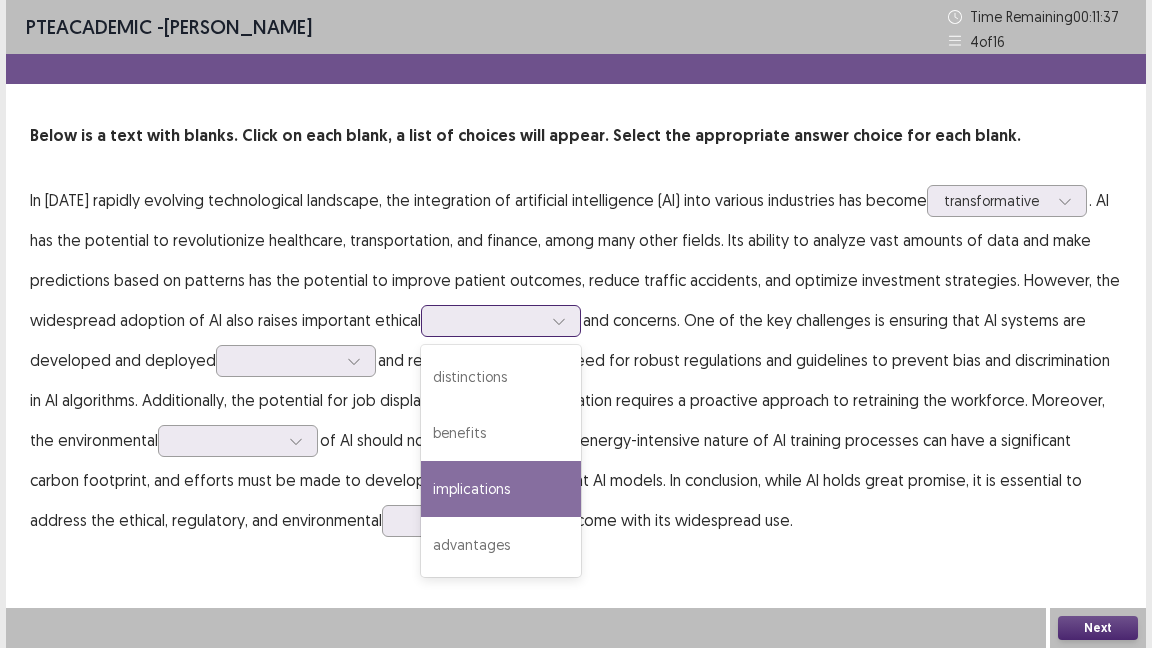
click at [490, 480] on div "implications" at bounding box center [501, 489] width 160 height 56
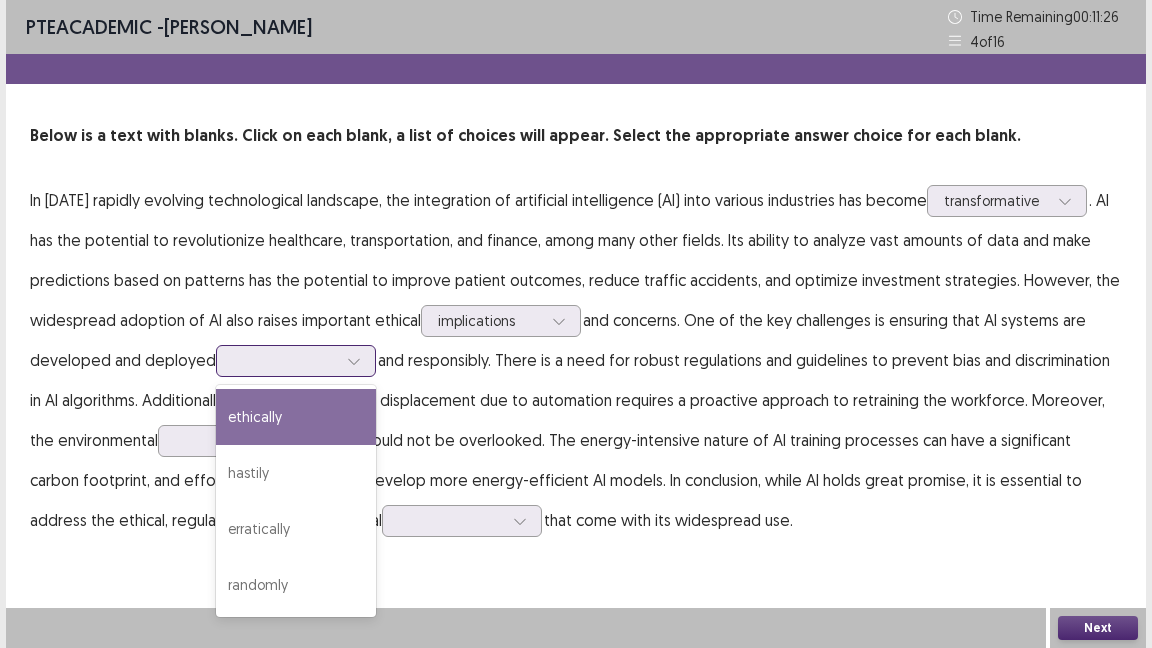
click at [355, 357] on icon at bounding box center [354, 361] width 14 height 14
click at [305, 425] on div "ethically" at bounding box center [296, 417] width 160 height 56
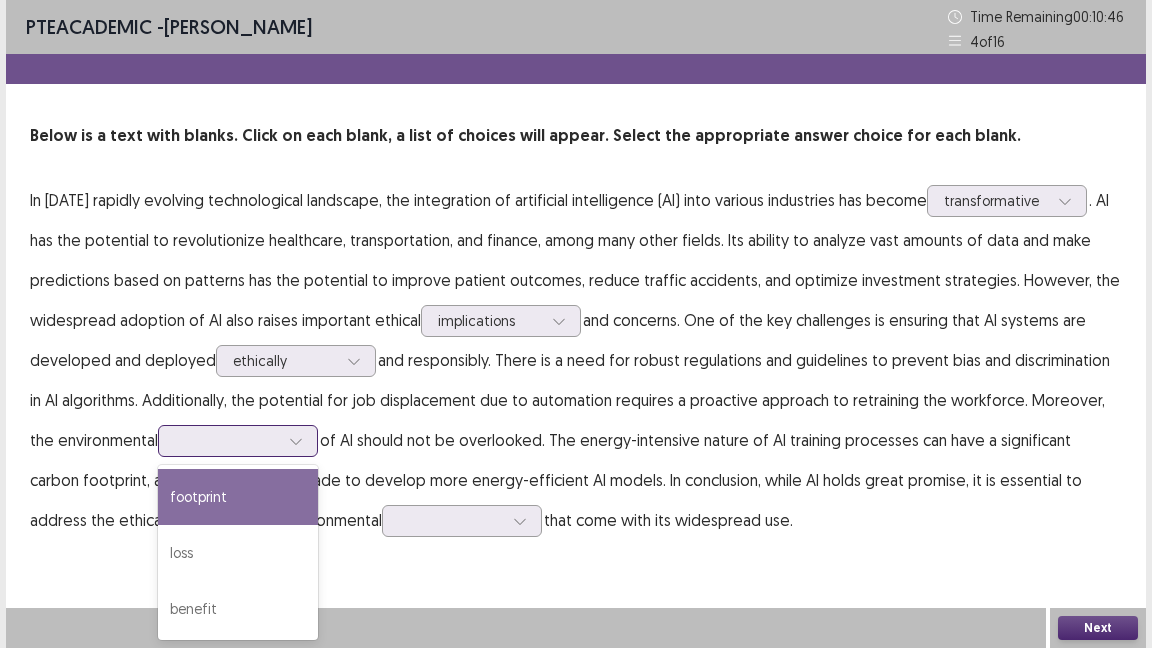
click at [281, 442] on div at bounding box center [296, 441] width 30 height 30
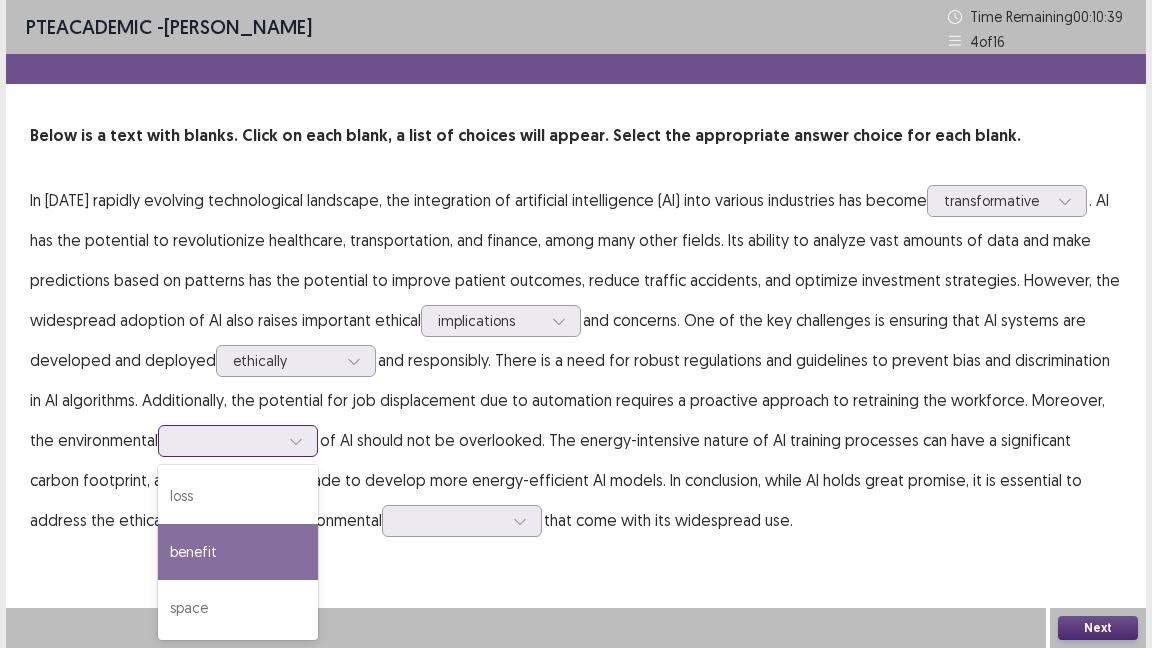
scroll to position [0, 0]
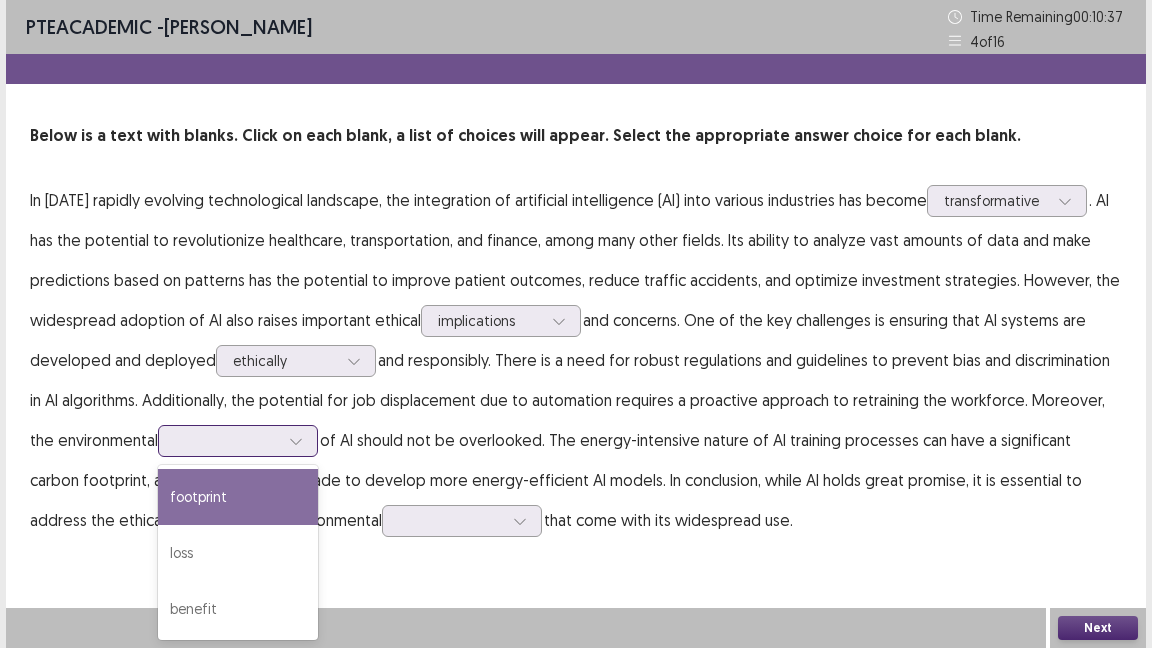
click at [235, 493] on div "footprint" at bounding box center [238, 497] width 160 height 56
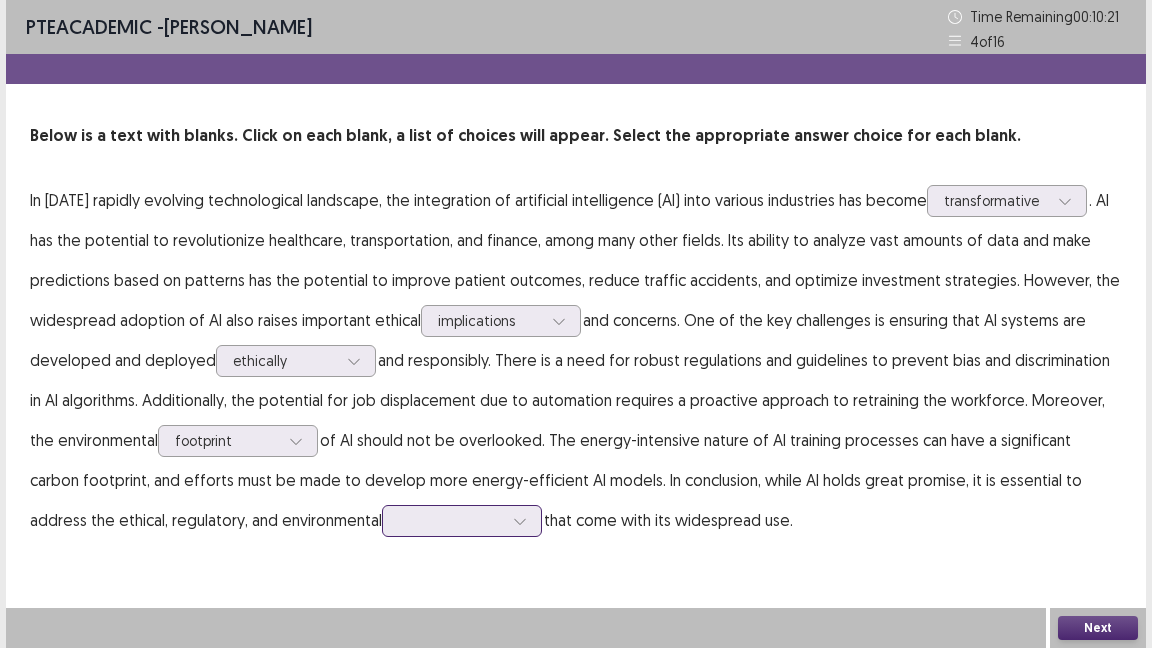
scroll to position [129, 0]
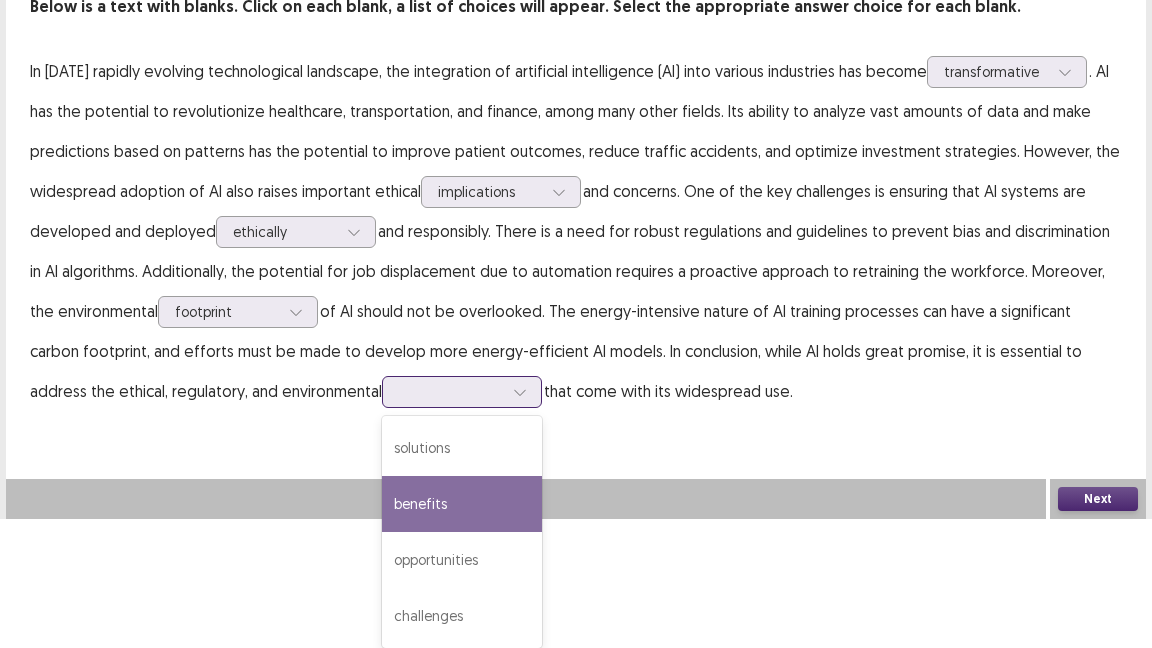
click at [440, 408] on div "4 results available. Use Up and Down to choose options, press Enter to select t…" at bounding box center [462, 392] width 160 height 32
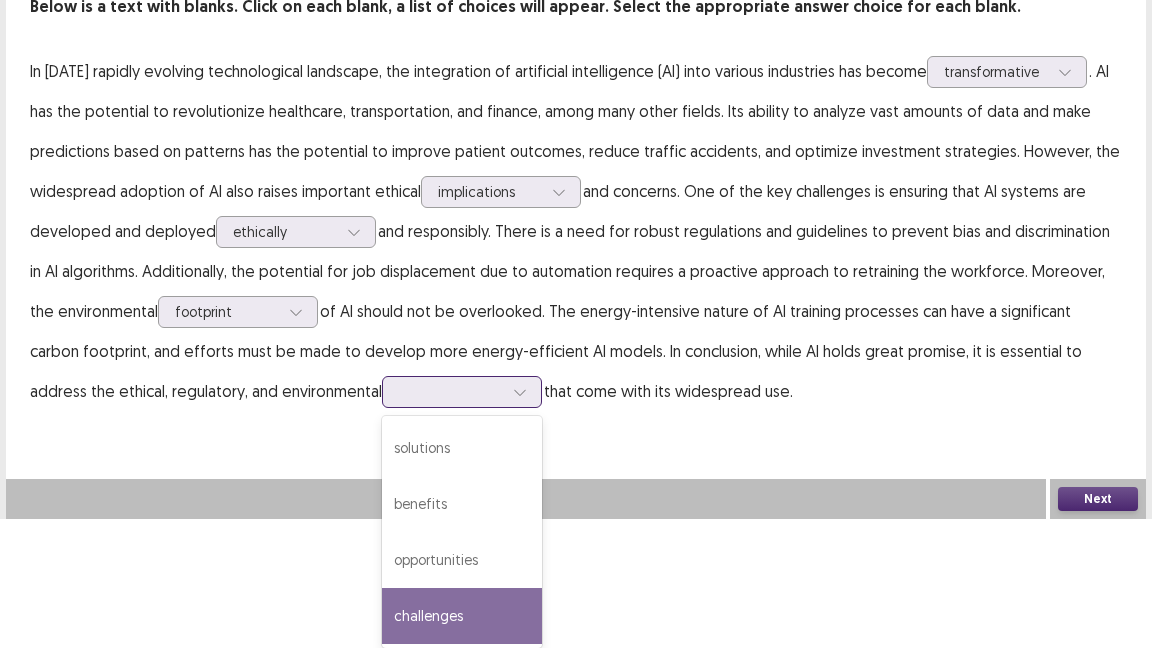
click at [382, 610] on div "challenges" at bounding box center [462, 616] width 160 height 56
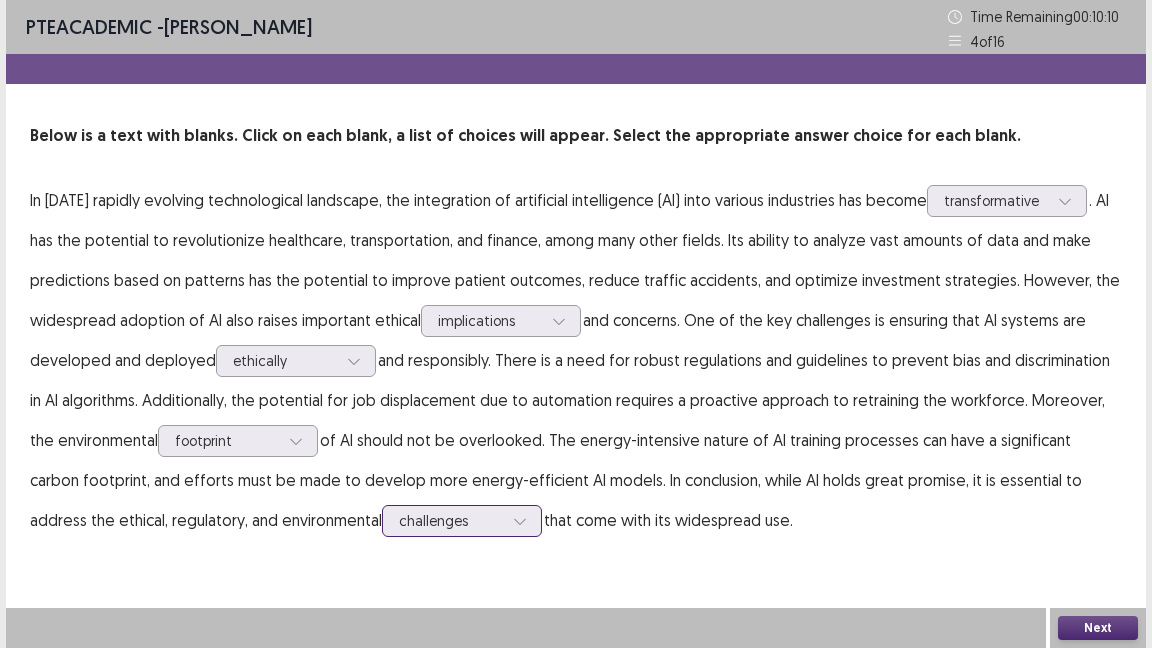
scroll to position [0, 0]
click at [1079, 626] on button "Next" at bounding box center [1098, 628] width 80 height 24
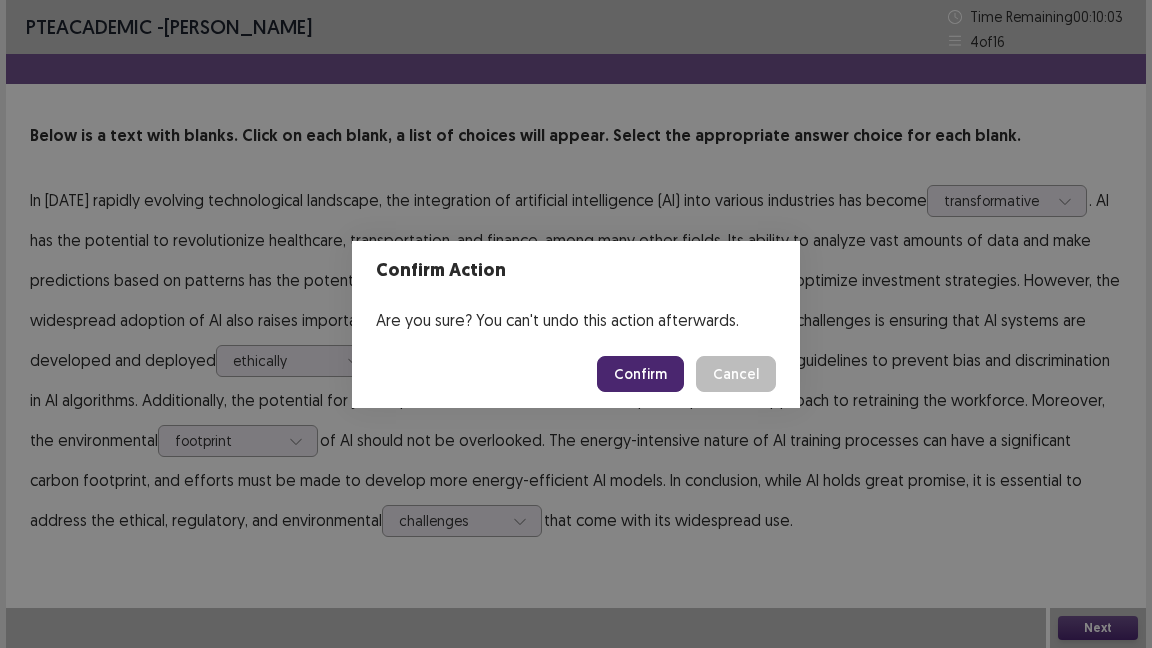
click at [650, 354] on footer "Confirm Cancel" at bounding box center [576, 374] width 448 height 68
click at [650, 373] on button "Confirm" at bounding box center [640, 374] width 87 height 36
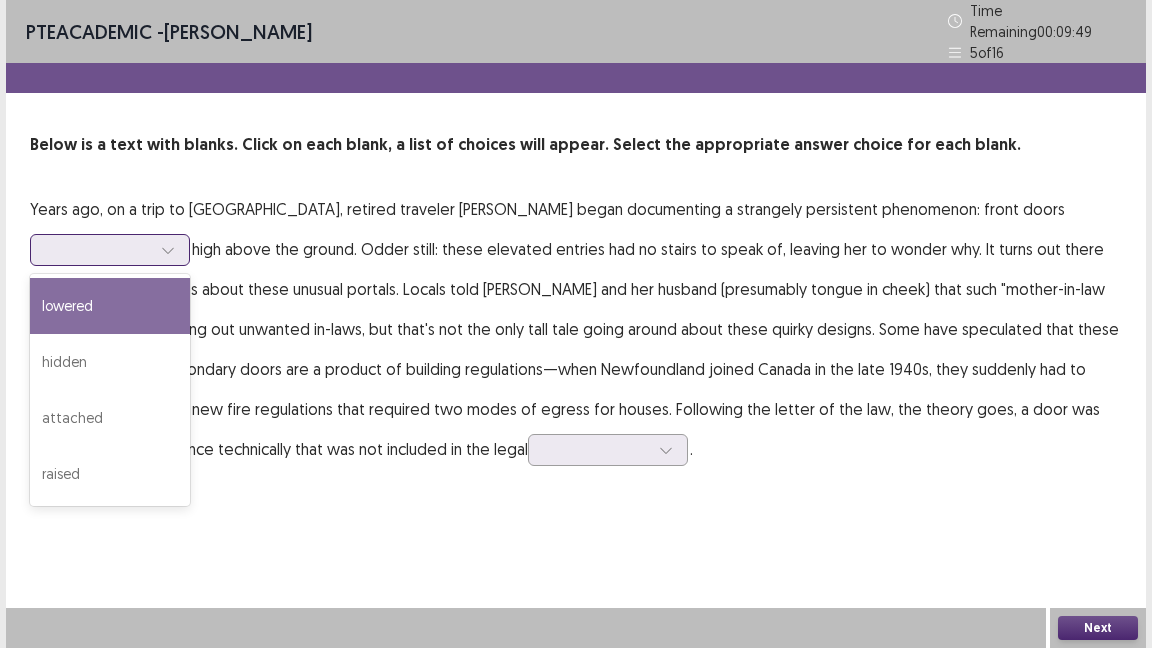
click at [171, 243] on icon at bounding box center [168, 250] width 14 height 14
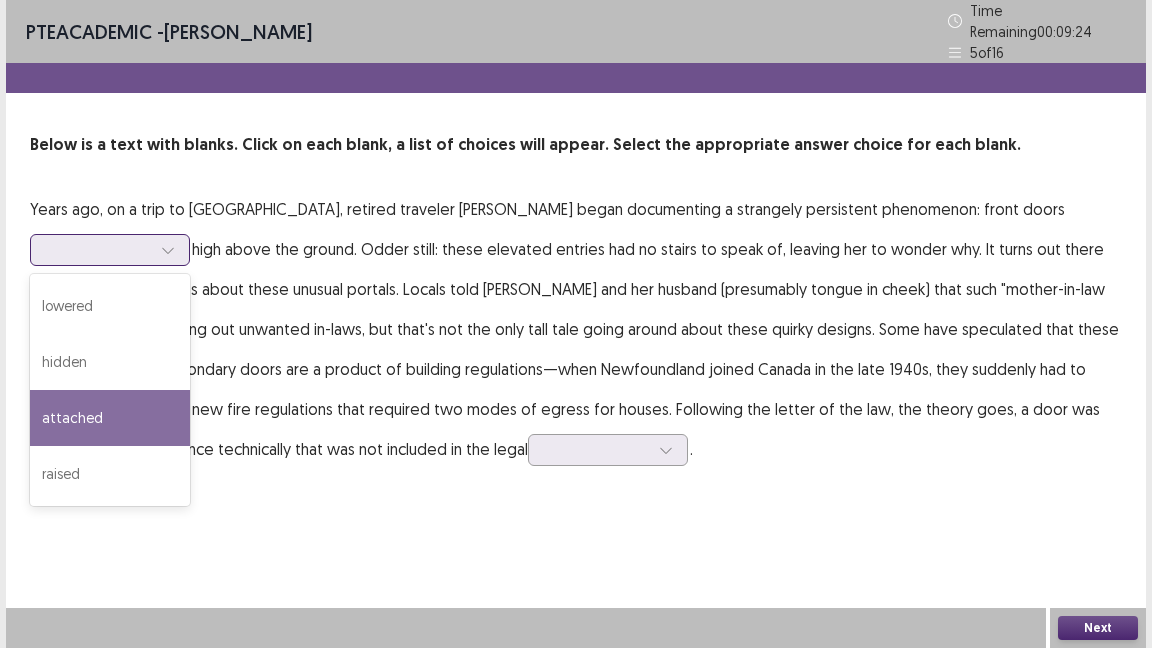
click at [104, 412] on div "attached" at bounding box center [110, 418] width 160 height 56
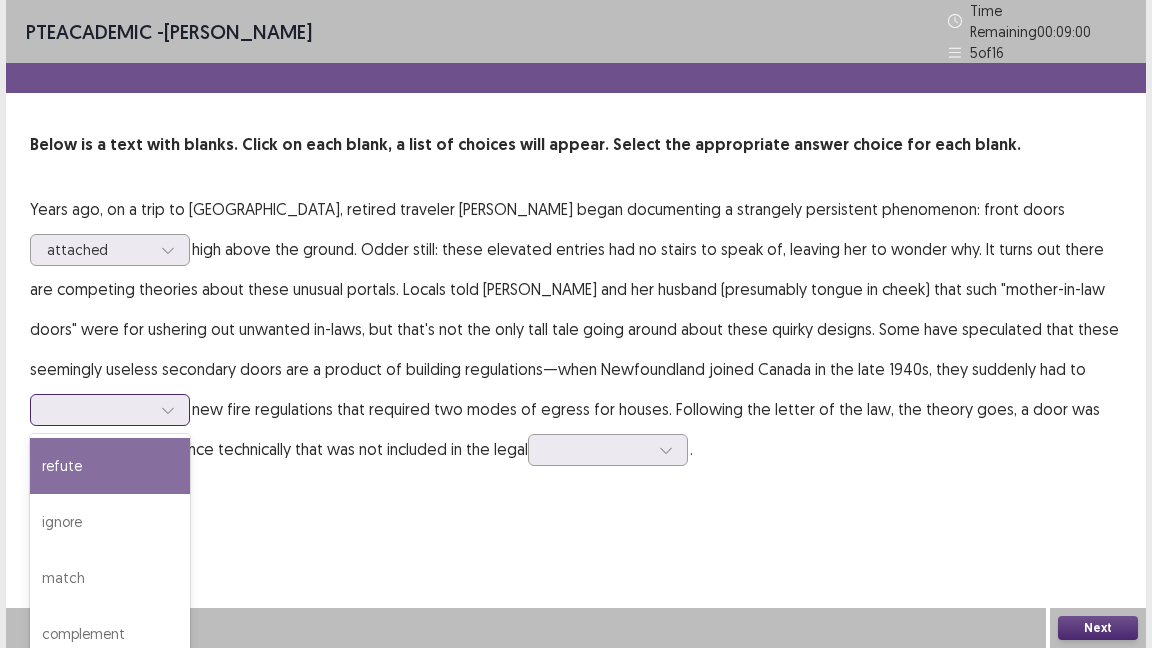
click at [175, 403] on icon at bounding box center [168, 410] width 14 height 14
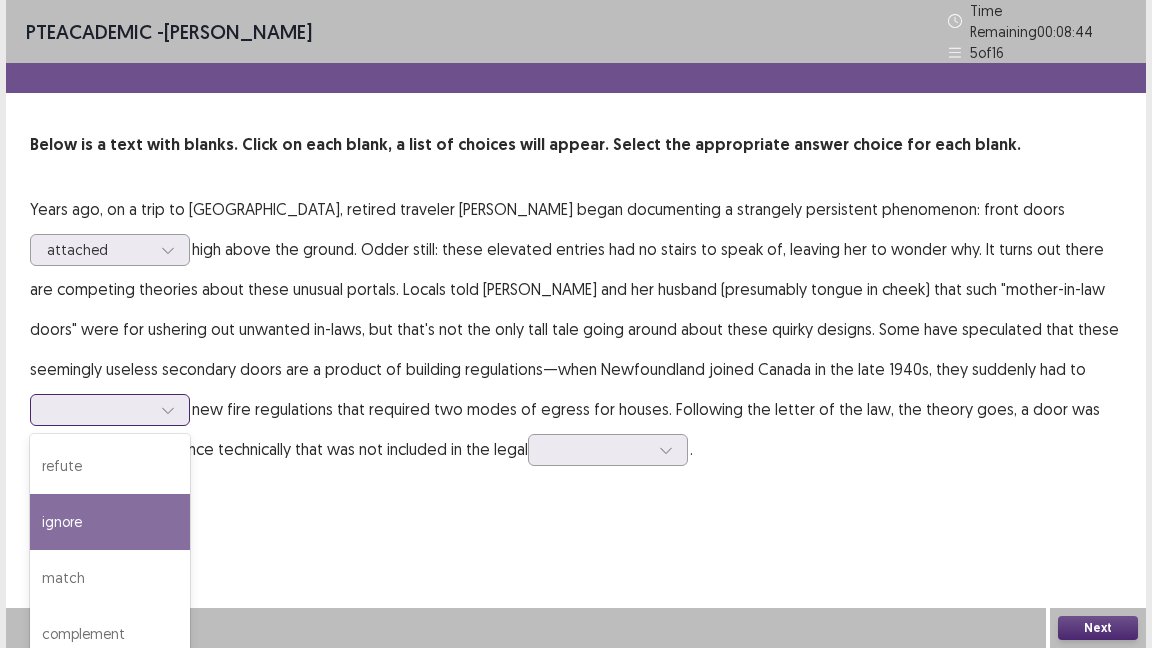
click at [190, 494] on div "ignore" at bounding box center [110, 522] width 160 height 56
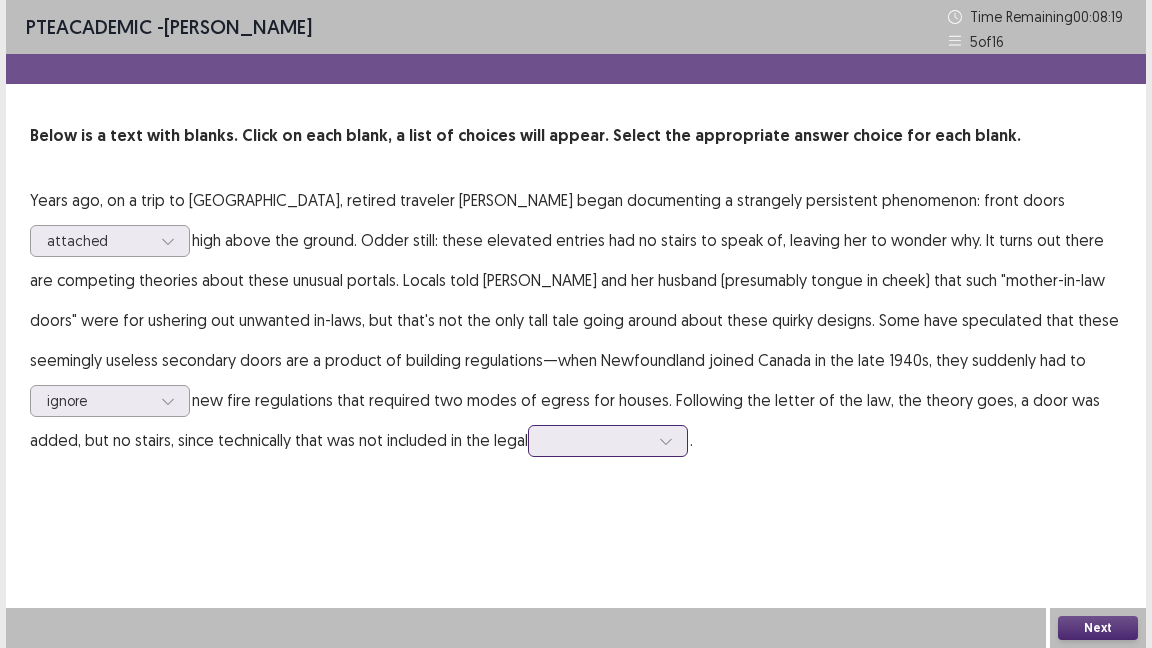
click at [651, 431] on div at bounding box center [666, 441] width 30 height 30
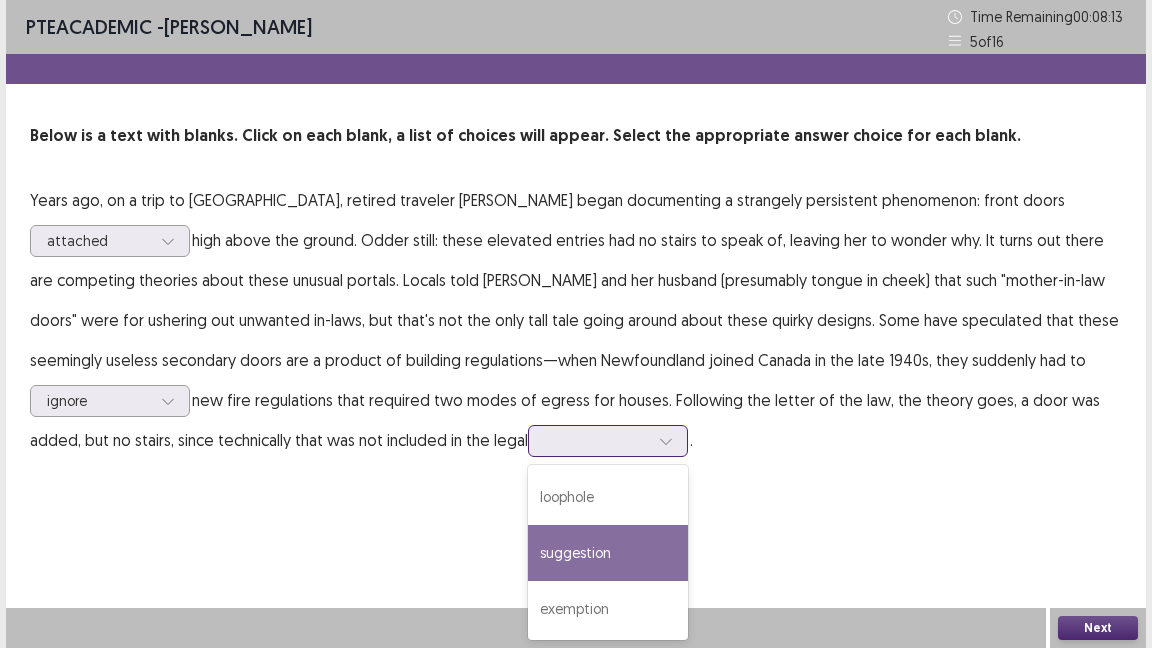
scroll to position [57, 0]
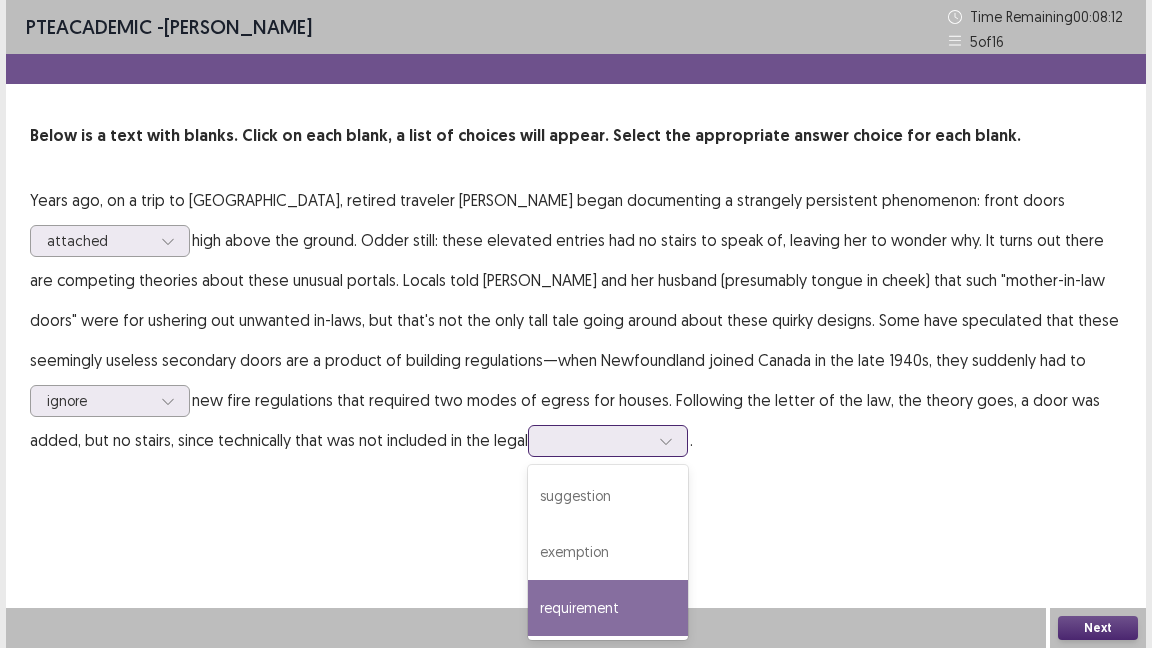
click at [528, 601] on div "requirement" at bounding box center [608, 608] width 160 height 56
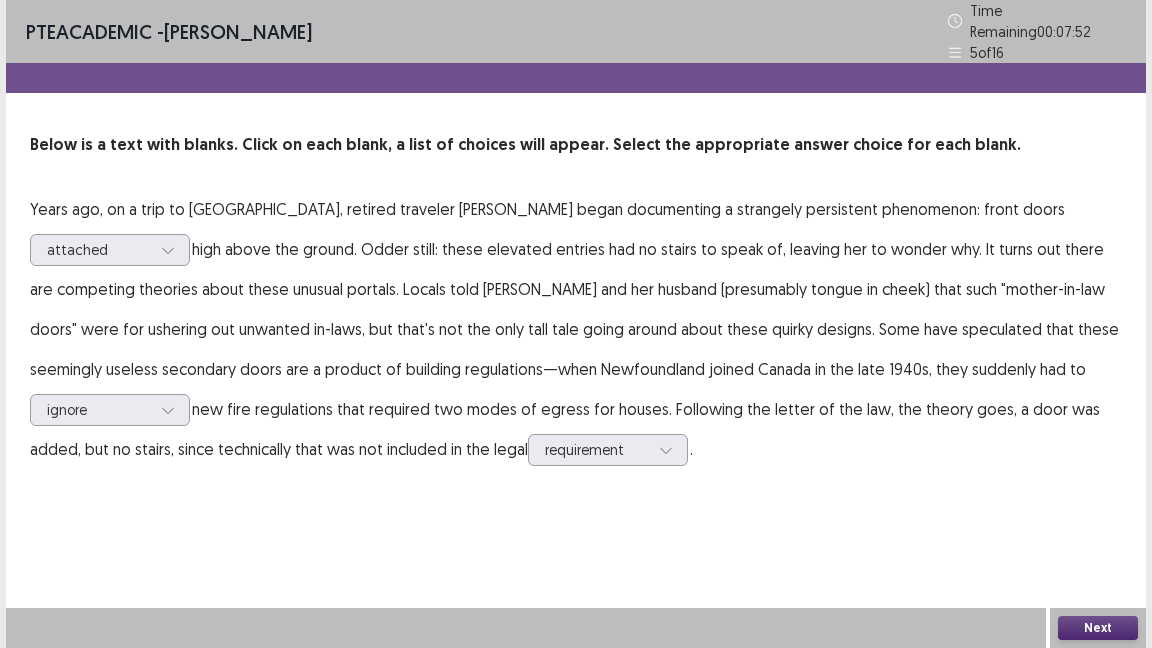
click at [1085, 628] on button "Next" at bounding box center [1098, 628] width 80 height 24
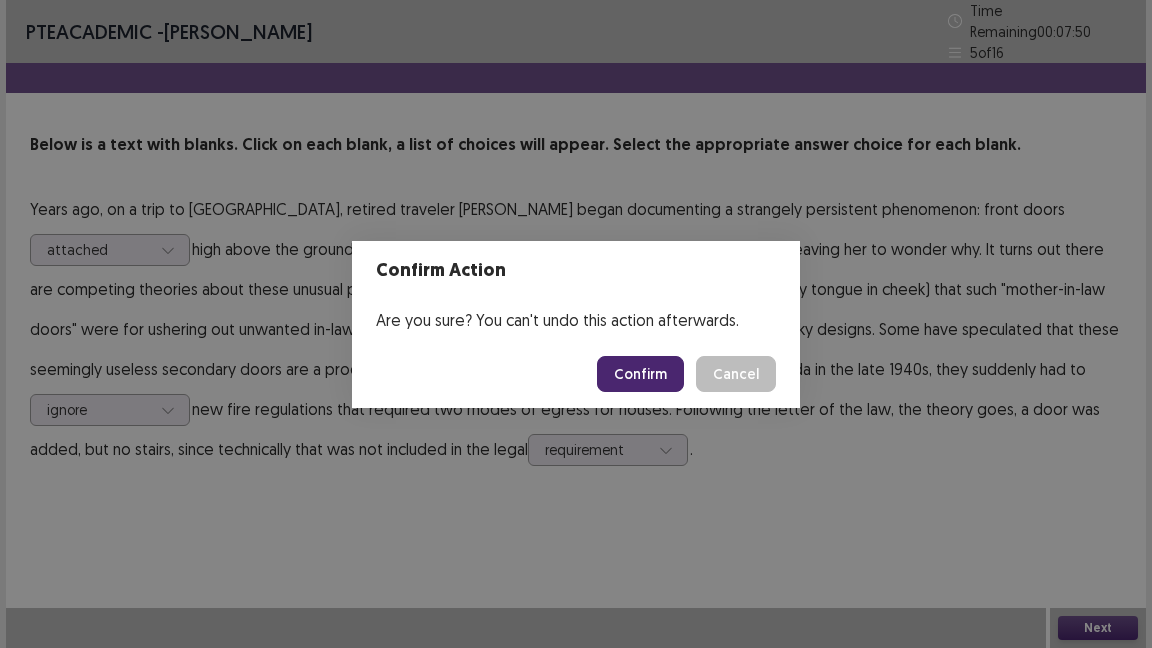
click at [642, 380] on button "Confirm" at bounding box center [640, 374] width 87 height 36
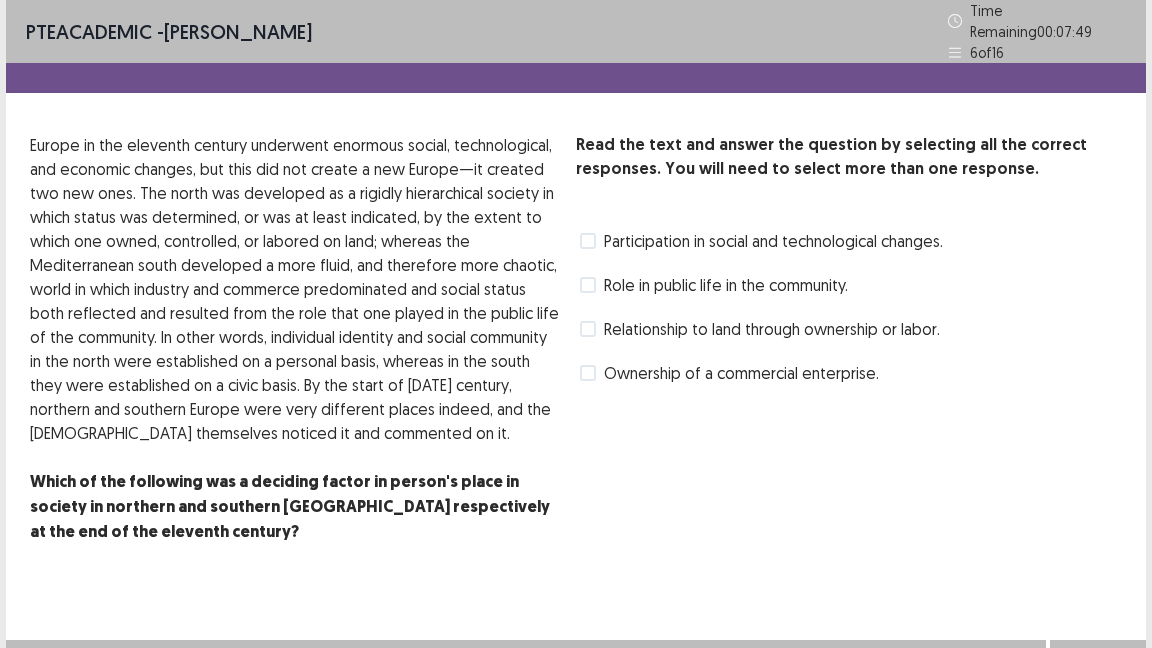
click at [643, 318] on span "Relationship to land through ownership or labor." at bounding box center [772, 329] width 336 height 24
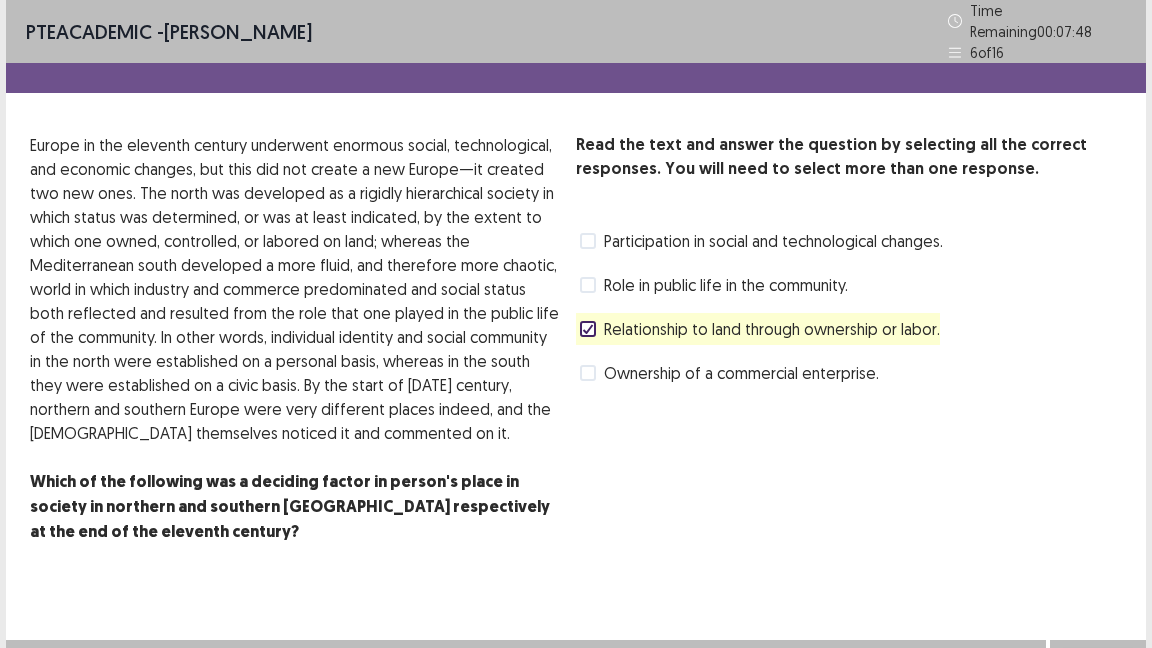
scroll to position [21, 0]
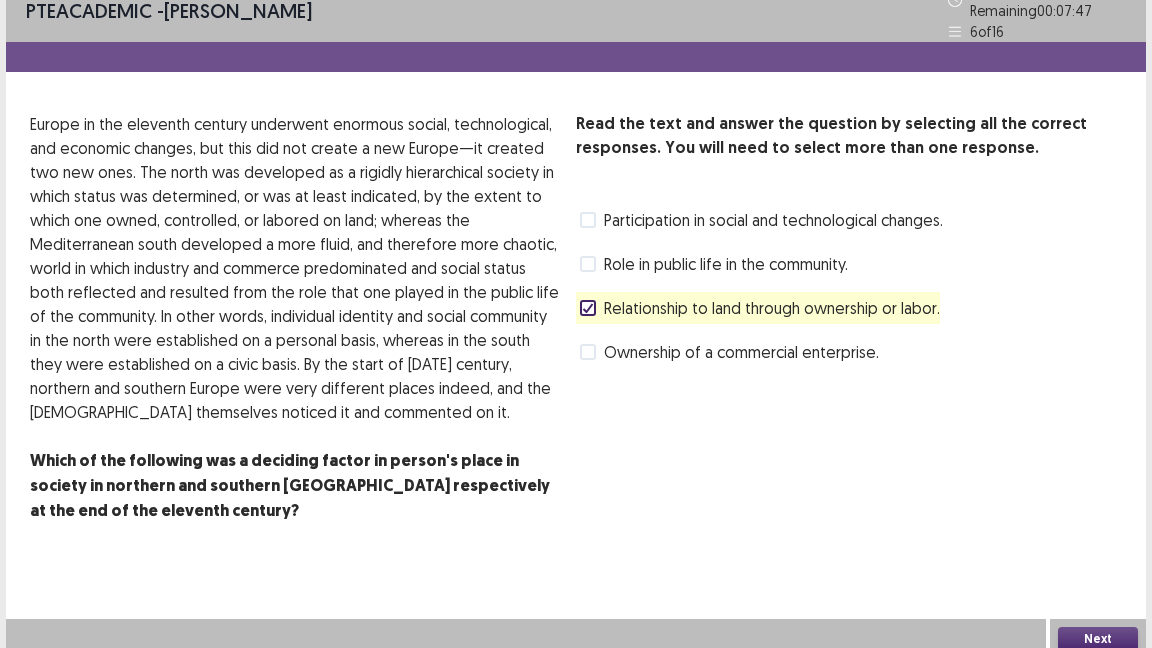
click at [1084, 628] on button "Next" at bounding box center [1098, 639] width 80 height 24
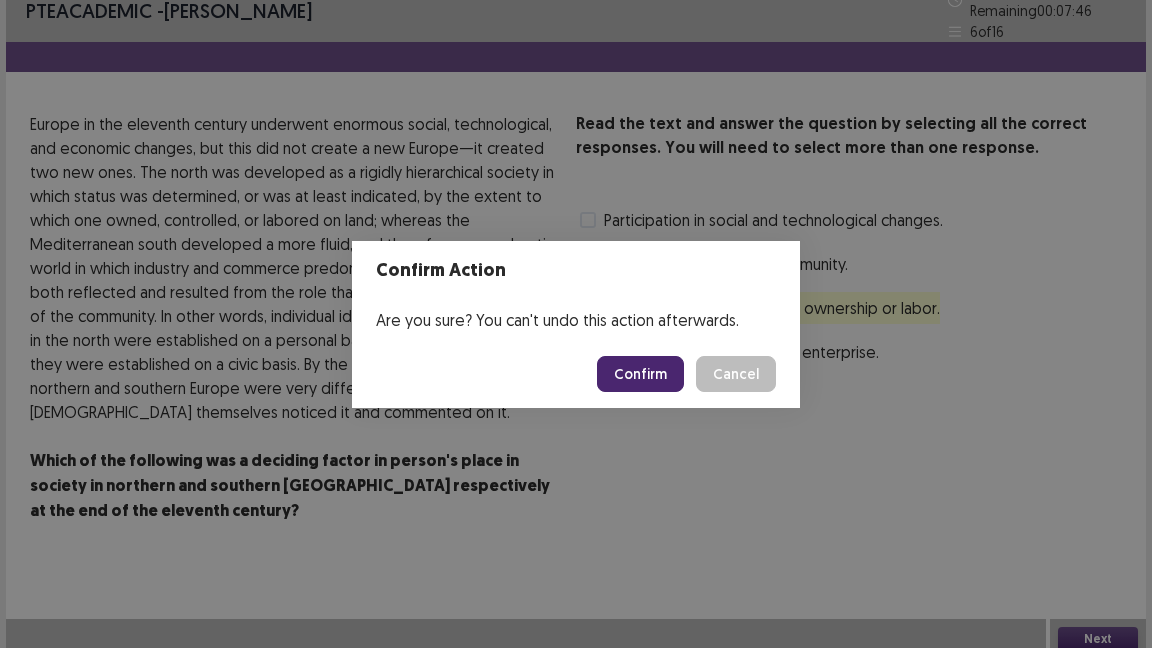
click at [667, 380] on button "Confirm" at bounding box center [640, 374] width 87 height 36
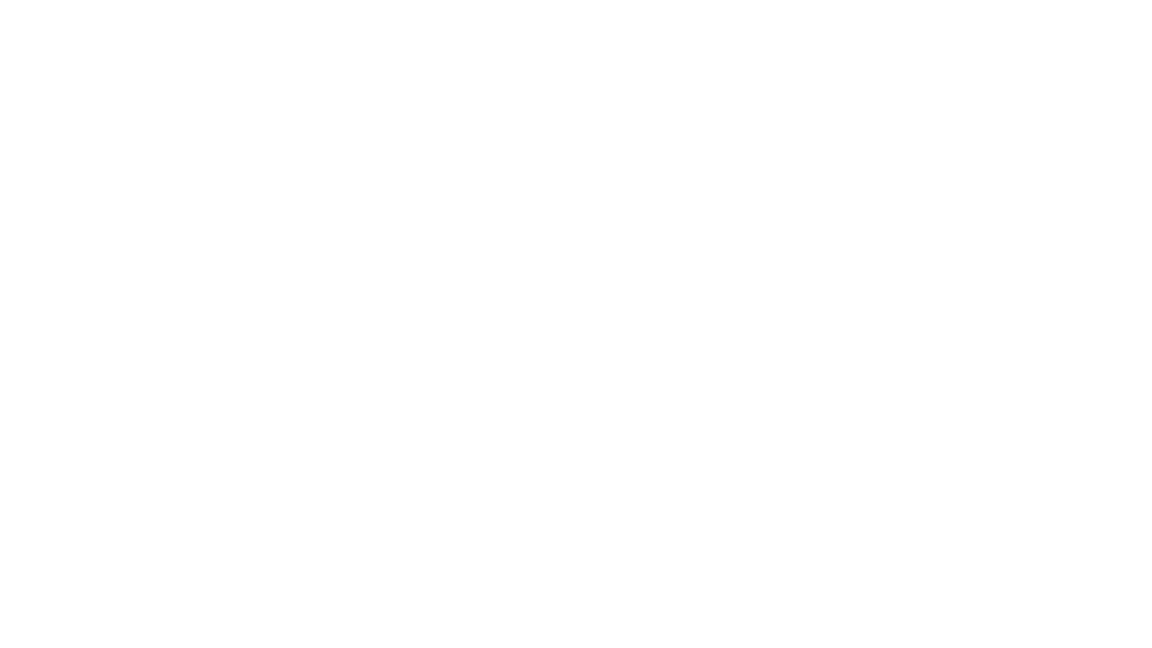
scroll to position [0, 0]
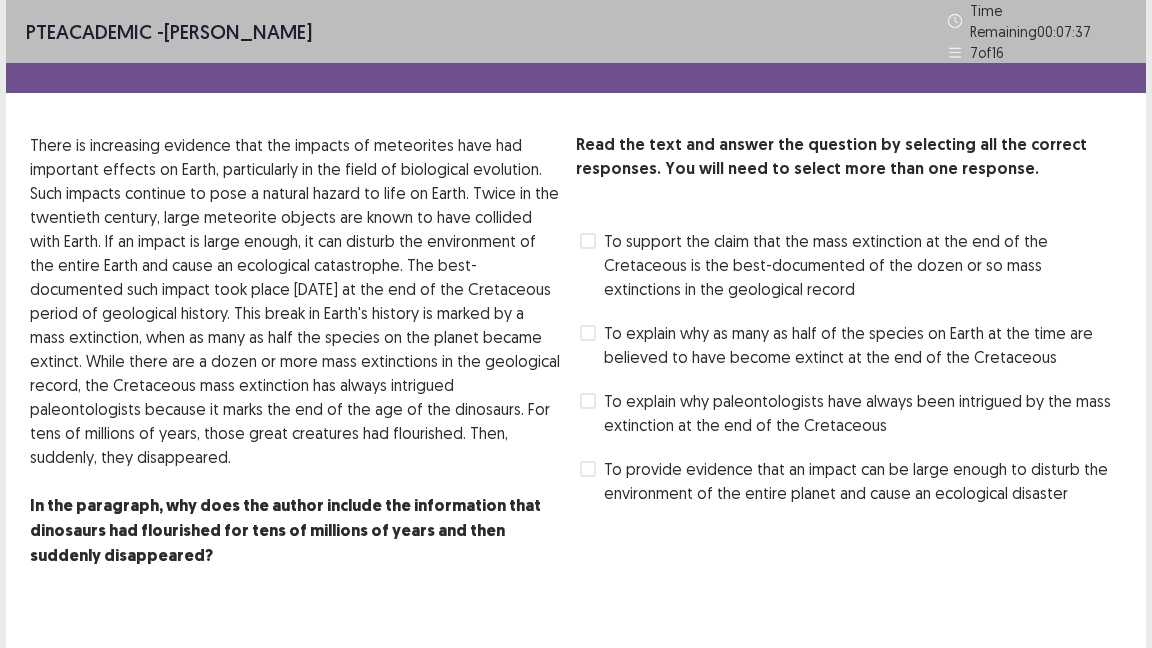
click at [685, 263] on span "To support the claim that the mass extinction at the end of the Cretaceous is t…" at bounding box center [863, 265] width 518 height 72
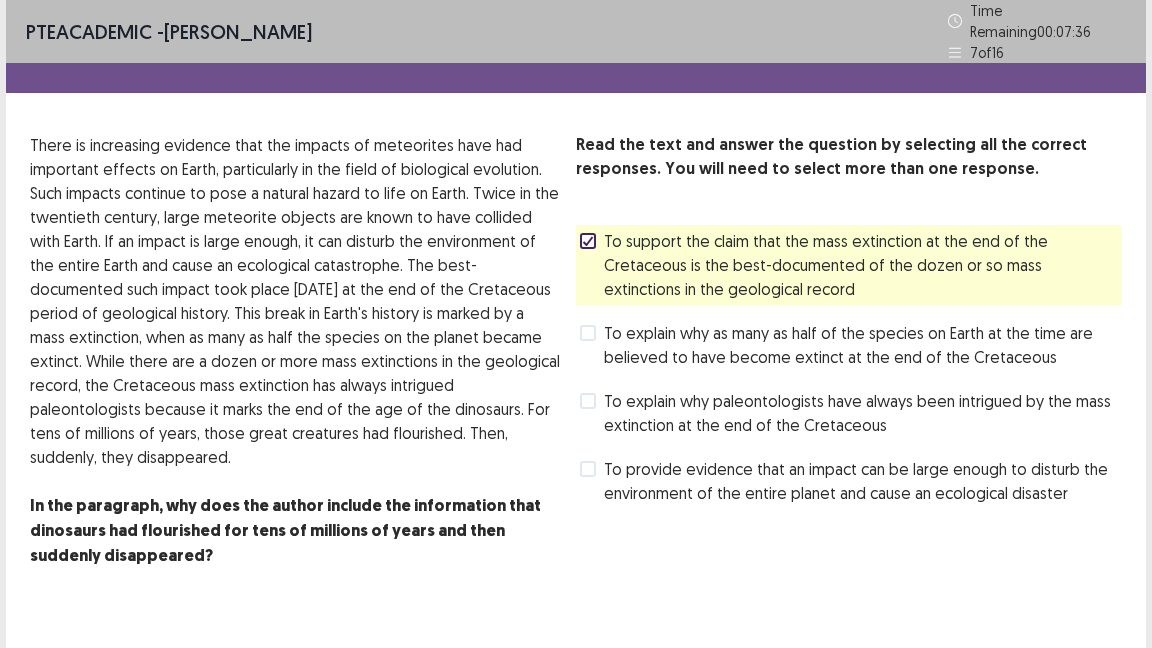
scroll to position [45, 0]
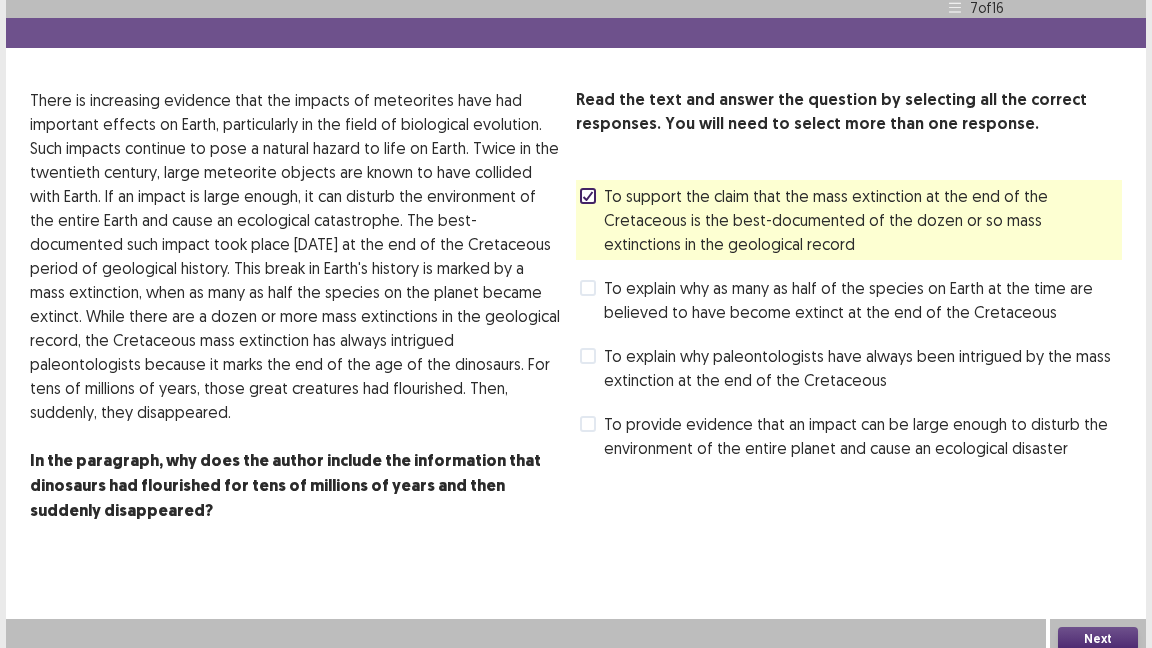
click at [1071, 627] on button "Next" at bounding box center [1098, 639] width 80 height 24
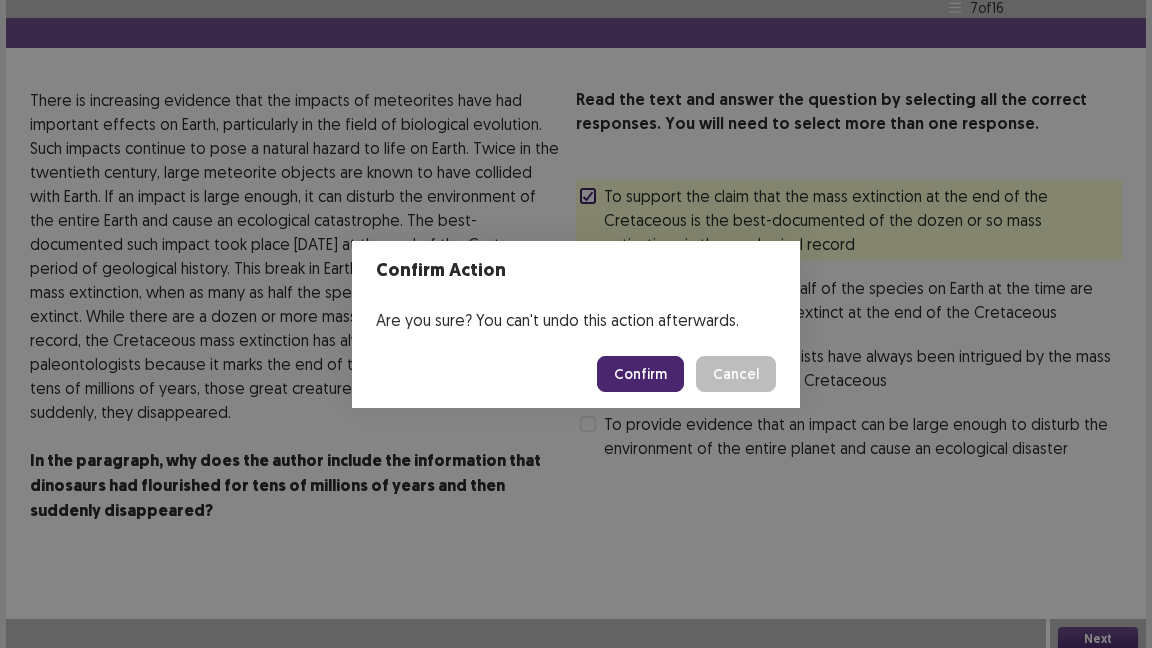
click at [652, 380] on button "Confirm" at bounding box center [640, 374] width 87 height 36
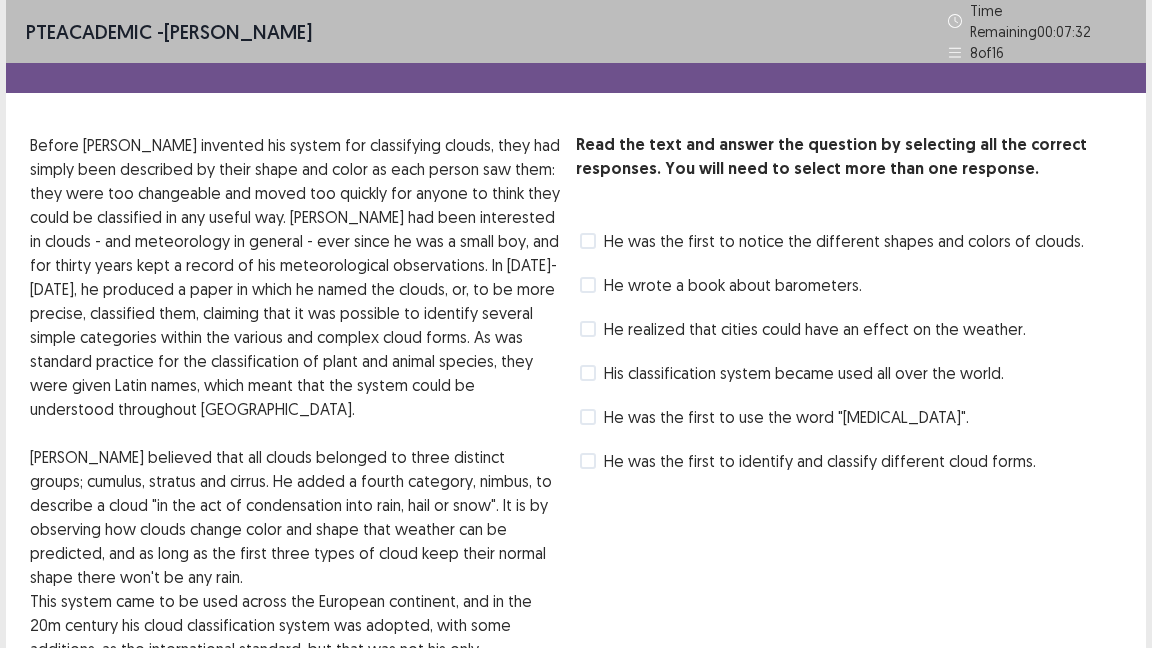
click at [655, 325] on span "He realized that cities could have an effect on the weather." at bounding box center [815, 329] width 422 height 24
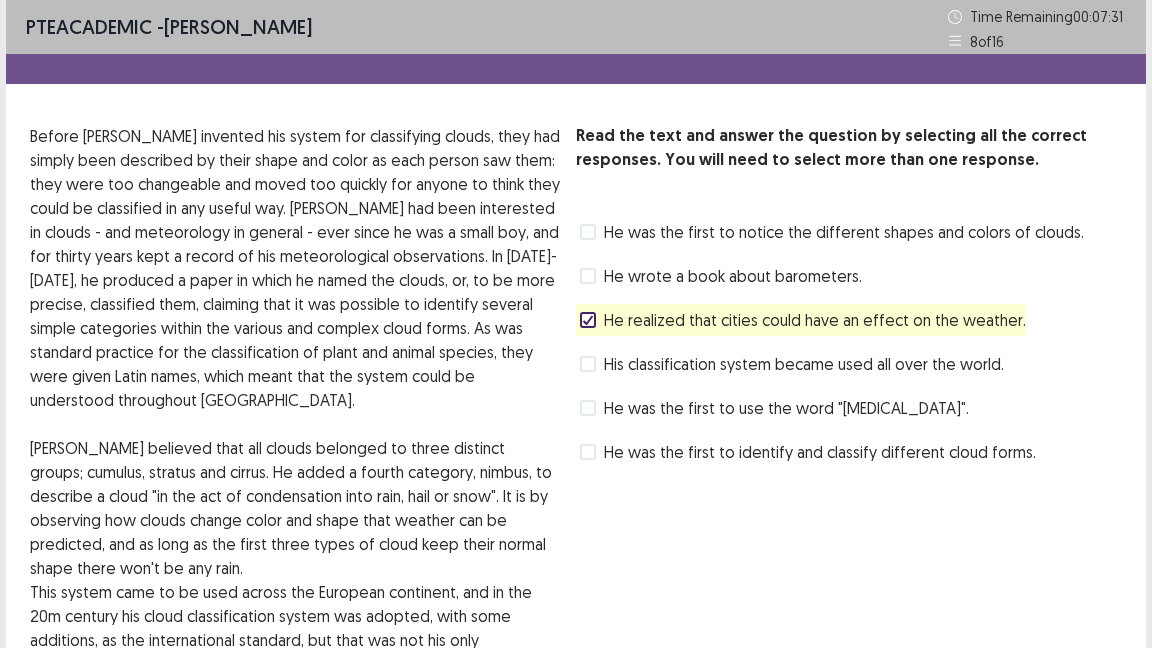
scroll to position [308, 0]
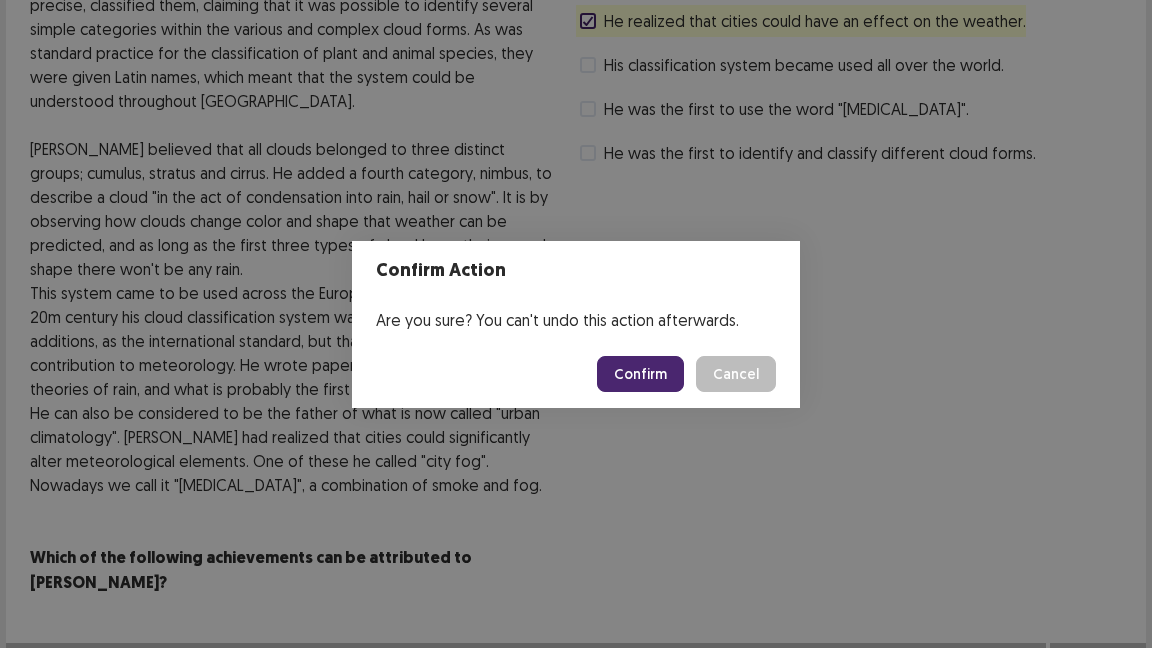
click at [661, 370] on button "Confirm" at bounding box center [640, 374] width 87 height 36
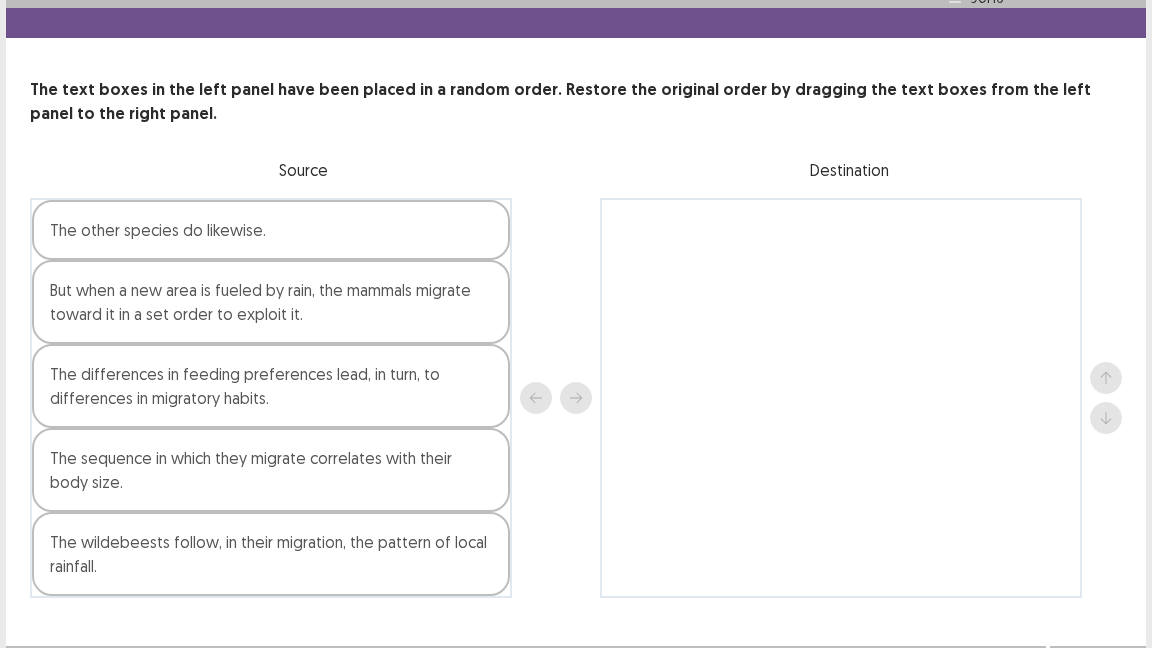
scroll to position [60, 0]
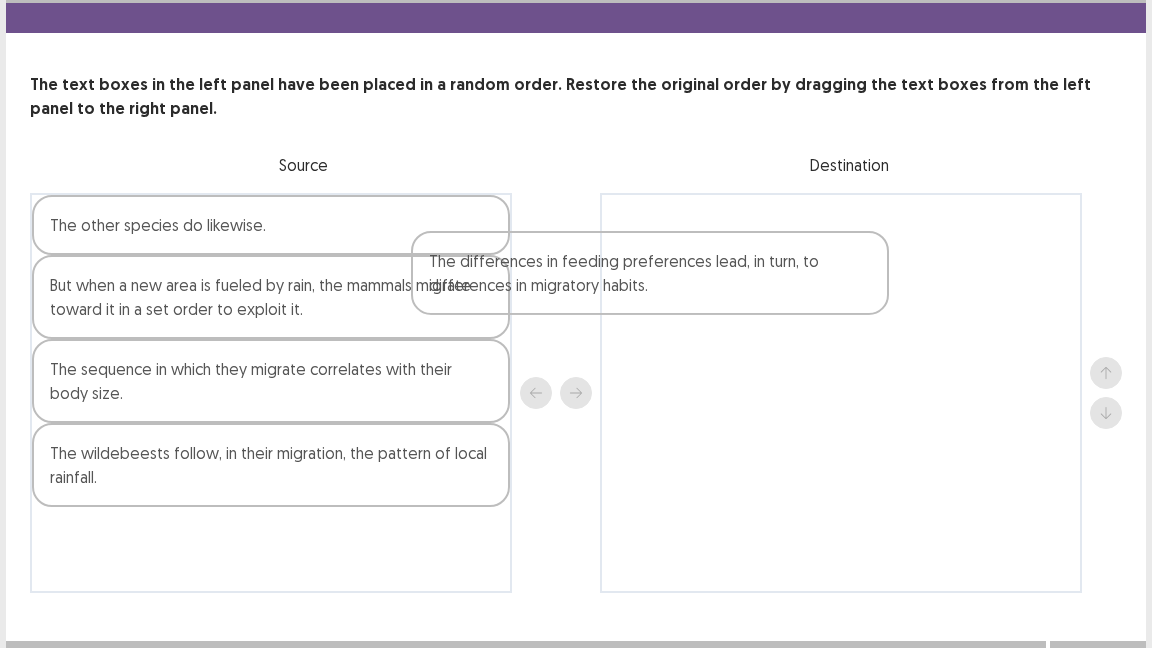
drag, startPoint x: 151, startPoint y: 383, endPoint x: 647, endPoint y: 255, distance: 512.2
click at [647, 255] on div "The other species do likewise. But when a new area is fueled by rain, the mamma…" at bounding box center [576, 393] width 1092 height 400
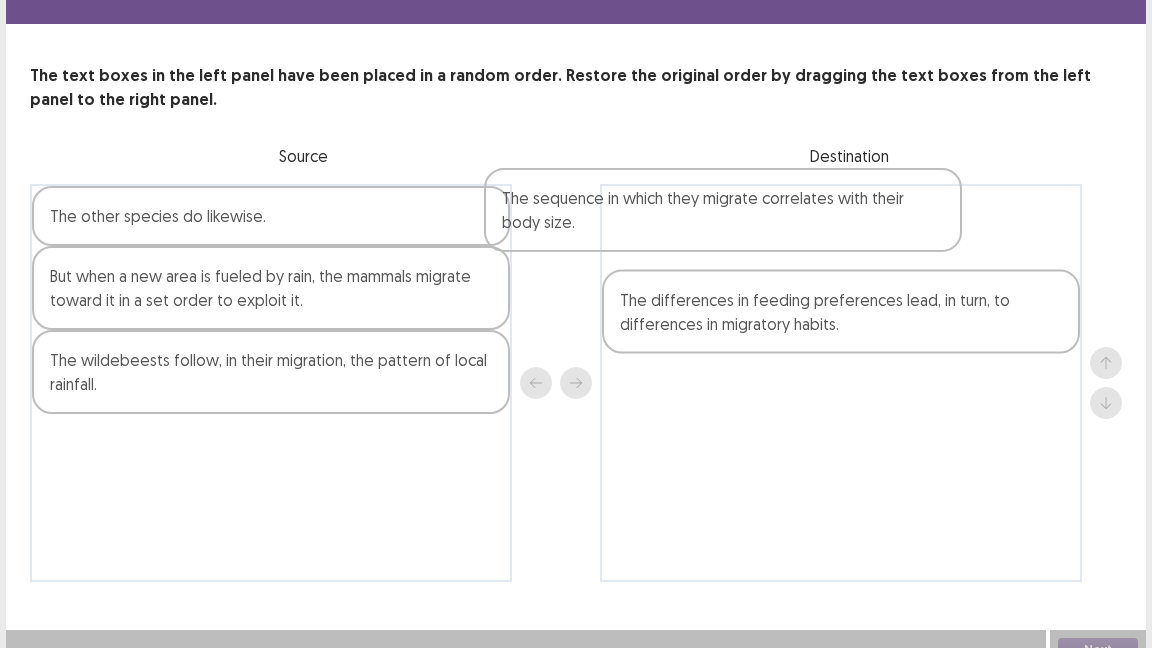
drag, startPoint x: 225, startPoint y: 388, endPoint x: 718, endPoint y: 226, distance: 518.9
click at [718, 226] on div "The other species do likewise. But when a new area is fueled by rain, the mamma…" at bounding box center [576, 383] width 1092 height 398
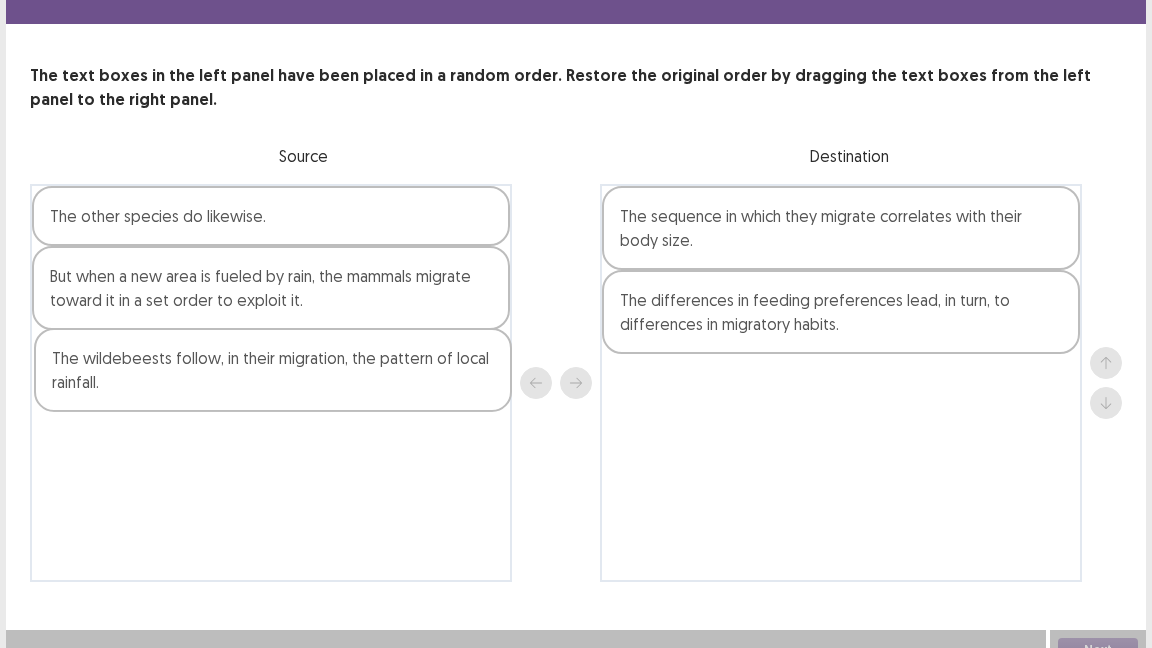
drag, startPoint x: 279, startPoint y: 384, endPoint x: 613, endPoint y: 269, distance: 353.2
click at [613, 269] on div "The other species do likewise. But when a new area is fueled by rain, the mamma…" at bounding box center [576, 383] width 1092 height 398
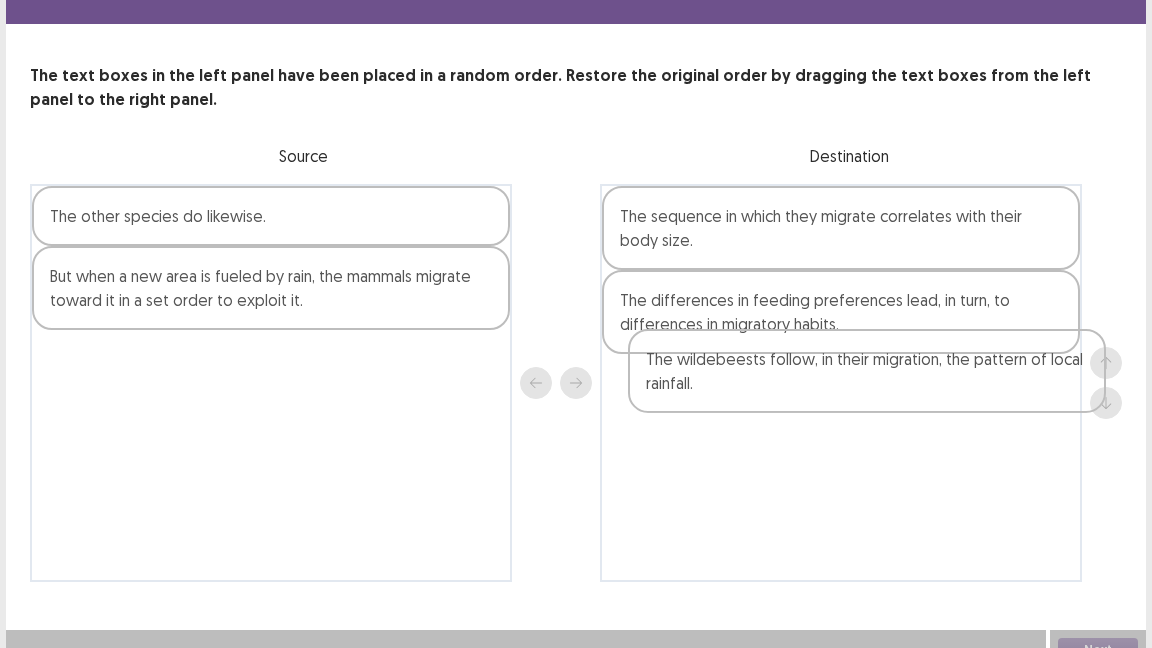
drag, startPoint x: 170, startPoint y: 375, endPoint x: 772, endPoint y: 377, distance: 602.0
click at [772, 377] on div "The other species do likewise. But when a new area is fueled by rain, the mamma…" at bounding box center [576, 383] width 1092 height 398
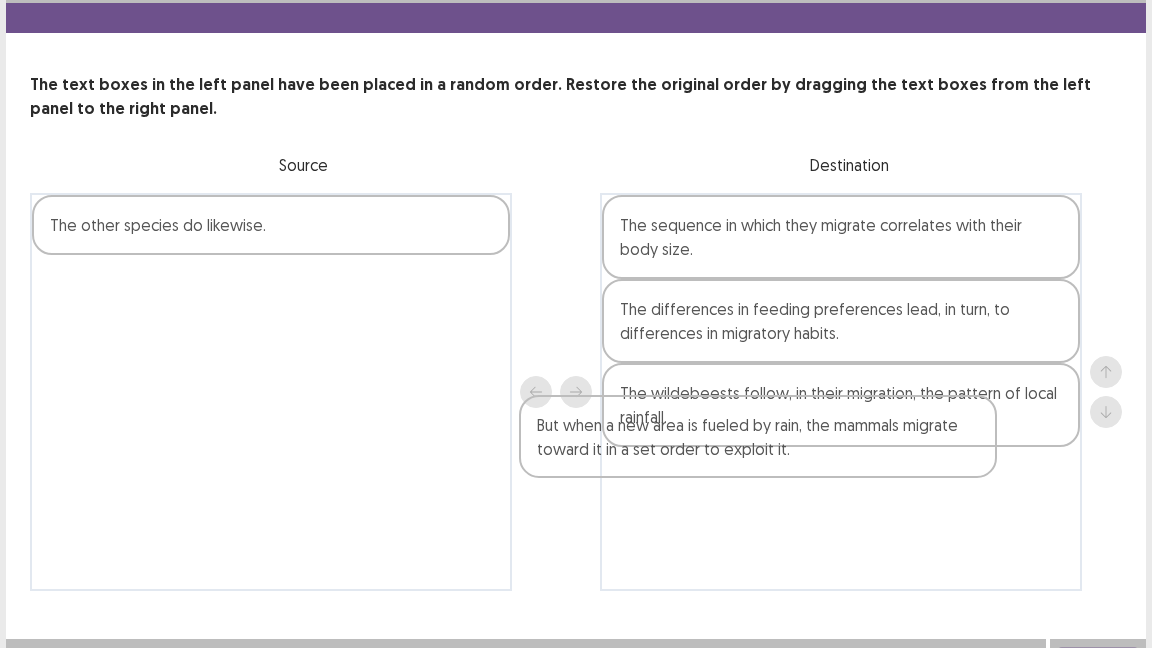
drag, startPoint x: 306, startPoint y: 286, endPoint x: 802, endPoint y: 437, distance: 518.5
click at [802, 437] on div "The other species do likewise. But when a new area is fueled by rain, the mamma…" at bounding box center [576, 392] width 1092 height 398
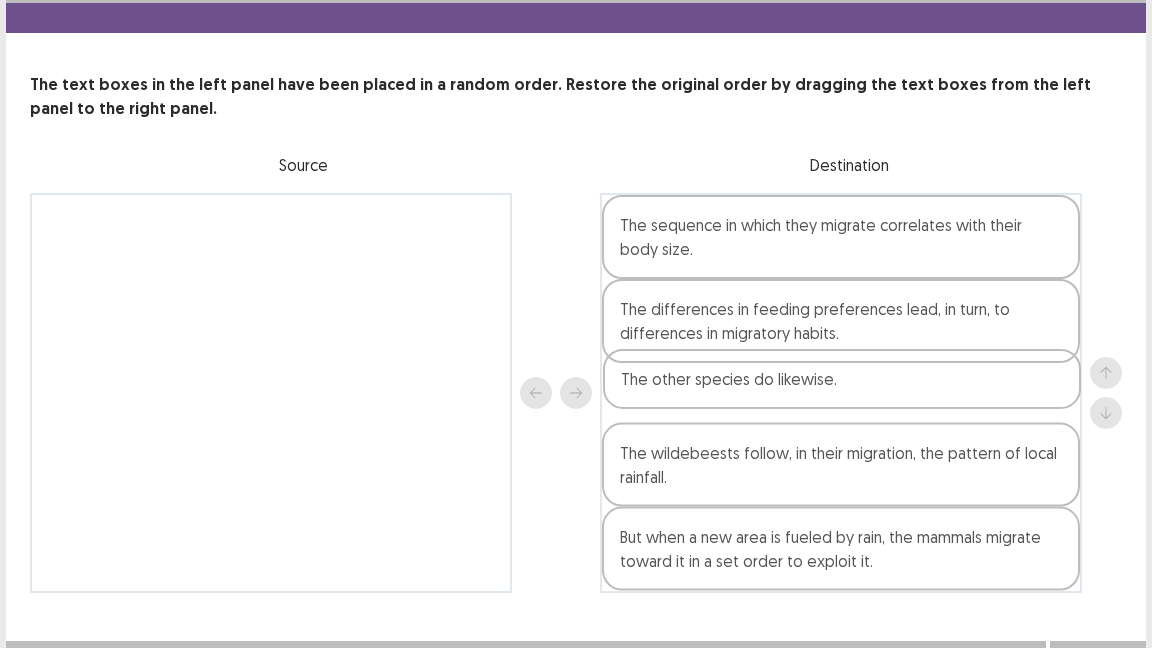
drag, startPoint x: 248, startPoint y: 230, endPoint x: 821, endPoint y: 381, distance: 592.6
click at [821, 381] on div "The other species do likewise. The sequence in which they migrate correlates wi…" at bounding box center [576, 393] width 1092 height 400
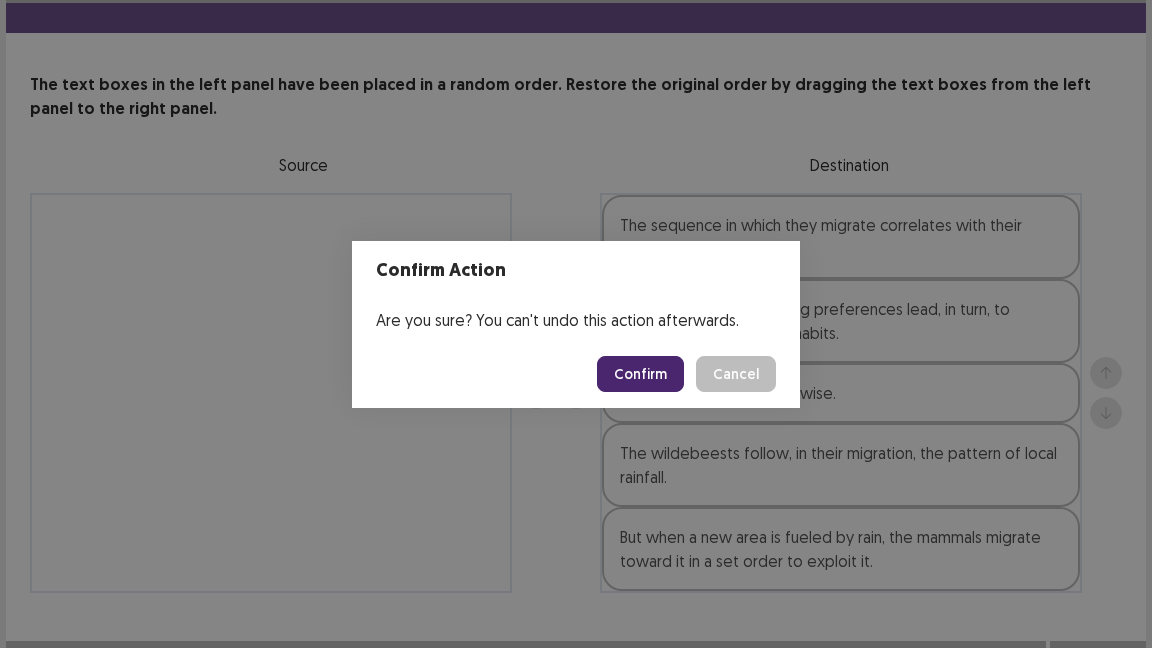
click at [669, 372] on button "Confirm" at bounding box center [640, 374] width 87 height 36
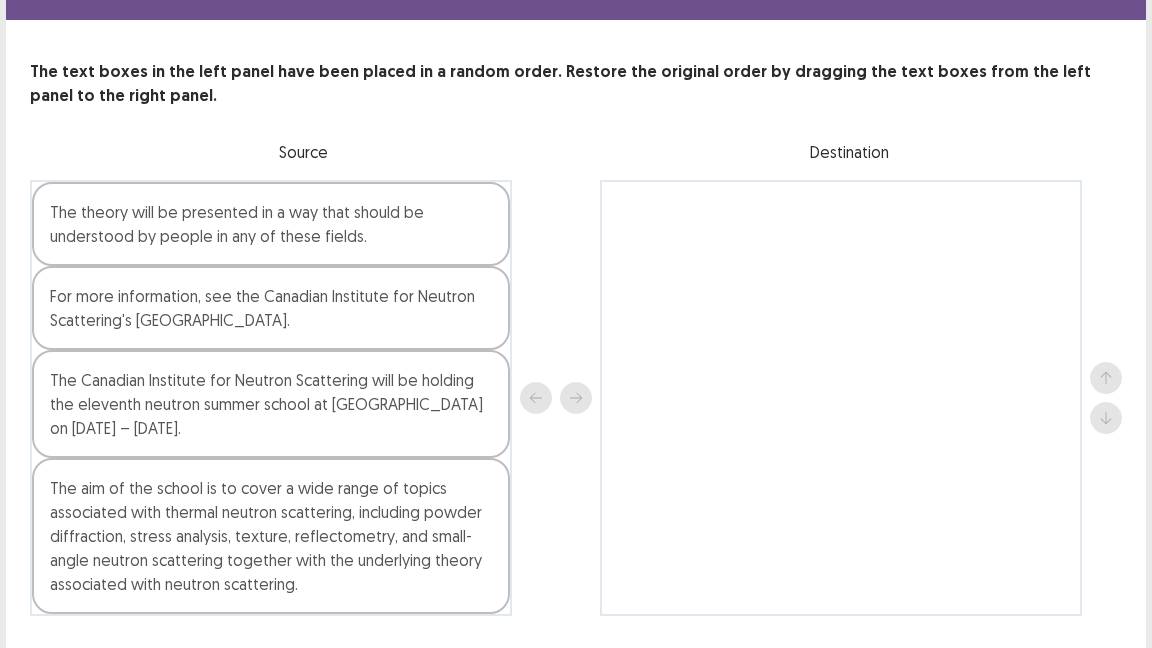
scroll to position [76, 0]
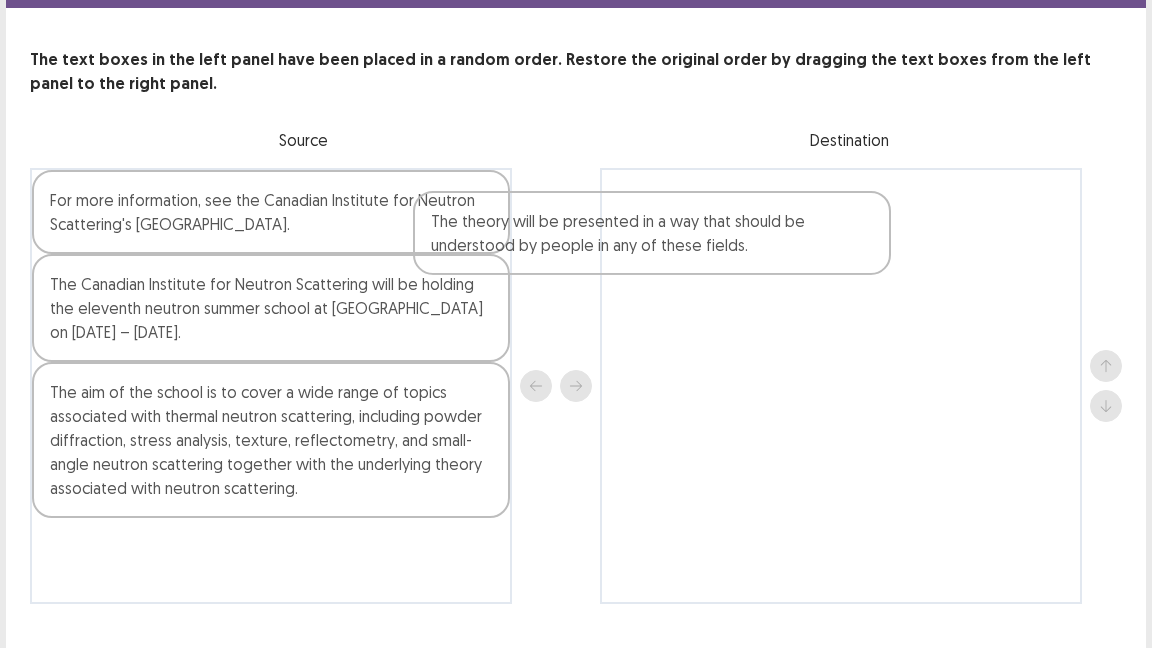
drag, startPoint x: 147, startPoint y: 246, endPoint x: 550, endPoint y: 272, distance: 403.8
click at [550, 272] on div "The theory will be presented in a way that should be understood by people in an…" at bounding box center [576, 386] width 1092 height 436
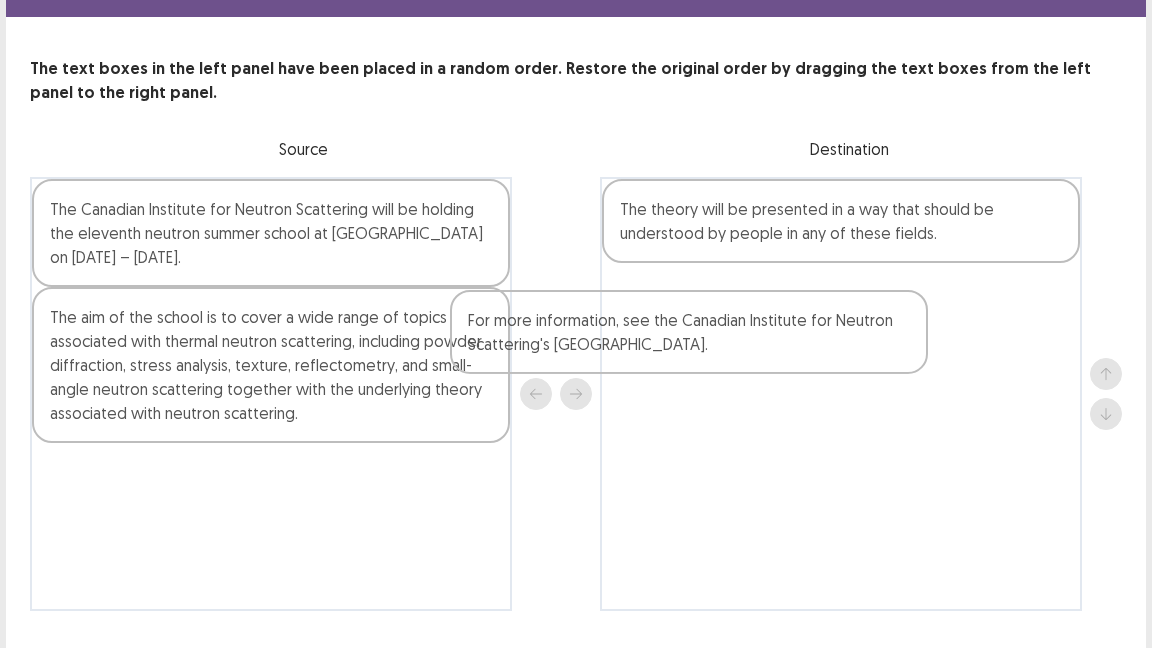
drag, startPoint x: 264, startPoint y: 233, endPoint x: 704, endPoint y: 344, distance: 453.8
click at [704, 344] on div "For more information, see the Canadian Institute for Neutron Scattering's [GEOG…" at bounding box center [576, 394] width 1092 height 434
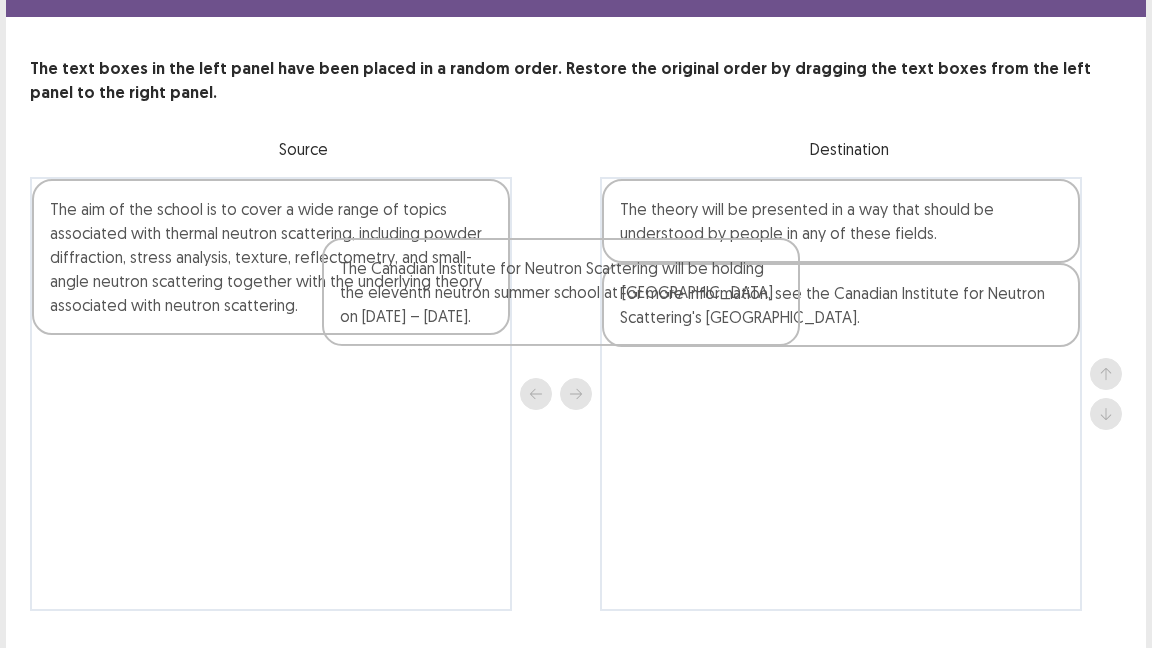
drag, startPoint x: 302, startPoint y: 247, endPoint x: 838, endPoint y: 321, distance: 541.1
click at [838, 321] on div "The Canadian Institute for Neutron Scattering will be holding the eleventh neut…" at bounding box center [576, 394] width 1092 height 434
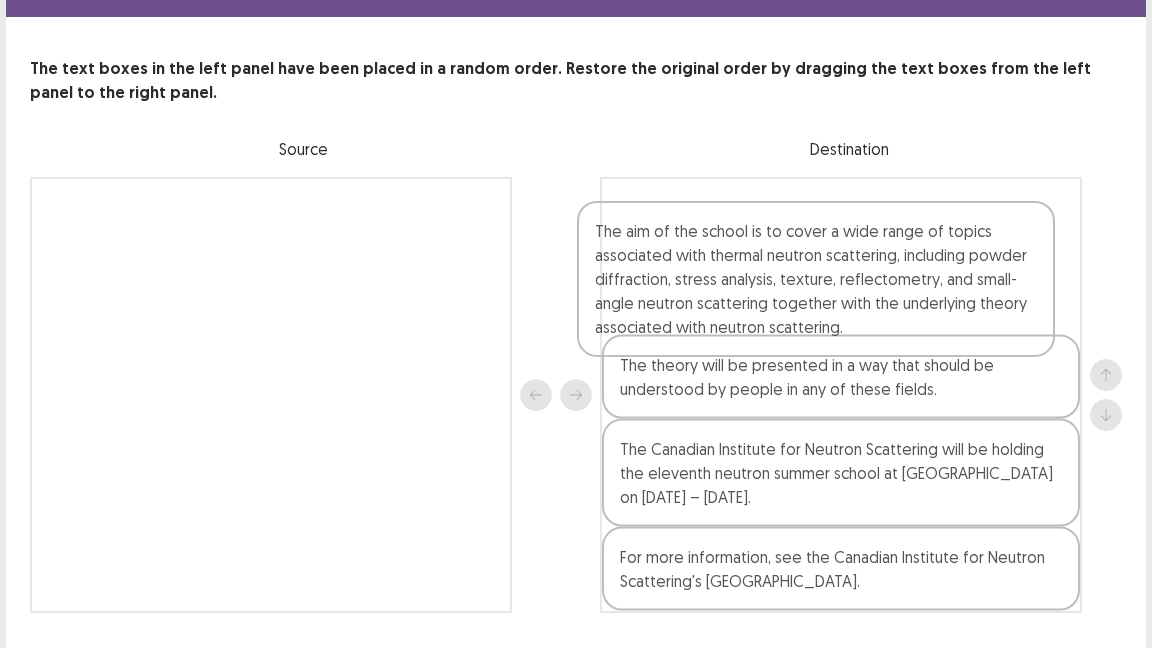
drag, startPoint x: 284, startPoint y: 281, endPoint x: 883, endPoint y: 353, distance: 603.3
click at [883, 353] on div "The aim of the school is to cover a wide range of topics associated with therma…" at bounding box center [576, 395] width 1092 height 436
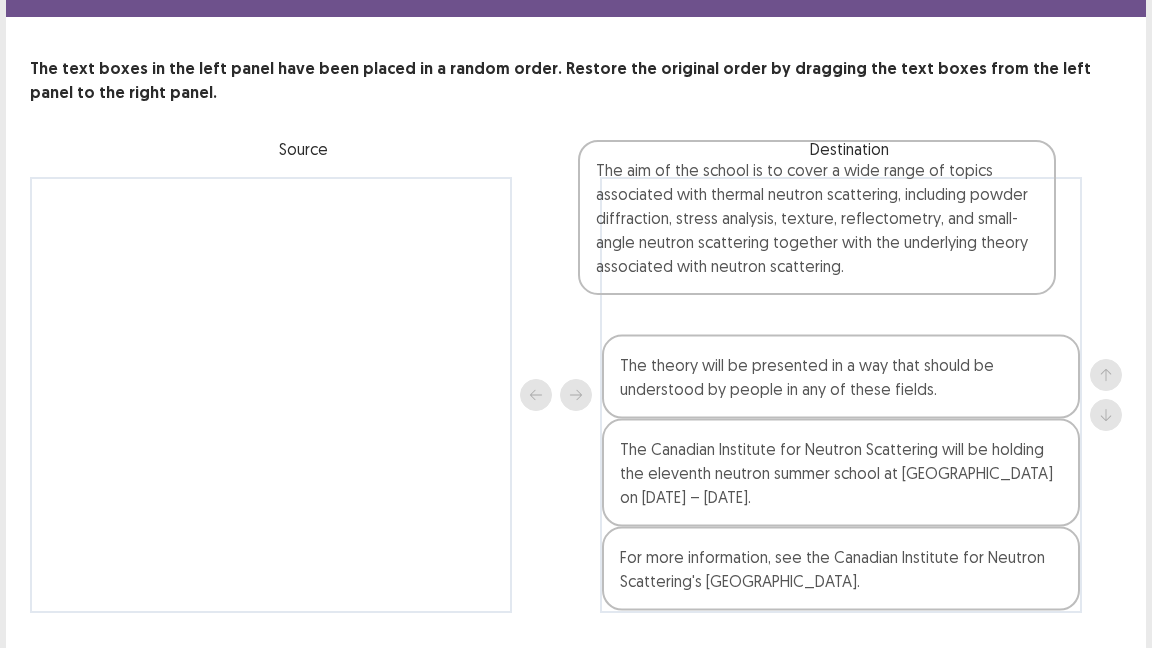
drag, startPoint x: 883, startPoint y: 353, endPoint x: 863, endPoint y: 230, distance: 124.6
click at [863, 230] on div "The theory will be presented in a way that should be understood by people in an…" at bounding box center [841, 395] width 482 height 436
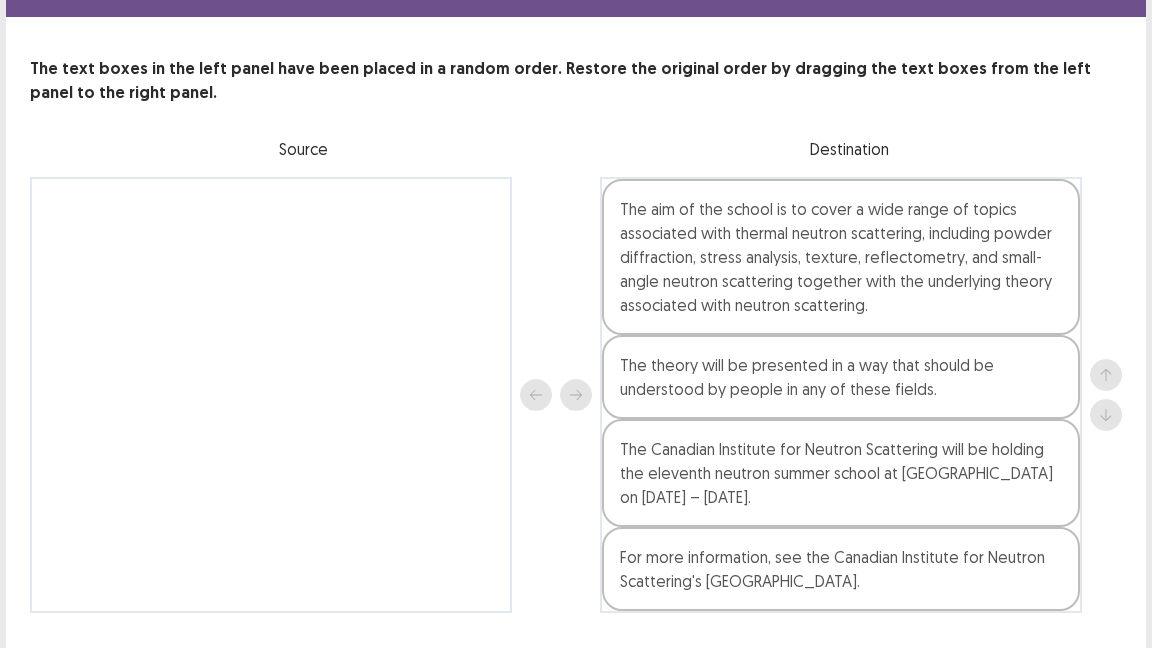
scroll to position [118, 0]
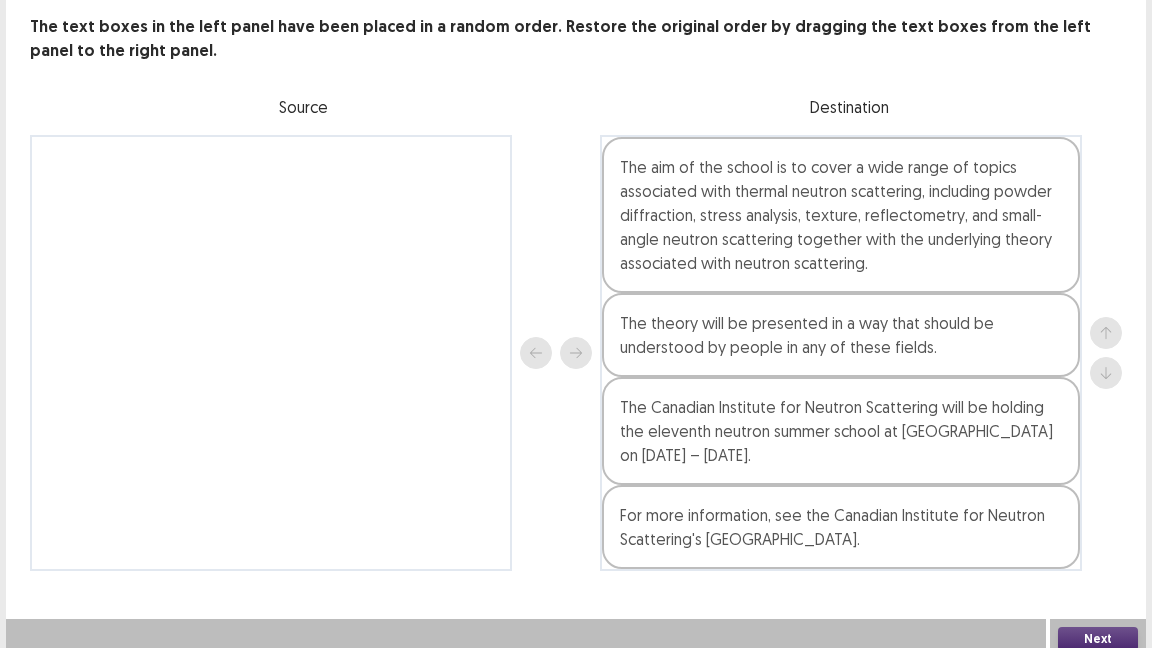
click at [1090, 638] on button "Next" at bounding box center [1098, 639] width 80 height 24
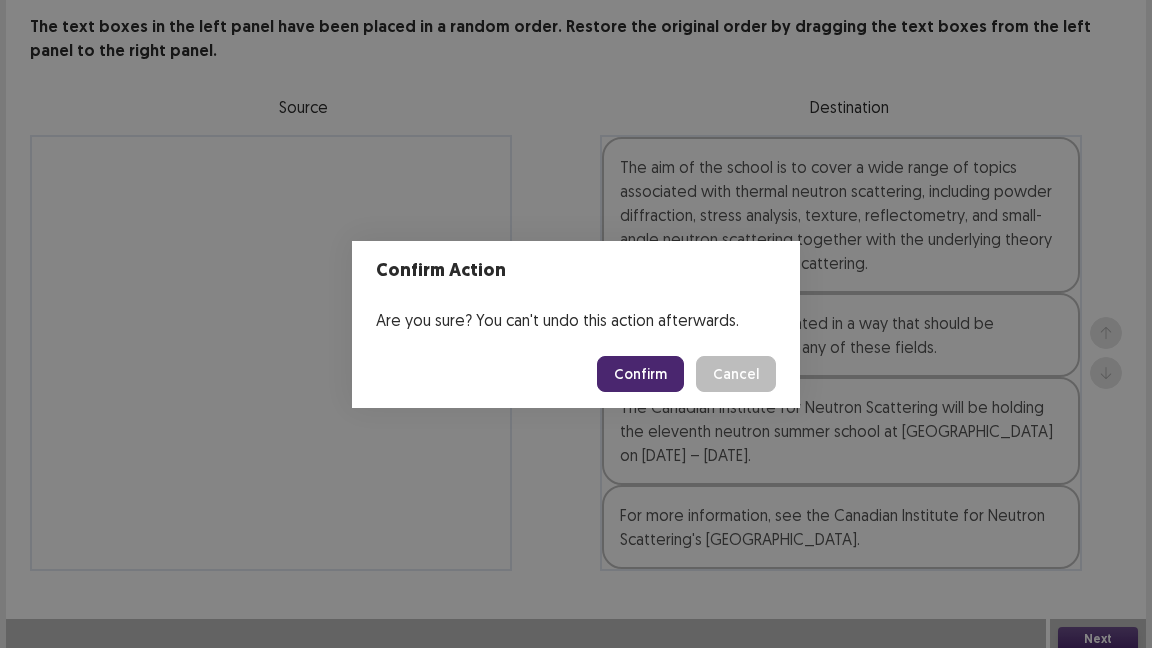
click at [653, 376] on button "Confirm" at bounding box center [640, 374] width 87 height 36
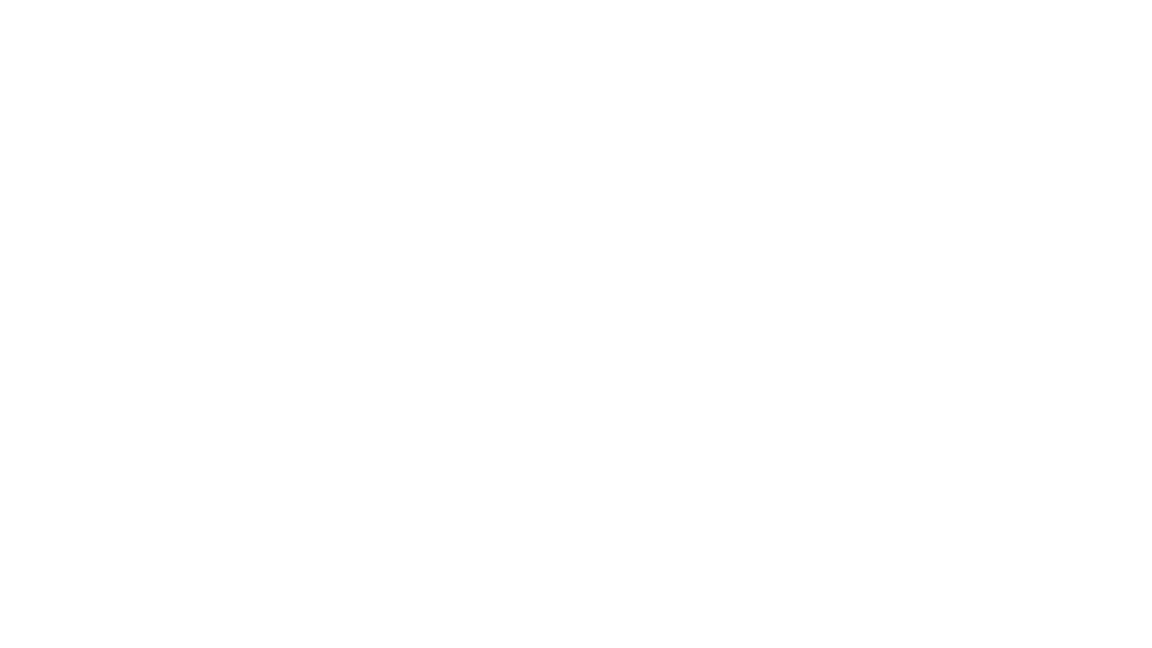
scroll to position [0, 0]
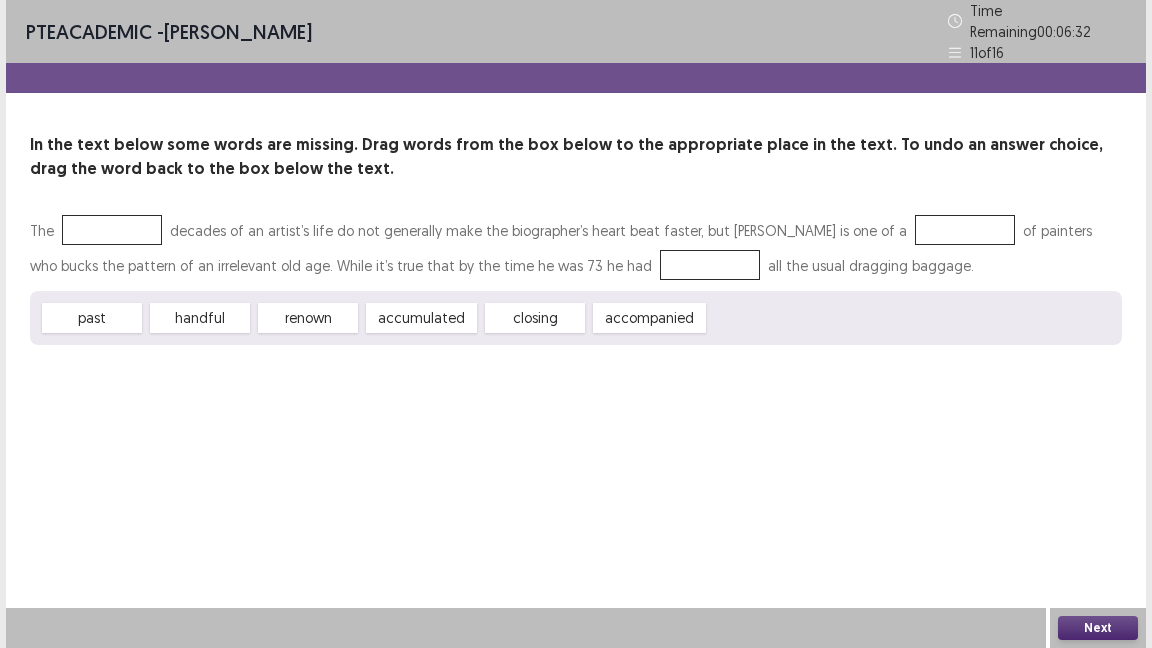
click at [703, 325] on div "past handful renown accumulated closing accompanied" at bounding box center [576, 318] width 1092 height 54
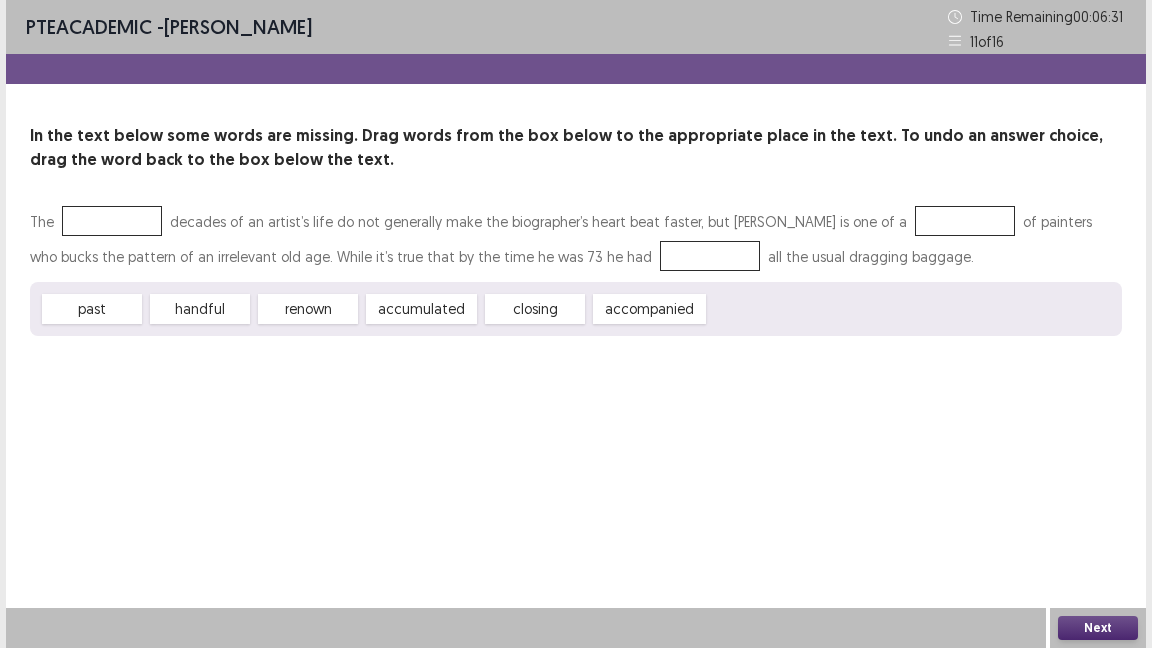
click at [788, 398] on div "PTE academic - [PERSON_NAME] Time Remaining 00 : 06 : 31 11 of 16 In the text b…" at bounding box center [576, 324] width 1140 height 648
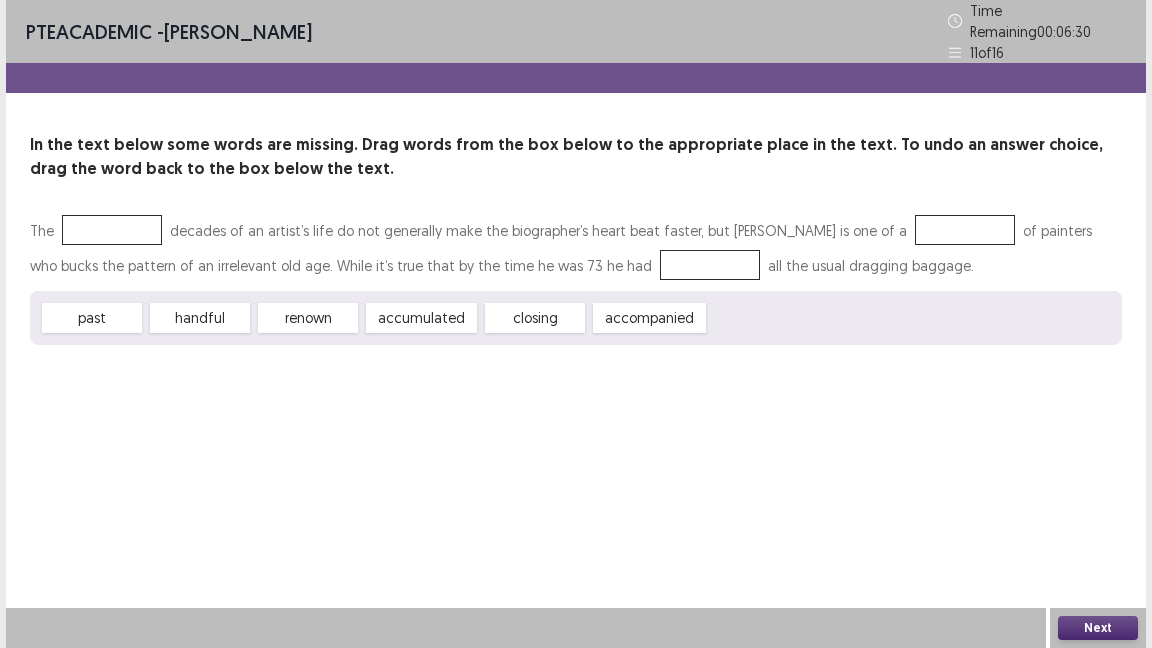
click at [788, 398] on div "PTE academic - [PERSON_NAME] Time Remaining 00 : 06 : 30 11 of 16 In the text b…" at bounding box center [576, 324] width 1140 height 648
click at [801, 407] on div "PTE academic - [PERSON_NAME] Time Remaining 00 : 06 : 29 11 of 16 In the text b…" at bounding box center [576, 324] width 1140 height 648
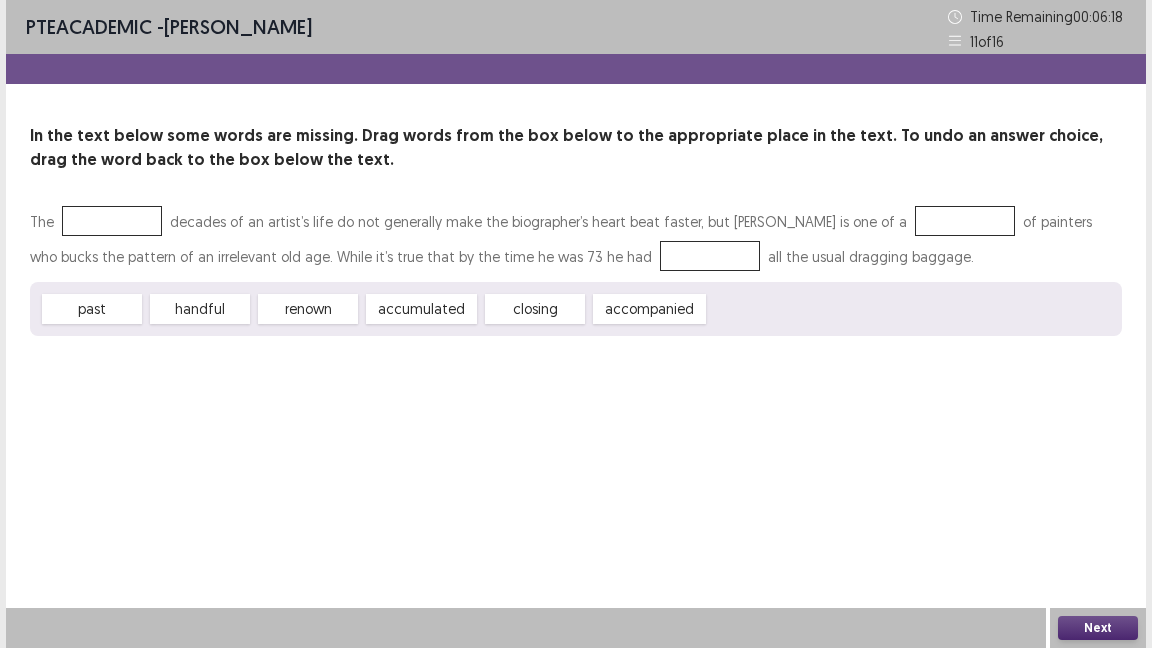
click at [1024, 448] on div "PTE academic - [PERSON_NAME] Time Remaining 00 : 06 : 18 11 of 16 In the text b…" at bounding box center [576, 324] width 1140 height 648
click at [1028, 380] on div "PTE academic - [PERSON_NAME] Time Remaining 00 : 06 : 18 11 of 16 In the text b…" at bounding box center [576, 324] width 1140 height 648
